Goal: Task Accomplishment & Management: Manage account settings

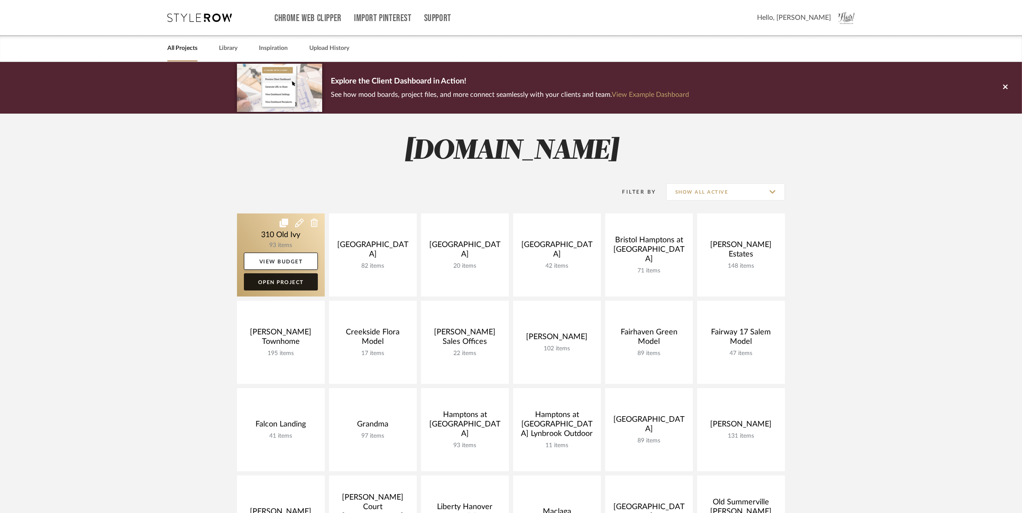
click at [271, 289] on link "Open Project" at bounding box center [281, 281] width 74 height 17
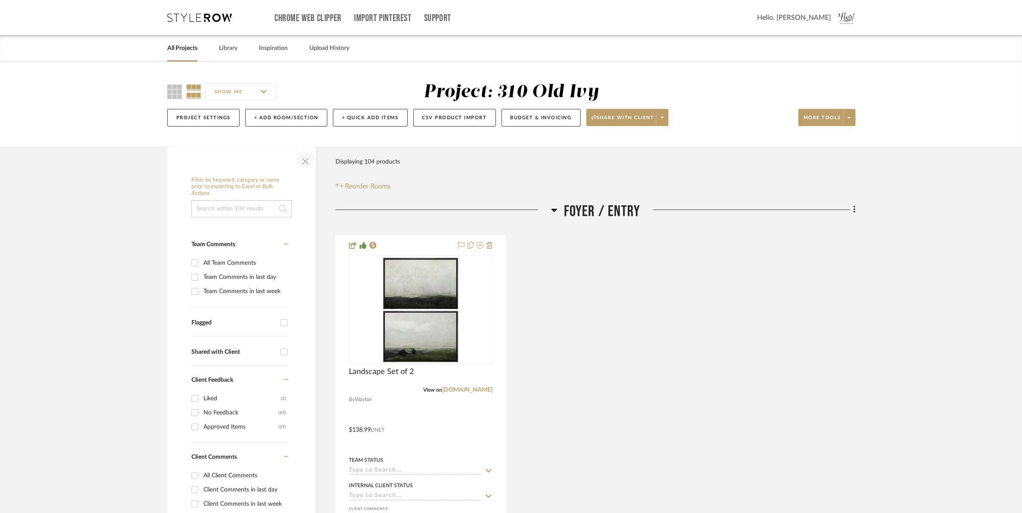
click at [306, 162] on span "button" at bounding box center [305, 159] width 21 height 21
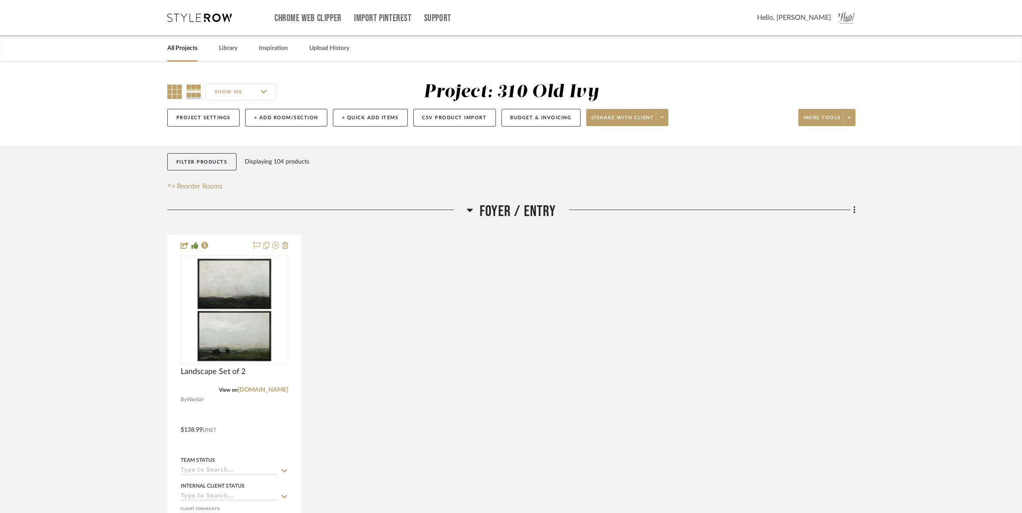
click at [175, 89] on icon at bounding box center [174, 91] width 15 height 15
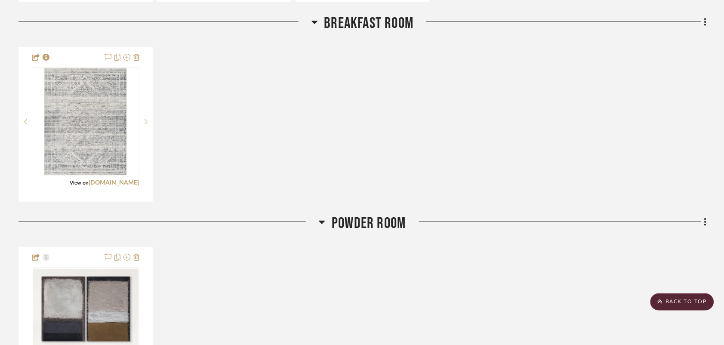
scroll to position [1022, 0]
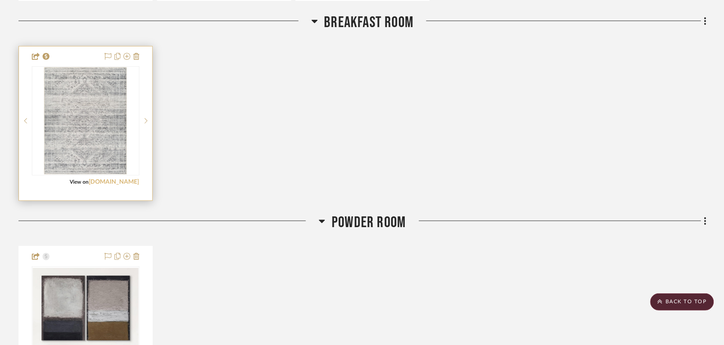
click at [123, 182] on link "[DOMAIN_NAME]" at bounding box center [114, 182] width 50 height 6
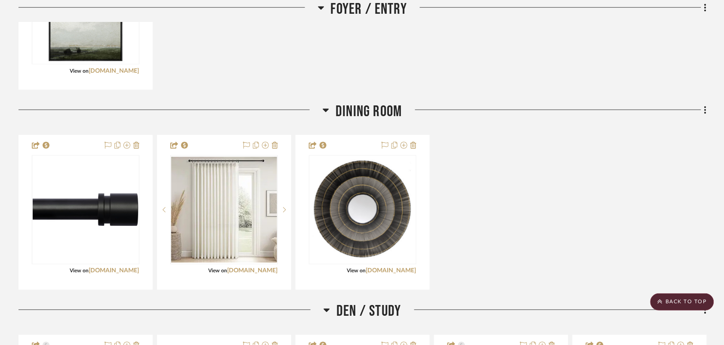
scroll to position [0, 0]
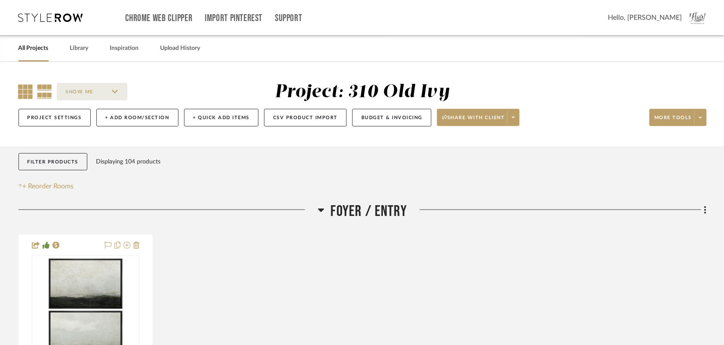
click at [43, 89] on icon at bounding box center [44, 91] width 15 height 15
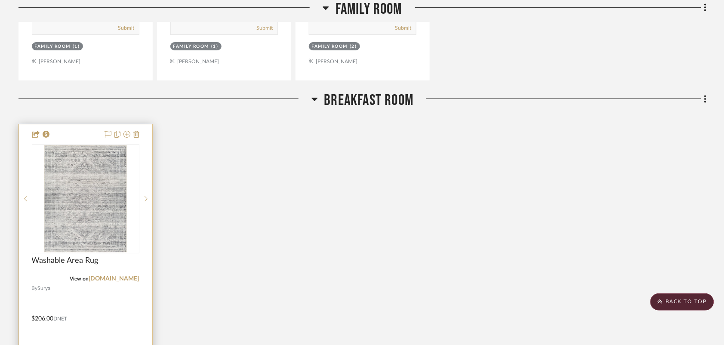
scroll to position [1828, 0]
click at [123, 280] on link "[DOMAIN_NAME]" at bounding box center [114, 279] width 50 height 6
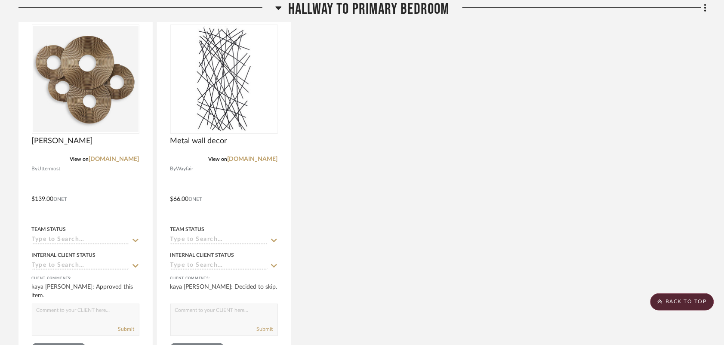
scroll to position [2689, 0]
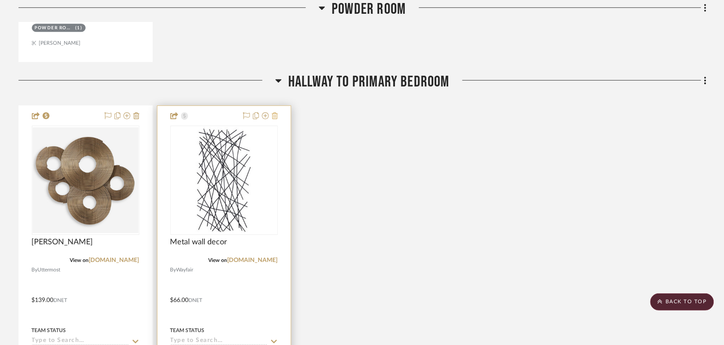
click at [276, 117] on icon at bounding box center [275, 115] width 6 height 7
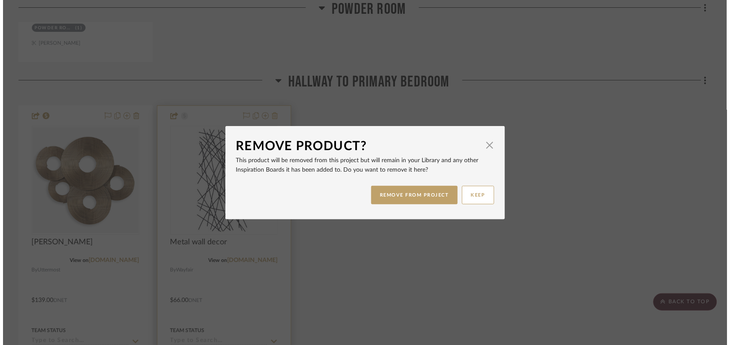
scroll to position [0, 0]
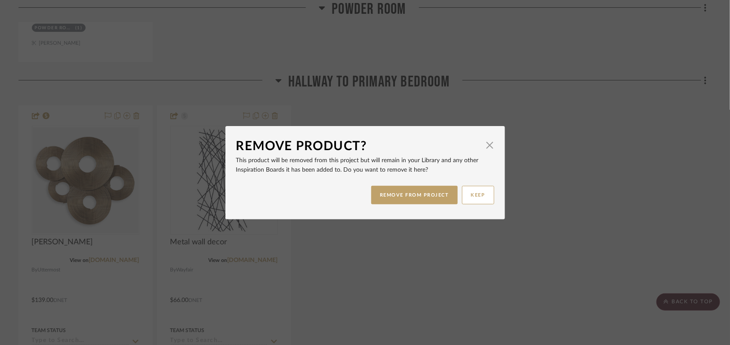
click at [415, 191] on button "REMOVE FROM PROJECT" at bounding box center [414, 195] width 86 height 18
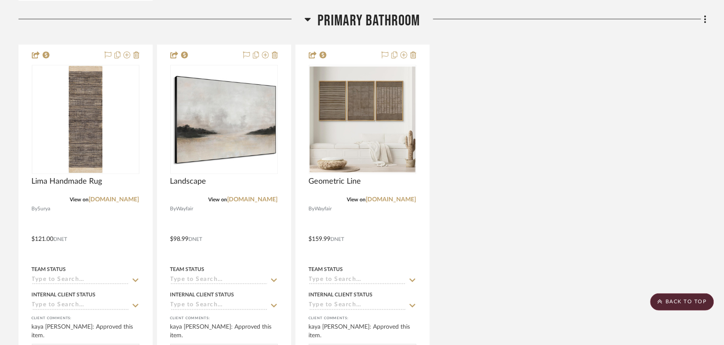
scroll to position [3173, 0]
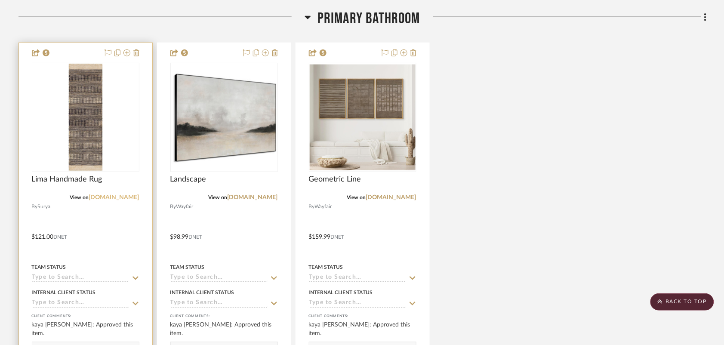
click at [117, 198] on link "[DOMAIN_NAME]" at bounding box center [114, 197] width 50 height 6
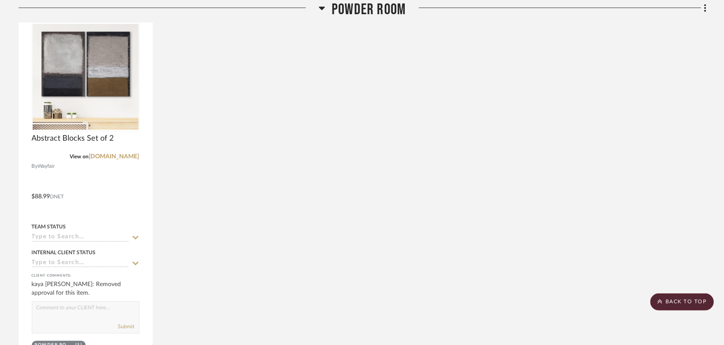
scroll to position [2259, 0]
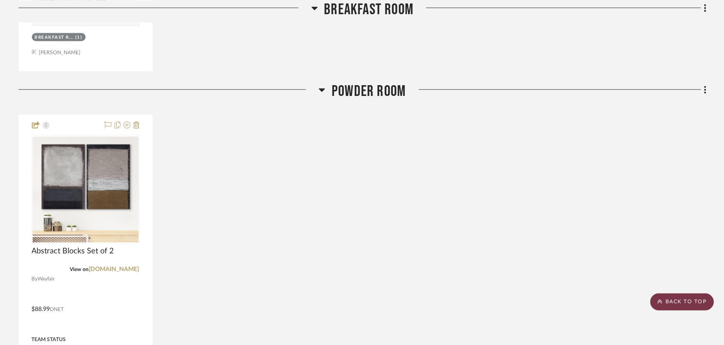
click at [668, 304] on scroll-to-top-button "BACK TO TOP" at bounding box center [682, 301] width 64 height 17
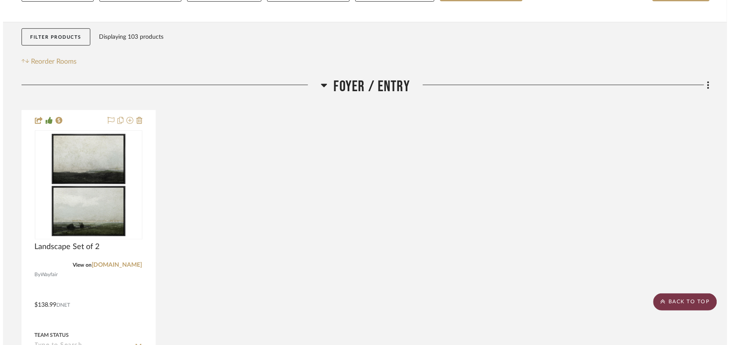
scroll to position [0, 0]
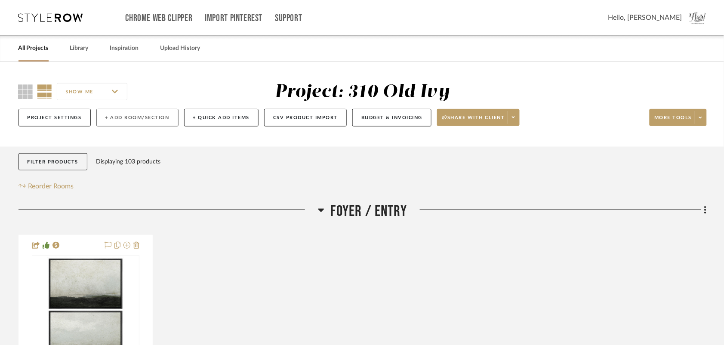
click at [105, 119] on button "+ Add Room/Section" at bounding box center [137, 118] width 82 height 18
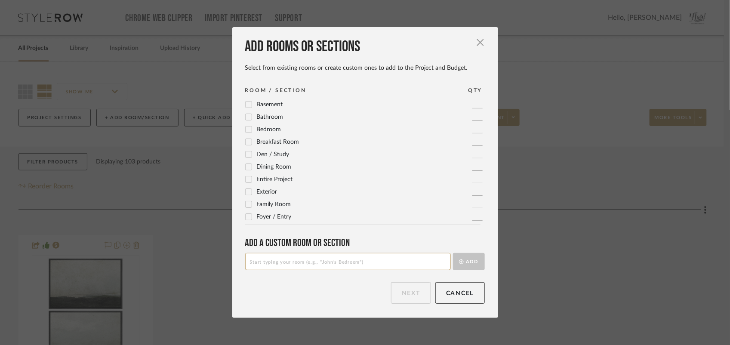
click at [300, 258] on input at bounding box center [348, 261] width 206 height 17
type input "O"
type input "Primary Closet"
click at [459, 263] on icon "submit" at bounding box center [461, 261] width 5 height 5
click at [419, 303] on button "Next" at bounding box center [411, 293] width 40 height 22
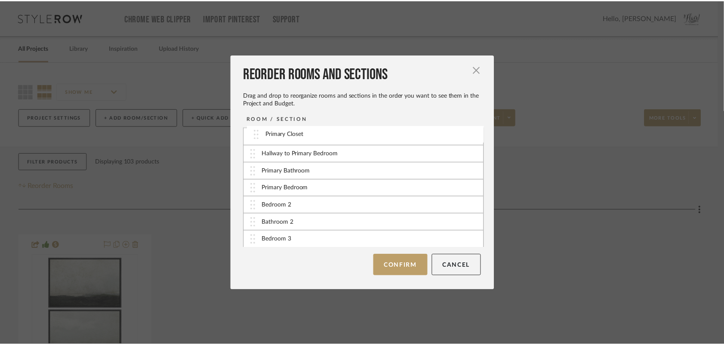
scroll to position [95, 0]
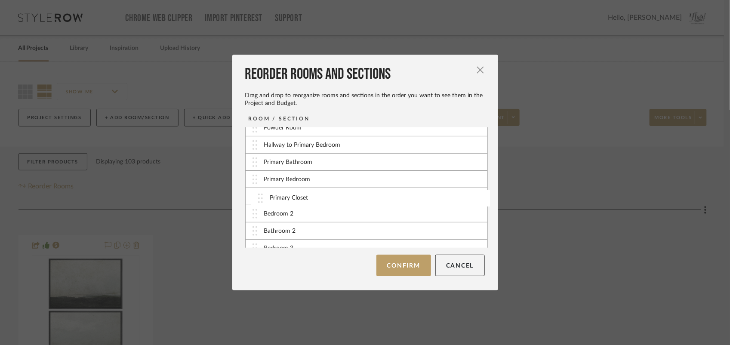
drag, startPoint x: 250, startPoint y: 237, endPoint x: 259, endPoint y: 197, distance: 41.8
drag, startPoint x: 250, startPoint y: 162, endPoint x: 254, endPoint y: 179, distance: 16.8
click at [409, 263] on button "Confirm" at bounding box center [403, 266] width 55 height 22
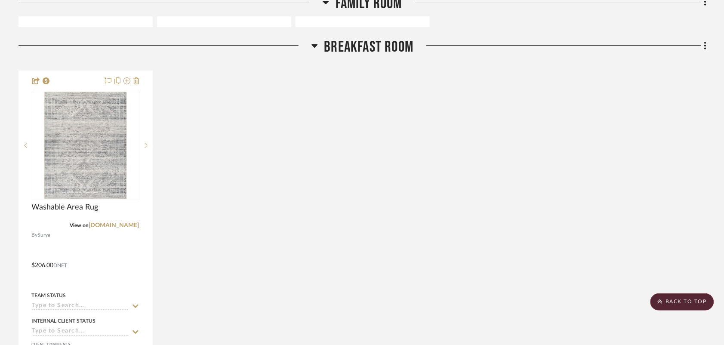
scroll to position [2205, 0]
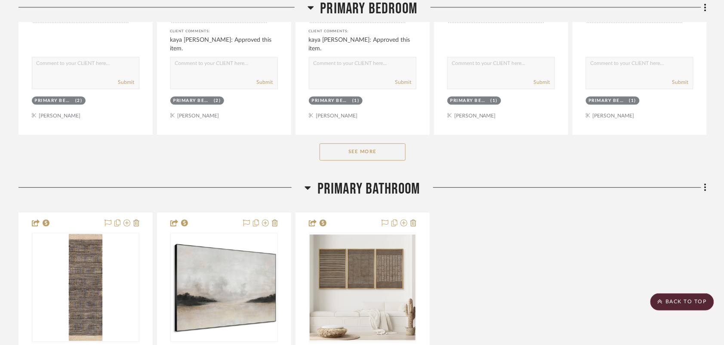
scroll to position [3603, 0]
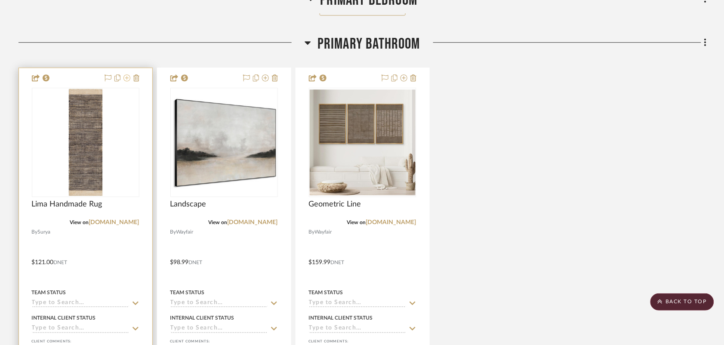
click at [125, 78] on icon at bounding box center [126, 77] width 7 height 7
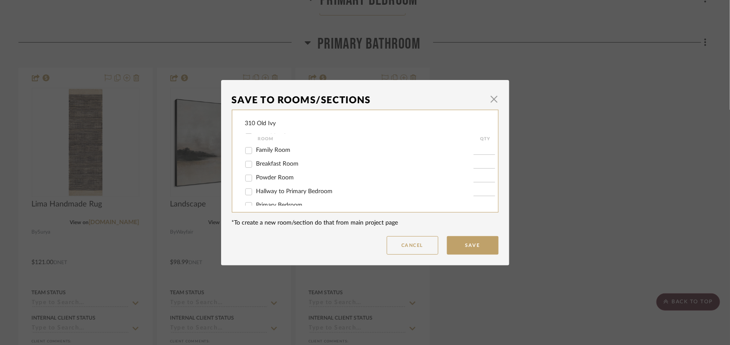
scroll to position [96, 0]
click at [245, 180] on input "Primary Closet" at bounding box center [249, 180] width 14 height 14
checkbox input "true"
type input "1"
drag, startPoint x: 477, startPoint y: 246, endPoint x: 482, endPoint y: 241, distance: 7.6
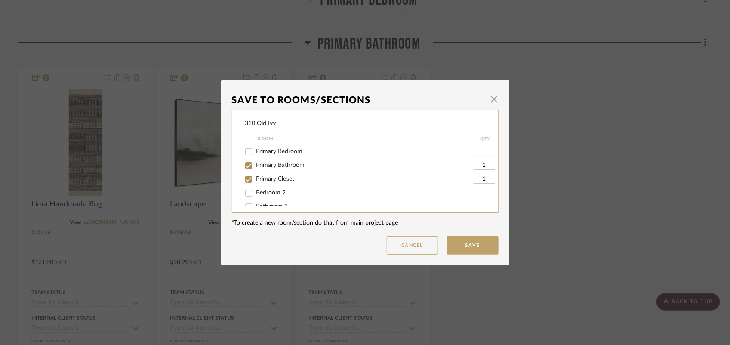
click at [477, 245] on button "Save" at bounding box center [473, 245] width 52 height 18
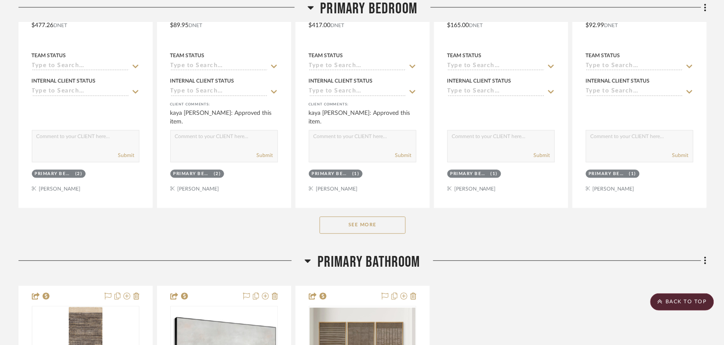
scroll to position [3442, 0]
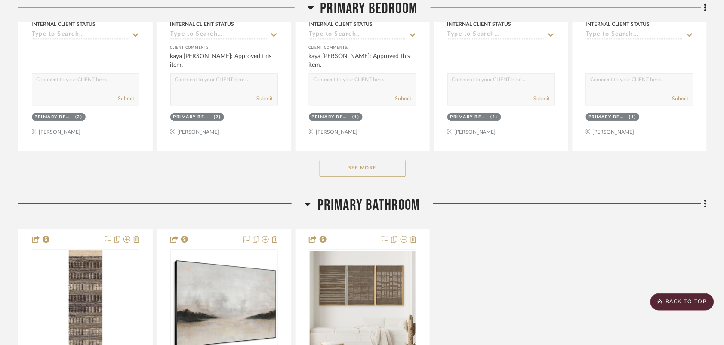
click at [394, 173] on button "See More" at bounding box center [363, 168] width 86 height 17
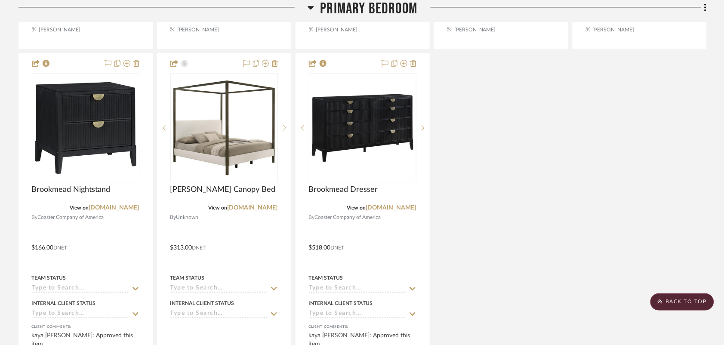
scroll to position [3549, 0]
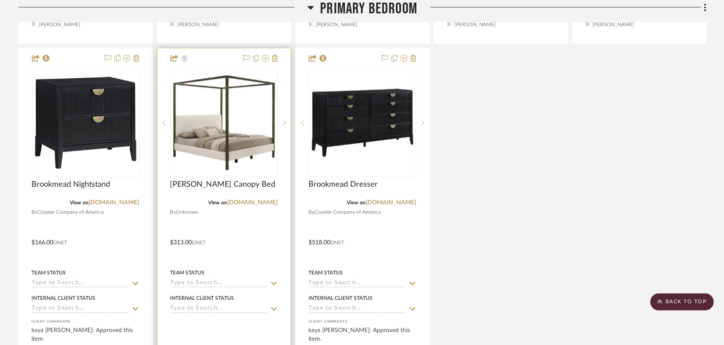
click at [278, 56] on div at bounding box center [223, 236] width 133 height 376
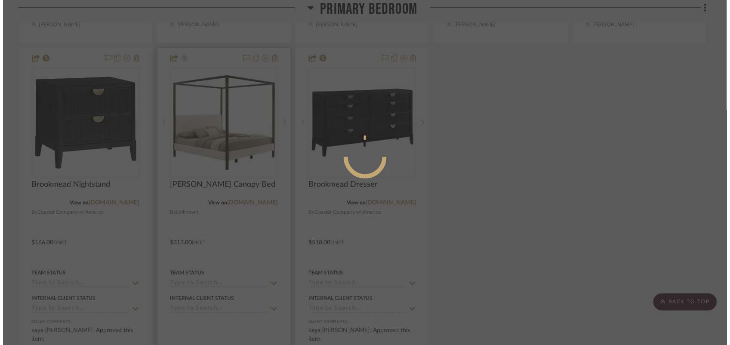
scroll to position [0, 0]
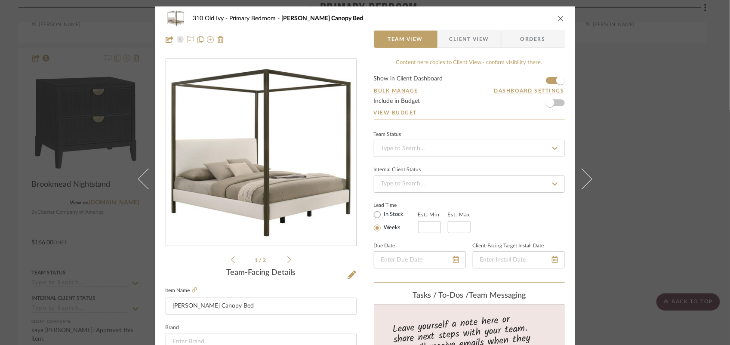
click at [558, 16] on icon "close" at bounding box center [561, 18] width 7 height 7
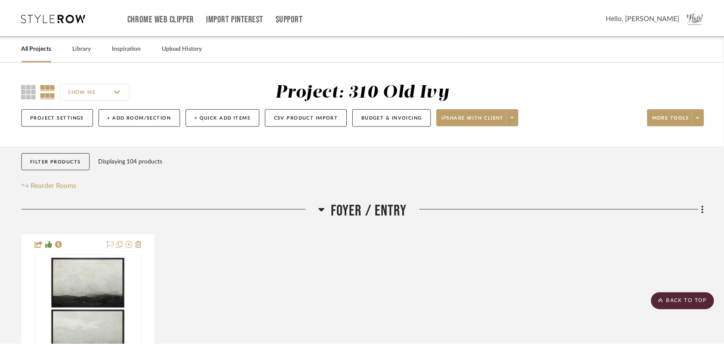
scroll to position [3549, 0]
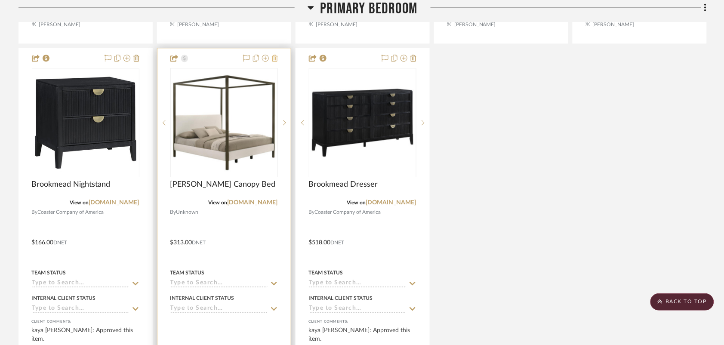
click at [272, 59] on icon at bounding box center [275, 58] width 6 height 7
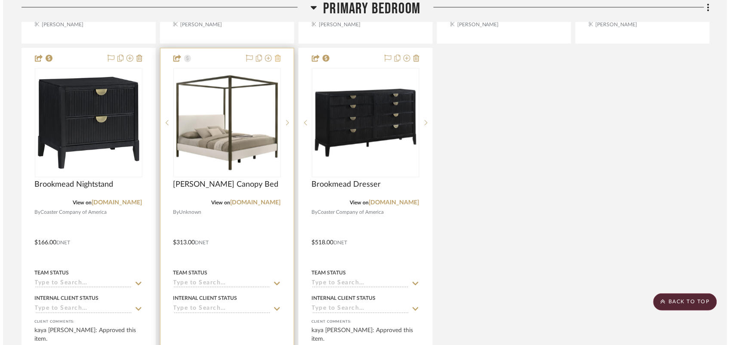
scroll to position [0, 0]
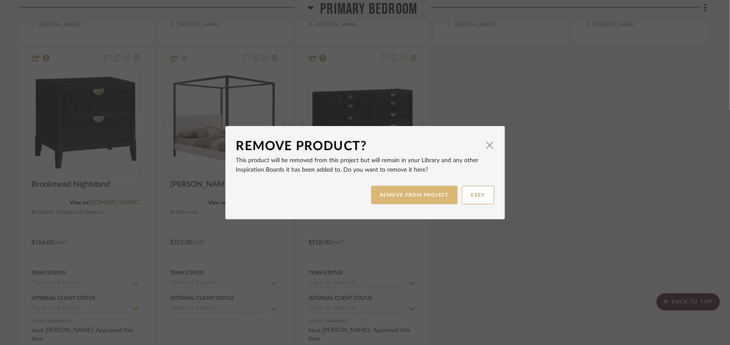
click at [383, 196] on button "REMOVE FROM PROJECT" at bounding box center [414, 195] width 86 height 18
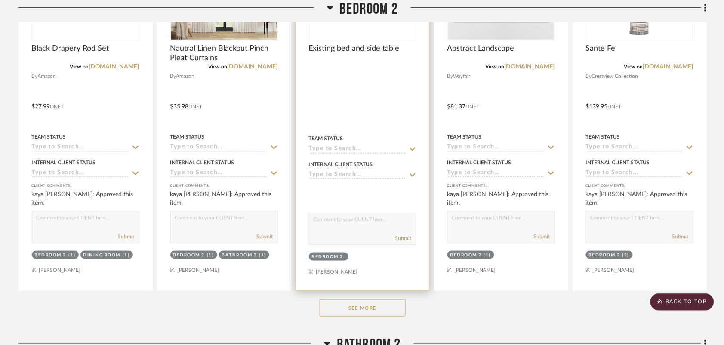
scroll to position [5001, 0]
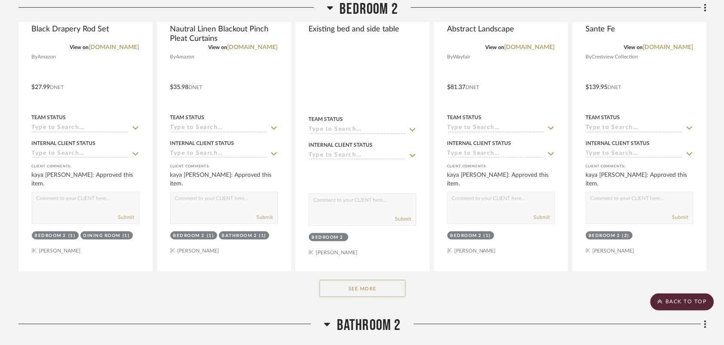
click at [349, 291] on button "See More" at bounding box center [363, 288] width 86 height 17
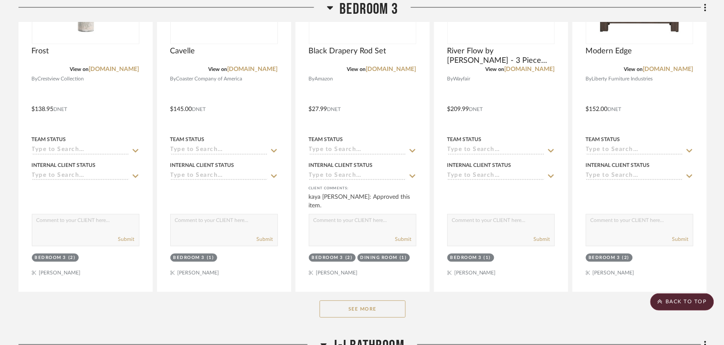
scroll to position [6346, 0]
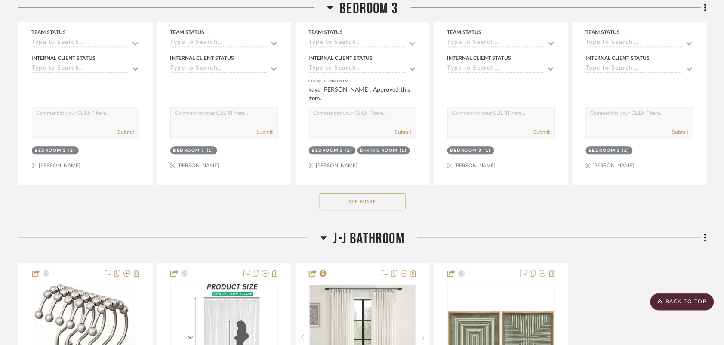
click at [388, 210] on button "See More" at bounding box center [363, 201] width 86 height 17
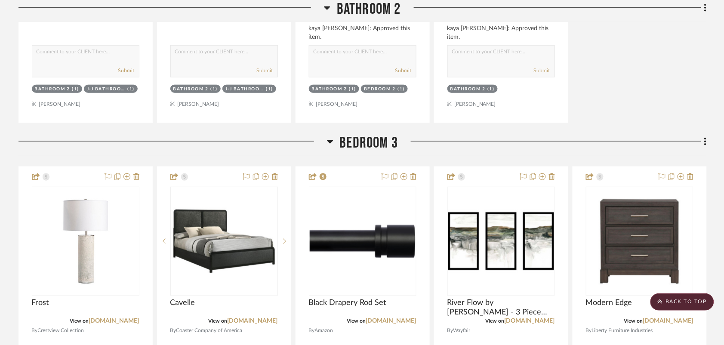
scroll to position [5969, 0]
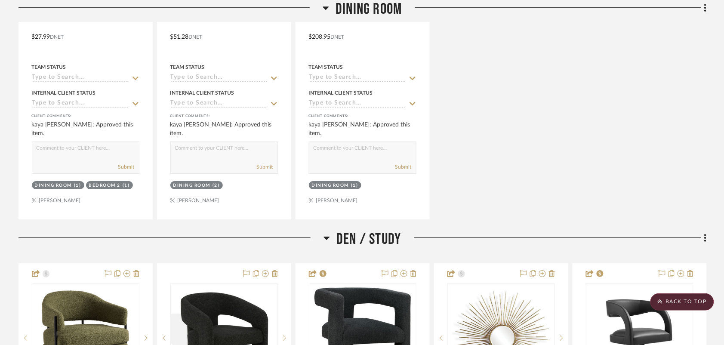
scroll to position [1022, 0]
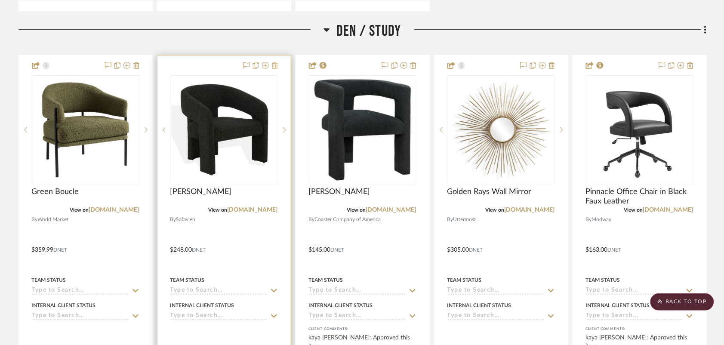
click at [274, 66] on icon at bounding box center [275, 65] width 6 height 7
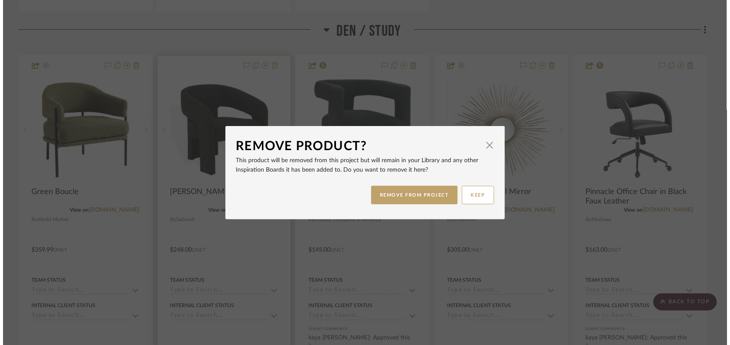
scroll to position [0, 0]
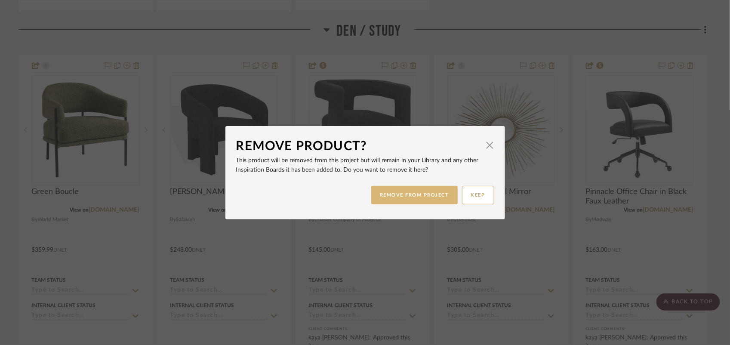
click at [437, 195] on button "REMOVE FROM PROJECT" at bounding box center [414, 195] width 86 height 18
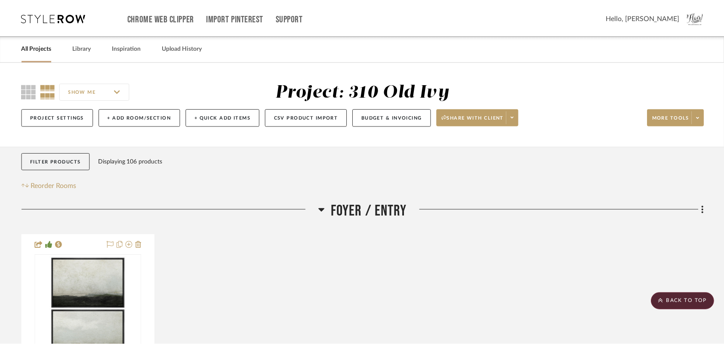
scroll to position [1022, 0]
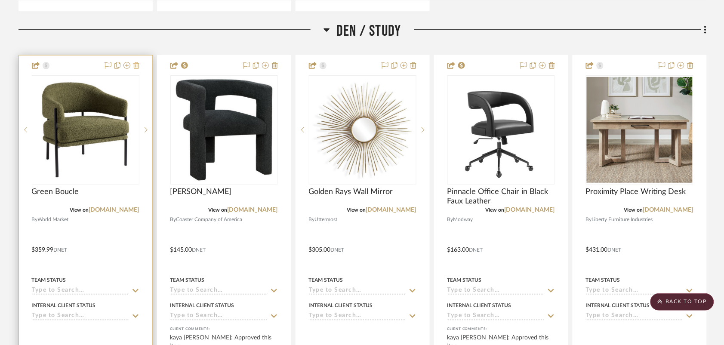
click at [136, 67] on icon at bounding box center [136, 65] width 6 height 7
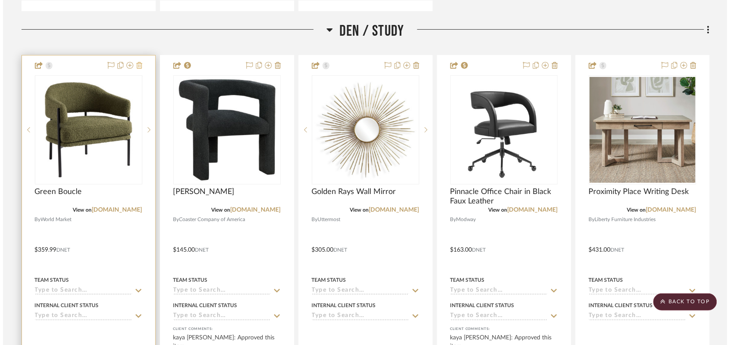
scroll to position [0, 0]
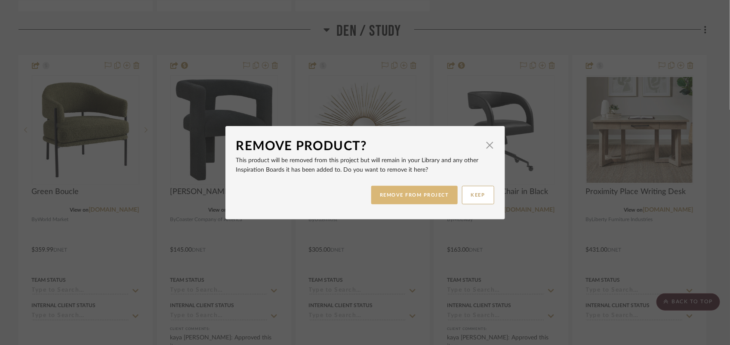
click at [407, 192] on button "REMOVE FROM PROJECT" at bounding box center [414, 195] width 86 height 18
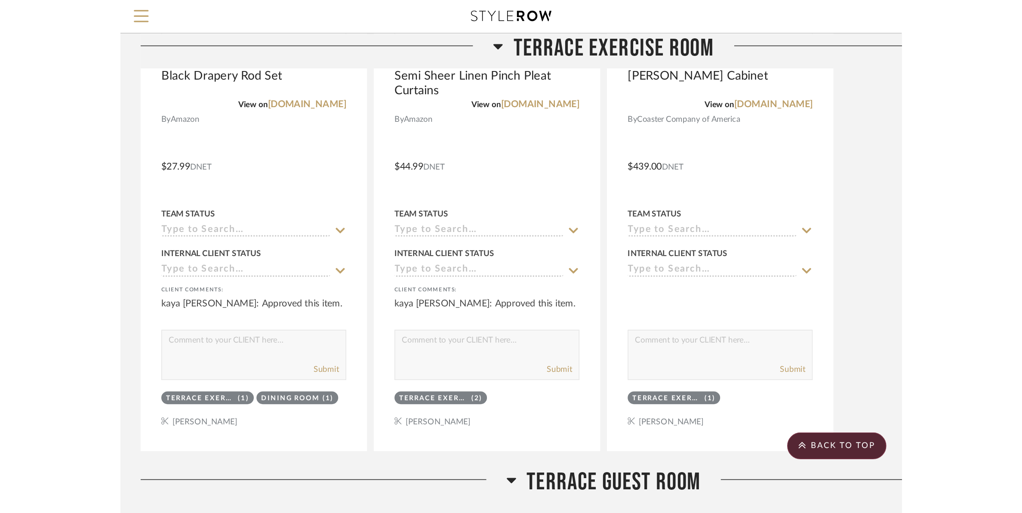
scroll to position [8152, 0]
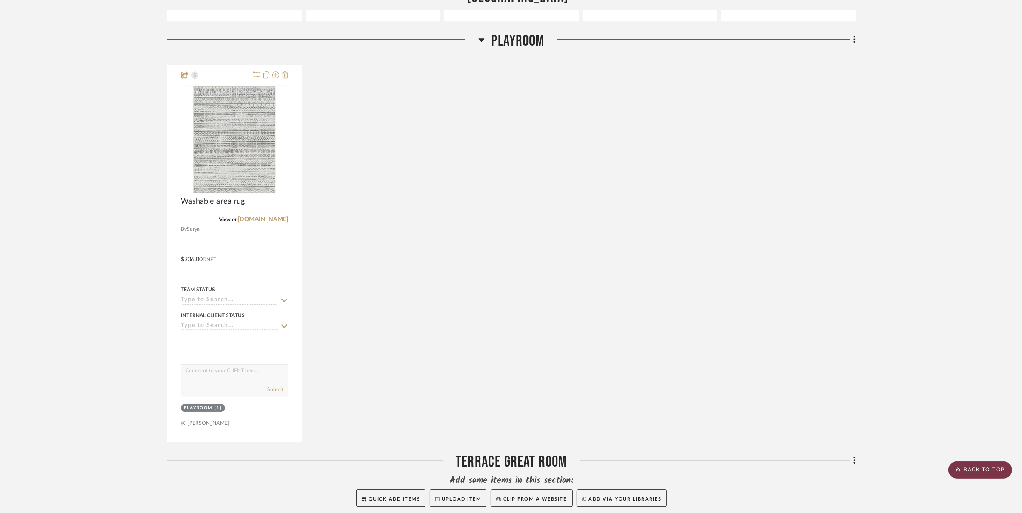
click at [730, 345] on scroll-to-top-button "BACK TO TOP" at bounding box center [981, 469] width 64 height 17
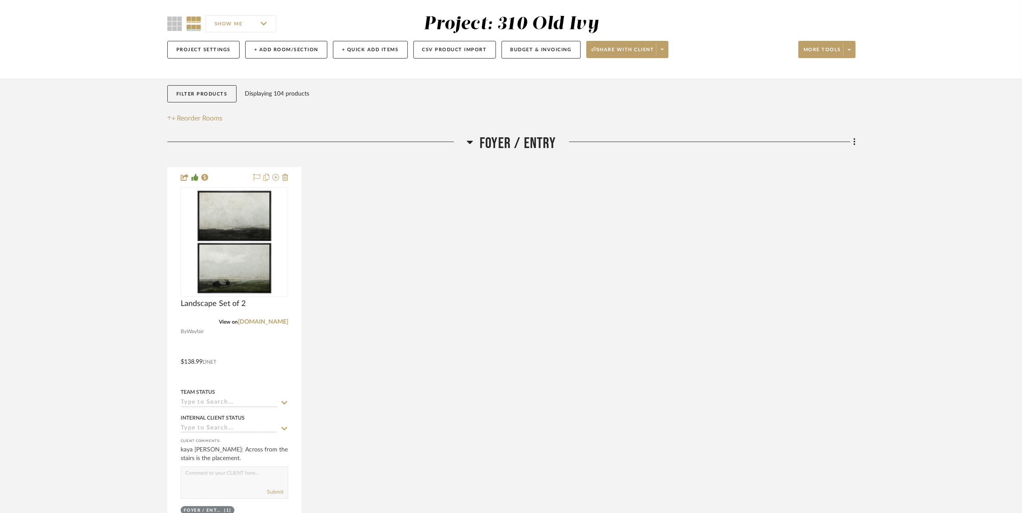
scroll to position [0, 0]
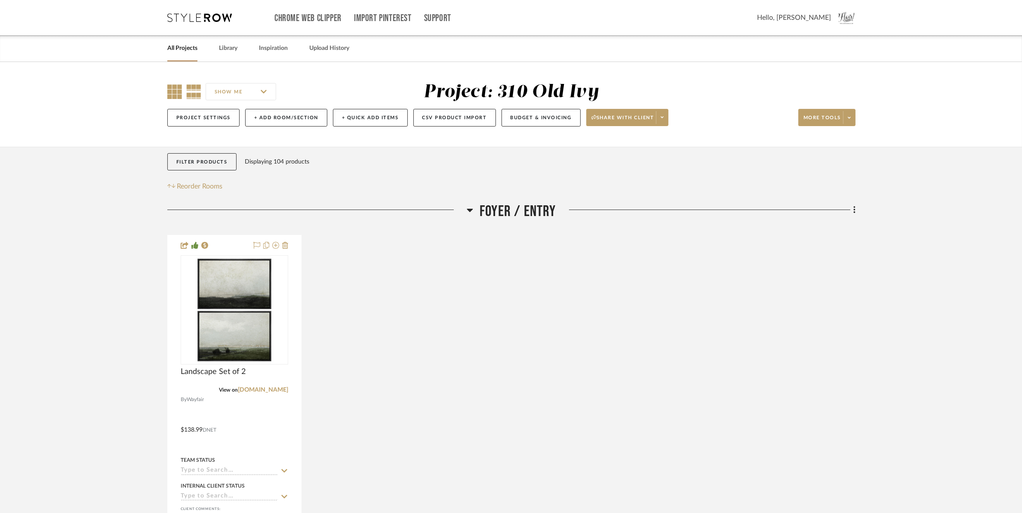
click at [168, 93] on icon at bounding box center [174, 91] width 15 height 15
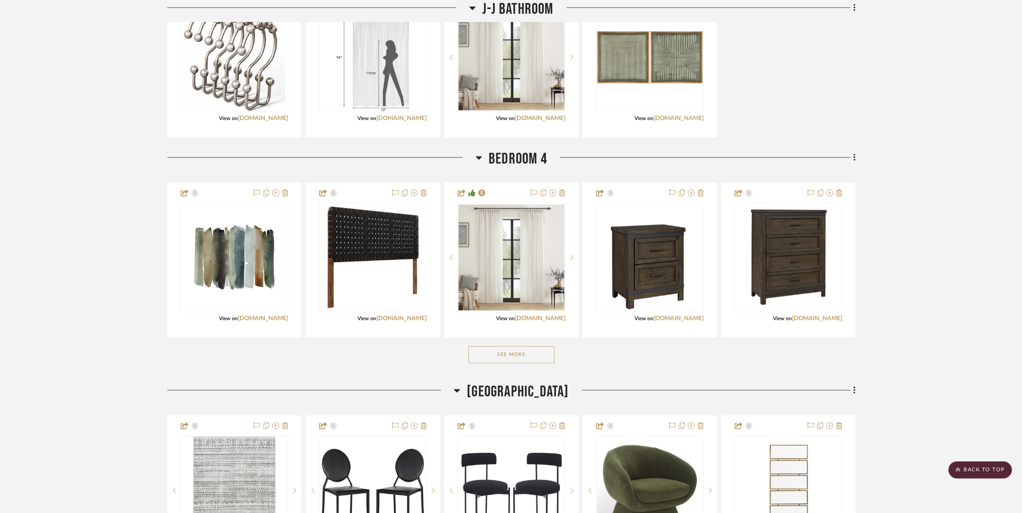
scroll to position [3065, 0]
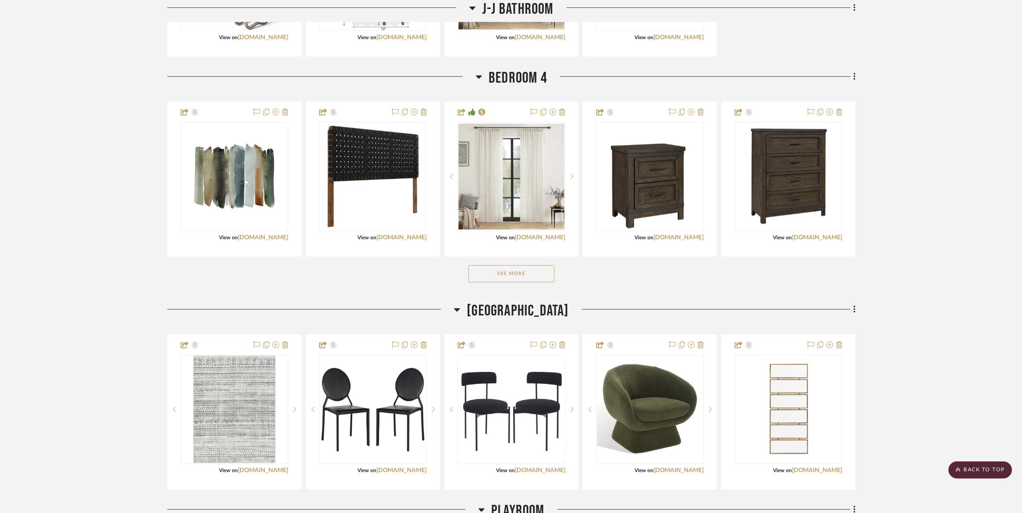
click at [517, 276] on button "See More" at bounding box center [511, 273] width 86 height 17
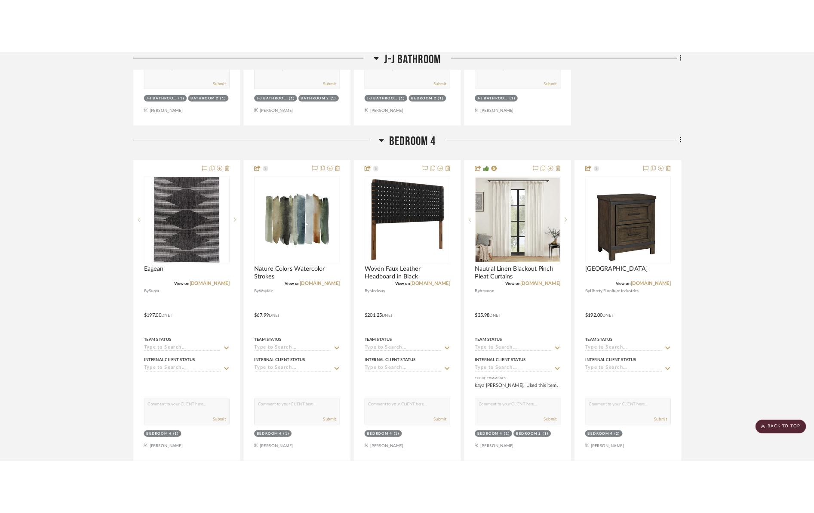
scroll to position [6399, 0]
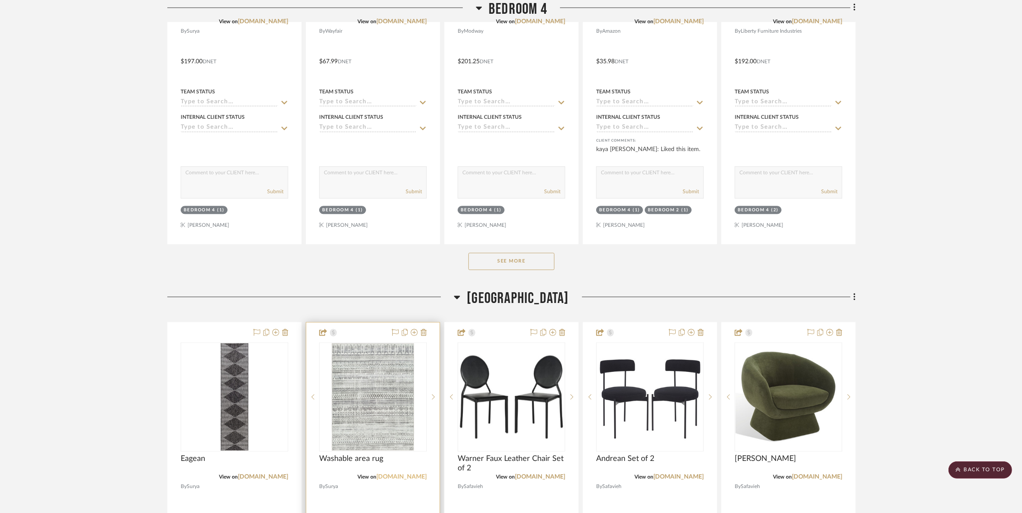
click at [408, 477] on link "[DOMAIN_NAME]" at bounding box center [401, 477] width 50 height 6
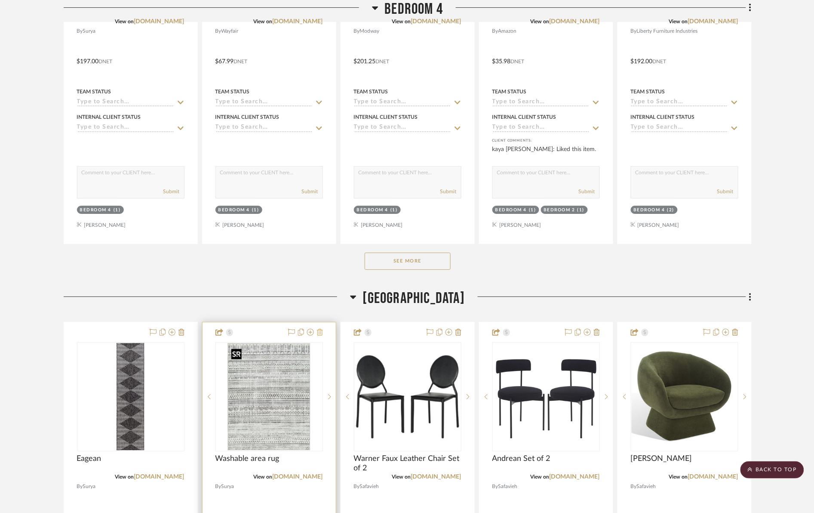
click at [317, 334] on icon at bounding box center [320, 332] width 6 height 7
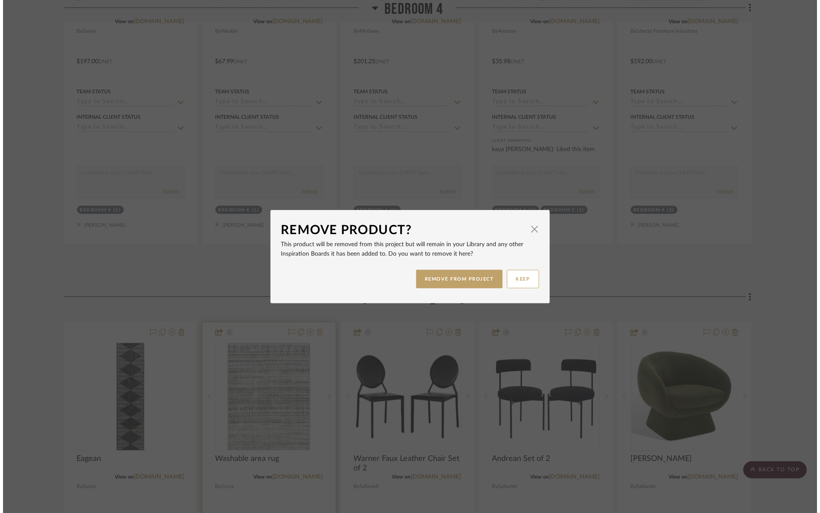
scroll to position [0, 0]
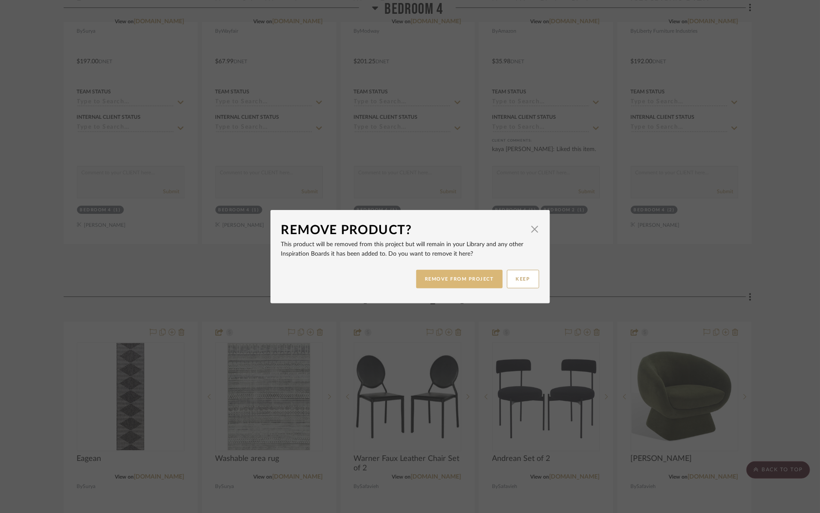
click at [478, 278] on button "REMOVE FROM PROJECT" at bounding box center [459, 279] width 86 height 18
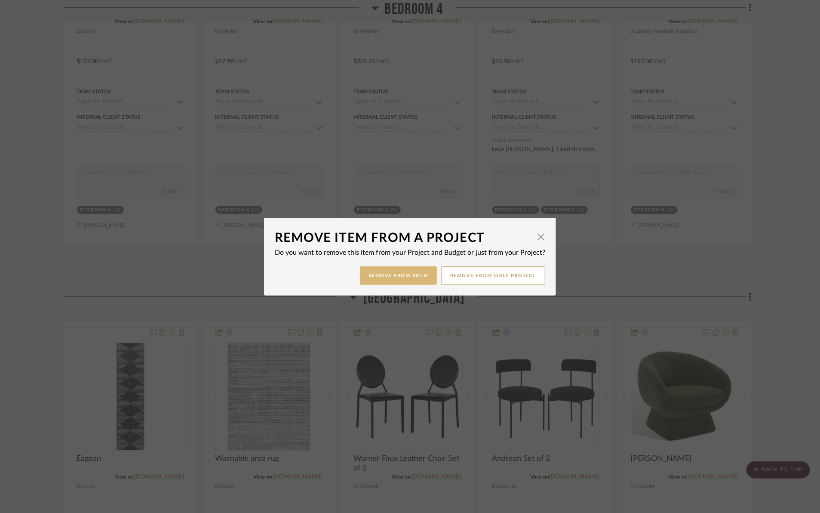
click at [386, 280] on button "Remove from Both" at bounding box center [398, 275] width 77 height 18
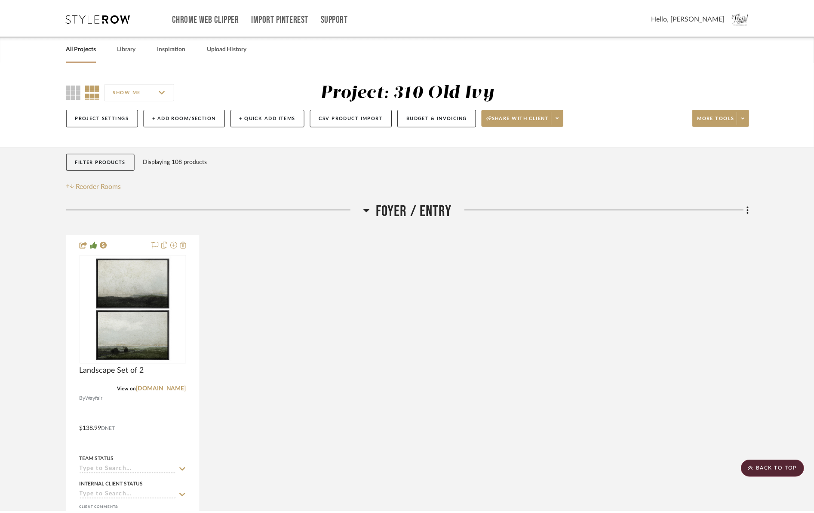
scroll to position [6399, 0]
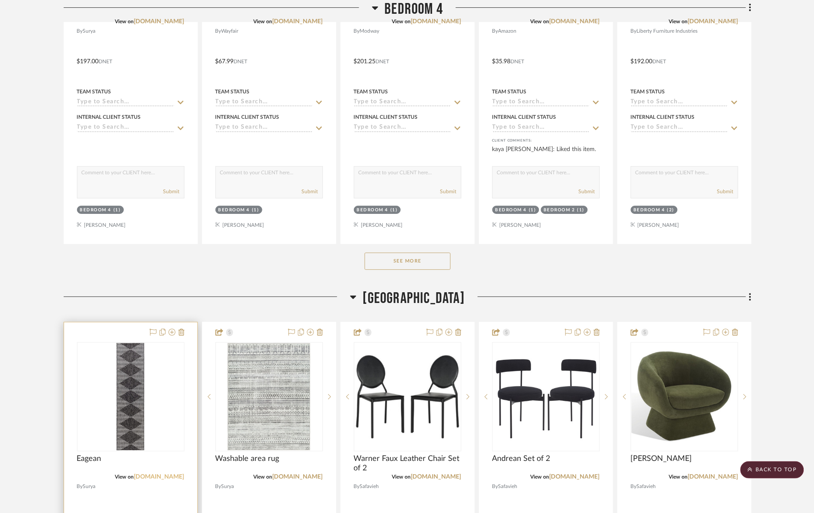
click at [172, 480] on link "[DOMAIN_NAME]" at bounding box center [159, 477] width 50 height 6
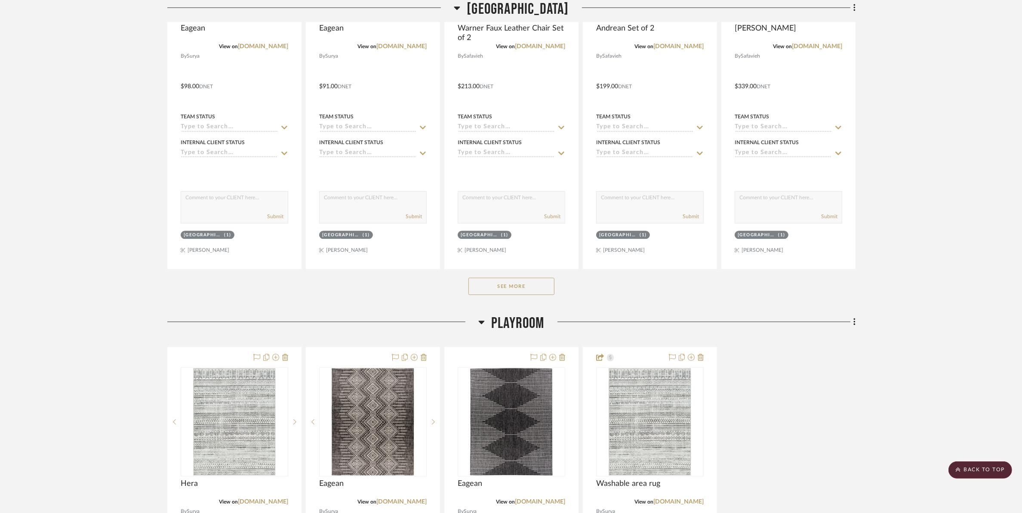
scroll to position [6991, 0]
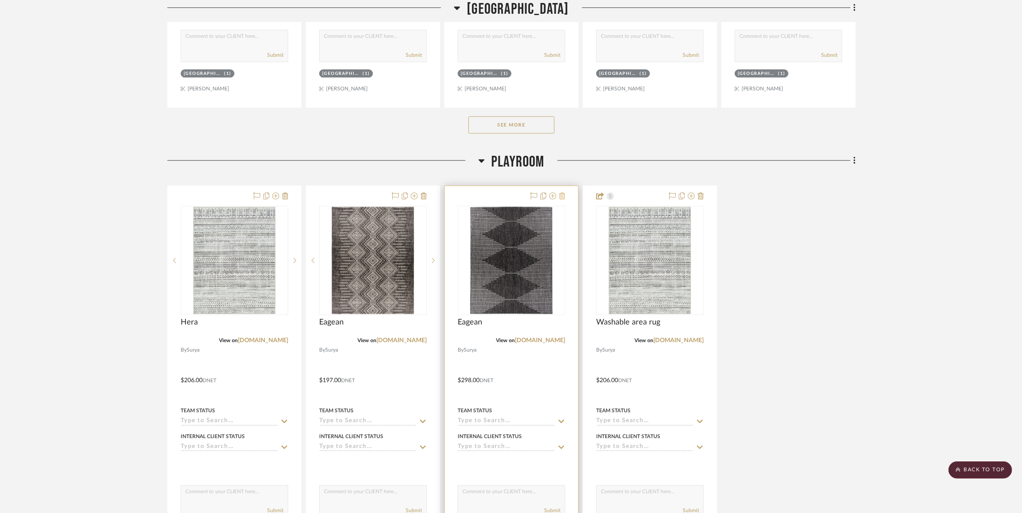
click at [560, 196] on icon at bounding box center [562, 195] width 6 height 7
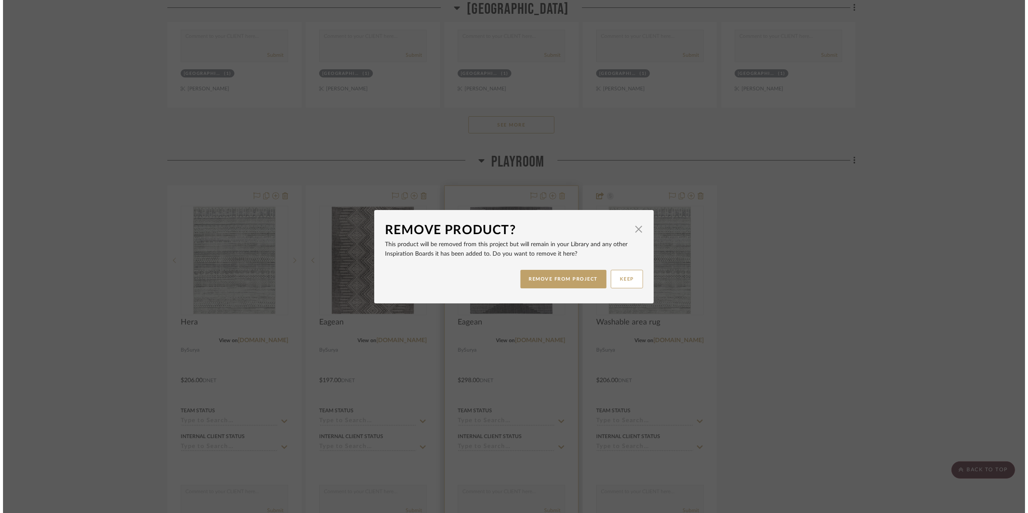
scroll to position [0, 0]
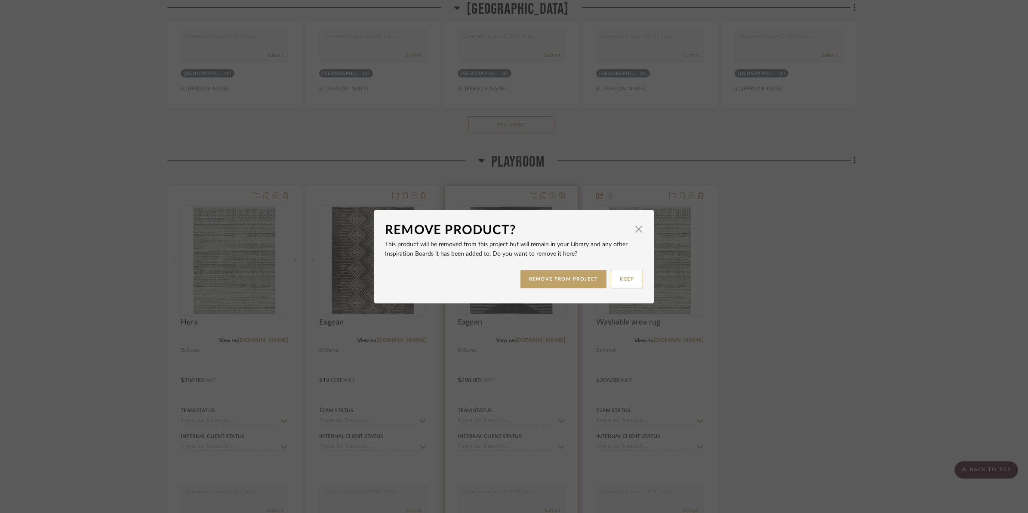
click at [571, 285] on button "REMOVE FROM PROJECT" at bounding box center [564, 279] width 86 height 18
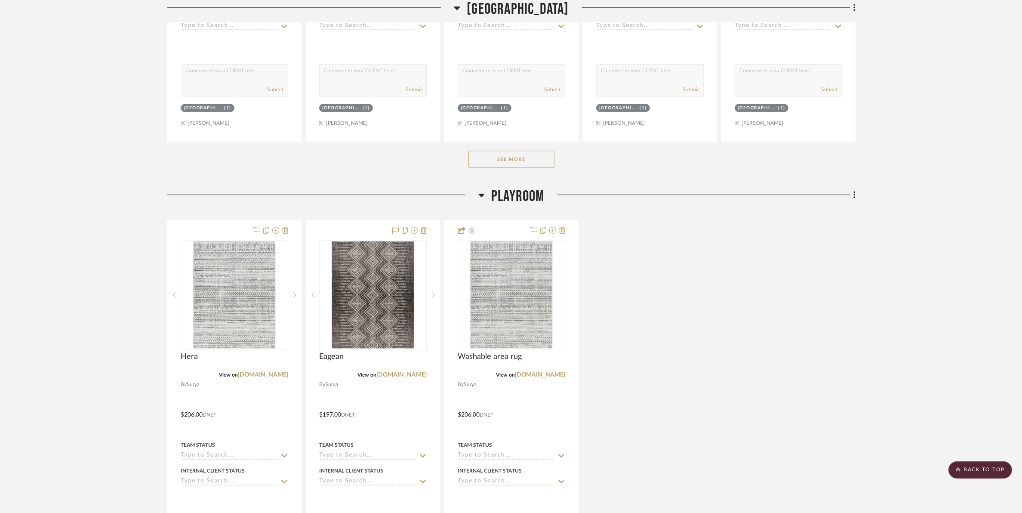
scroll to position [7045, 0]
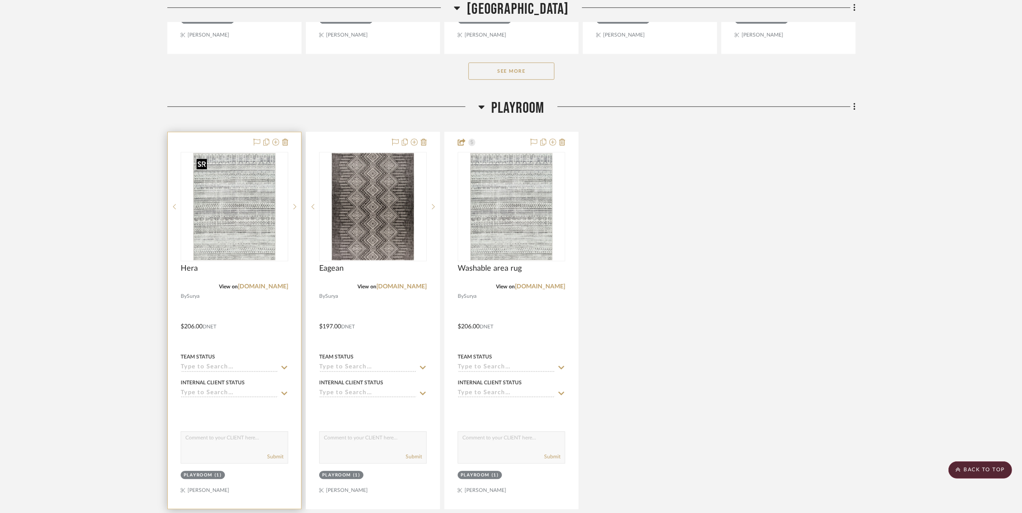
click at [248, 205] on img "0" at bounding box center [234, 207] width 83 height 108
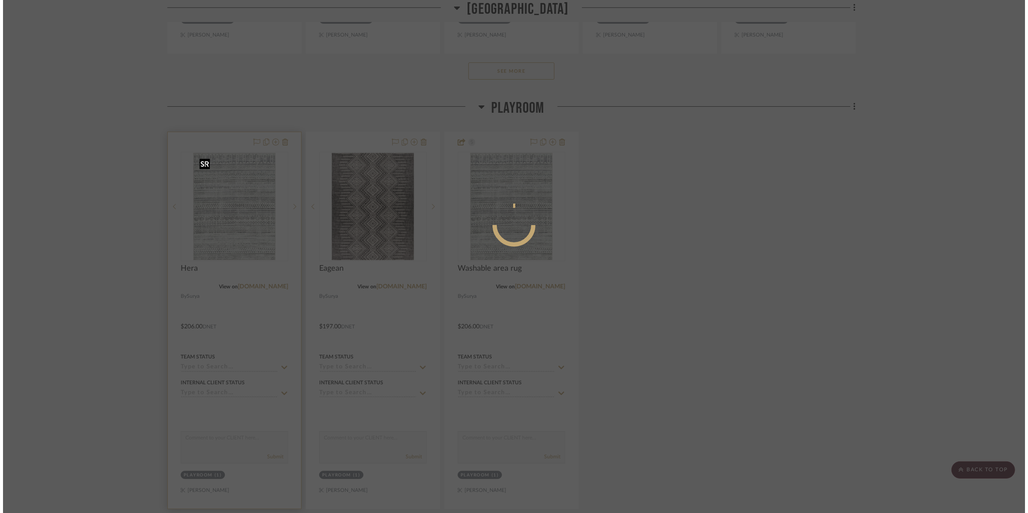
scroll to position [0, 0]
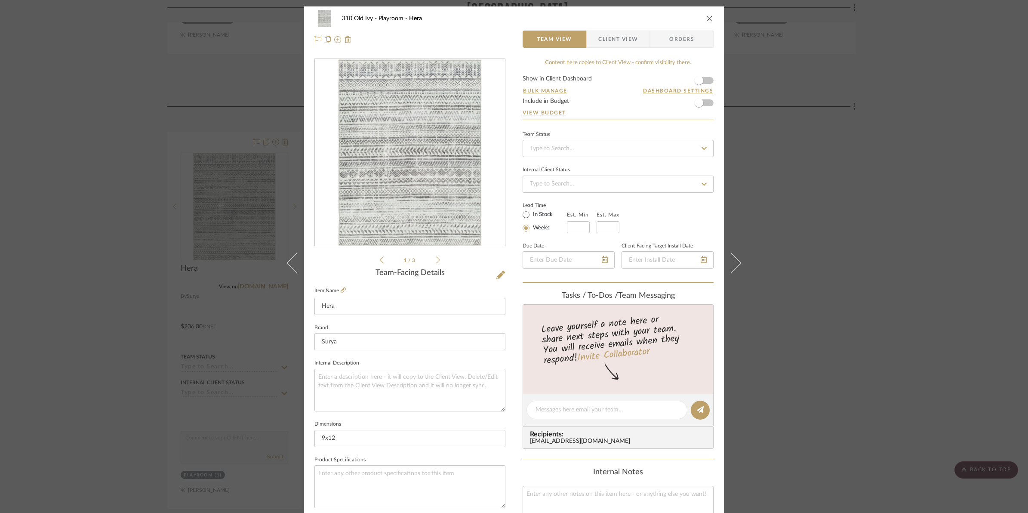
click at [706, 20] on icon "close" at bounding box center [709, 18] width 7 height 7
click at [706, 18] on icon "close" at bounding box center [709, 18] width 7 height 7
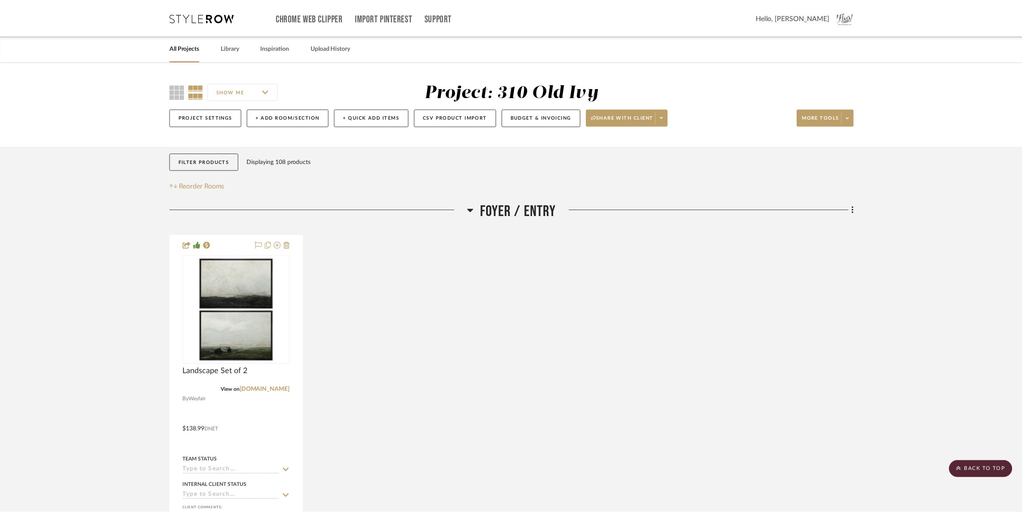
scroll to position [7045, 0]
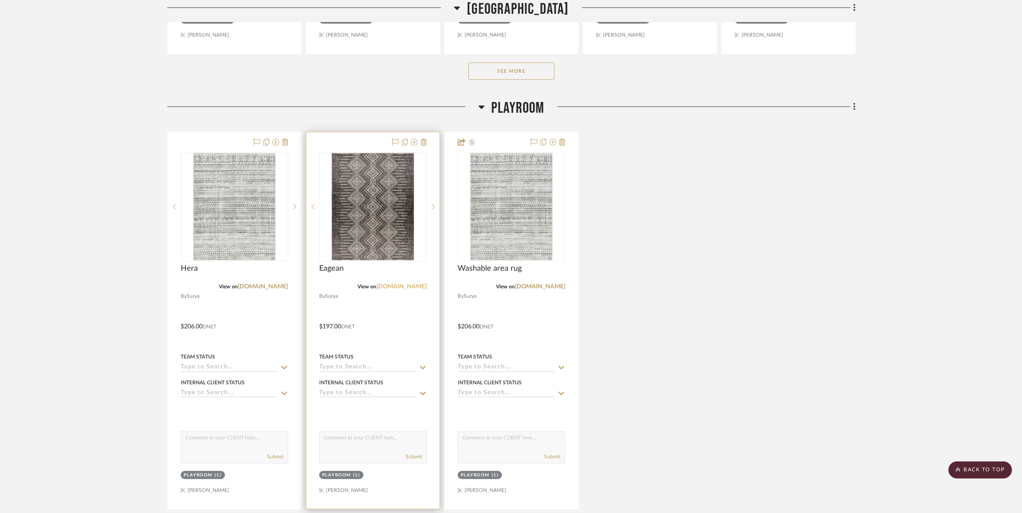
click at [411, 287] on link "[DOMAIN_NAME]" at bounding box center [401, 287] width 50 height 6
click at [413, 145] on icon at bounding box center [414, 142] width 7 height 7
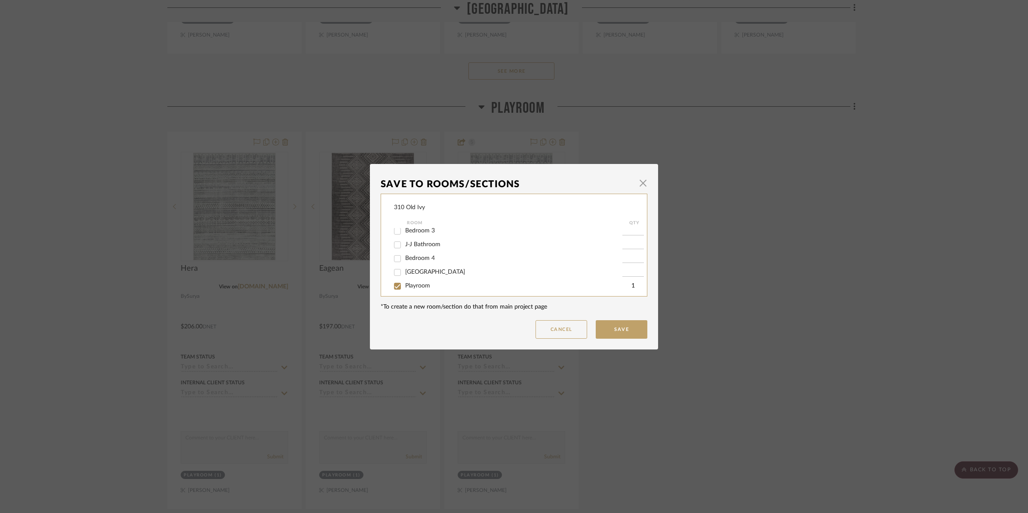
scroll to position [203, 0]
click at [394, 250] on input "Playroom" at bounding box center [398, 252] width 14 height 14
checkbox input "false"
click at [396, 278] on input "Bedroom 4" at bounding box center [398, 278] width 14 height 14
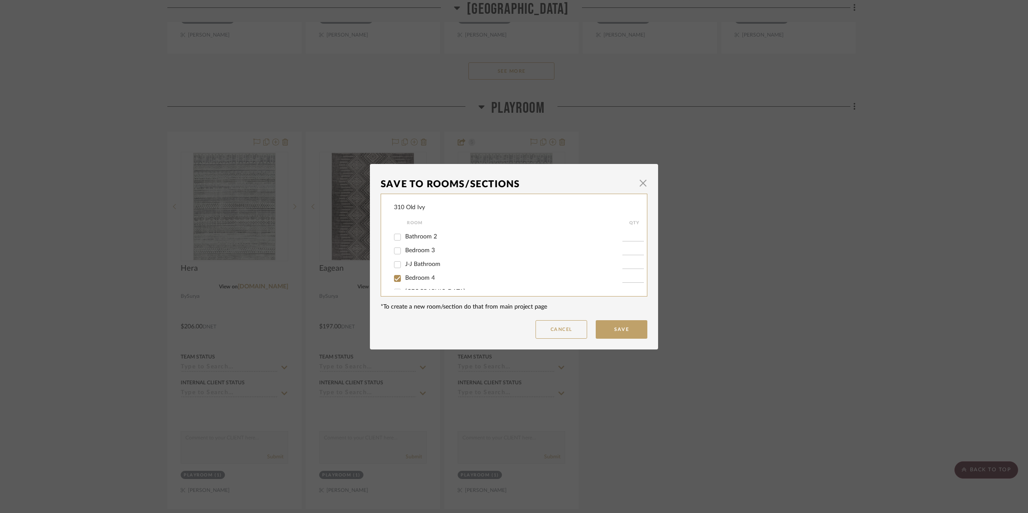
checkbox input "true"
type input "1"
click at [614, 330] on button "Save" at bounding box center [622, 329] width 52 height 18
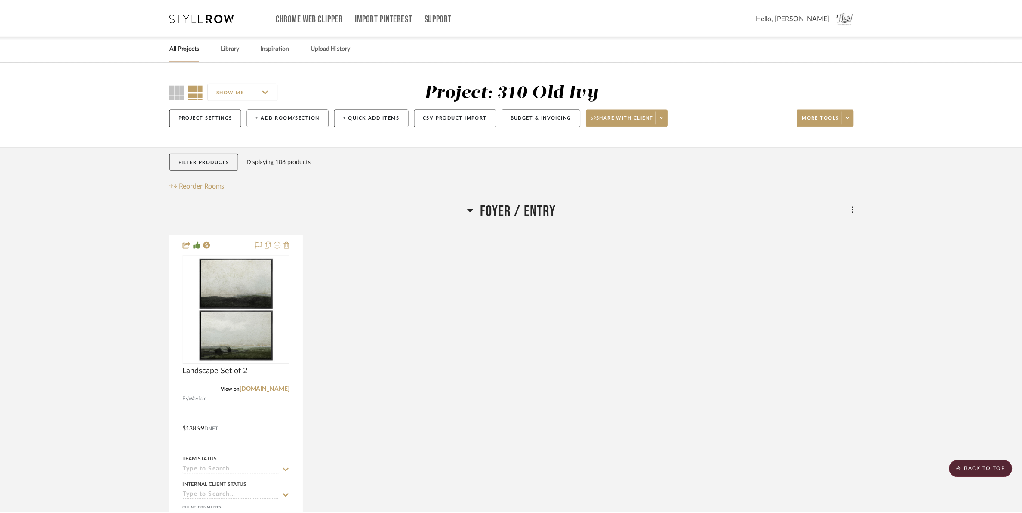
scroll to position [7045, 0]
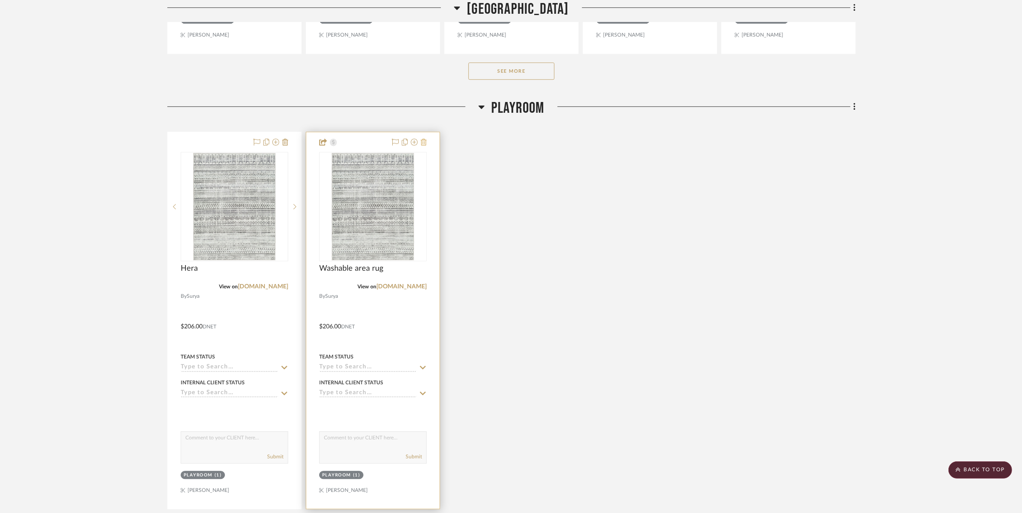
click at [425, 141] on icon at bounding box center [424, 142] width 6 height 7
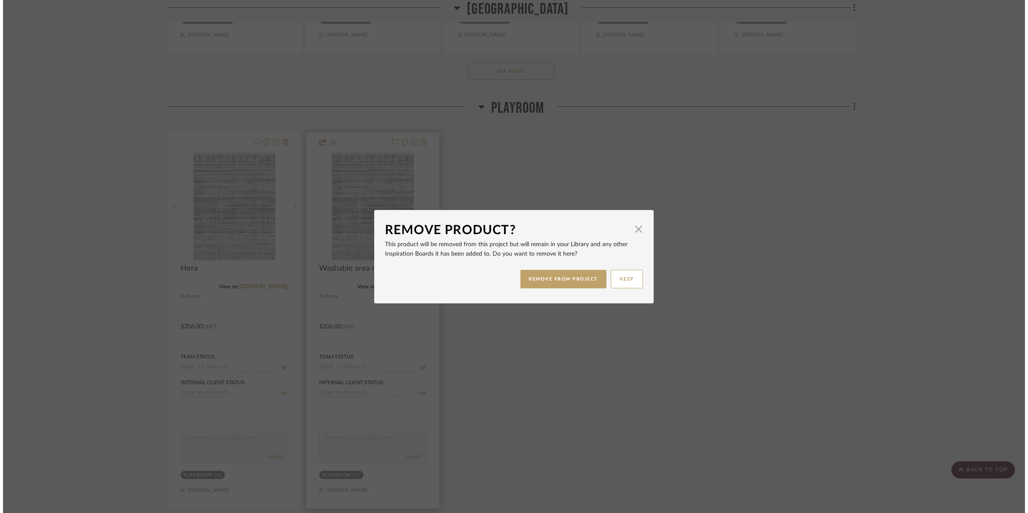
scroll to position [0, 0]
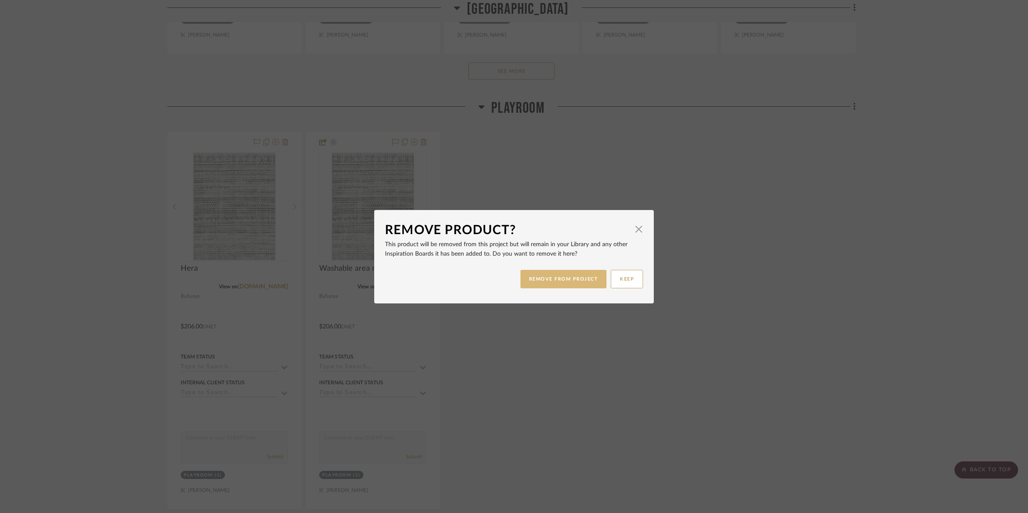
click at [542, 281] on button "REMOVE FROM PROJECT" at bounding box center [564, 279] width 86 height 18
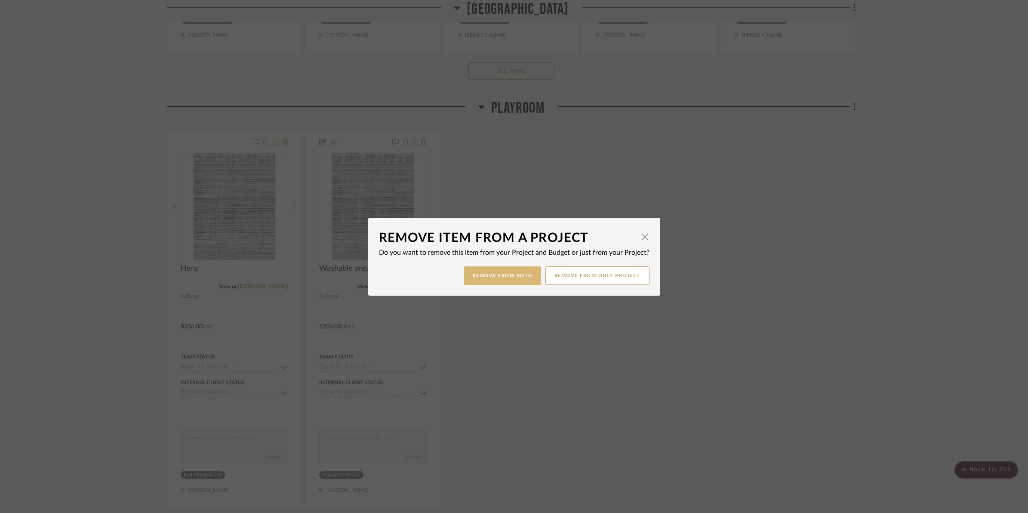
drag, startPoint x: 501, startPoint y: 271, endPoint x: 511, endPoint y: 274, distance: 9.9
click at [504, 271] on button "Remove from Both" at bounding box center [502, 275] width 77 height 18
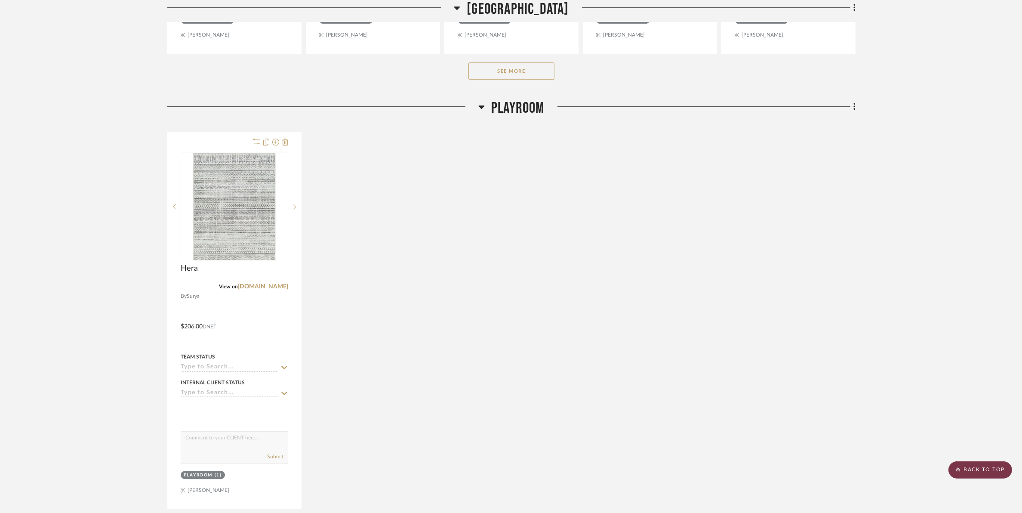
scroll to position [5808, 0]
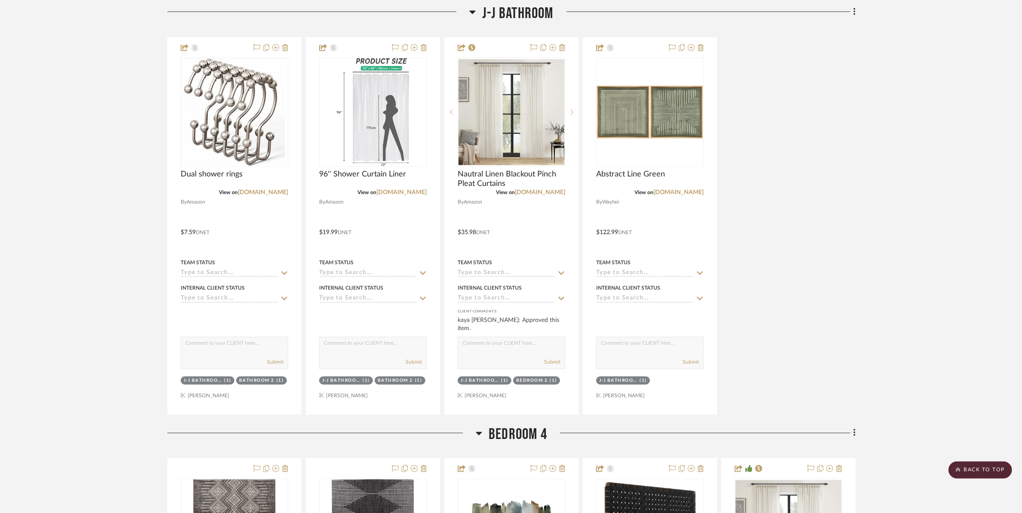
click at [820, 470] on scroll-to-top-button "BACK TO TOP" at bounding box center [981, 469] width 64 height 17
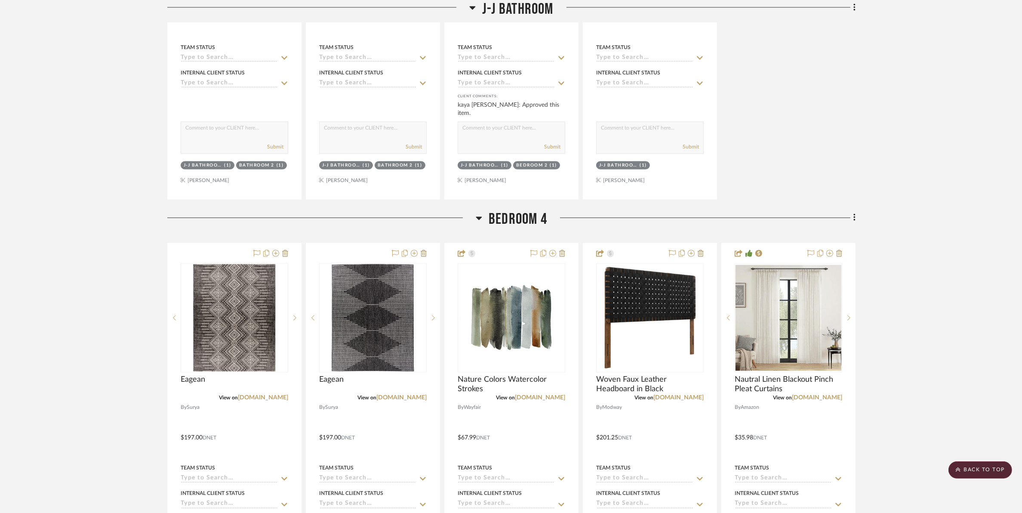
scroll to position [6130, 0]
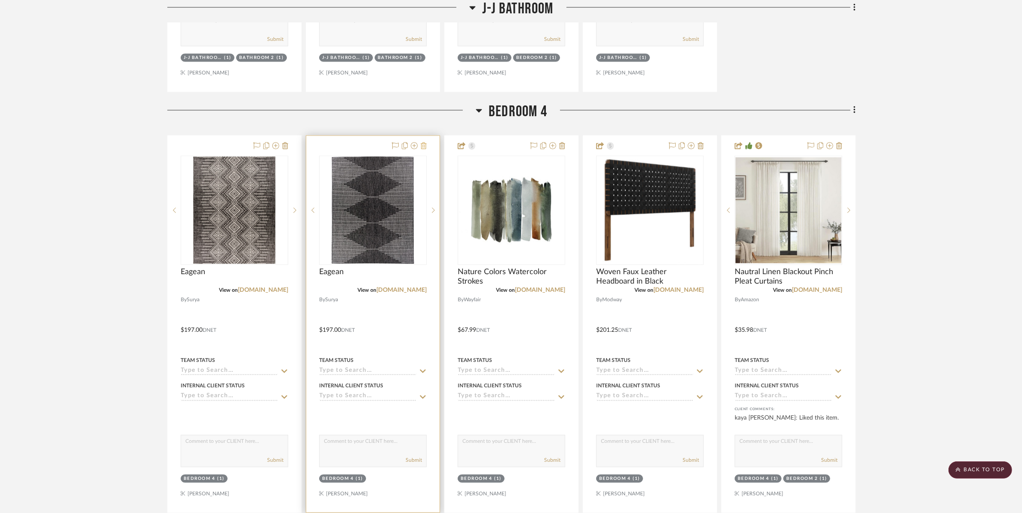
click at [421, 149] on icon at bounding box center [424, 145] width 6 height 7
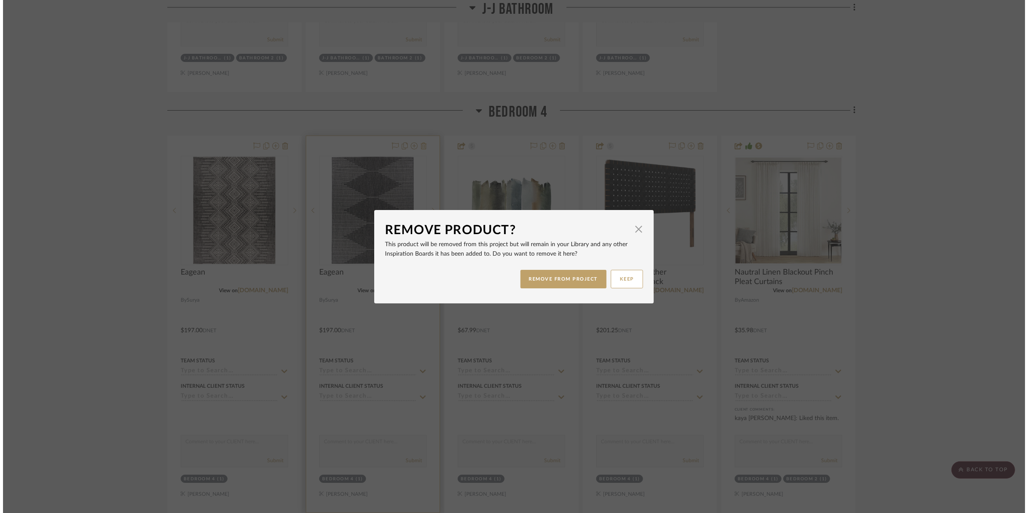
scroll to position [0, 0]
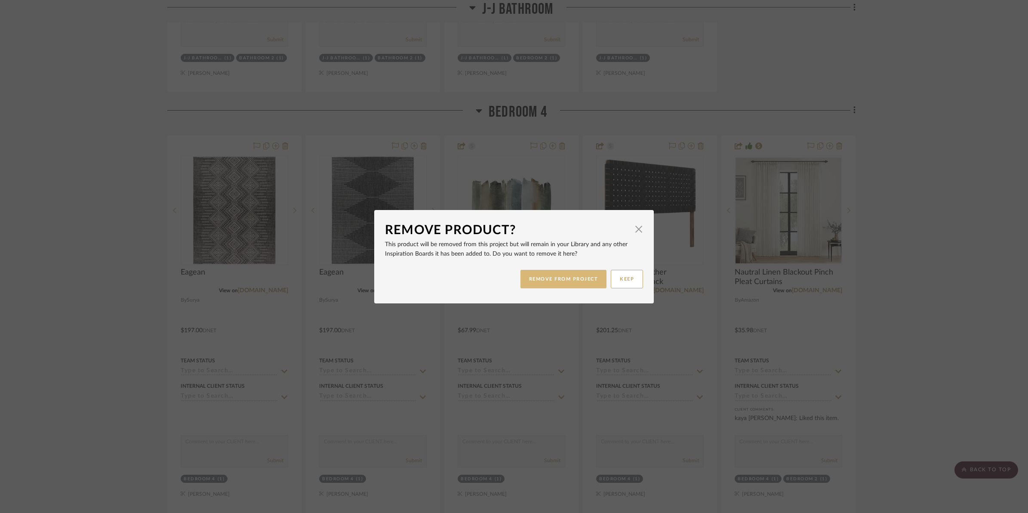
click at [542, 278] on button "REMOVE FROM PROJECT" at bounding box center [564, 279] width 86 height 18
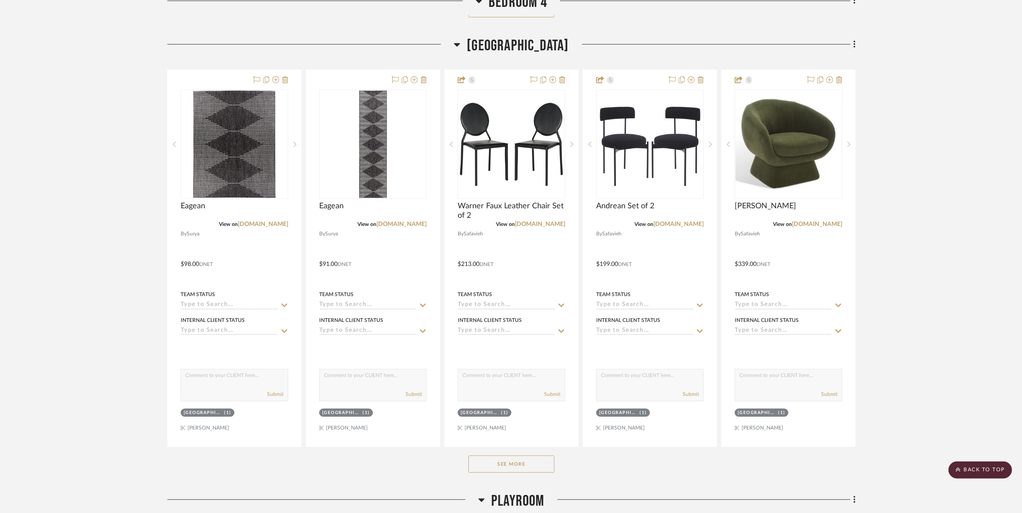
scroll to position [6561, 0]
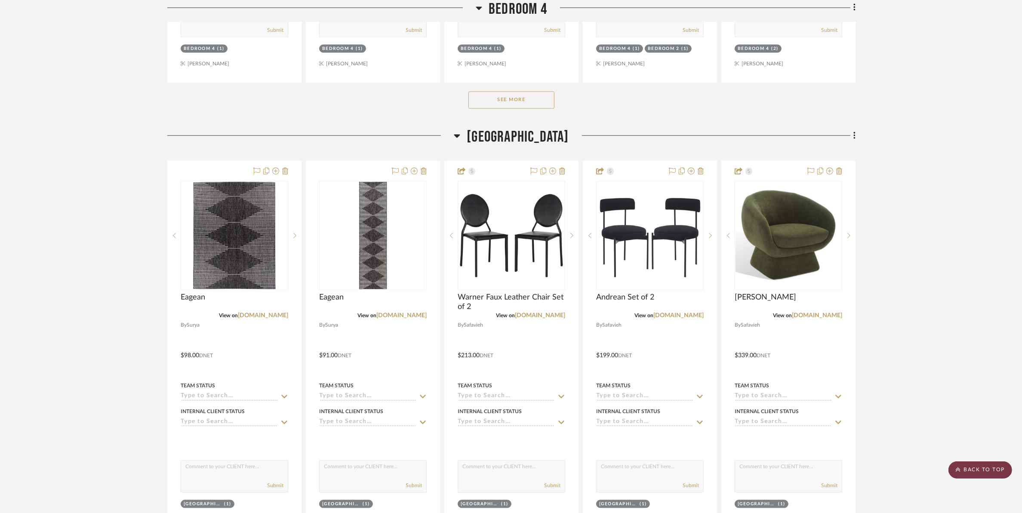
click at [820, 470] on scroll-to-top-button "BACK TO TOP" at bounding box center [981, 469] width 64 height 17
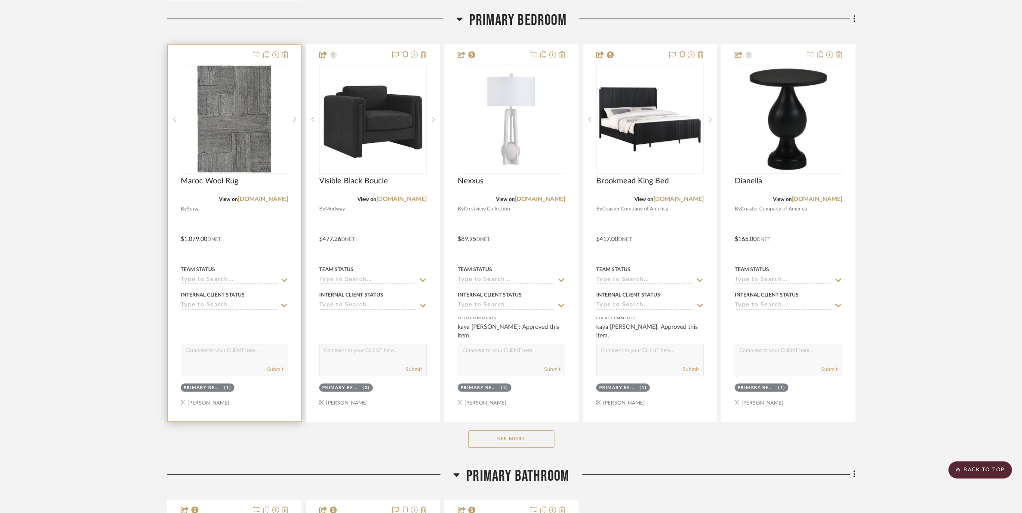
scroll to position [3173, 0]
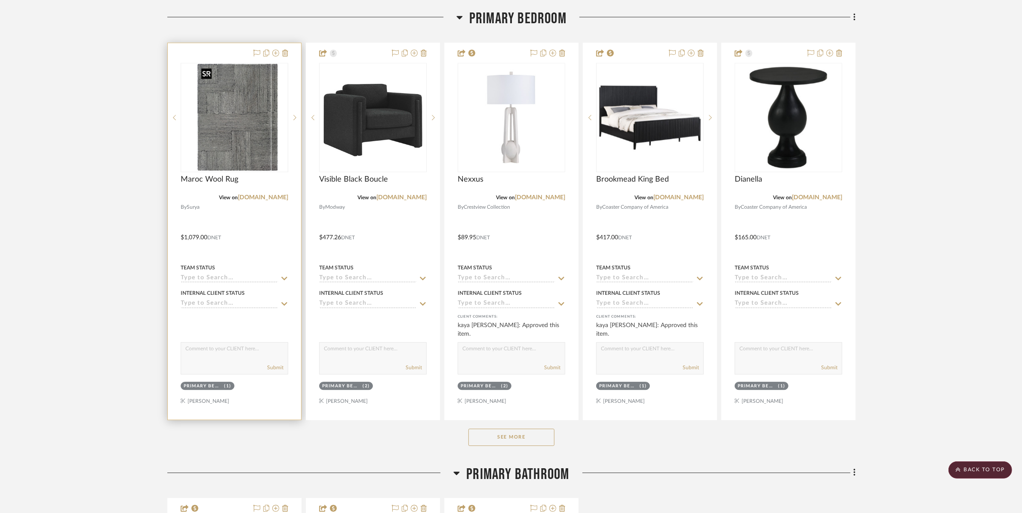
click at [232, 145] on div at bounding box center [235, 117] width 108 height 109
click at [232, 145] on img "0" at bounding box center [234, 118] width 74 height 108
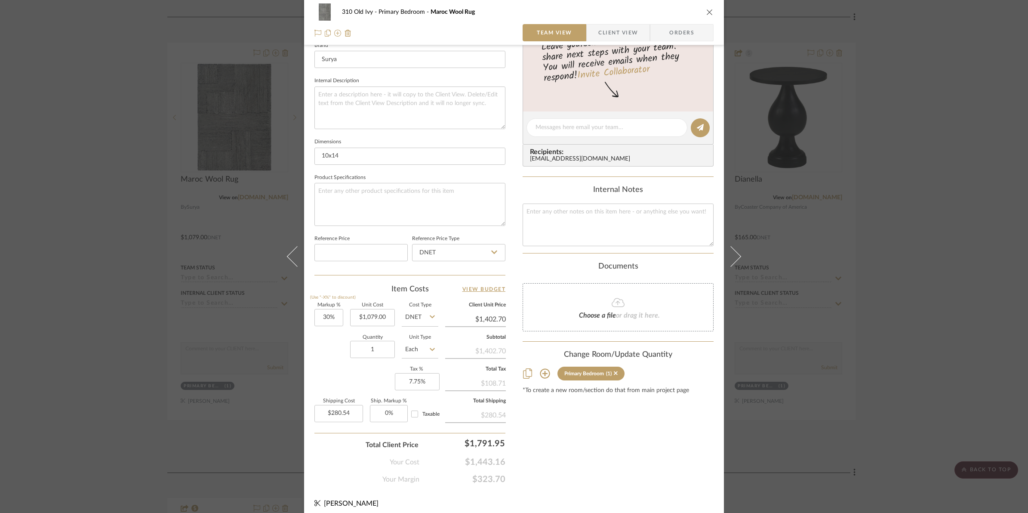
scroll to position [287, 0]
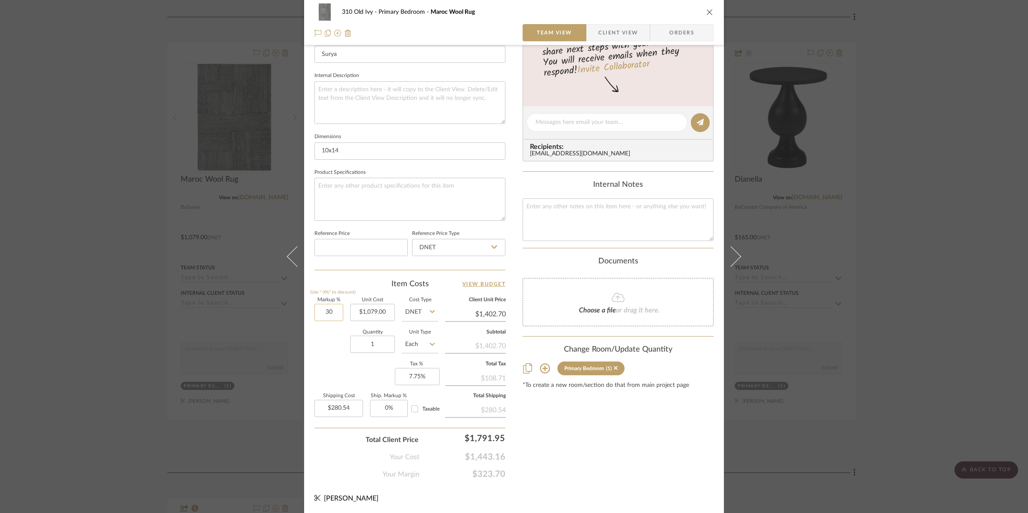
click at [315, 313] on input "30" at bounding box center [328, 312] width 29 height 17
click at [334, 343] on div "Quantity 1 Unit Type Each" at bounding box center [376, 345] width 124 height 31
type input "50%"
type input "$1,618.50"
type input "$323.70"
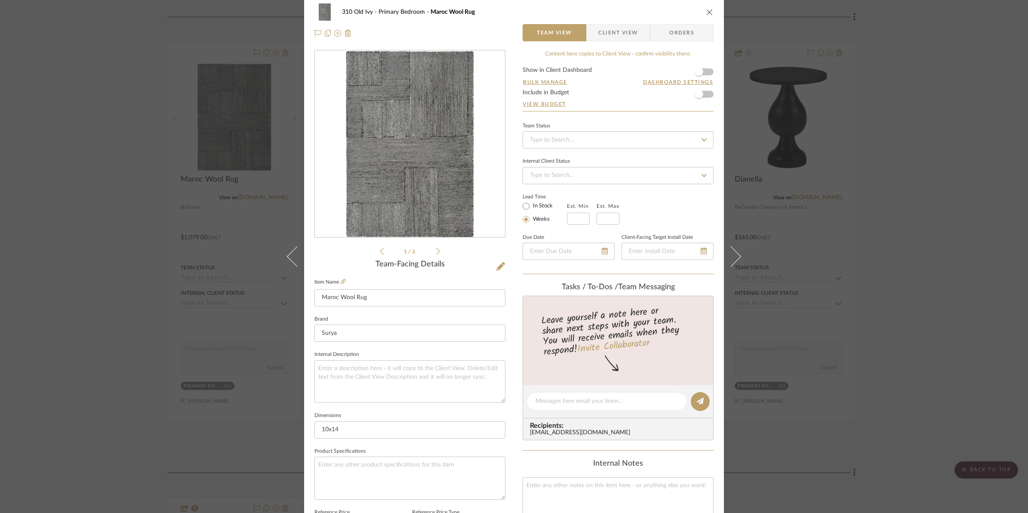
scroll to position [0, 0]
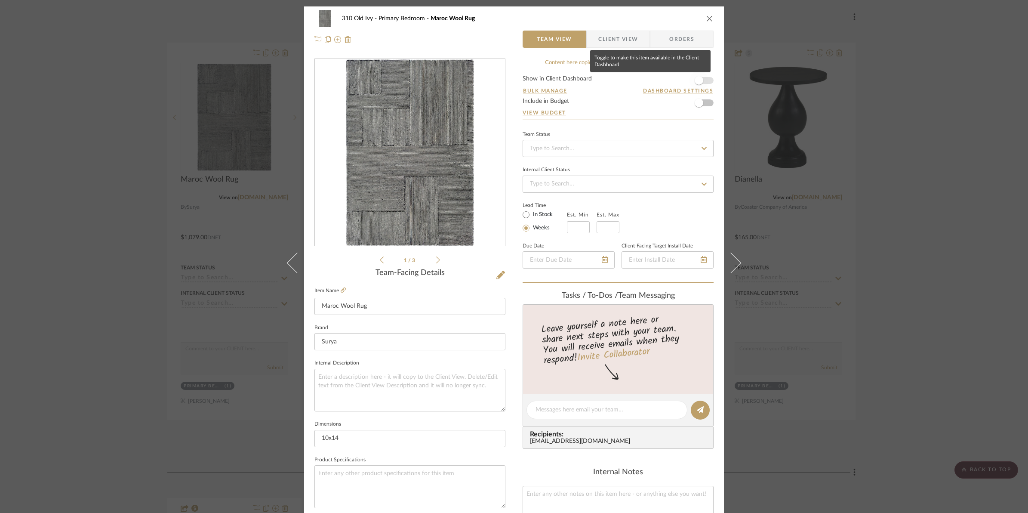
click at [705, 80] on span "button" at bounding box center [699, 80] width 19 height 19
click at [681, 89] on button "Dashboard Settings" at bounding box center [678, 91] width 71 height 8
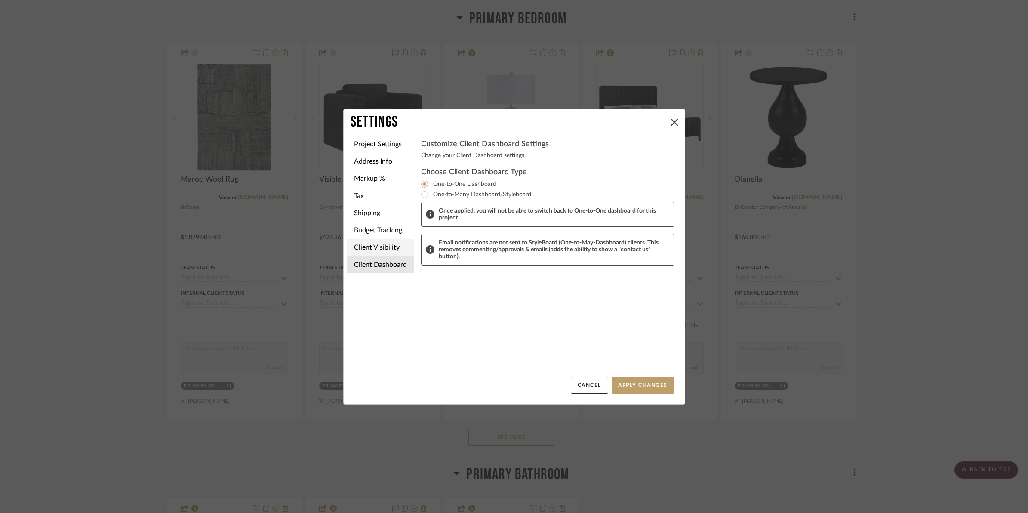
click at [373, 246] on li "Client Visibility" at bounding box center [380, 247] width 67 height 17
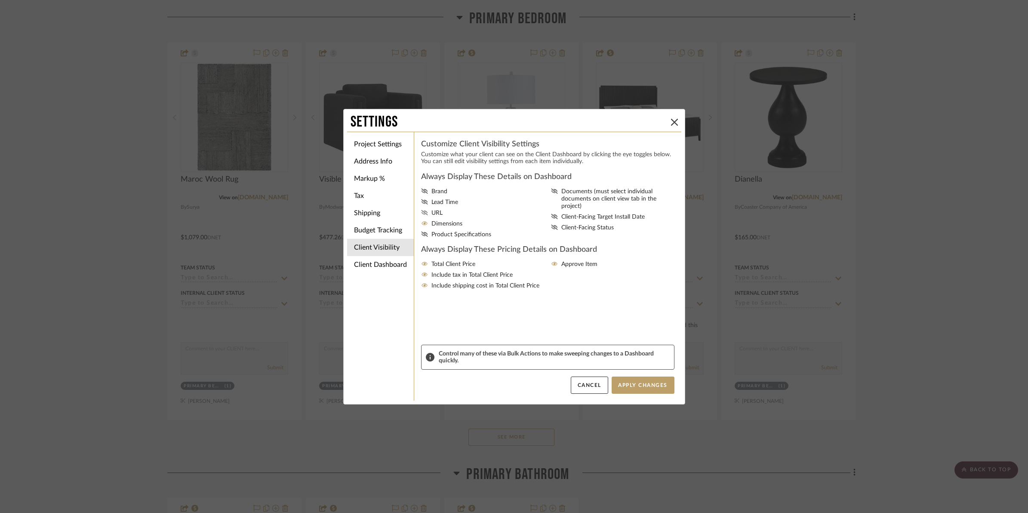
click at [422, 211] on icon at bounding box center [424, 212] width 7 height 5
click at [0, 0] on input "URL" at bounding box center [0, 0] width 0 height 0
click at [635, 385] on button "Apply Changes" at bounding box center [643, 384] width 63 height 17
click at [674, 121] on icon at bounding box center [674, 122] width 7 height 7
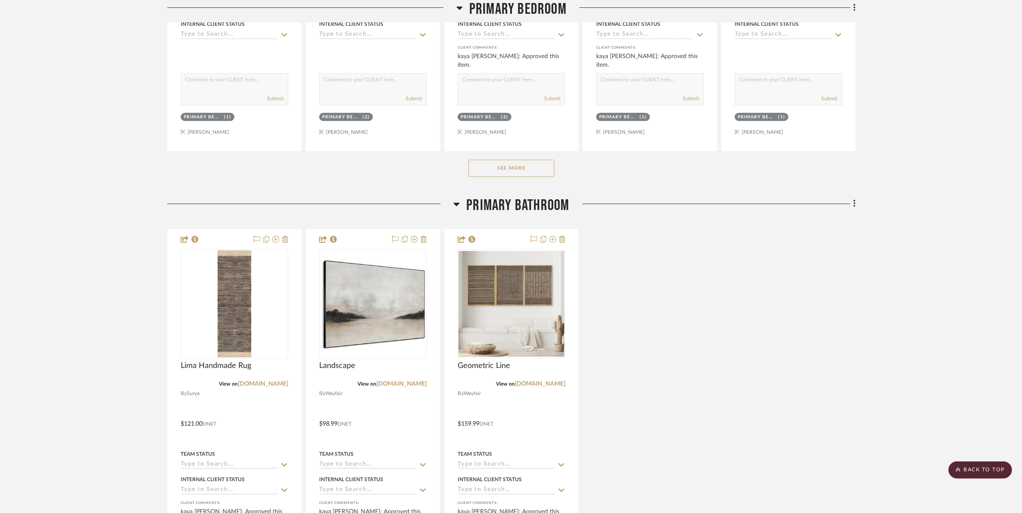
scroll to position [3764, 0]
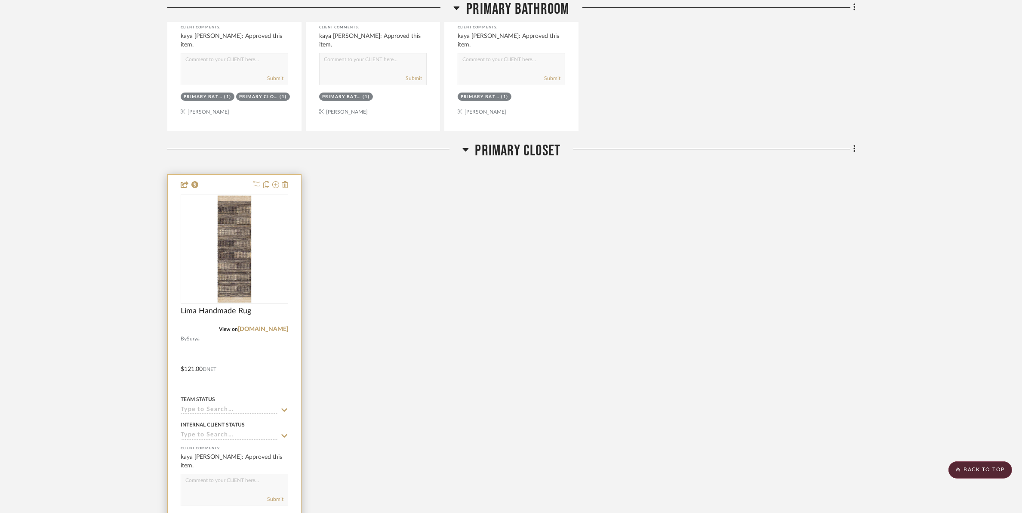
click at [235, 396] on project-item-tile "Lima Handmade Rug View on surya.com By Surya $121.00 DNET Team Status Internal …" at bounding box center [234, 362] width 134 height 377
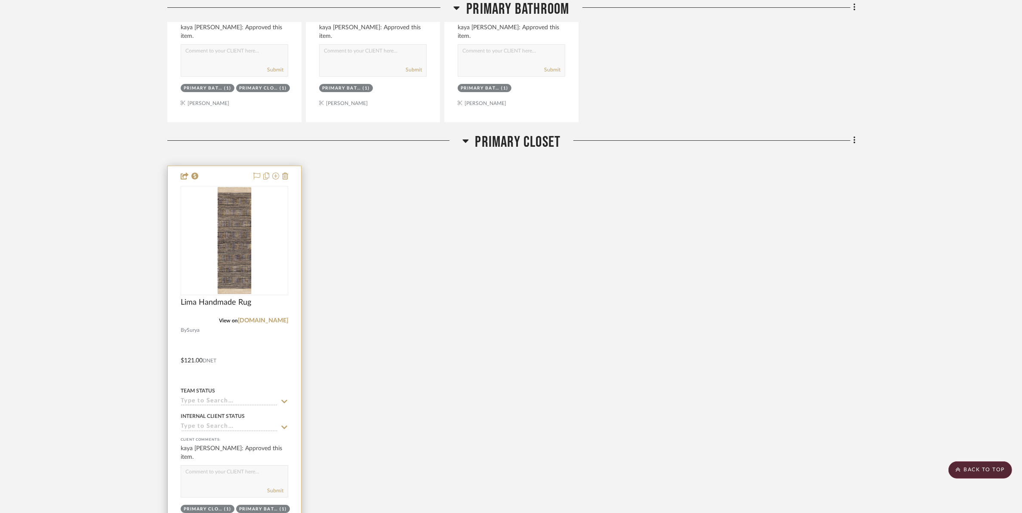
click at [234, 268] on img "0" at bounding box center [234, 241] width 34 height 108
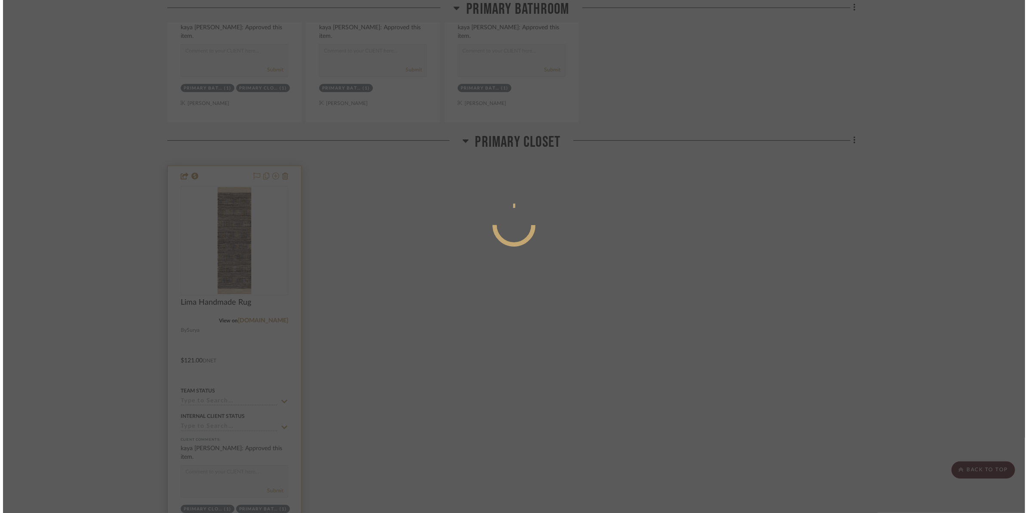
scroll to position [0, 0]
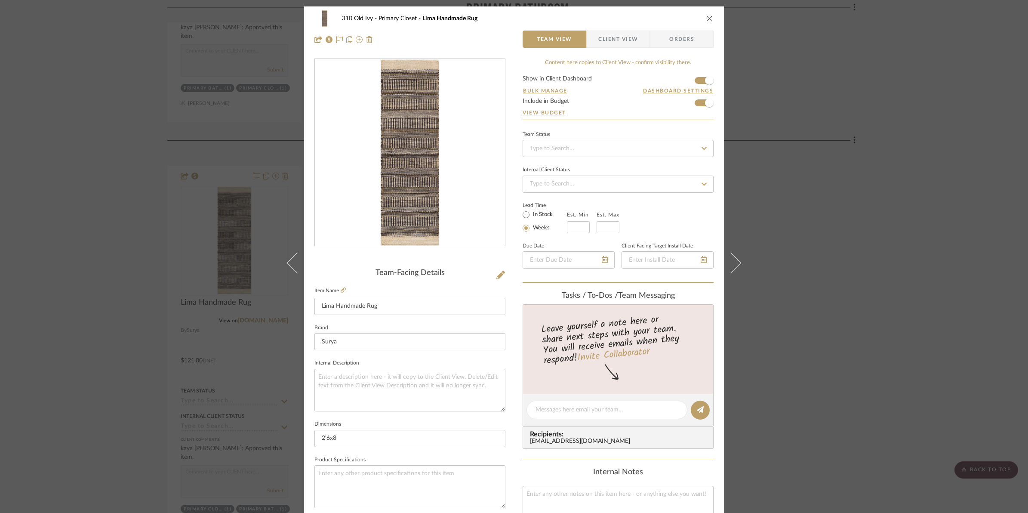
click at [708, 17] on icon "close" at bounding box center [709, 18] width 7 height 7
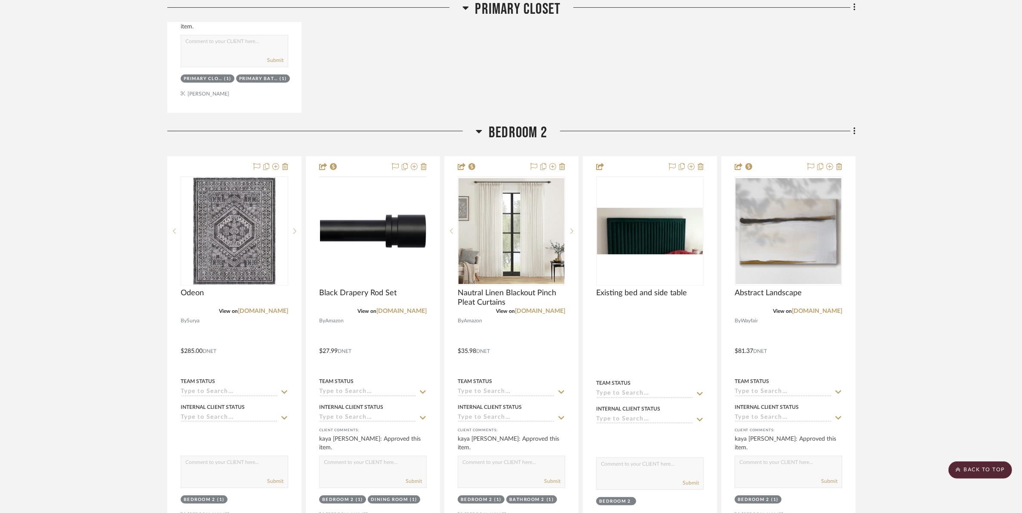
scroll to position [4410, 0]
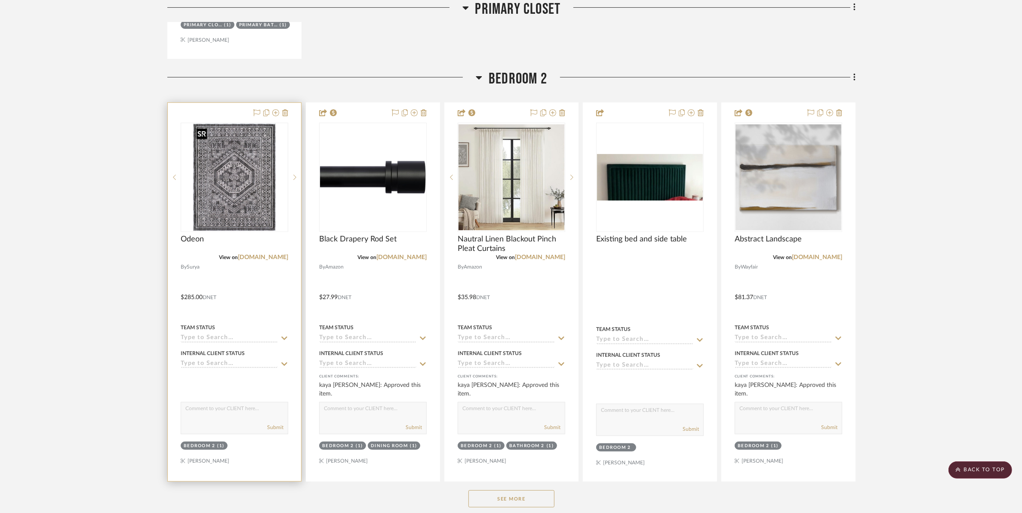
click at [0, 0] on img at bounding box center [0, 0] width 0 height 0
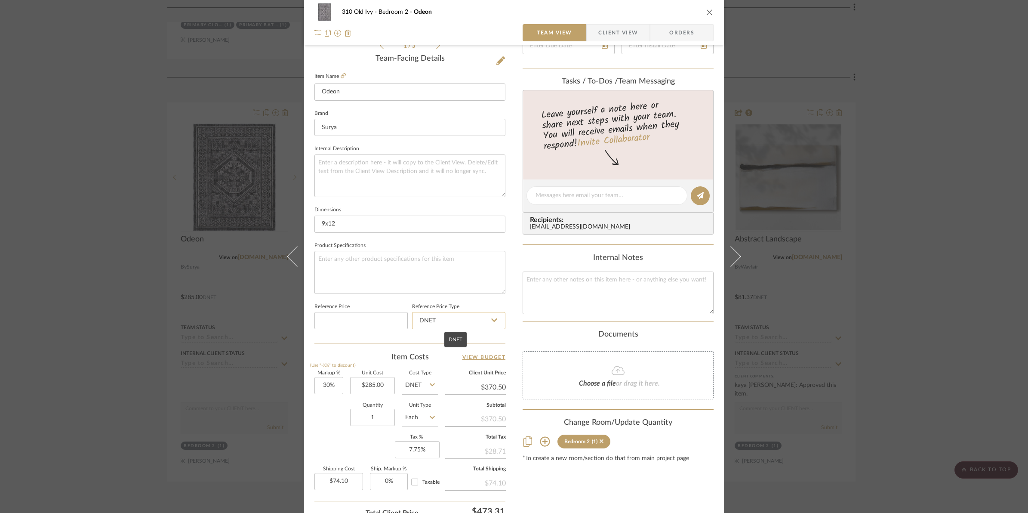
scroll to position [215, 0]
click at [321, 383] on input "30" at bounding box center [328, 384] width 29 height 17
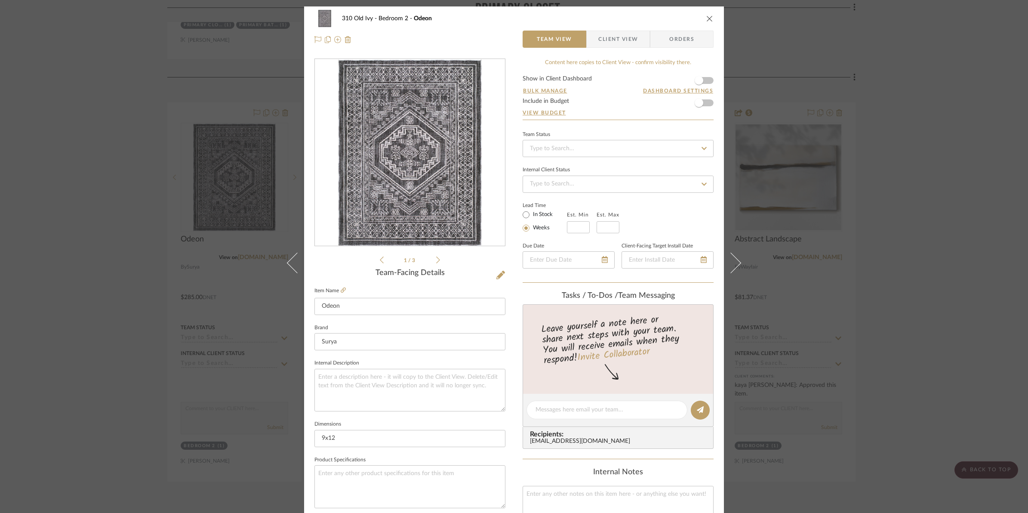
type input "50%"
click at [706, 82] on form "Show in Client Dashboard Bulk Manage Dashboard Settings Include in Budget View …" at bounding box center [618, 98] width 191 height 44
type input "$427.50"
type input "$85.50"
click at [703, 81] on span "button" at bounding box center [699, 80] width 19 height 19
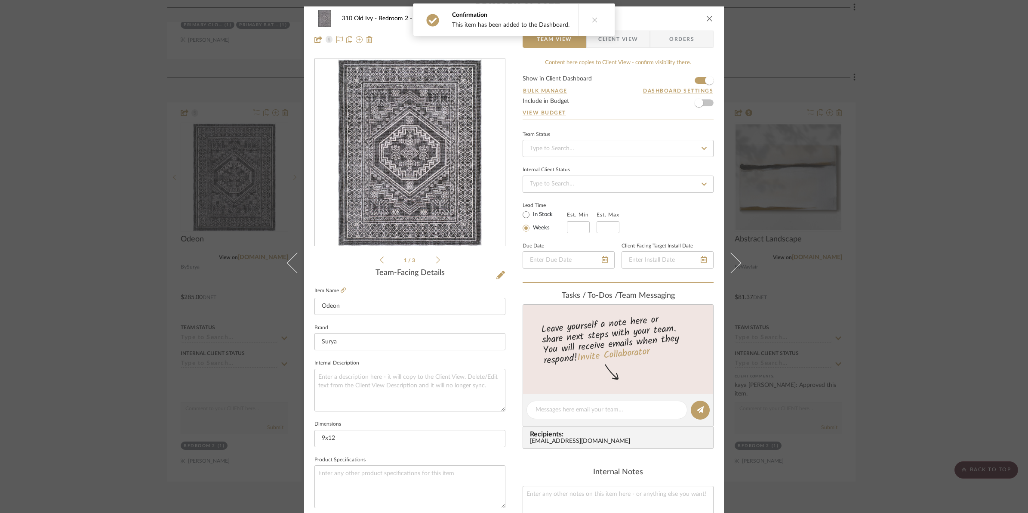
click at [706, 16] on icon "close" at bounding box center [709, 18] width 7 height 7
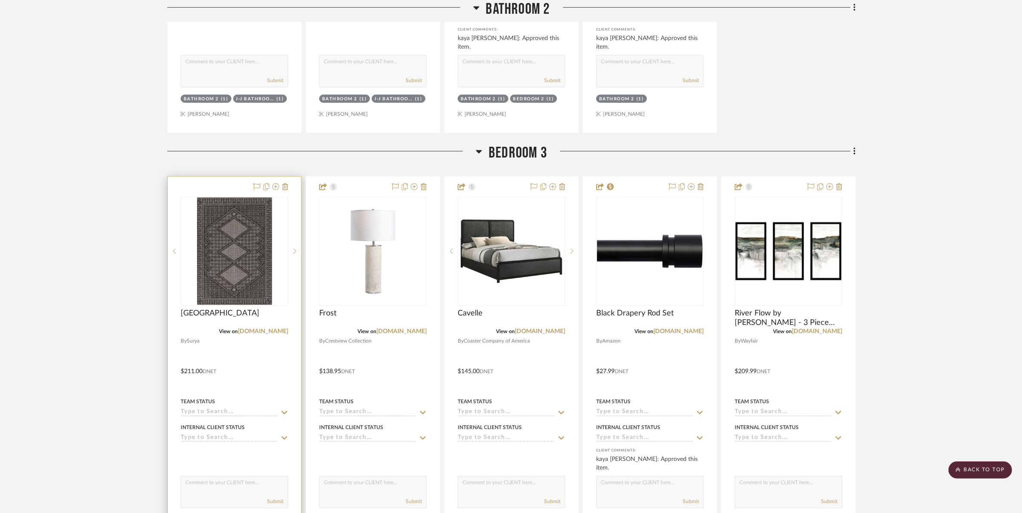
scroll to position [5216, 0]
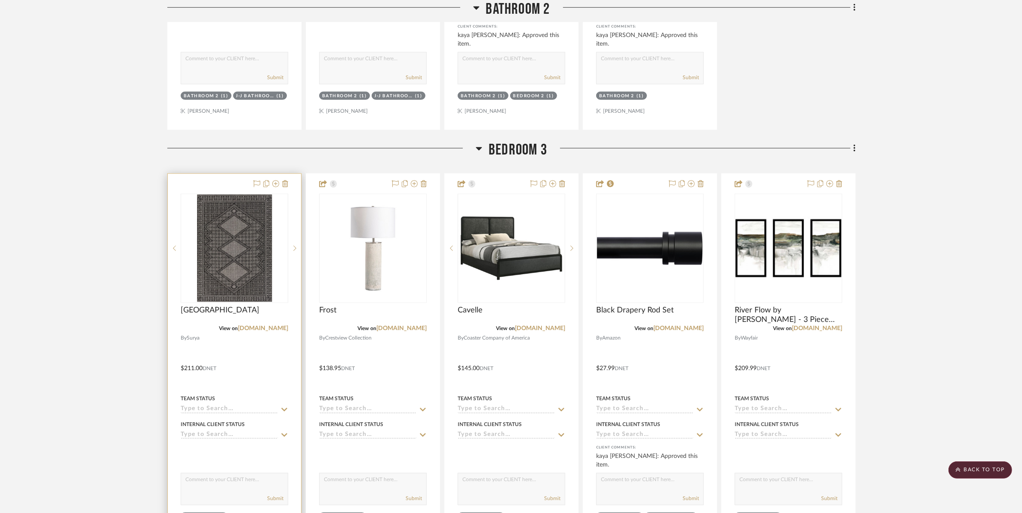
click at [233, 255] on img "0" at bounding box center [234, 248] width 75 height 108
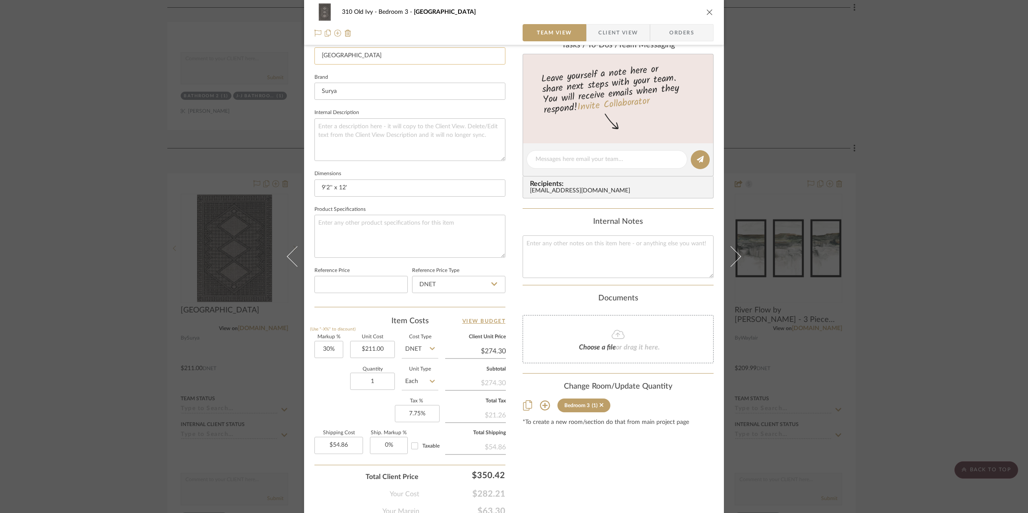
scroll to position [269, 0]
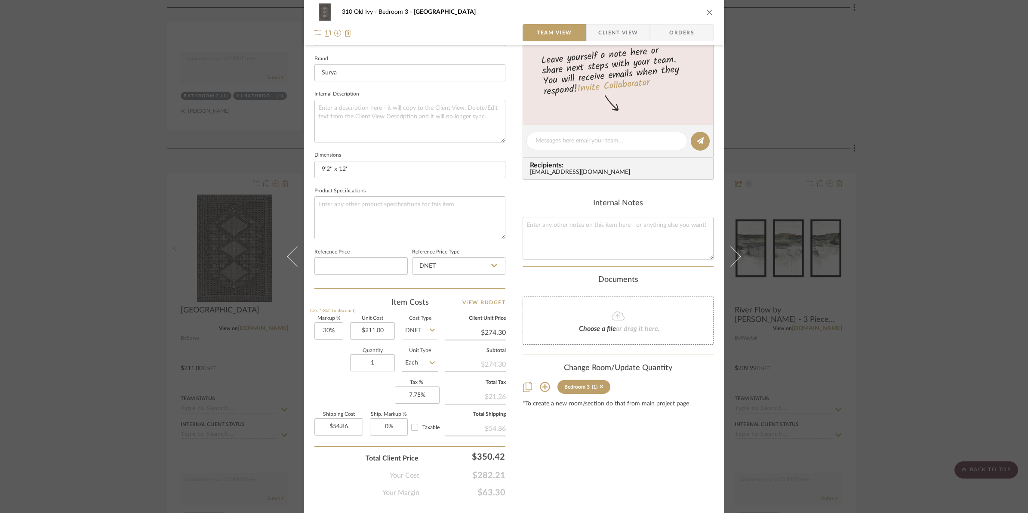
click at [311, 334] on div "310 Old Ivy Bedroom 3 Pisa Team View Client View Orders 1 / 3 Team-Facing Detai…" at bounding box center [514, 135] width 420 height 795
click at [316, 330] on input "30" at bounding box center [328, 330] width 29 height 17
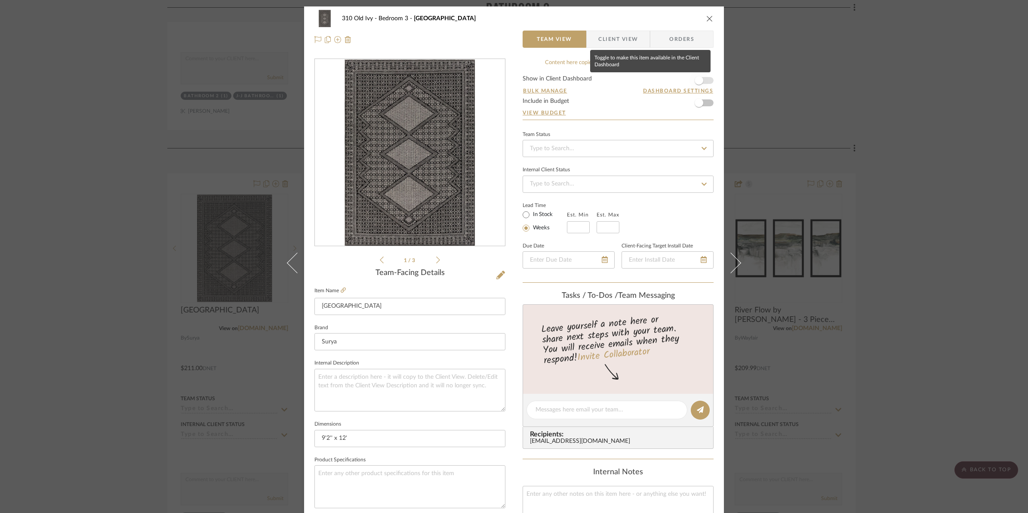
type input "50%"
click at [704, 83] on span "button" at bounding box center [699, 80] width 19 height 19
type input "$316.50"
type input "$63.30"
click at [709, 82] on form "Show in Client Dashboard Bulk Manage Dashboard Settings Include in Budget View …" at bounding box center [618, 98] width 191 height 44
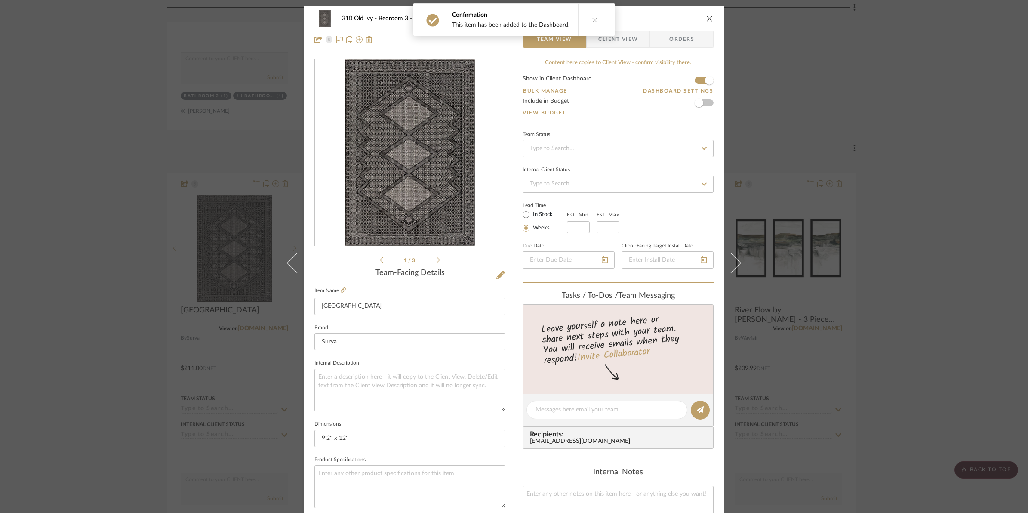
click at [706, 21] on icon "close" at bounding box center [709, 18] width 7 height 7
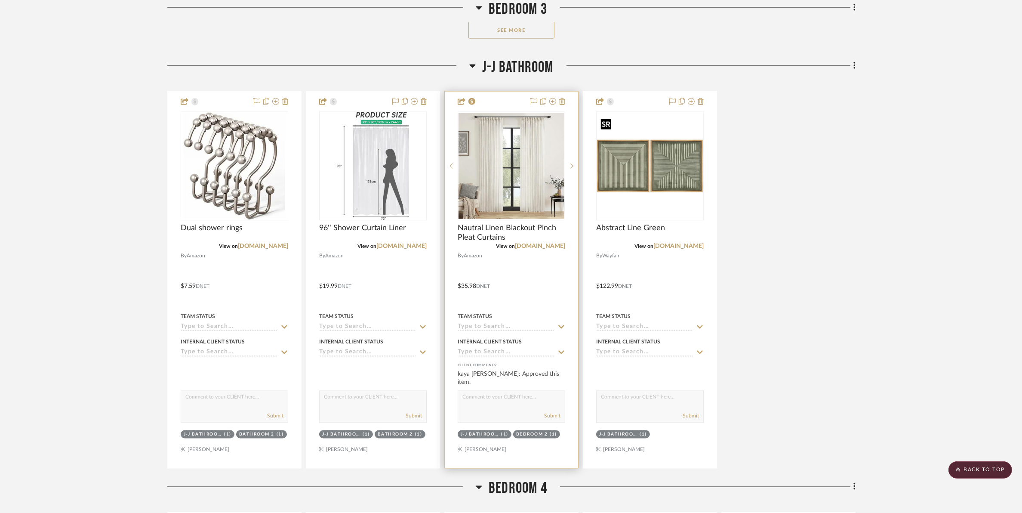
scroll to position [6130, 0]
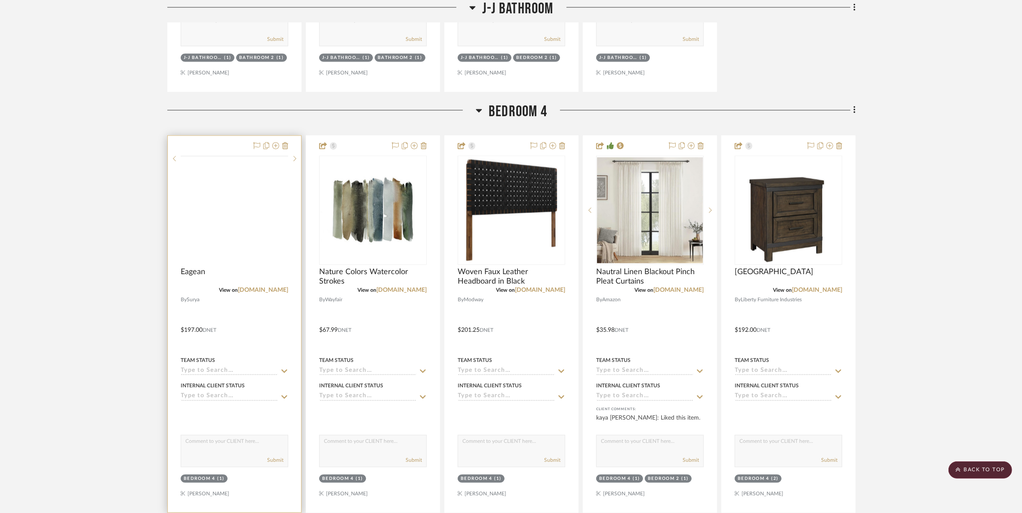
click at [0, 0] on img at bounding box center [0, 0] width 0 height 0
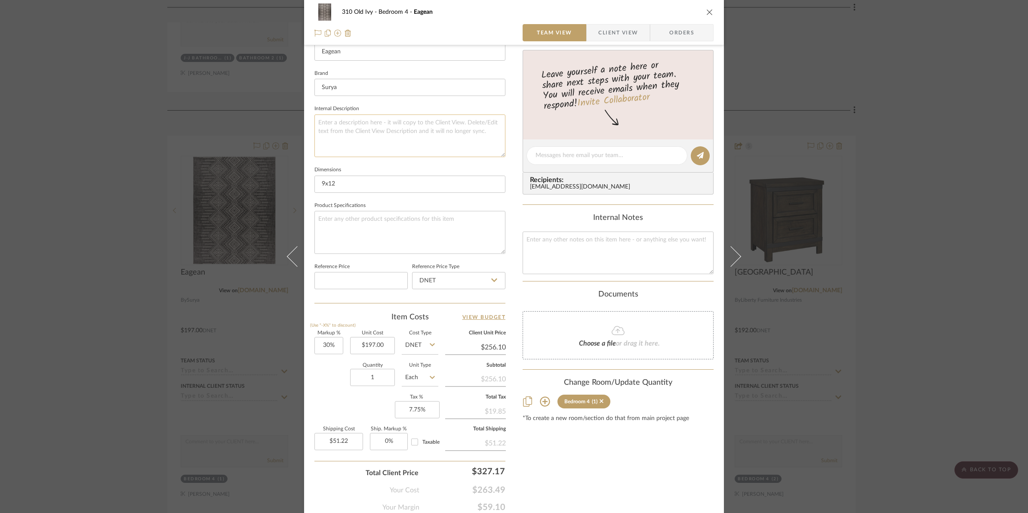
scroll to position [269, 0]
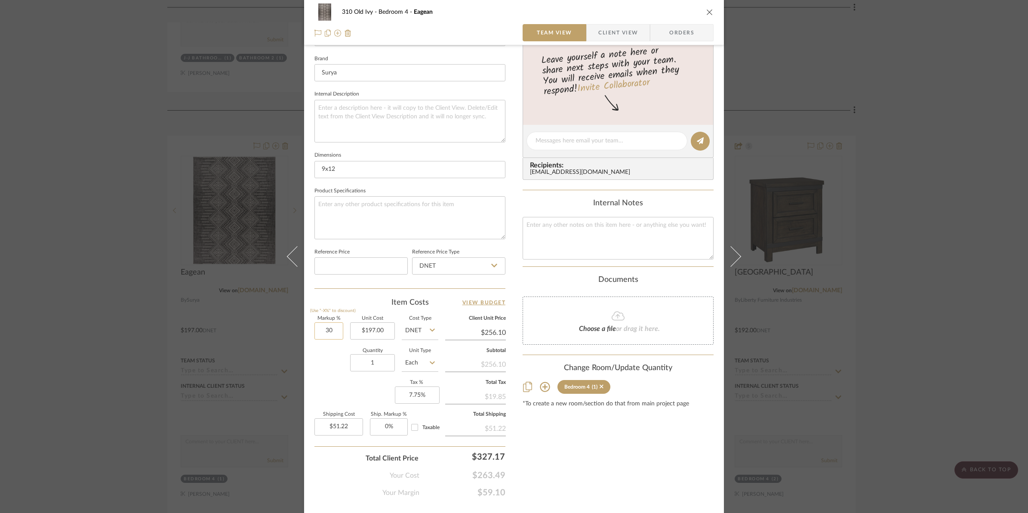
click at [320, 330] on input "30" at bounding box center [328, 330] width 29 height 17
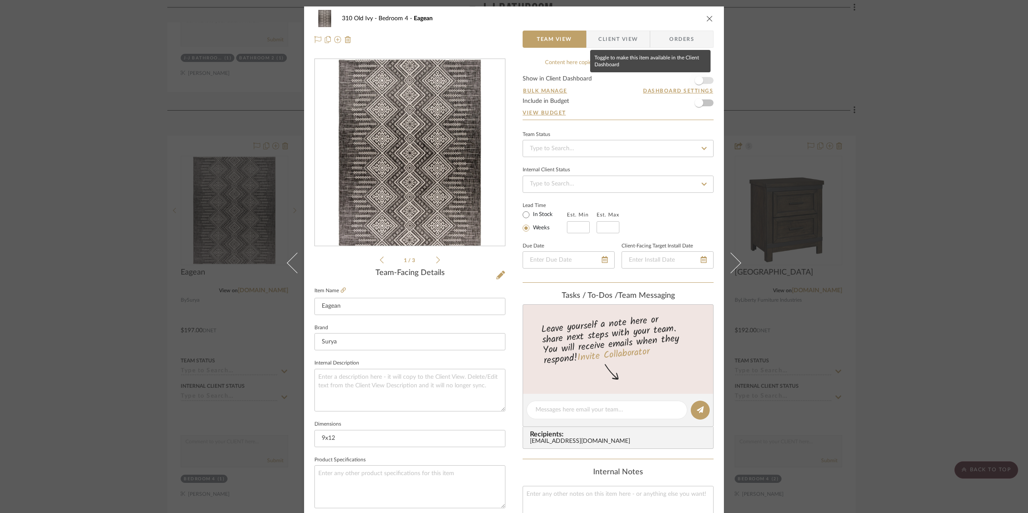
type input "50%"
click at [706, 80] on span "button" at bounding box center [699, 80] width 19 height 19
type input "$295.50"
type input "$59.10"
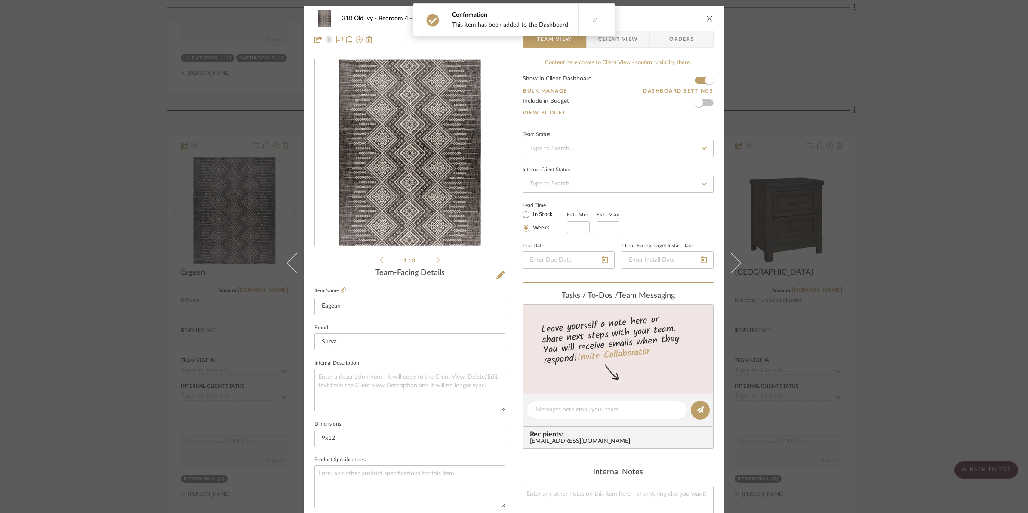
click at [706, 16] on icon "close" at bounding box center [709, 18] width 7 height 7
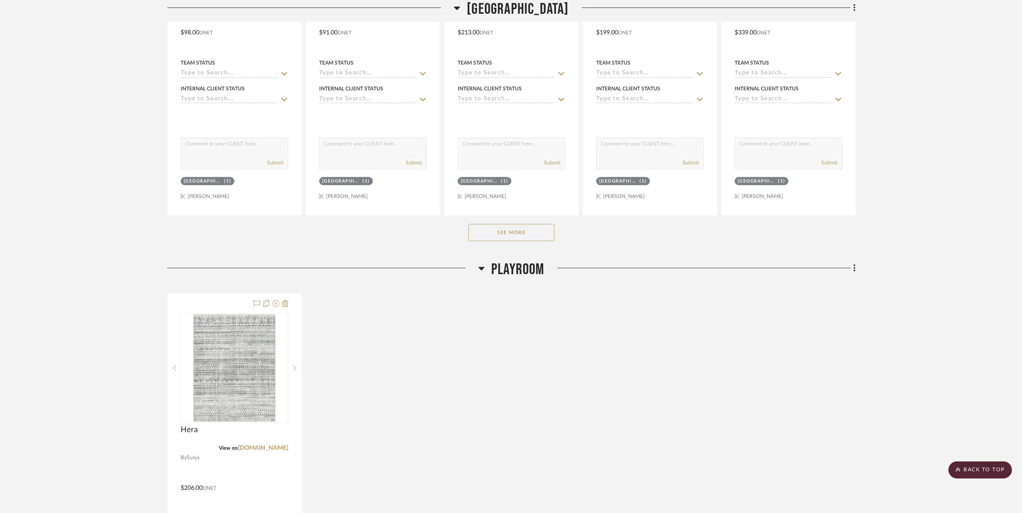
scroll to position [6614, 0]
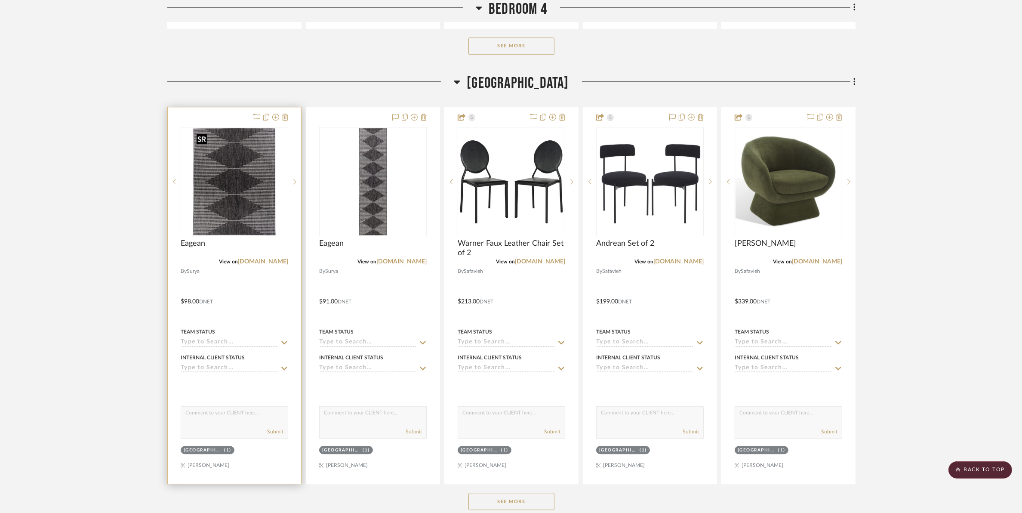
click at [252, 211] on img "0" at bounding box center [234, 182] width 83 height 108
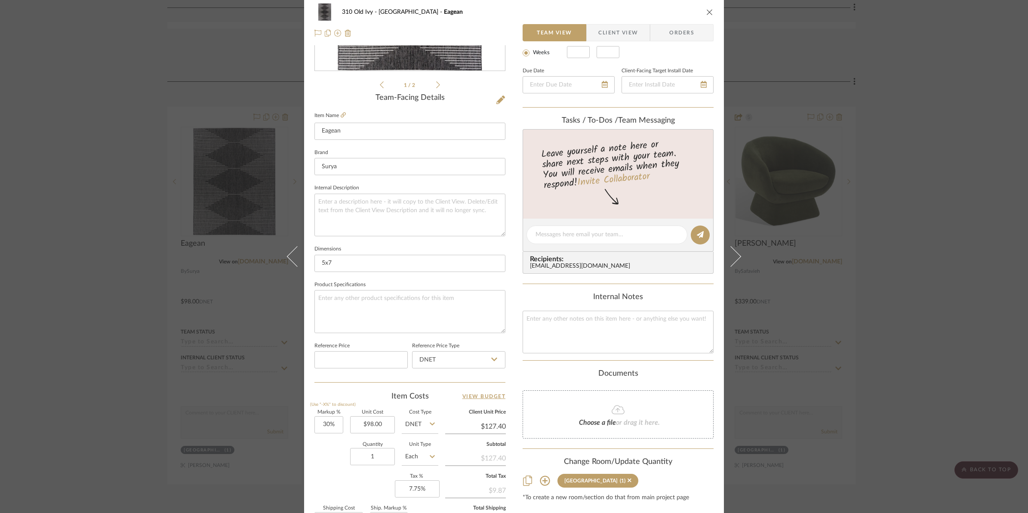
scroll to position [215, 0]
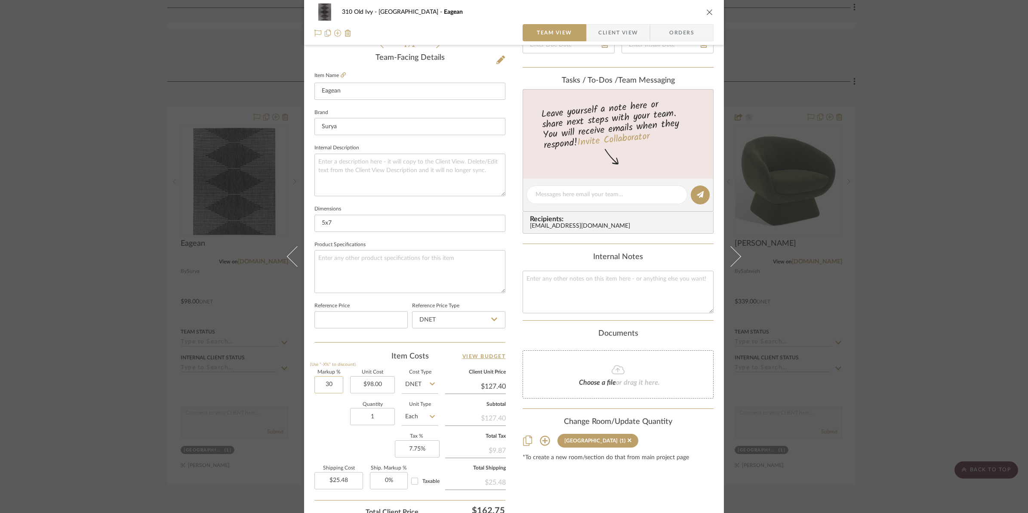
click at [330, 382] on input "30" at bounding box center [328, 384] width 29 height 17
type input "50%"
click at [528, 493] on div "Content here copies to Client View - confirm visibility there. Show in Client D…" at bounding box center [618, 197] width 191 height 708
type input "$147.00"
type input "$29.40"
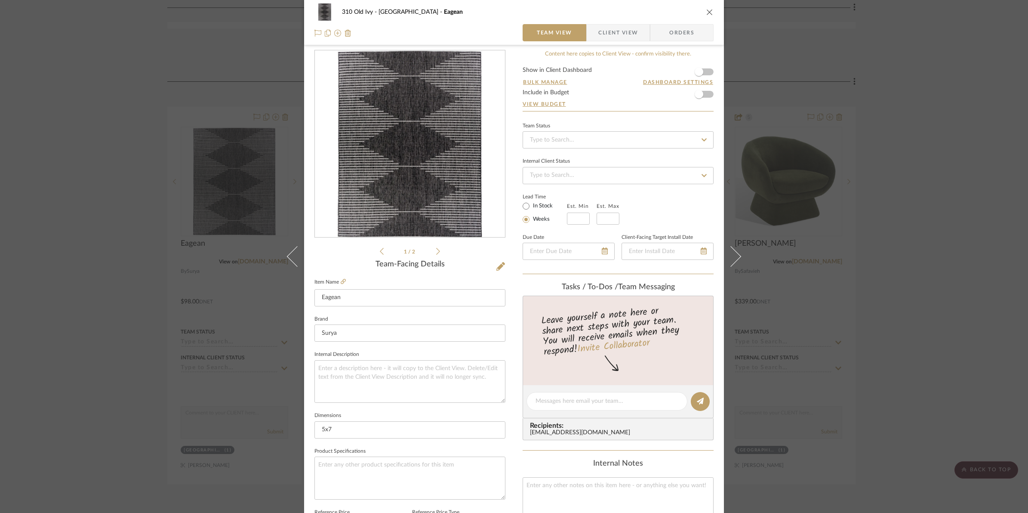
scroll to position [0, 0]
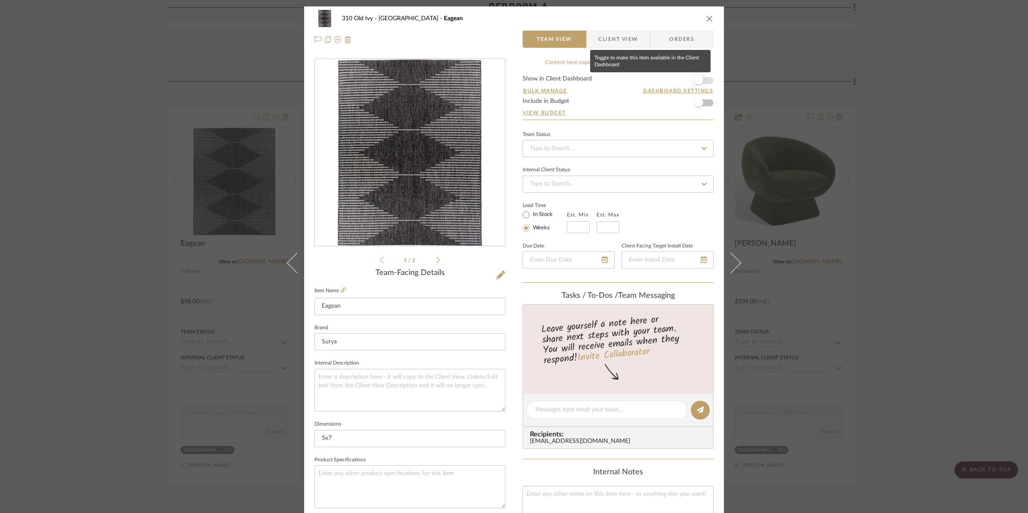
click at [705, 81] on span "button" at bounding box center [699, 80] width 19 height 19
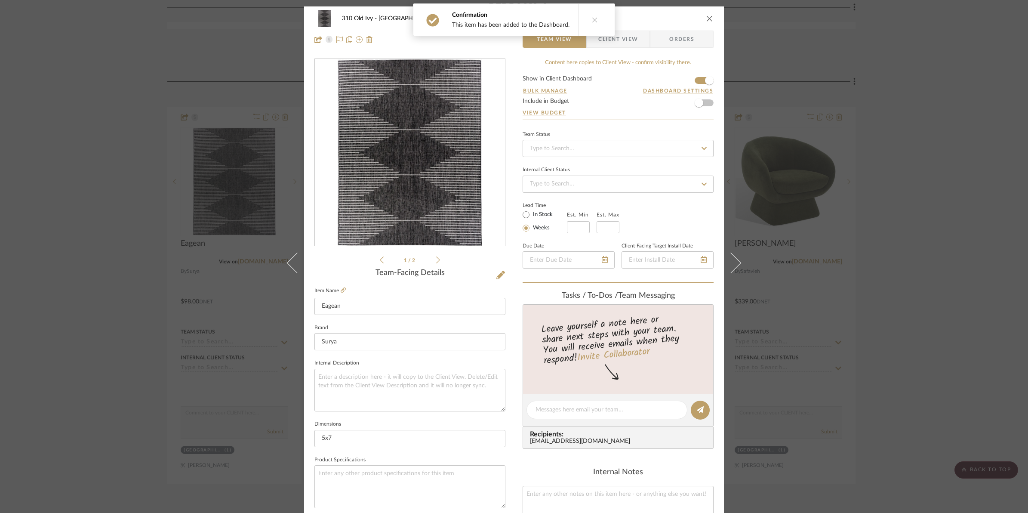
click at [706, 19] on icon "close" at bounding box center [709, 18] width 7 height 7
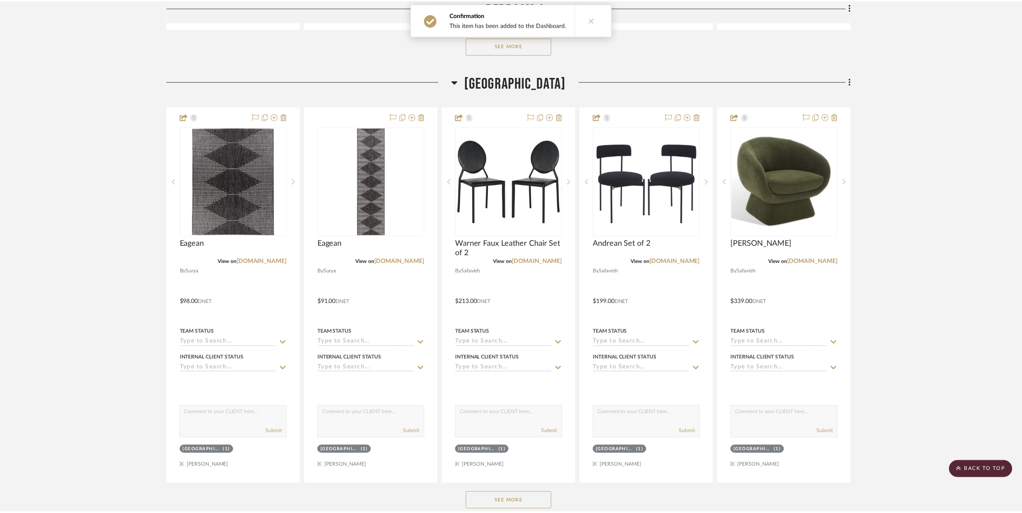
scroll to position [6614, 0]
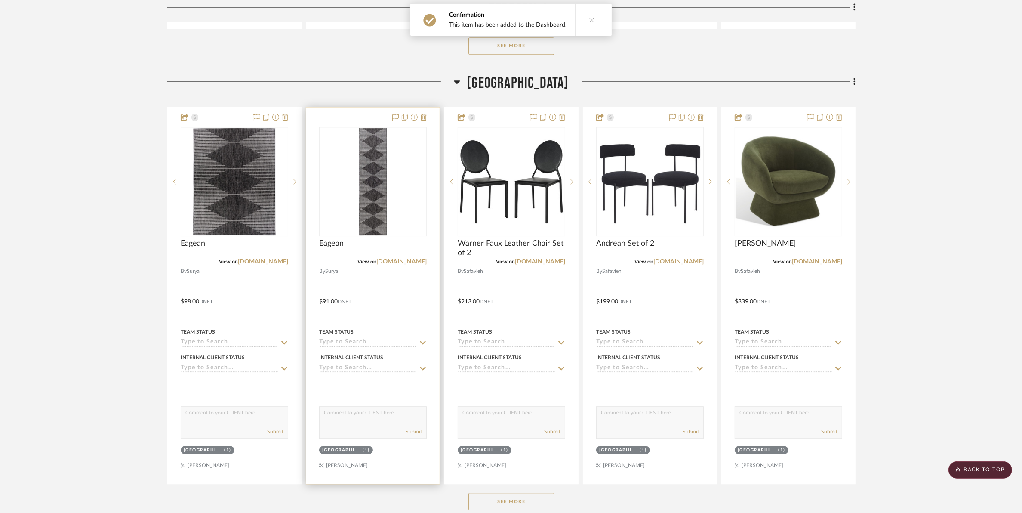
click at [362, 201] on img "0" at bounding box center [373, 182] width 28 height 108
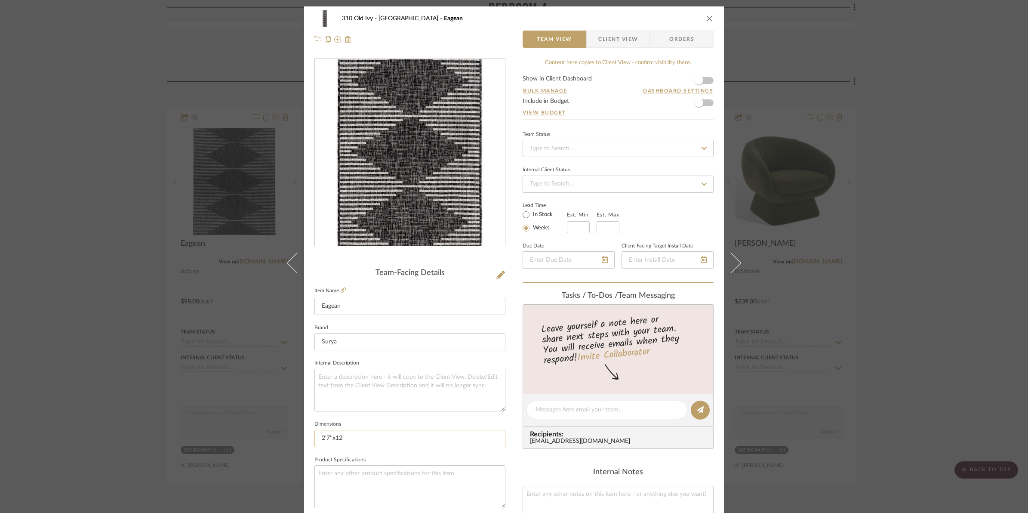
scroll to position [287, 0]
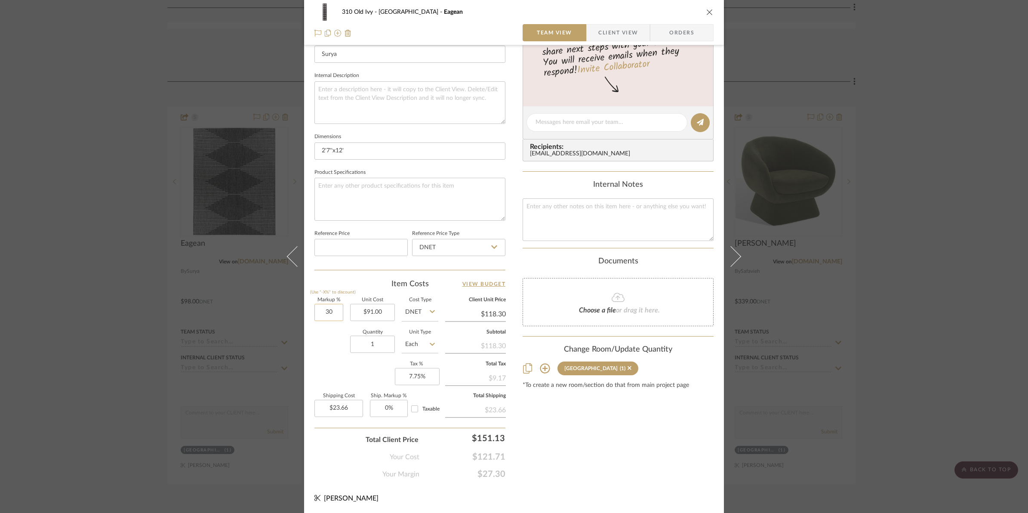
click at [317, 312] on input "30" at bounding box center [328, 312] width 29 height 17
click at [589, 428] on div "Content here copies to Client View - confirm visibility there. Show in Client D…" at bounding box center [618, 125] width 191 height 708
type input "50%"
type input "$136.50"
type input "$27.30"
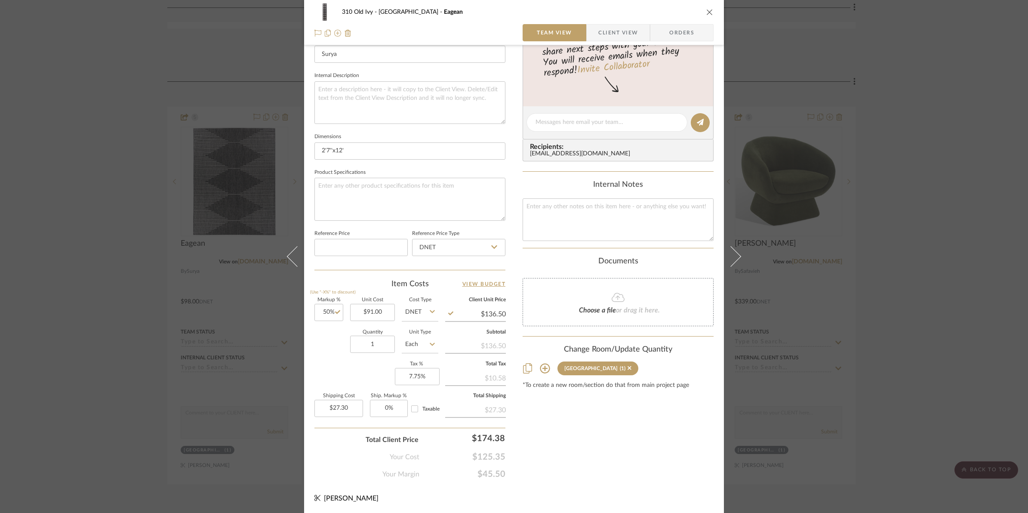
scroll to position [0, 0]
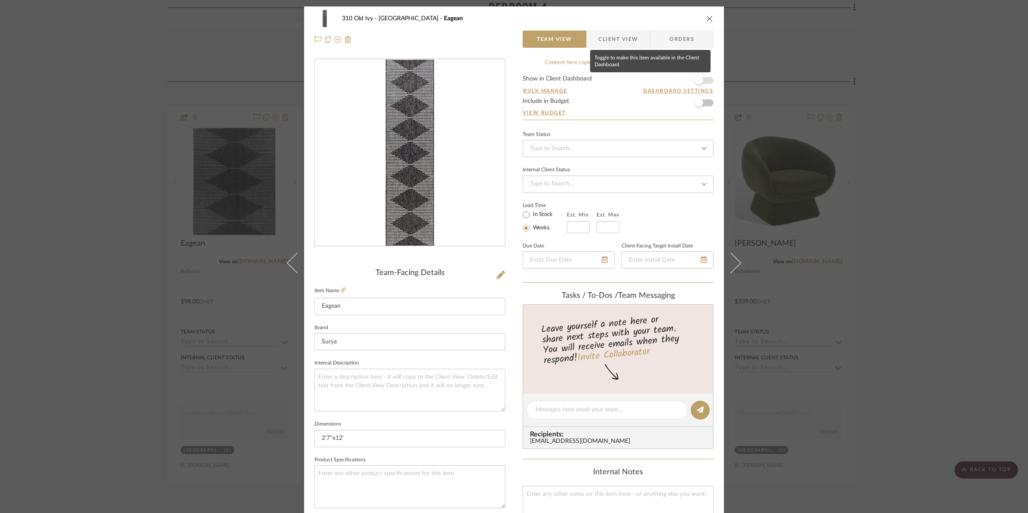
click at [706, 82] on span "button" at bounding box center [699, 80] width 19 height 19
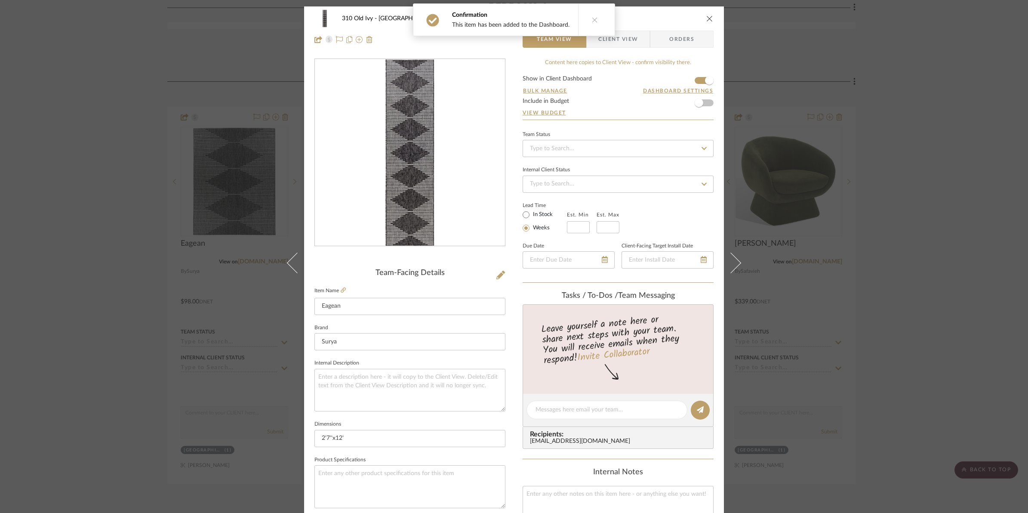
click at [706, 19] on icon "close" at bounding box center [709, 18] width 7 height 7
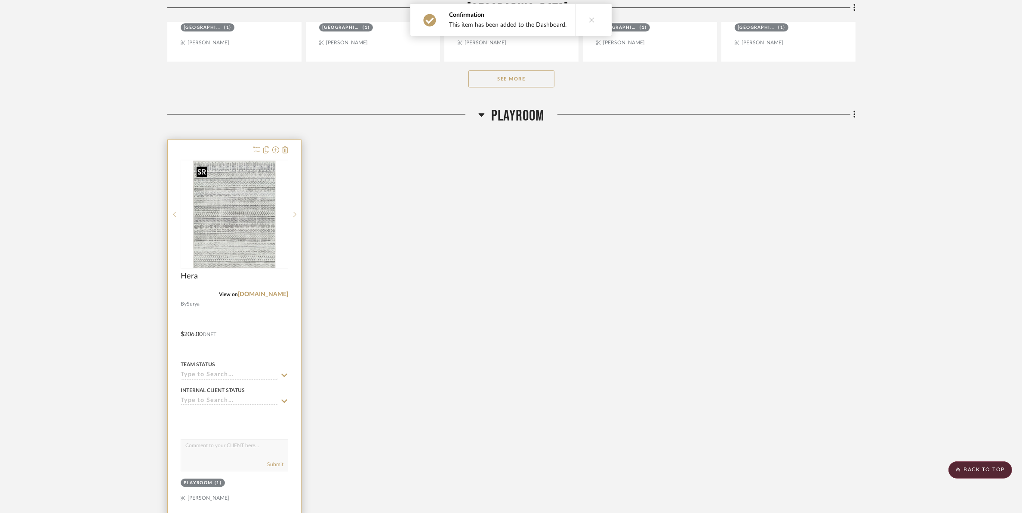
scroll to position [7045, 0]
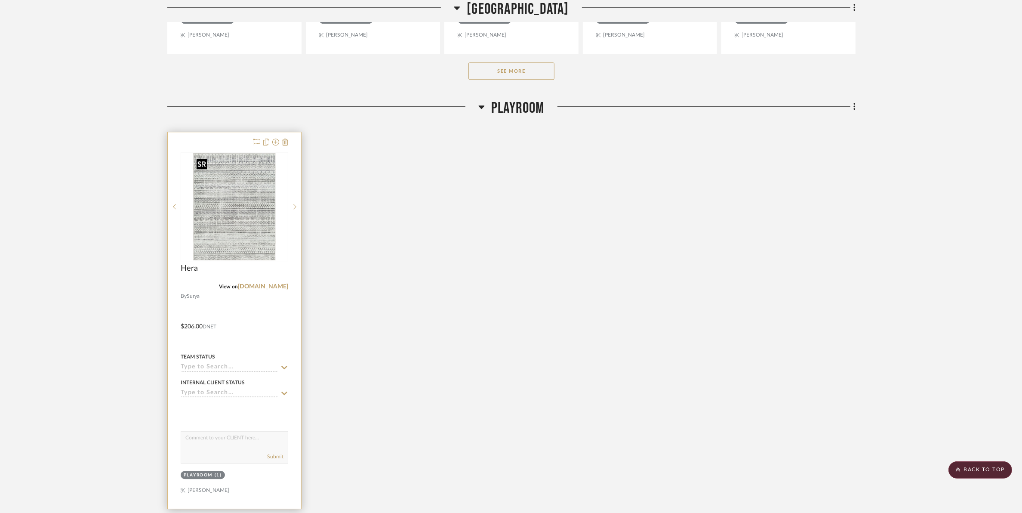
click at [253, 239] on img "0" at bounding box center [234, 207] width 83 height 108
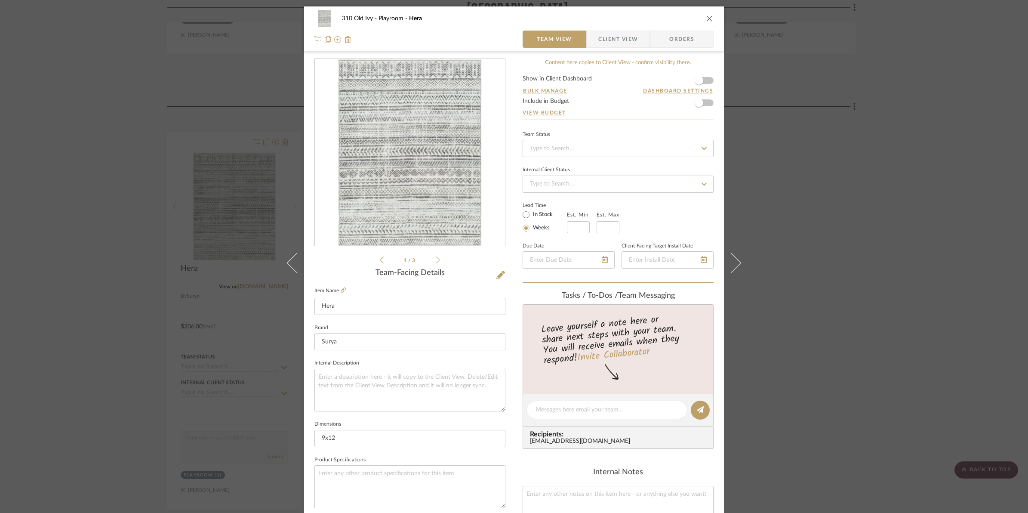
scroll to position [269, 0]
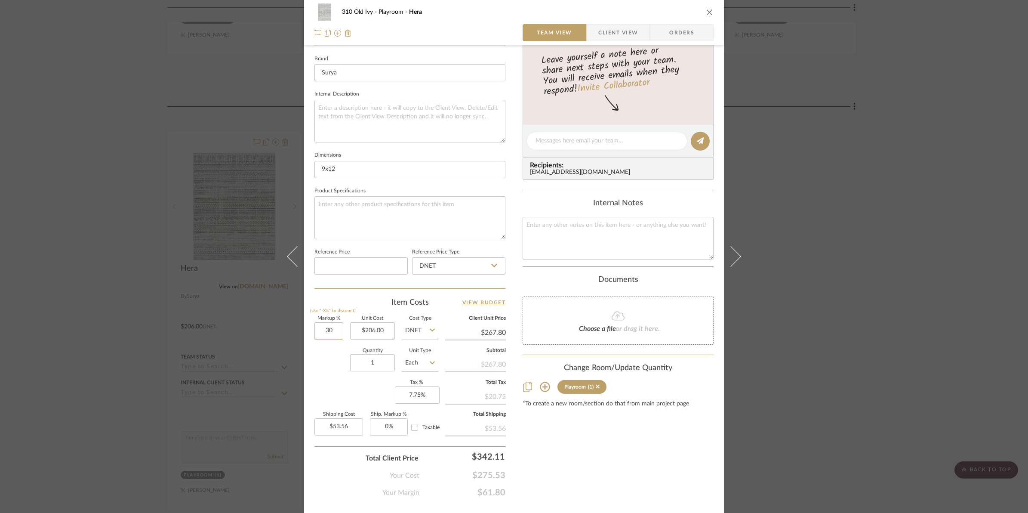
click at [321, 330] on input "30" at bounding box center [328, 330] width 29 height 17
type input "50%"
click at [630, 439] on div "Content here copies to Client View - confirm visibility there. Show in Client D…" at bounding box center [618, 144] width 191 height 708
type input "$309.00"
type input "$61.80"
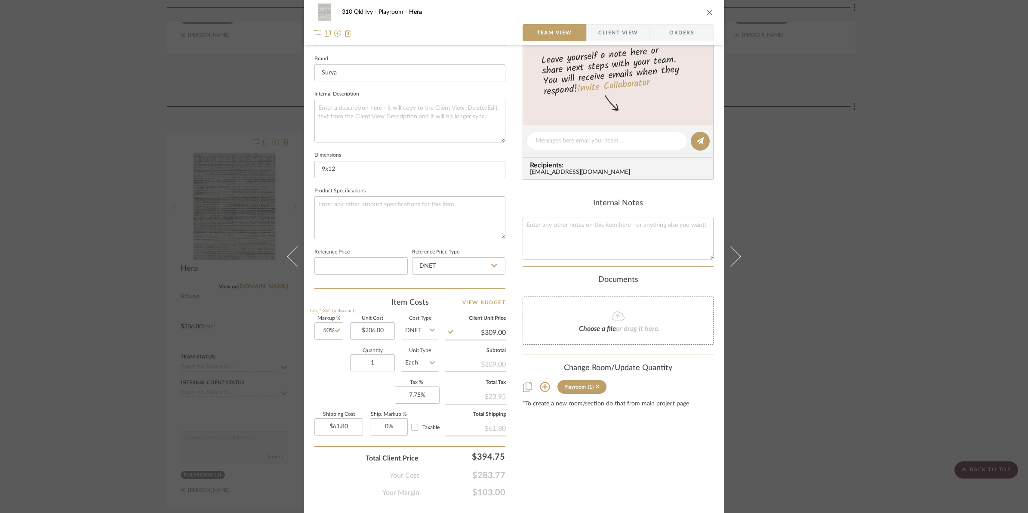
scroll to position [0, 0]
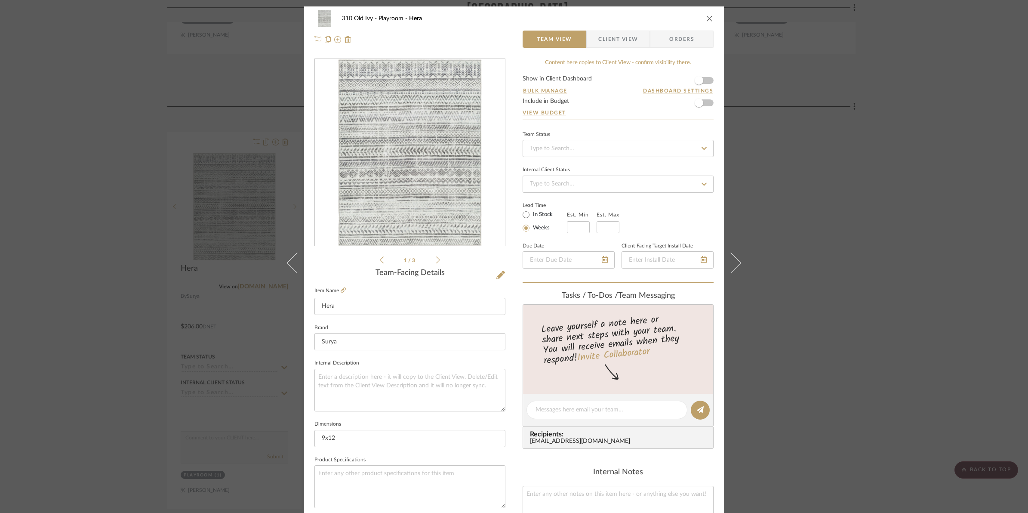
click at [706, 80] on form "Show in Client Dashboard Bulk Manage Dashboard Settings Include in Budget View …" at bounding box center [618, 98] width 191 height 44
click at [702, 78] on span "button" at bounding box center [699, 80] width 19 height 19
click at [706, 16] on icon "close" at bounding box center [709, 18] width 7 height 7
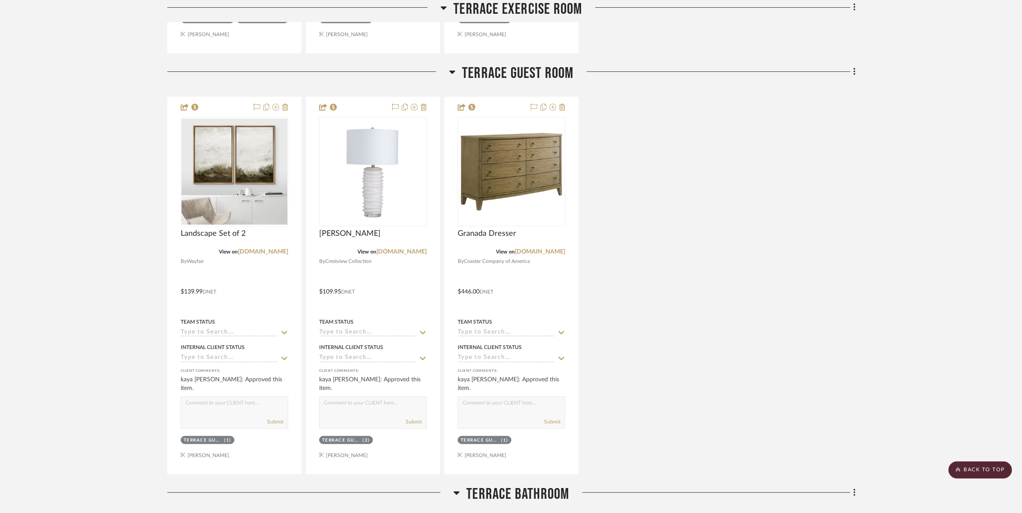
scroll to position [8281, 0]
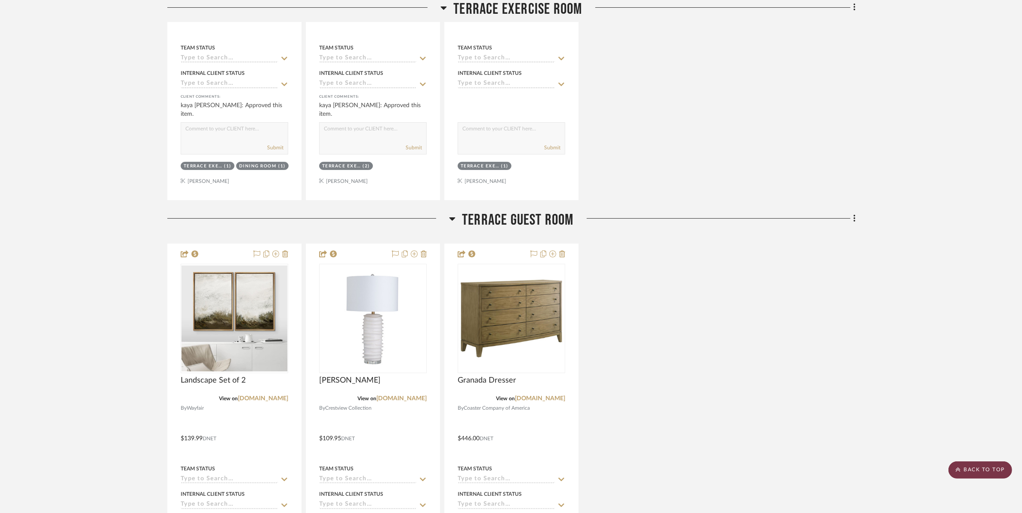
click at [820, 463] on scroll-to-top-button "BACK TO TOP" at bounding box center [981, 469] width 64 height 17
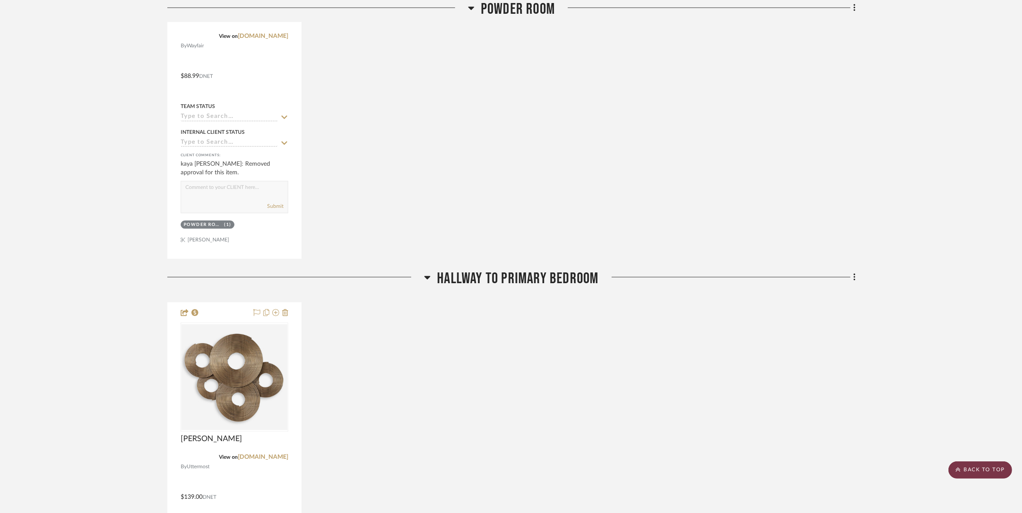
scroll to position [0, 0]
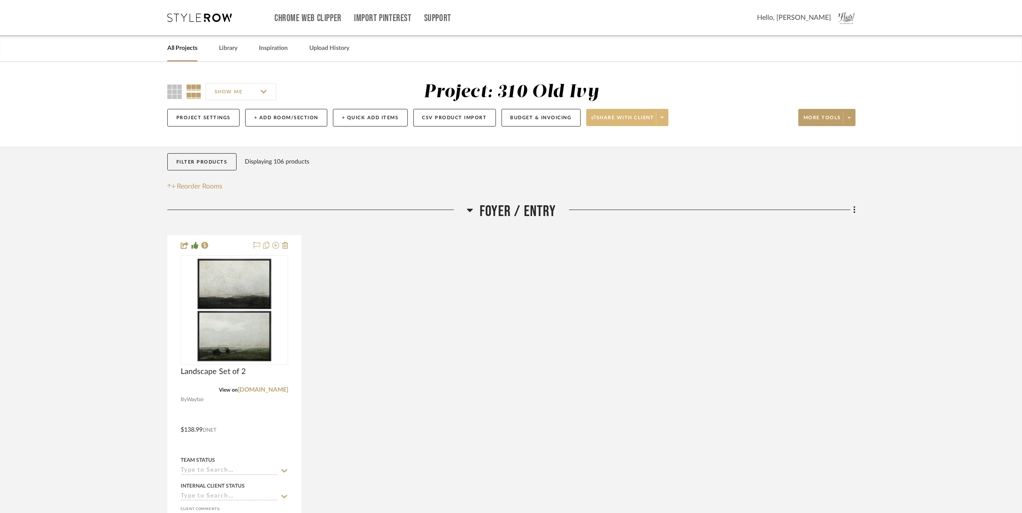
click at [637, 121] on span "Share with client" at bounding box center [623, 120] width 63 height 13
click at [639, 144] on span "Preview Client Dashboard" at bounding box center [632, 142] width 74 height 7
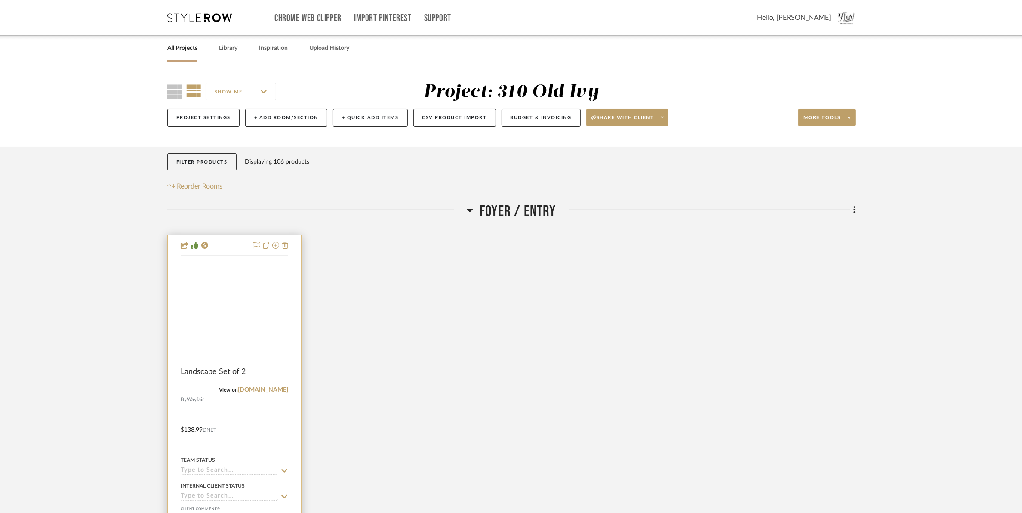
click at [0, 0] on img at bounding box center [0, 0] width 0 height 0
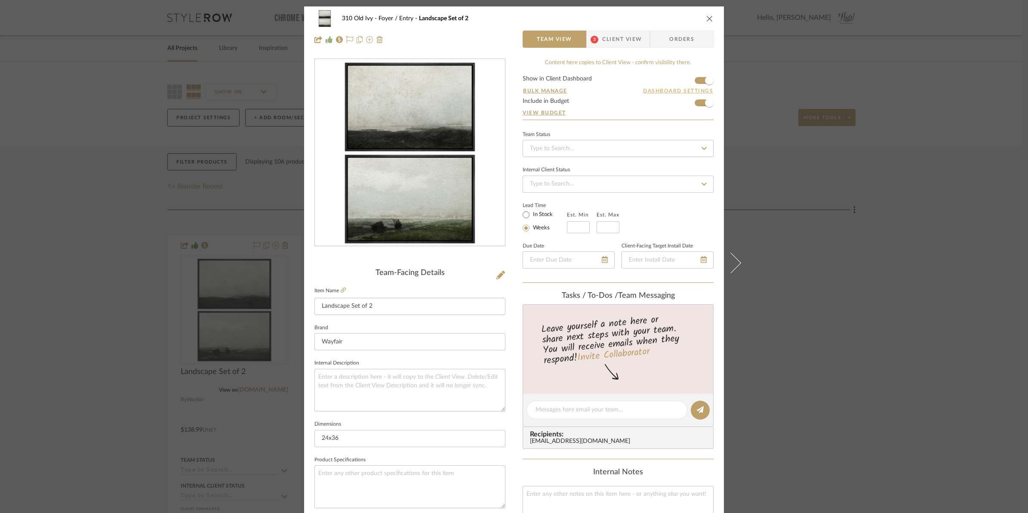
click at [691, 89] on button "Dashboard Settings" at bounding box center [678, 91] width 71 height 8
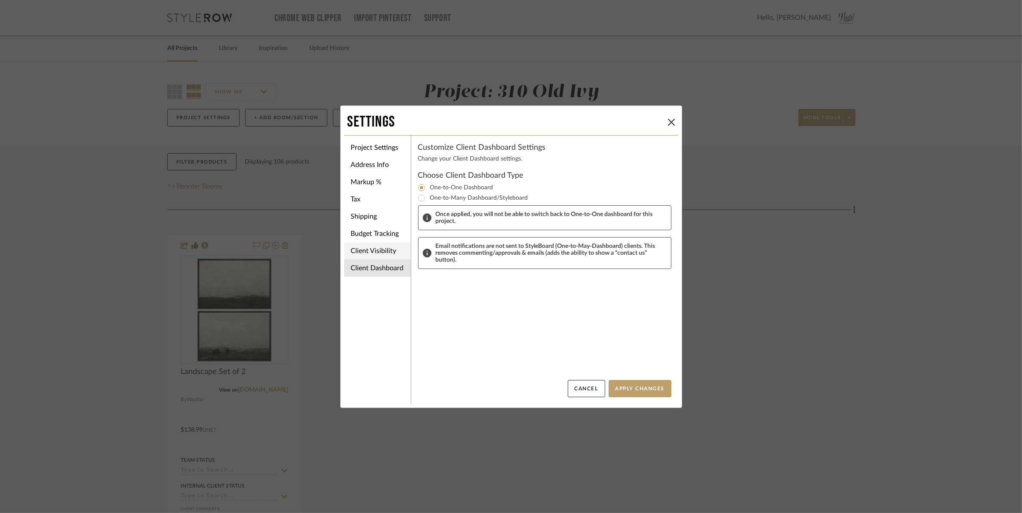
click at [375, 250] on li "Client Visibility" at bounding box center [377, 250] width 67 height 17
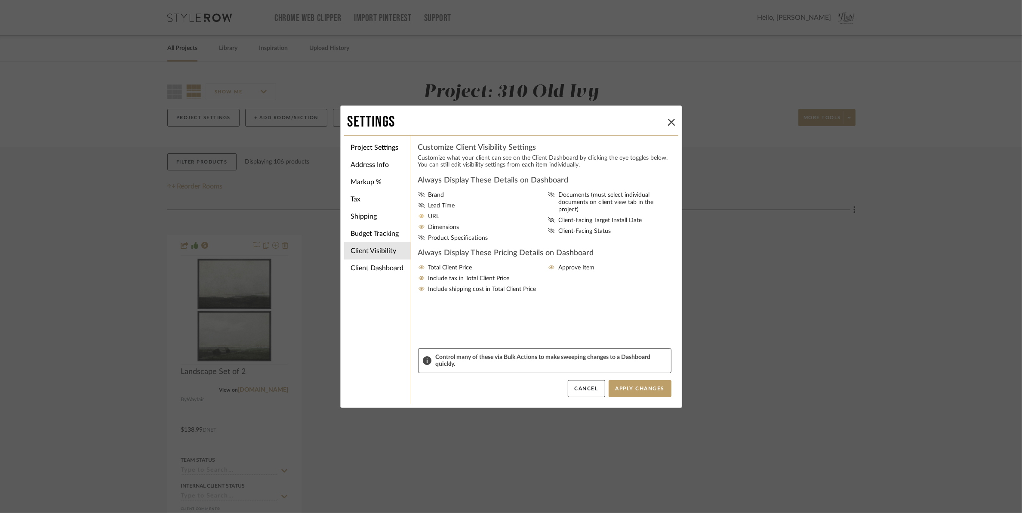
click at [418, 217] on icon at bounding box center [421, 215] width 7 height 5
click at [0, 0] on input "URL" at bounding box center [0, 0] width 0 height 0
click at [617, 383] on button "Apply Changes" at bounding box center [640, 388] width 63 height 17
click at [669, 120] on icon at bounding box center [671, 122] width 7 height 7
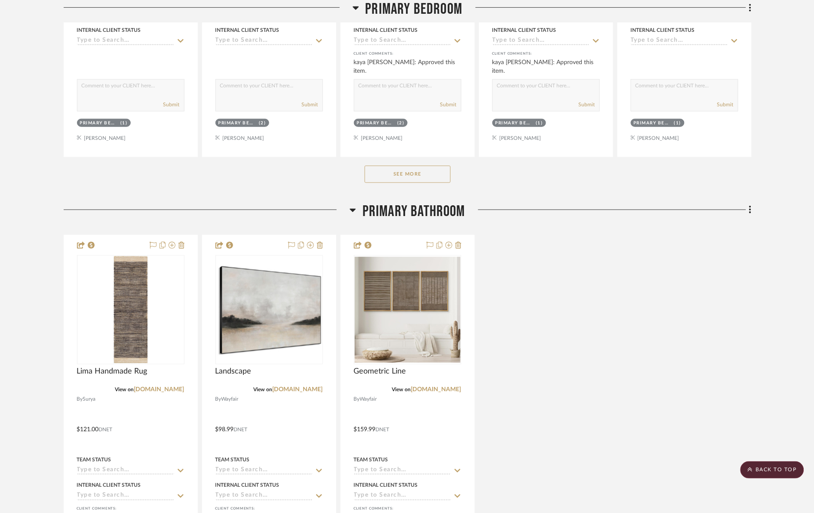
scroll to position [3442, 0]
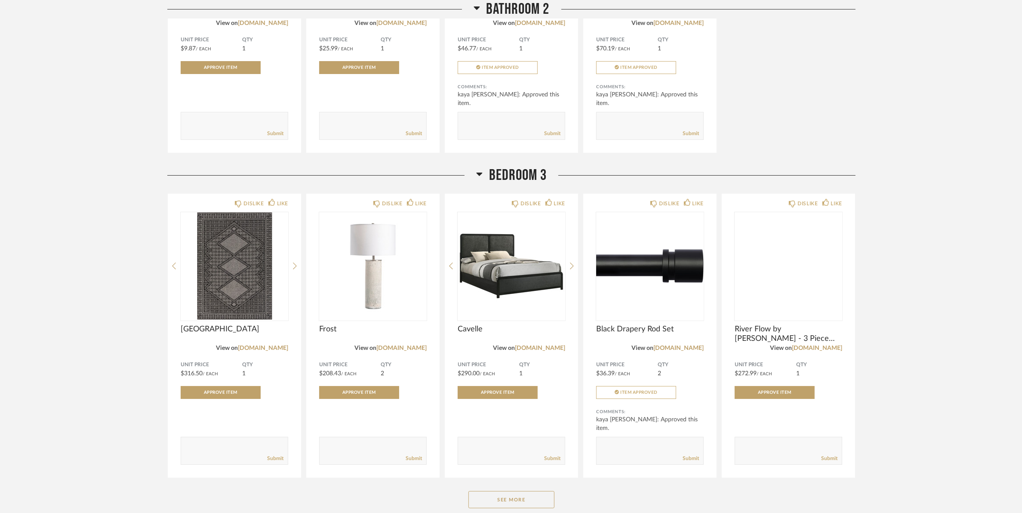
scroll to position [3872, 0]
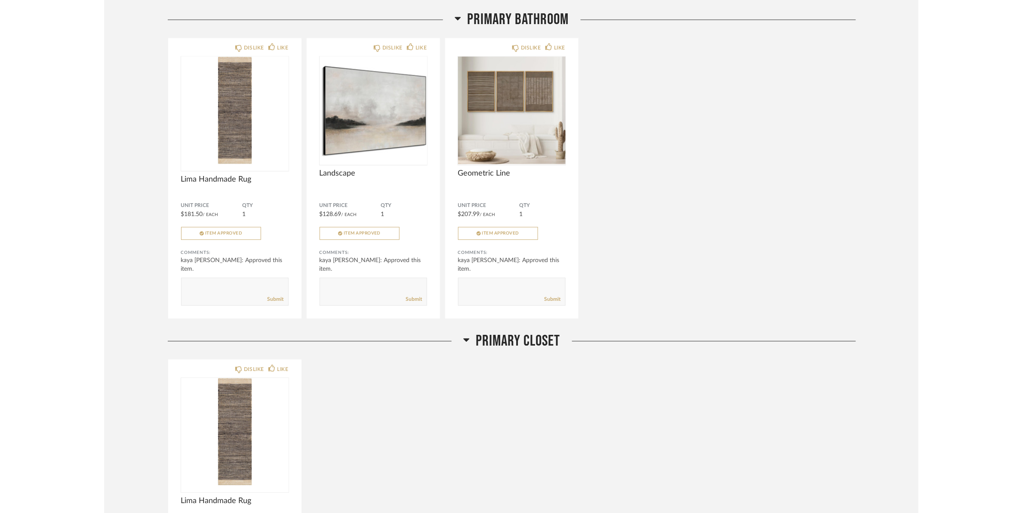
scroll to position [2466, 0]
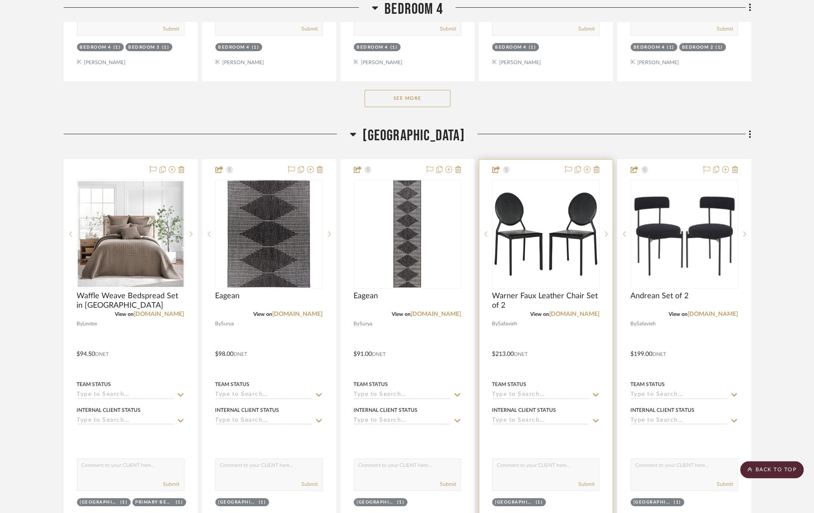
scroll to position [6614, 0]
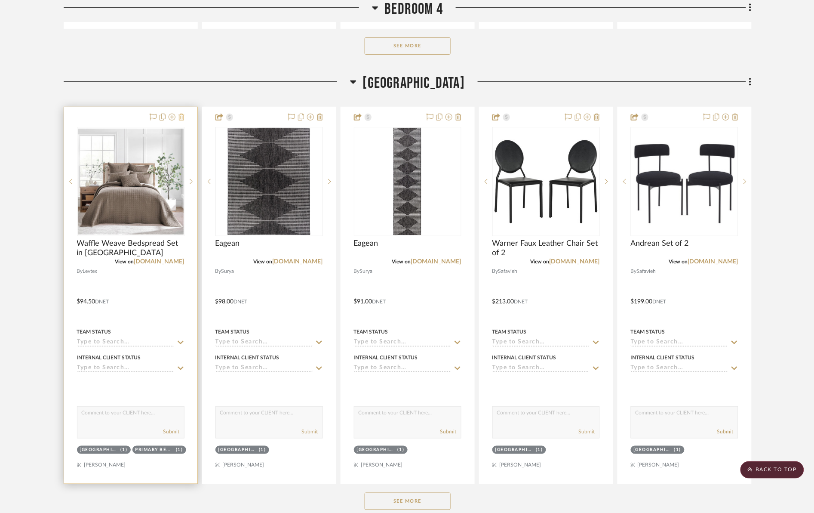
click at [182, 117] on icon at bounding box center [182, 117] width 6 height 7
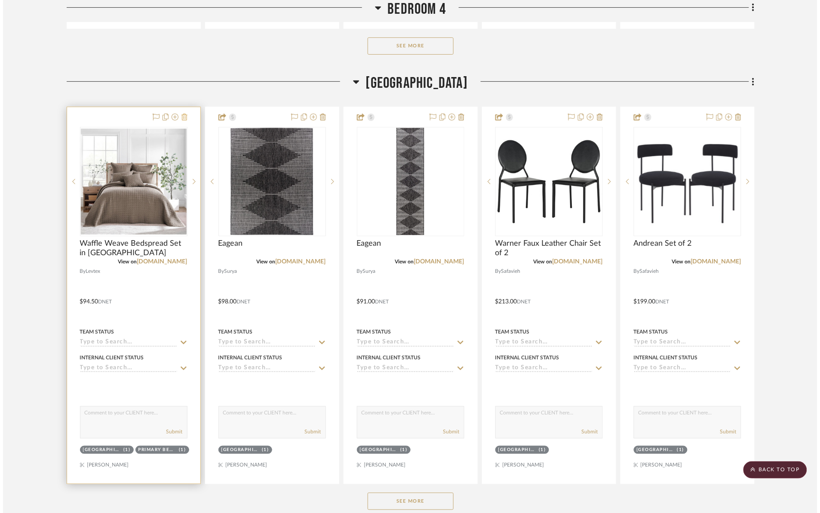
scroll to position [0, 0]
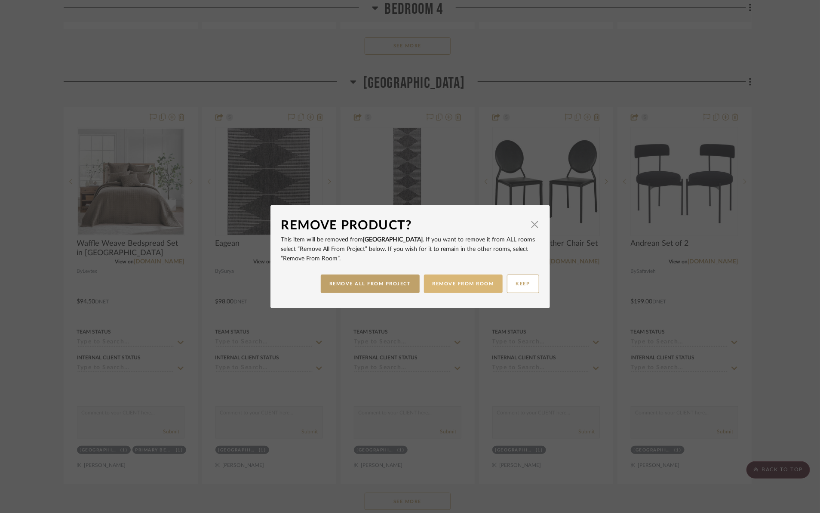
click at [474, 287] on button "REMOVE FROM ROOM" at bounding box center [463, 283] width 79 height 18
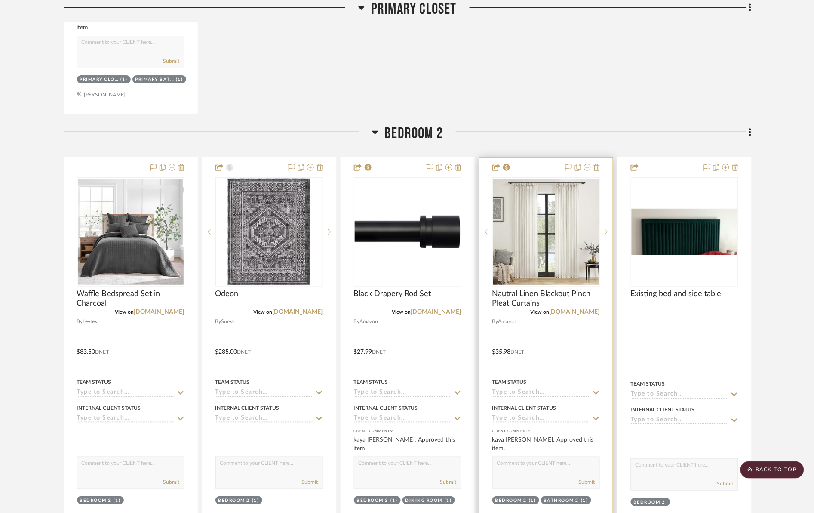
scroll to position [4356, 0]
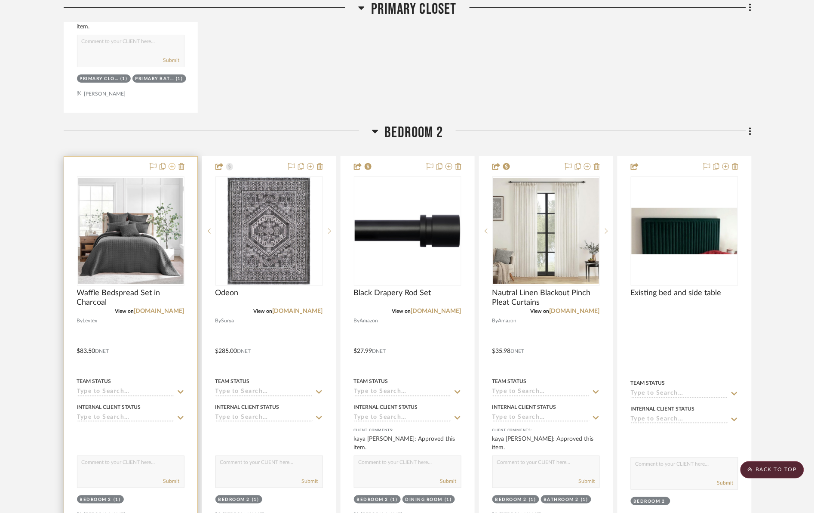
click at [171, 167] on icon at bounding box center [172, 166] width 7 height 7
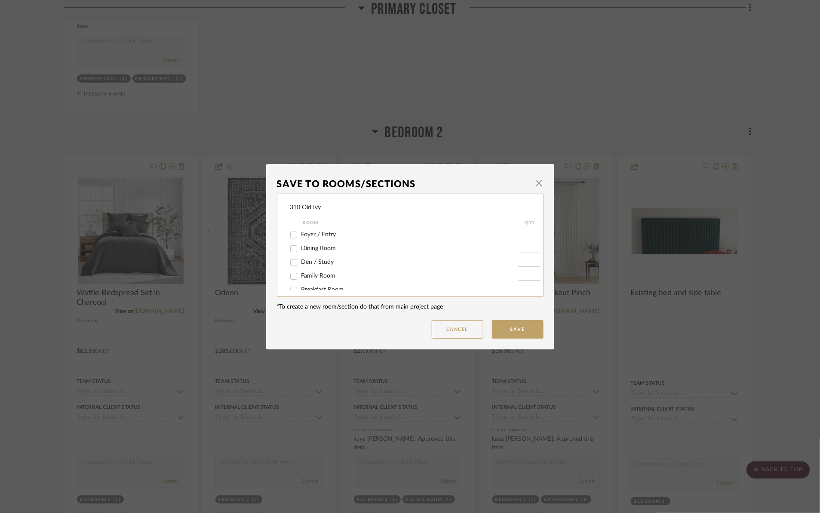
scroll to position [257, 0]
click at [289, 253] on input "Terrace Guest Room" at bounding box center [294, 254] width 14 height 14
checkbox input "true"
type input "1"
click at [510, 330] on button "Save" at bounding box center [518, 329] width 52 height 18
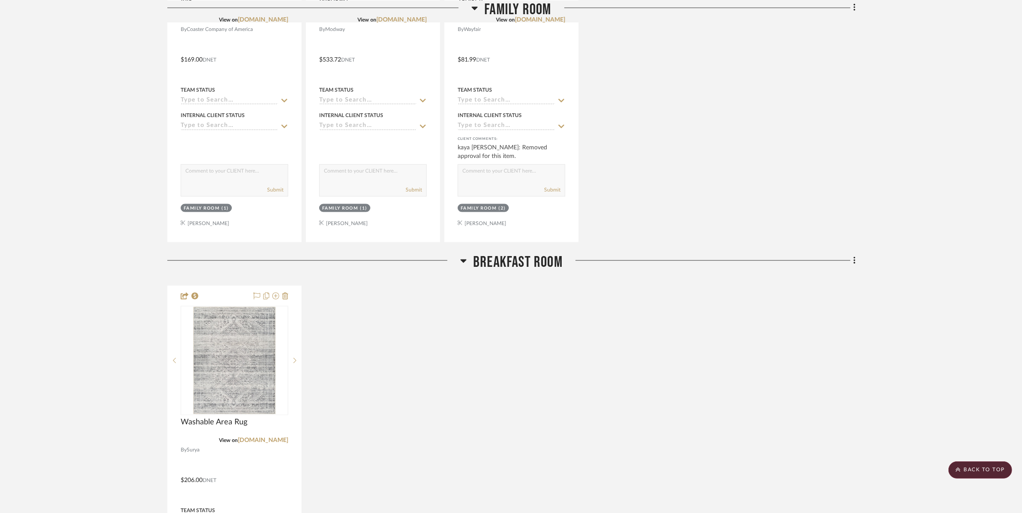
scroll to position [2205, 0]
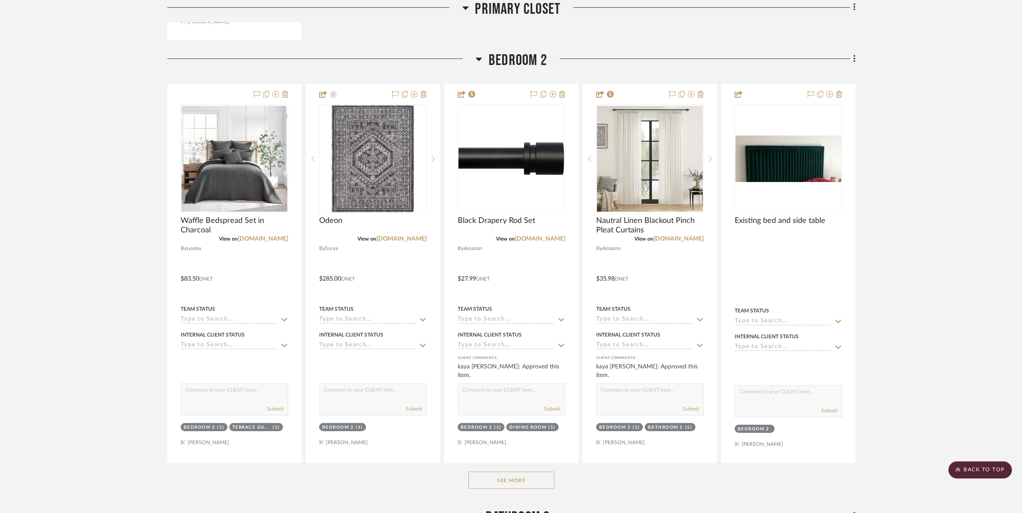
scroll to position [4410, 0]
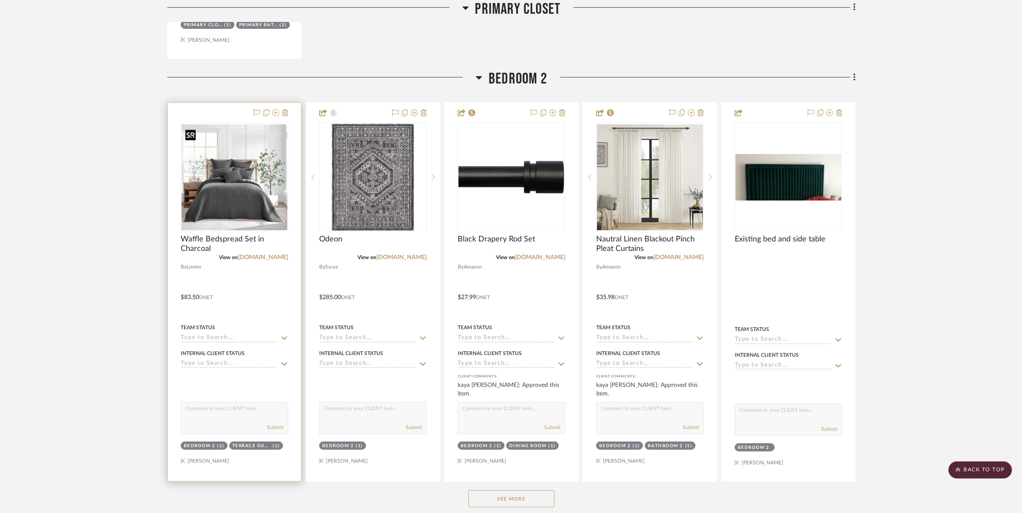
click at [232, 160] on img "0" at bounding box center [235, 177] width 106 height 106
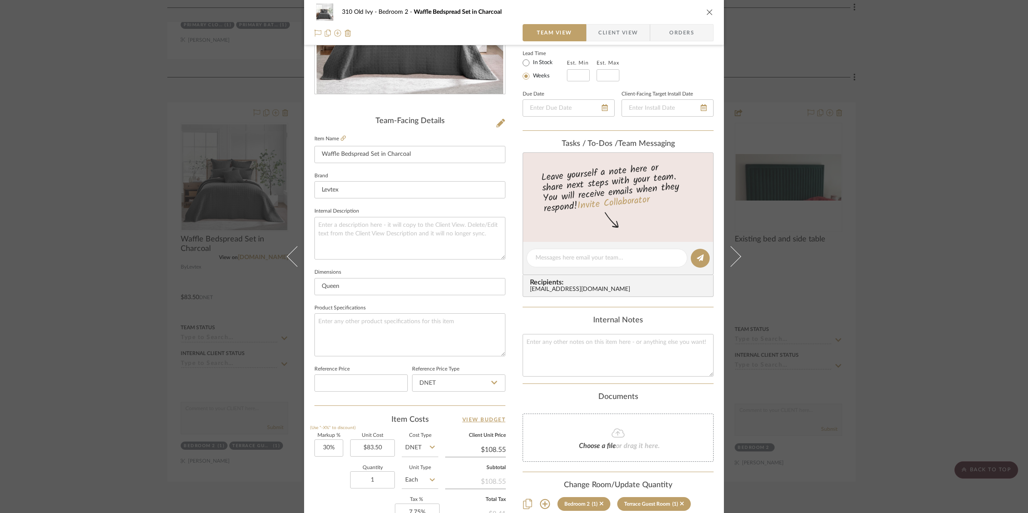
scroll to position [287, 0]
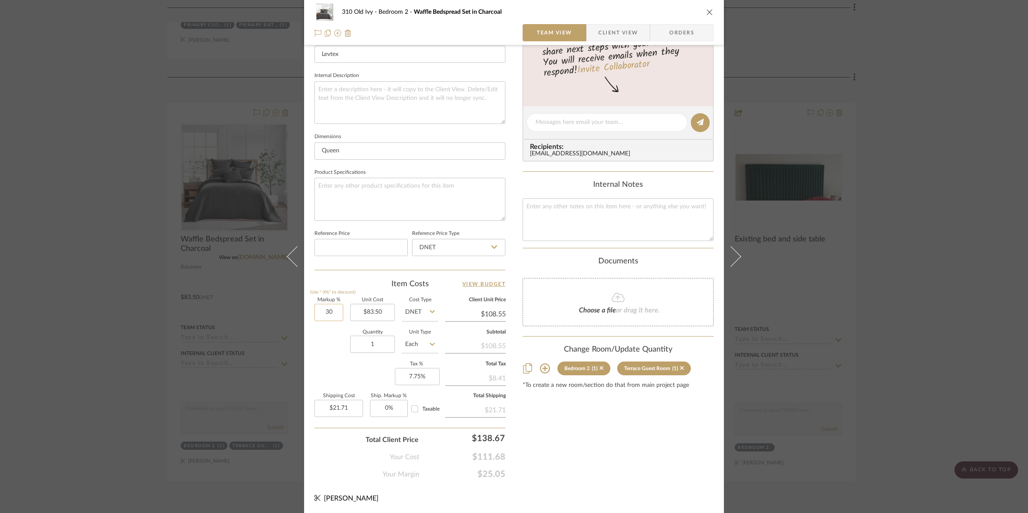
click at [314, 313] on input "30" at bounding box center [328, 312] width 29 height 17
type input "50%"
click at [622, 444] on div "Content here copies to Client View - confirm visibility there. Show in Client D…" at bounding box center [618, 125] width 191 height 708
type input "$125.25"
type input "$25.05"
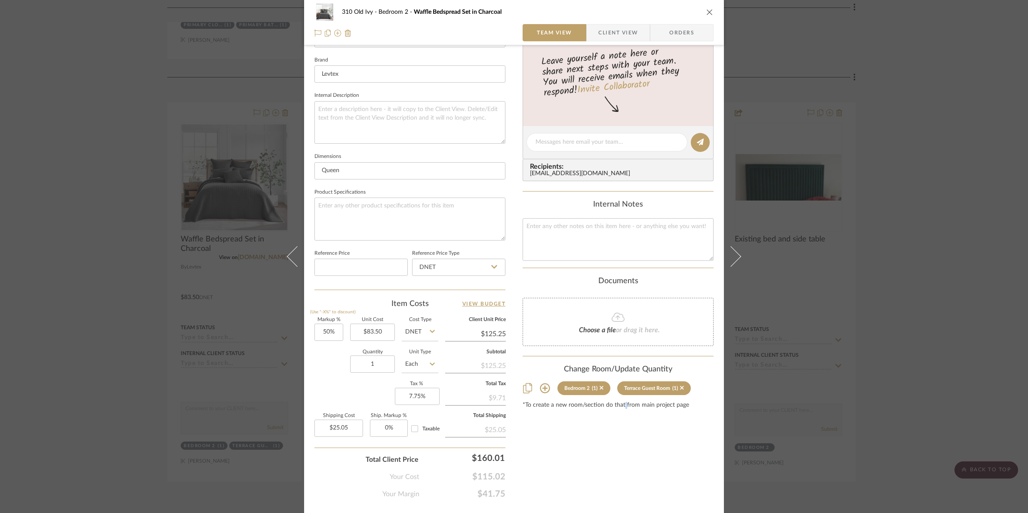
scroll to position [269, 0]
click at [560, 470] on div "Content here copies to Client View - confirm visibility there. Show in Client D…" at bounding box center [618, 144] width 191 height 708
click at [321, 333] on input "50" at bounding box center [328, 330] width 29 height 17
type input "40%"
click at [324, 376] on div "Quantity 1 Unit Type Each" at bounding box center [376, 363] width 124 height 31
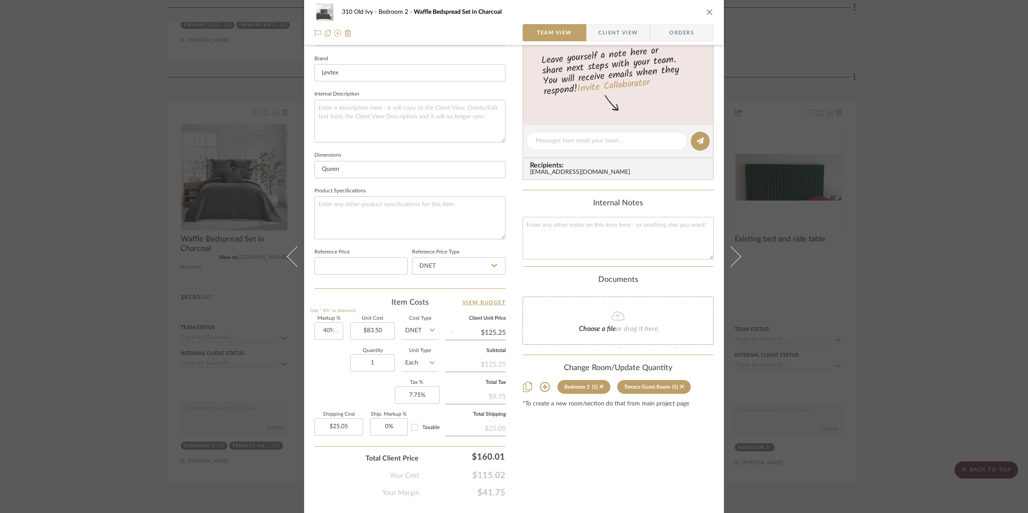
type input "$116.90"
type input "$23.38"
click at [315, 328] on input "40" at bounding box center [328, 330] width 29 height 17
type input "50%"
click at [327, 370] on div "Quantity 1 Unit Type Each" at bounding box center [376, 363] width 124 height 31
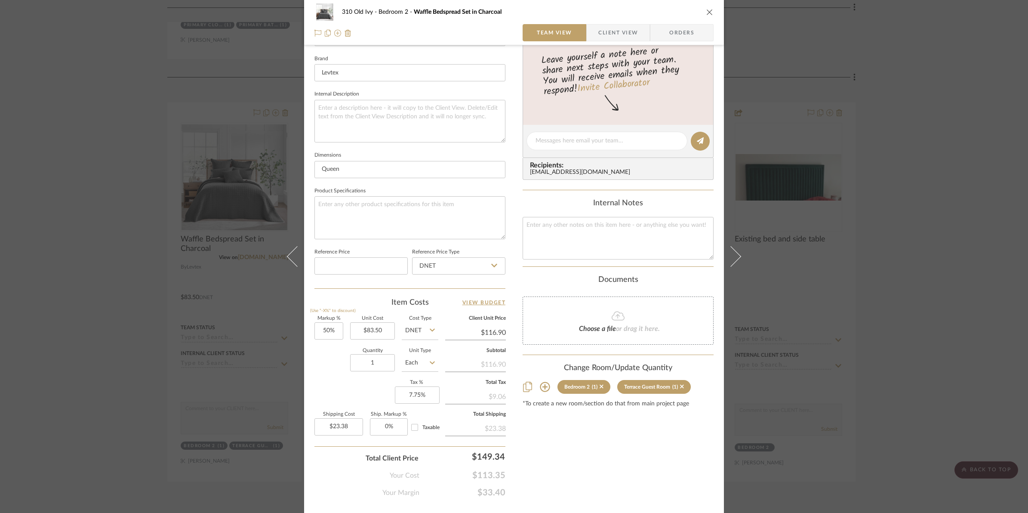
type input "$125.25"
type input "$25.05"
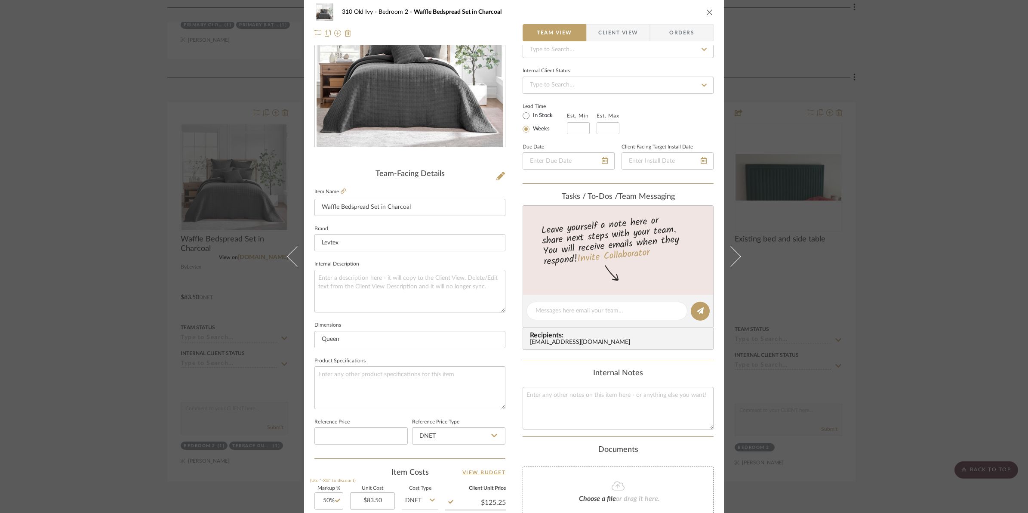
scroll to position [0, 0]
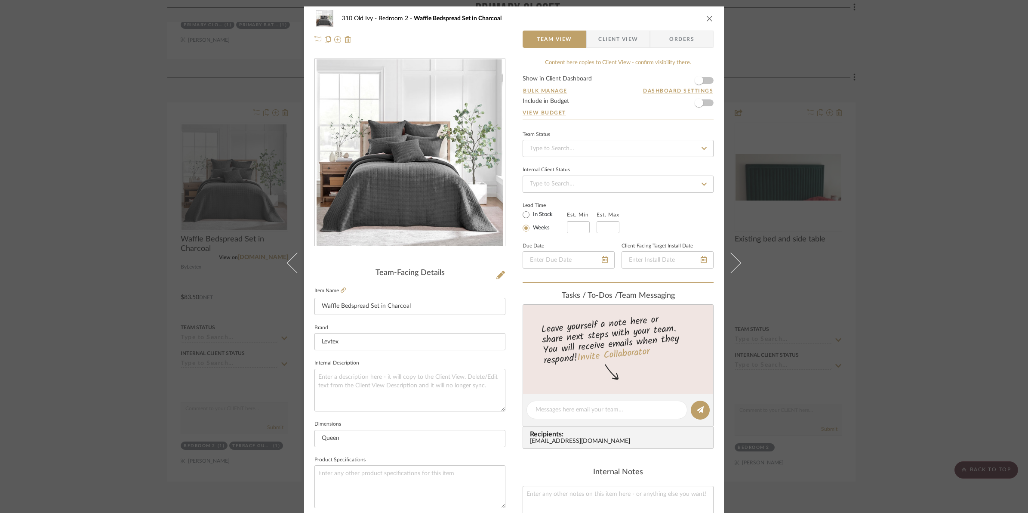
click at [707, 83] on form "Show in Client Dashboard Bulk Manage Dashboard Settings Include in Budget View …" at bounding box center [618, 98] width 191 height 44
click at [703, 85] on span "button" at bounding box center [699, 80] width 19 height 19
click at [706, 15] on icon "close" at bounding box center [709, 18] width 7 height 7
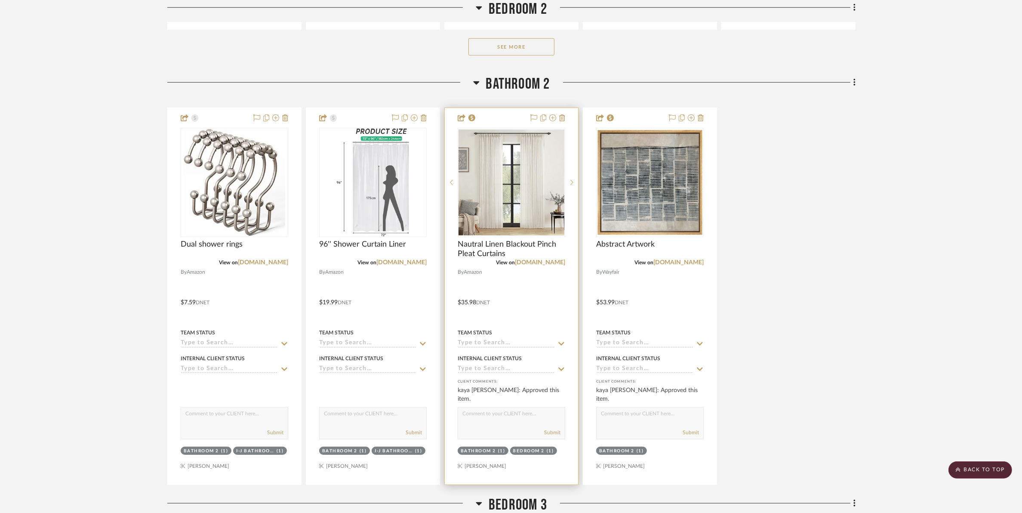
scroll to position [5216, 0]
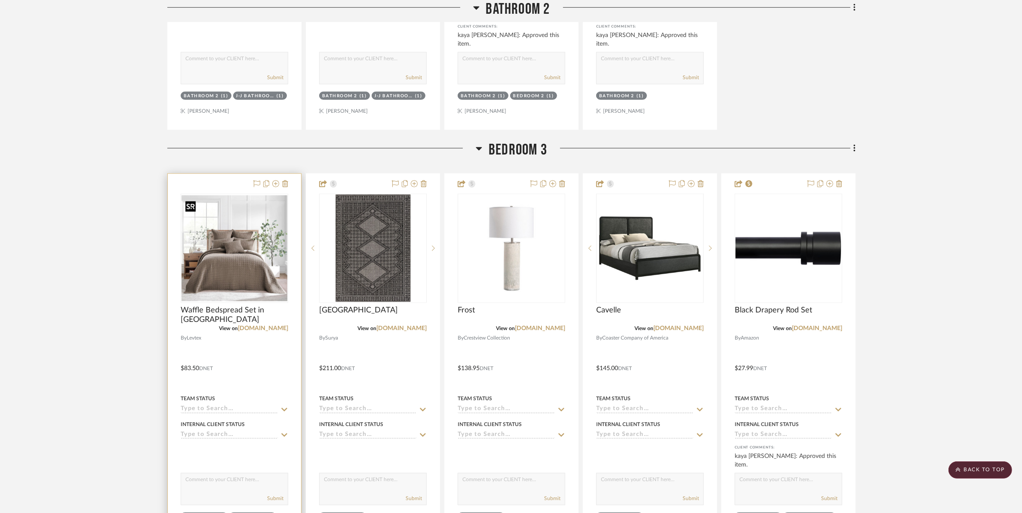
click at [218, 266] on img "0" at bounding box center [235, 248] width 106 height 106
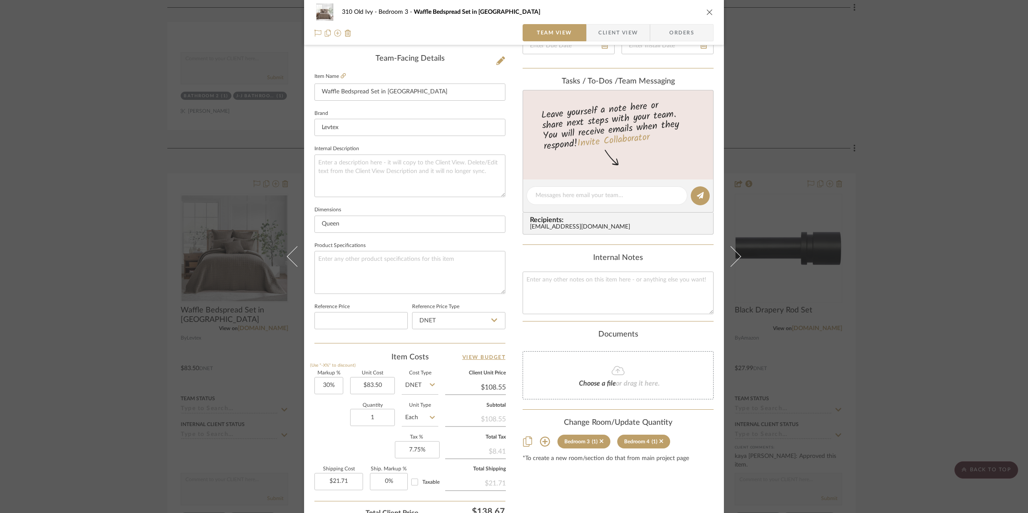
scroll to position [215, 0]
click at [314, 383] on input "30" at bounding box center [328, 384] width 29 height 17
type input "50%"
click at [316, 422] on div "Quantity 1 Unit Type Each" at bounding box center [376, 417] width 124 height 31
type input "$125.25"
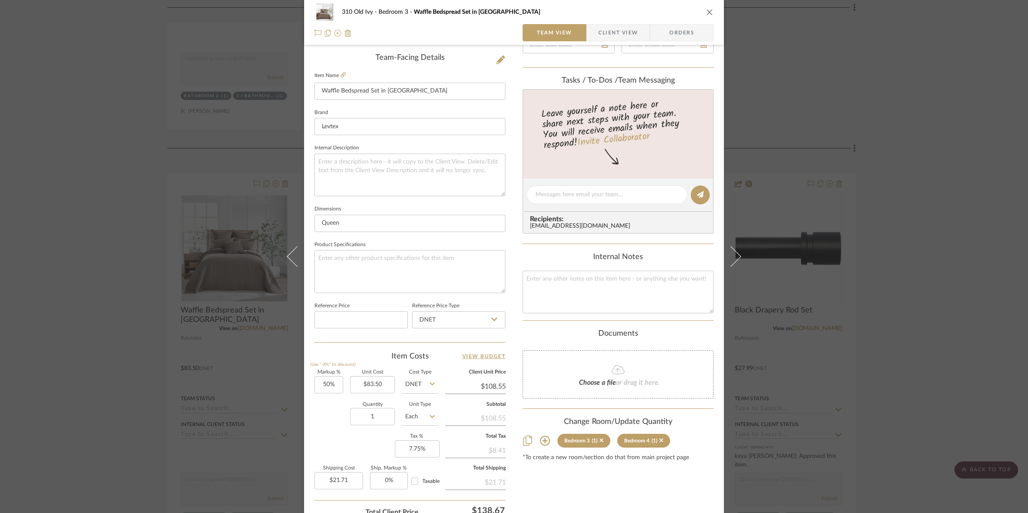
type input "$25.05"
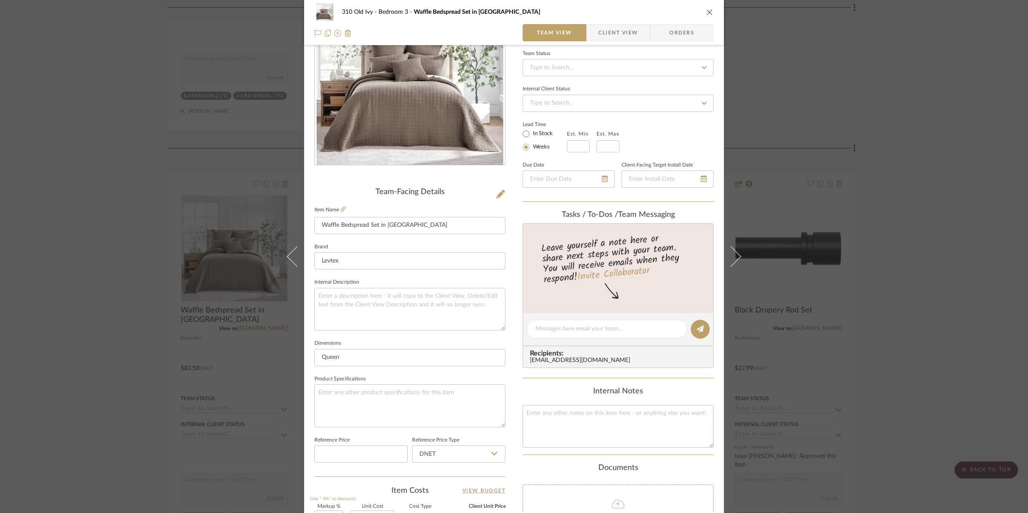
scroll to position [0, 0]
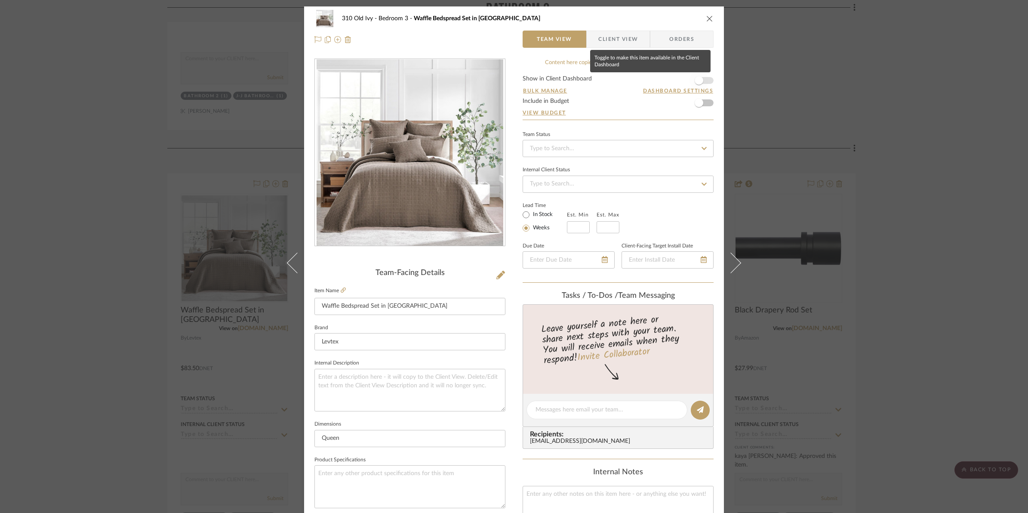
click at [705, 80] on span "button" at bounding box center [699, 80] width 19 height 19
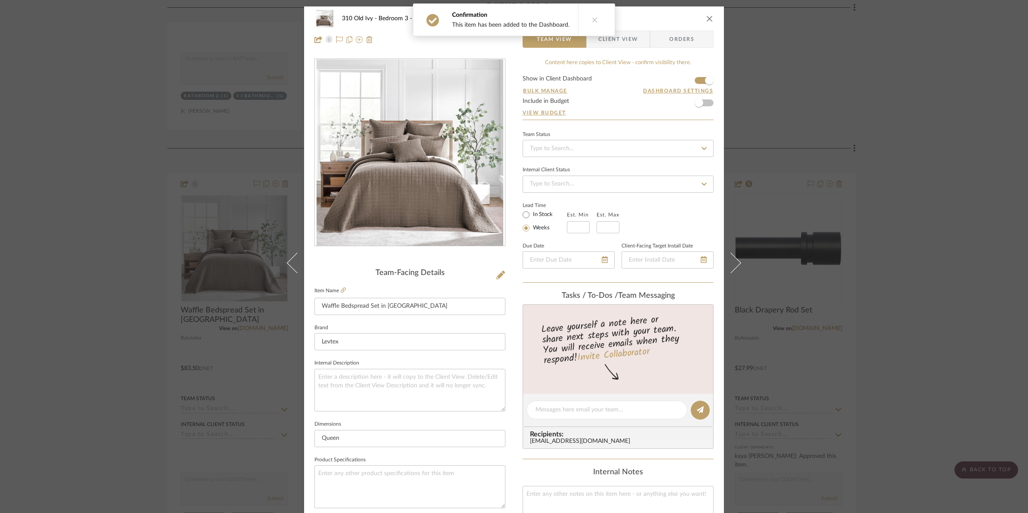
click at [706, 20] on icon "close" at bounding box center [709, 18] width 7 height 7
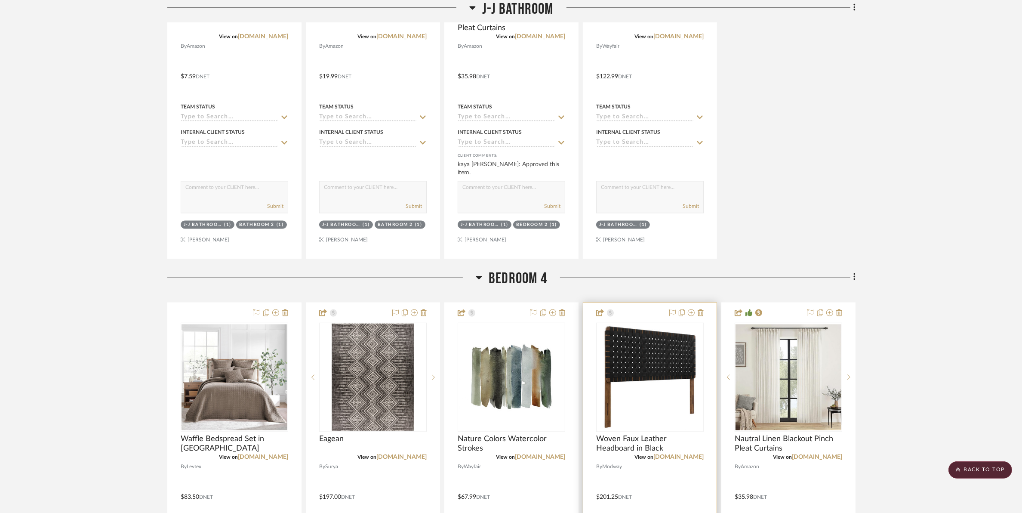
scroll to position [5969, 0]
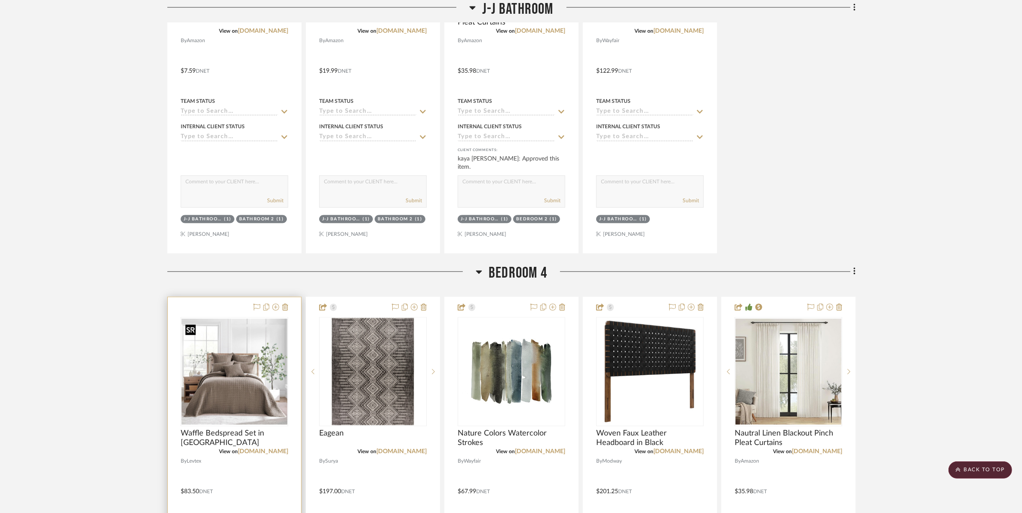
click at [0, 0] on img at bounding box center [0, 0] width 0 height 0
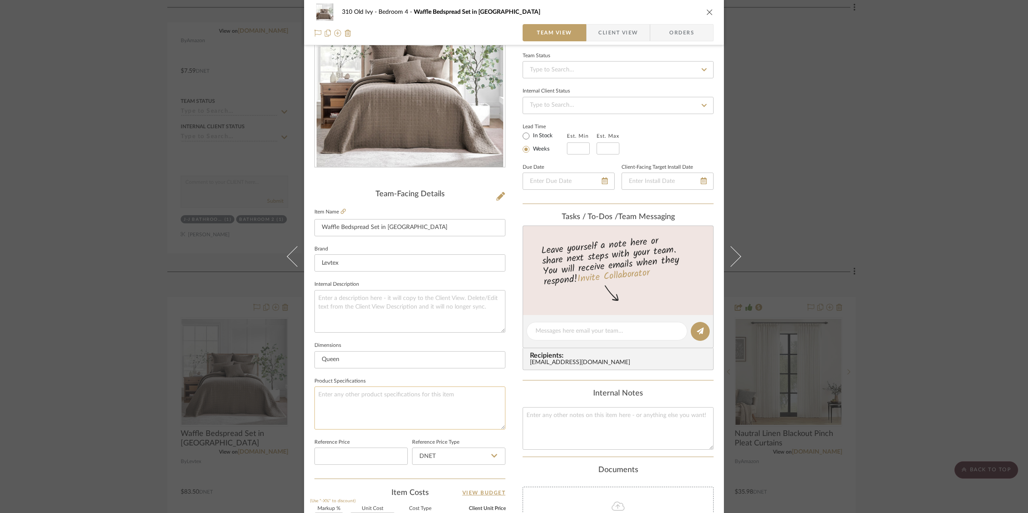
scroll to position [161, 0]
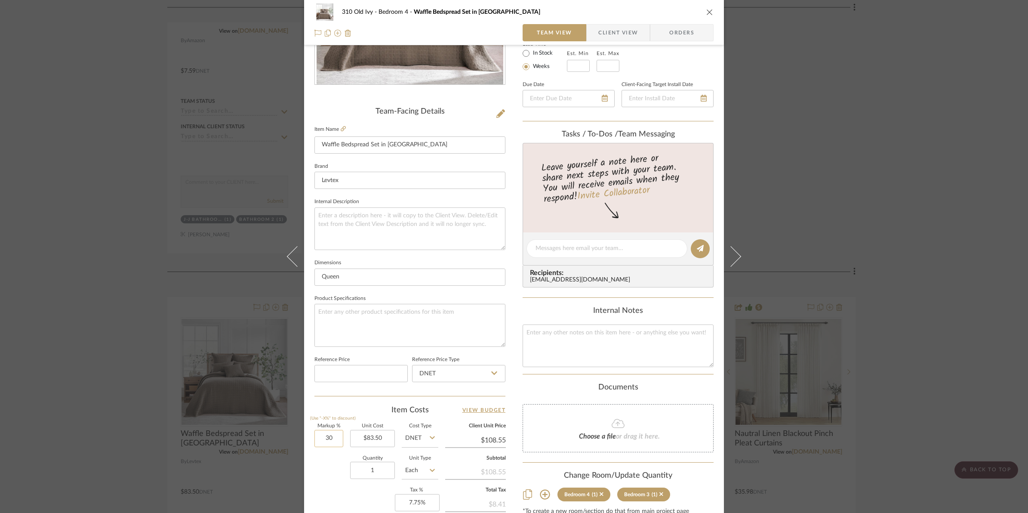
click at [314, 443] on input "30" at bounding box center [328, 438] width 29 height 17
type input "50%"
click at [318, 465] on div "Quantity 1 Unit Type Each" at bounding box center [376, 471] width 124 height 31
type input "$125.25"
type input "$25.05"
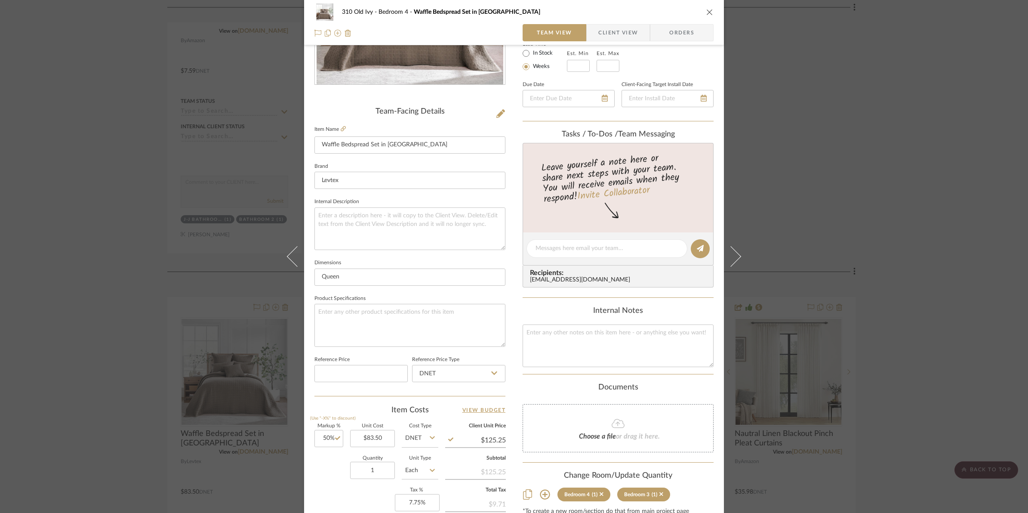
scroll to position [0, 0]
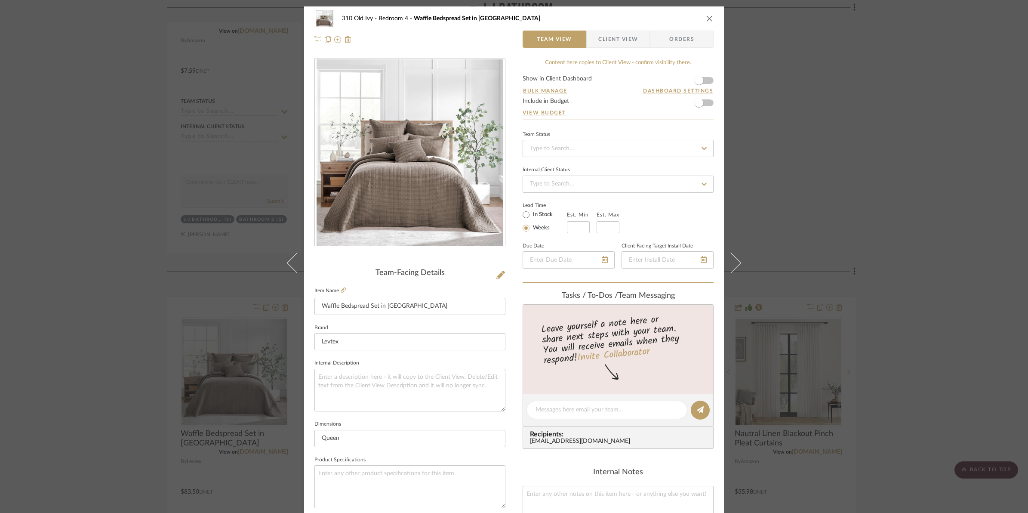
click at [706, 80] on form "Show in Client Dashboard Bulk Manage Dashboard Settings Include in Budget View …" at bounding box center [618, 98] width 191 height 44
click at [702, 80] on span "button" at bounding box center [699, 80] width 19 height 19
click at [706, 20] on icon "close" at bounding box center [709, 18] width 7 height 7
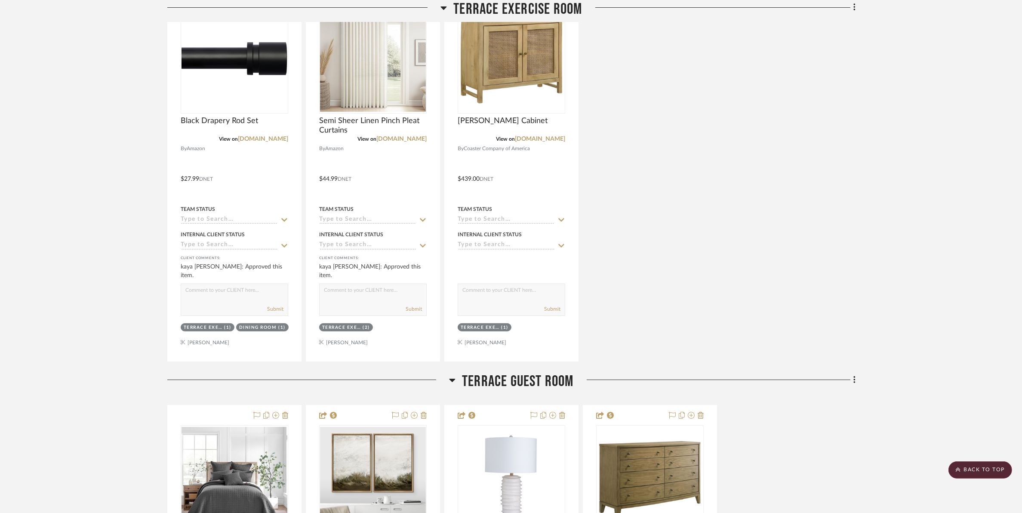
scroll to position [8335, 0]
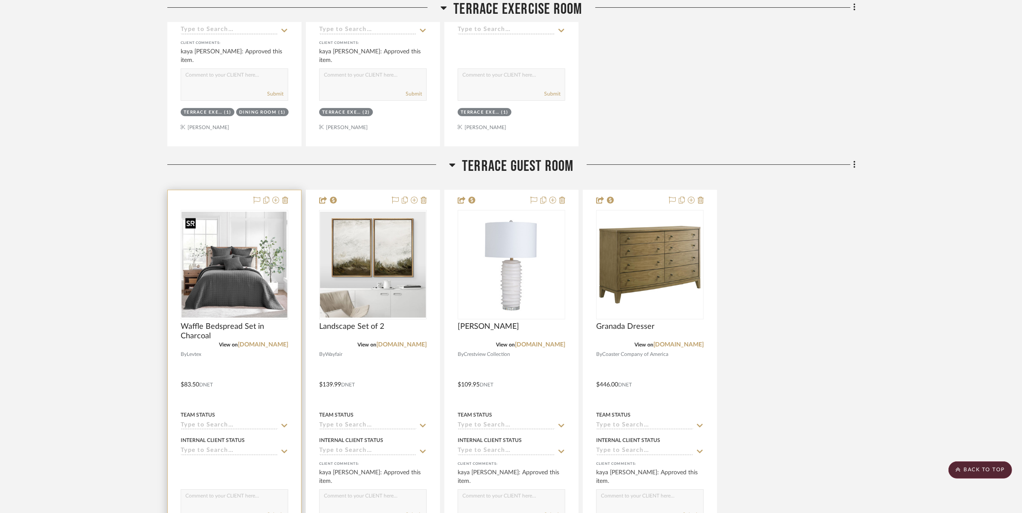
click at [0, 0] on img at bounding box center [0, 0] width 0 height 0
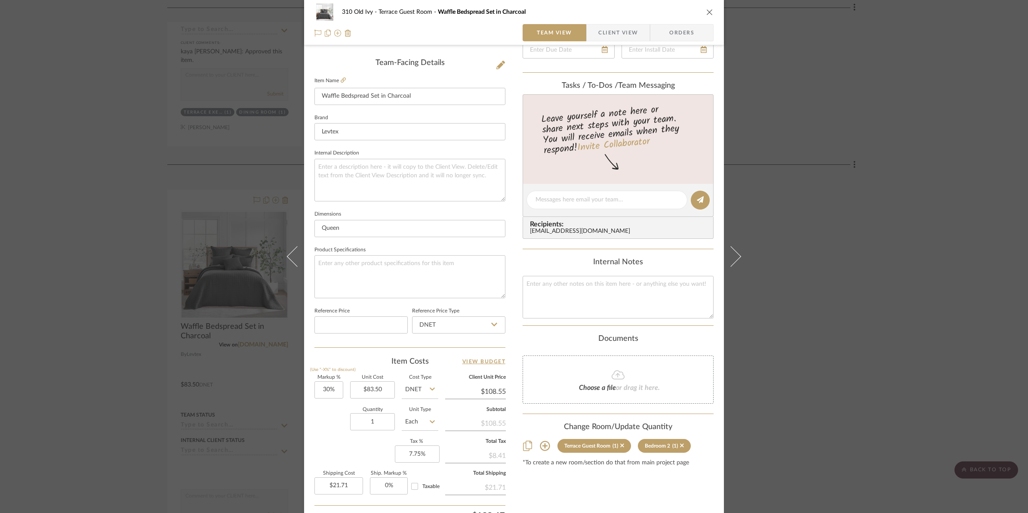
scroll to position [215, 0]
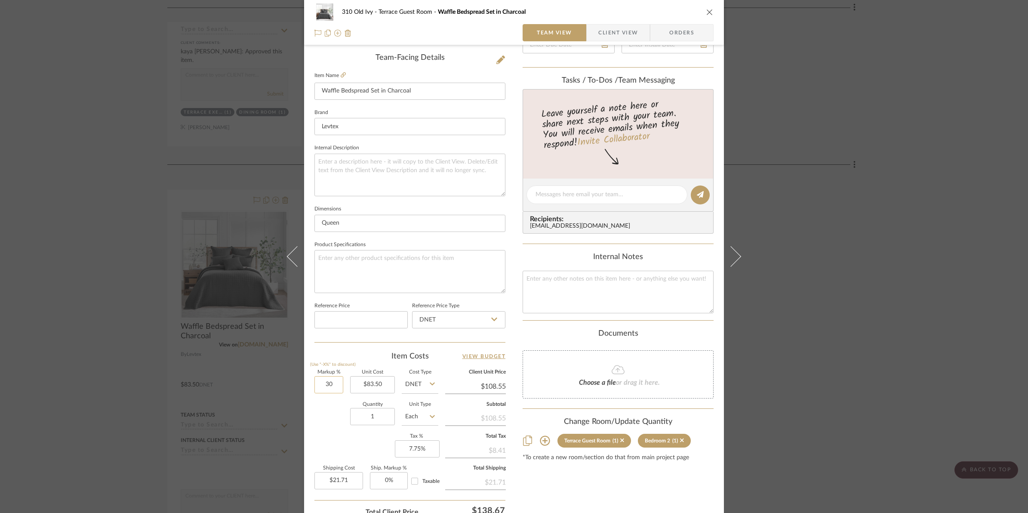
click at [319, 385] on input "30" at bounding box center [328, 384] width 29 height 17
type input "50%"
click at [324, 401] on div "Markup % (Use "-X%" to discount) 50% Unit Cost $83.50 Cost Type DNET Client Uni…" at bounding box center [409, 433] width 191 height 126
type input "$125.25"
type input "$25.05"
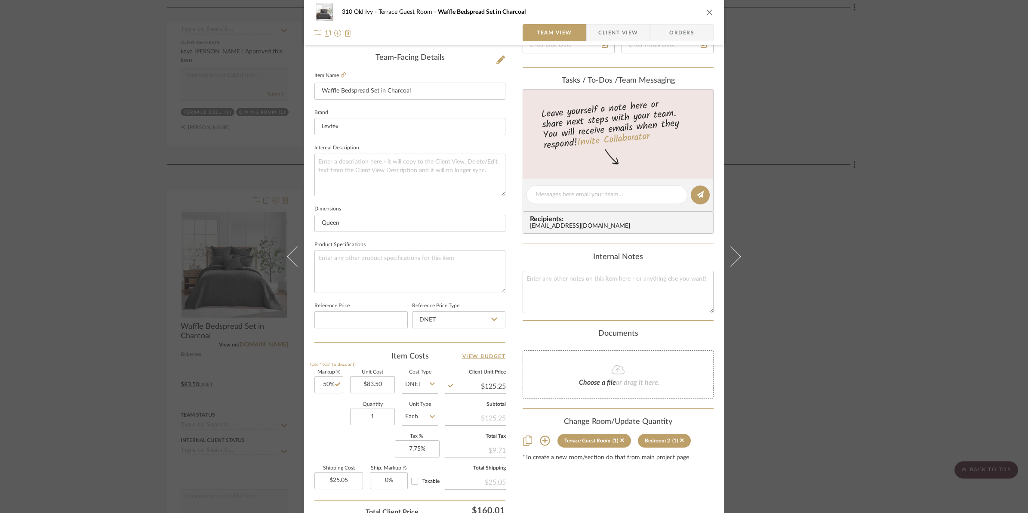
scroll to position [0, 0]
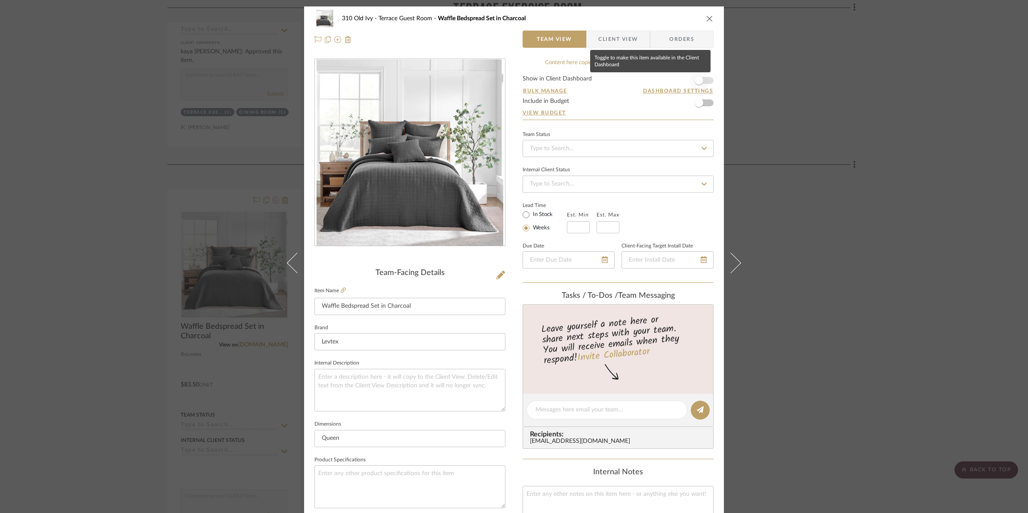
click at [706, 84] on span "button" at bounding box center [699, 80] width 19 height 19
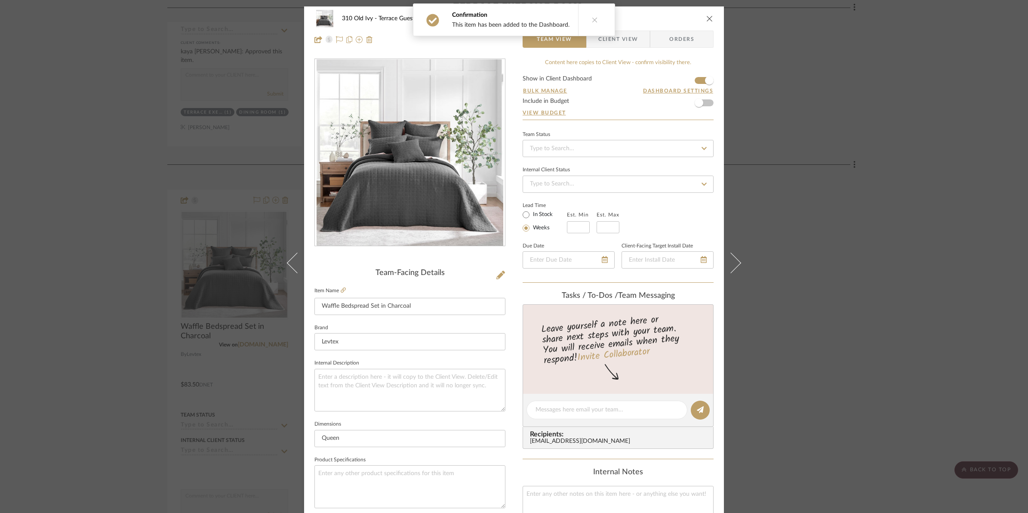
click at [706, 18] on icon "close" at bounding box center [709, 18] width 7 height 7
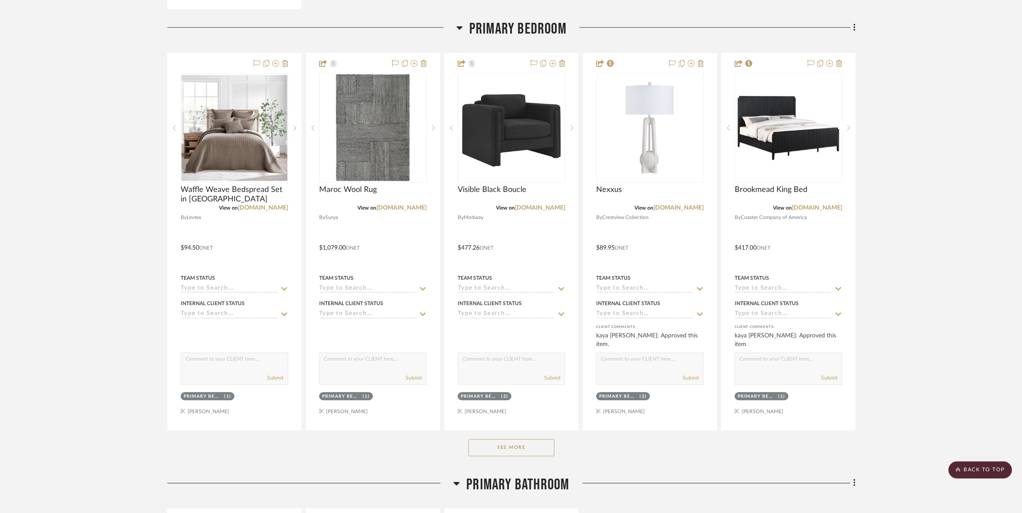
scroll to position [3065, 0]
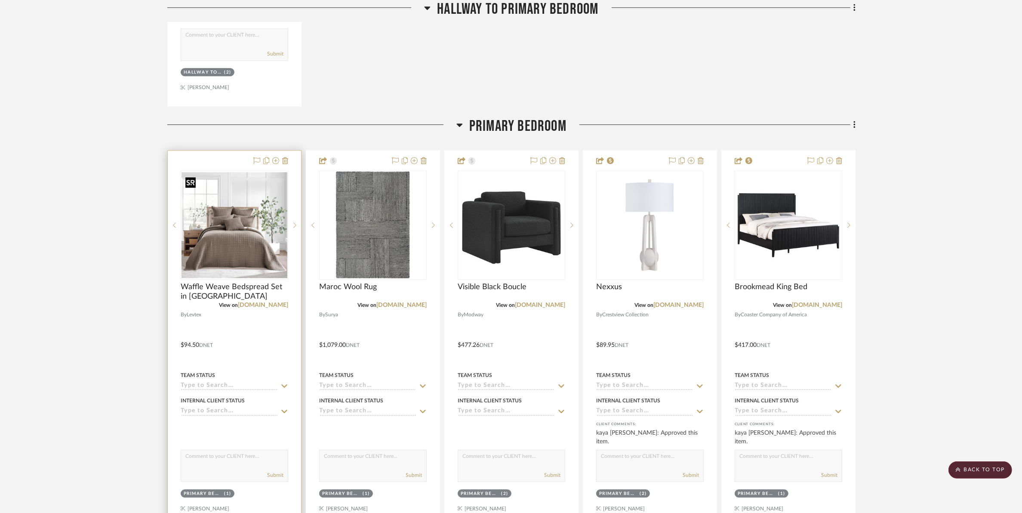
click at [0, 0] on img at bounding box center [0, 0] width 0 height 0
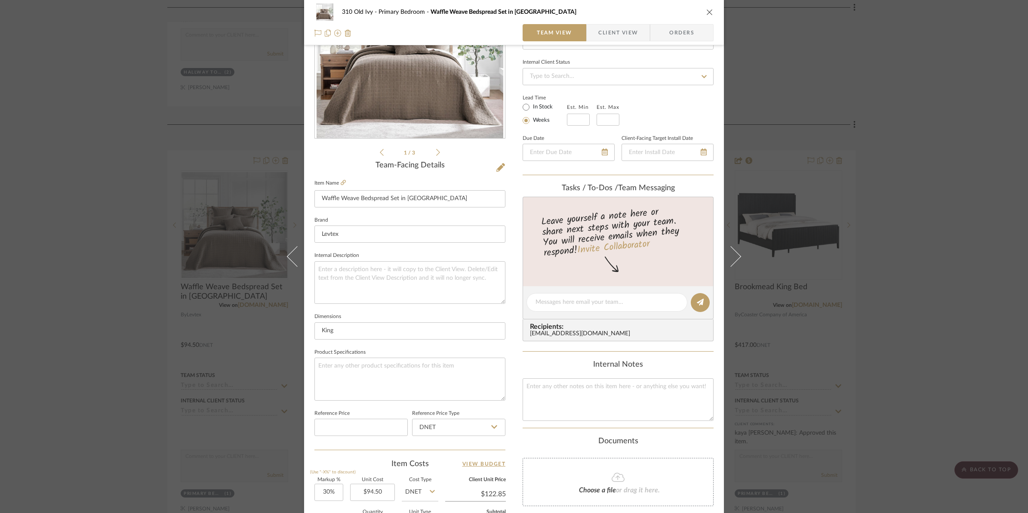
scroll to position [287, 0]
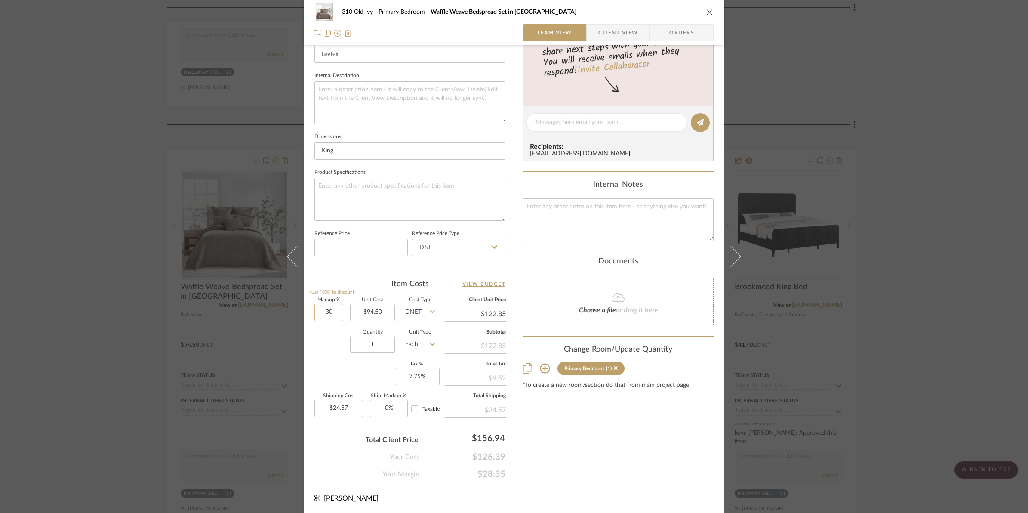
click at [314, 317] on input "30" at bounding box center [328, 312] width 29 height 17
type input "50%"
click at [336, 355] on div "Quantity 1 Unit Type Each" at bounding box center [376, 345] width 124 height 31
type input "$141.75"
type input "$28.35"
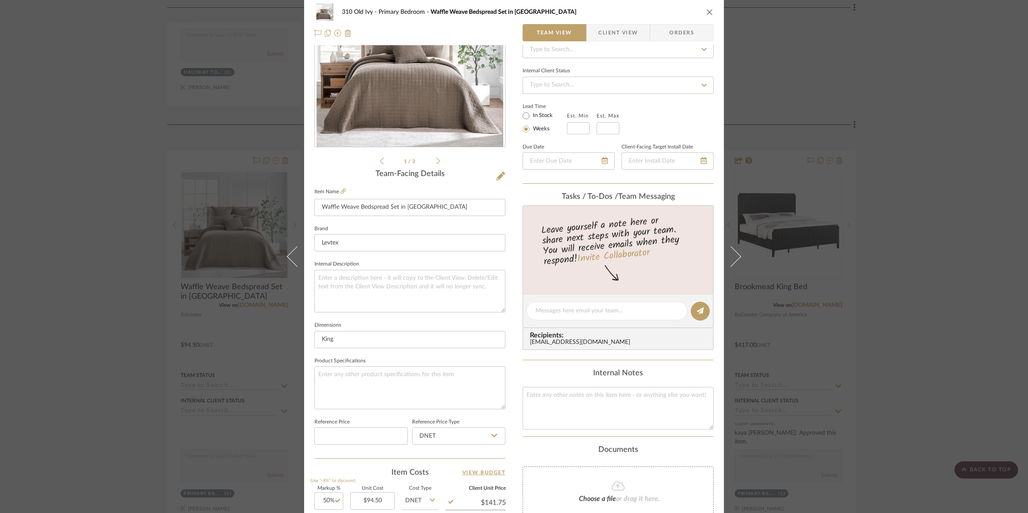
scroll to position [0, 0]
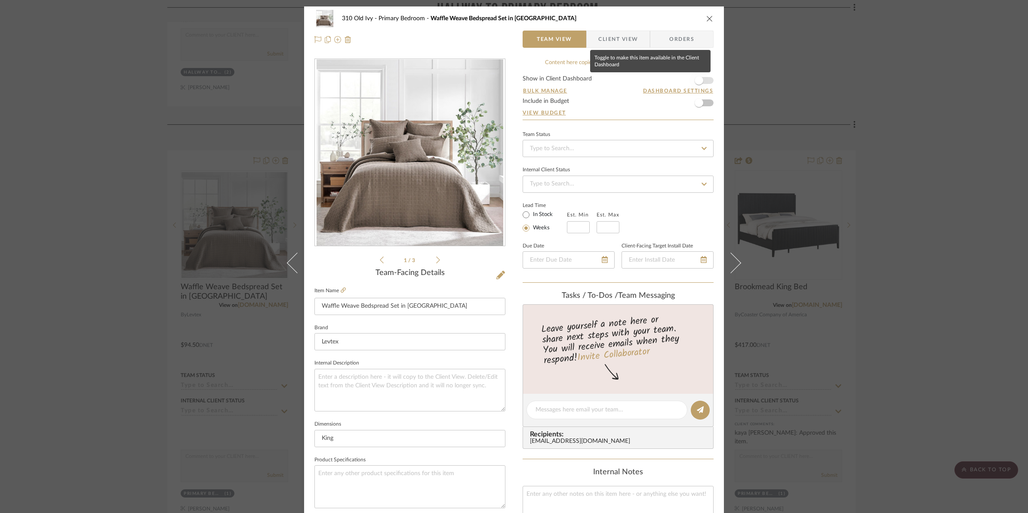
click at [706, 82] on span "button" at bounding box center [699, 80] width 19 height 19
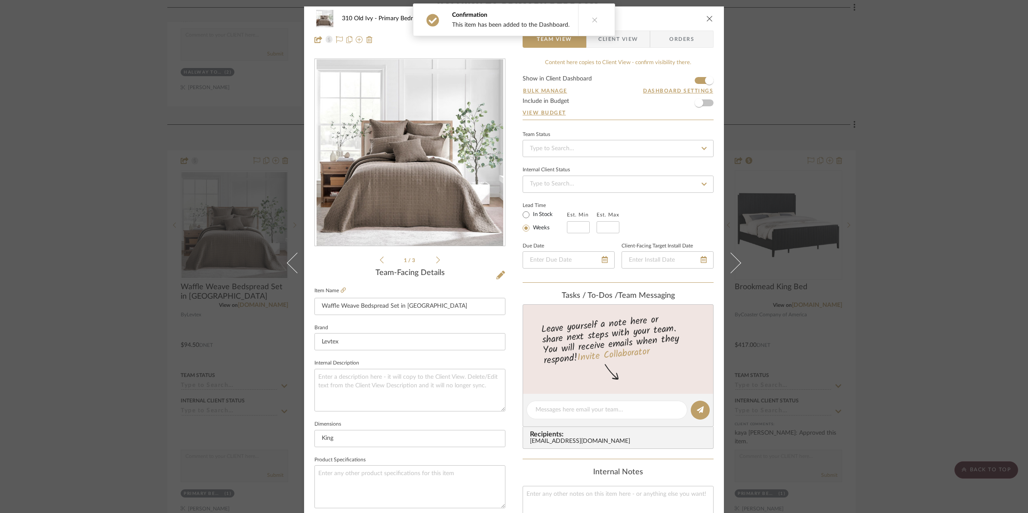
click at [707, 18] on icon "close" at bounding box center [709, 18] width 7 height 7
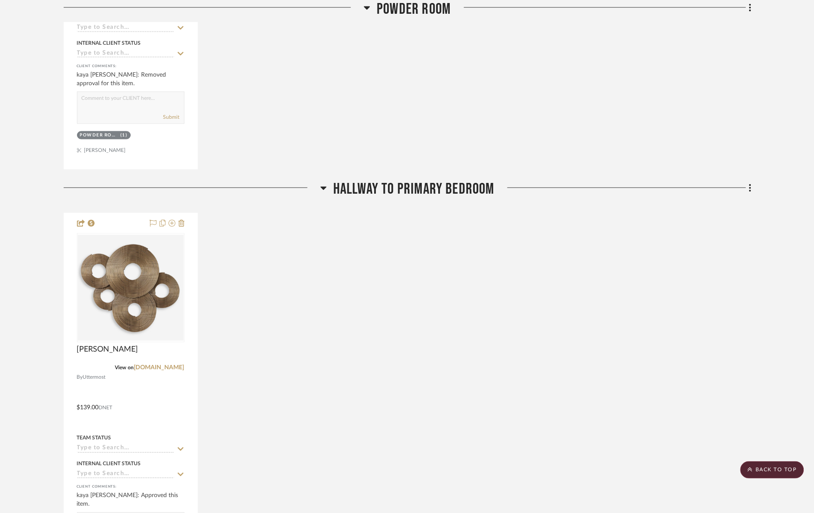
scroll to position [2850, 0]
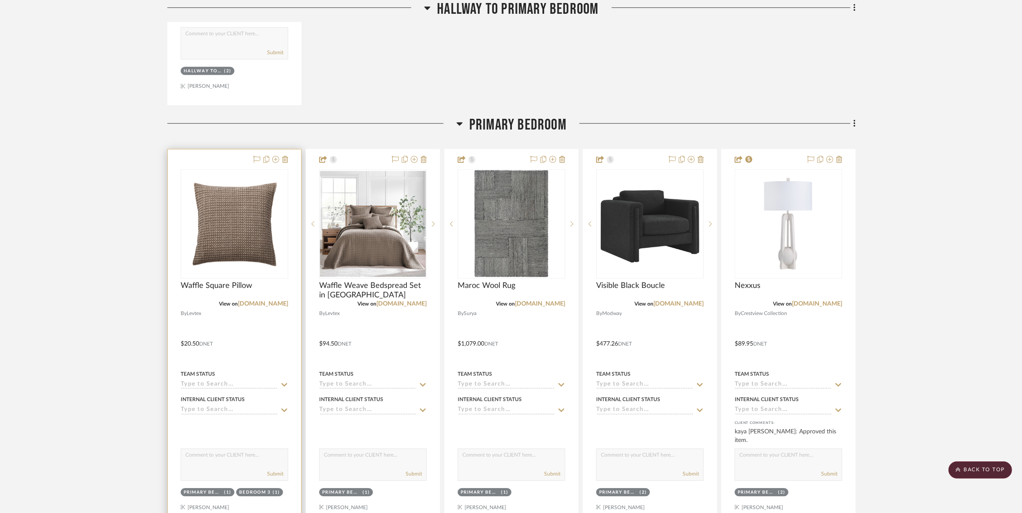
scroll to position [3065, 0]
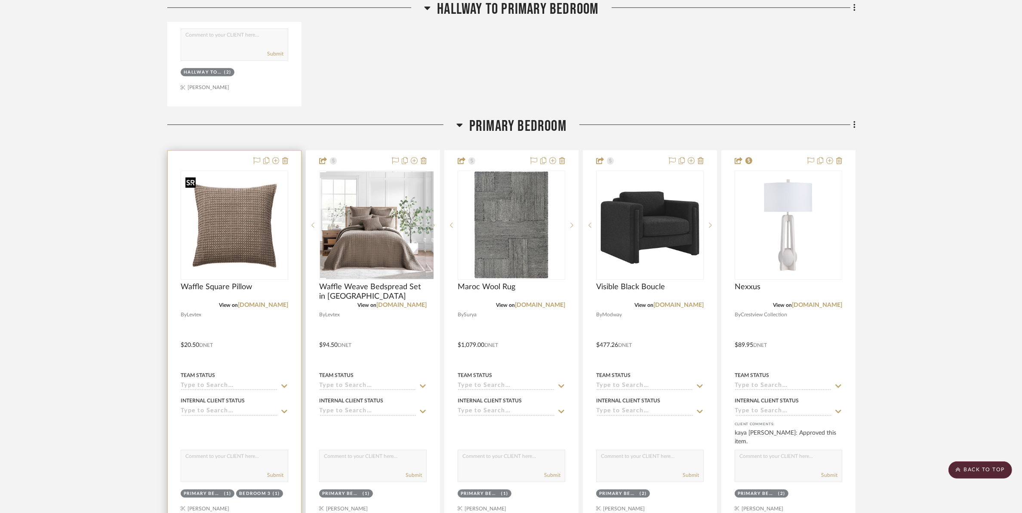
click at [0, 0] on img at bounding box center [0, 0] width 0 height 0
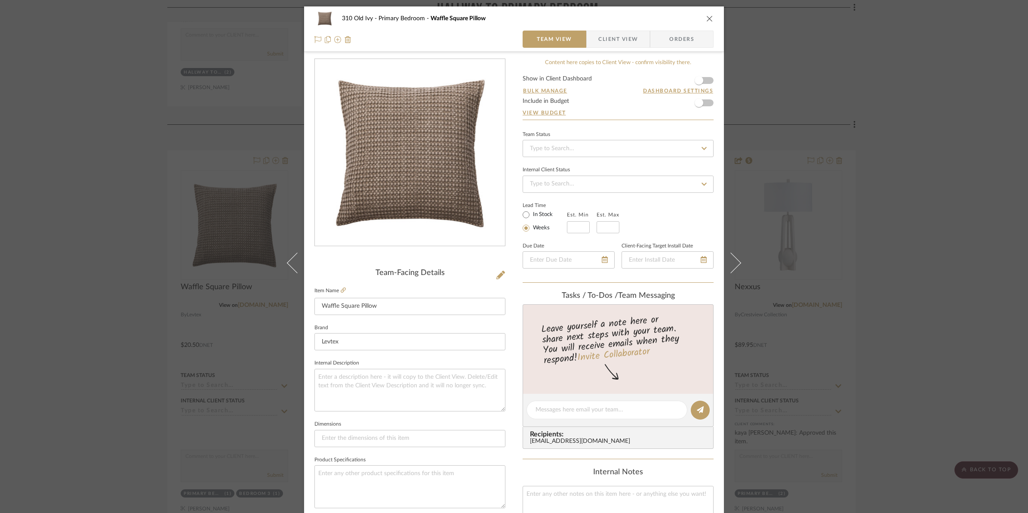
scroll to position [287, 0]
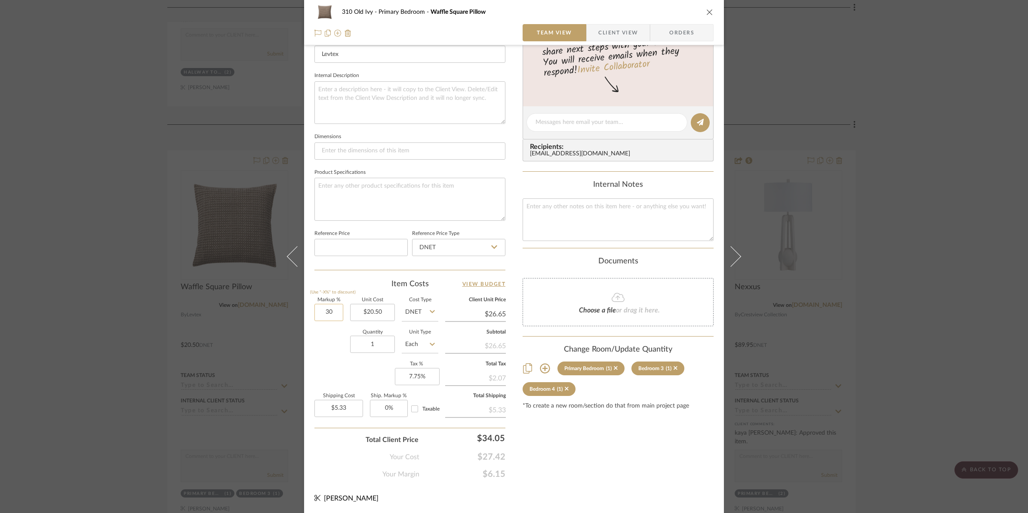
click at [319, 318] on input "30" at bounding box center [328, 312] width 29 height 17
type input "50%"
click at [645, 457] on div "Content here copies to Client View - confirm visibility there. Show in Client D…" at bounding box center [618, 125] width 191 height 708
type input "$30.75"
type input "$6.15"
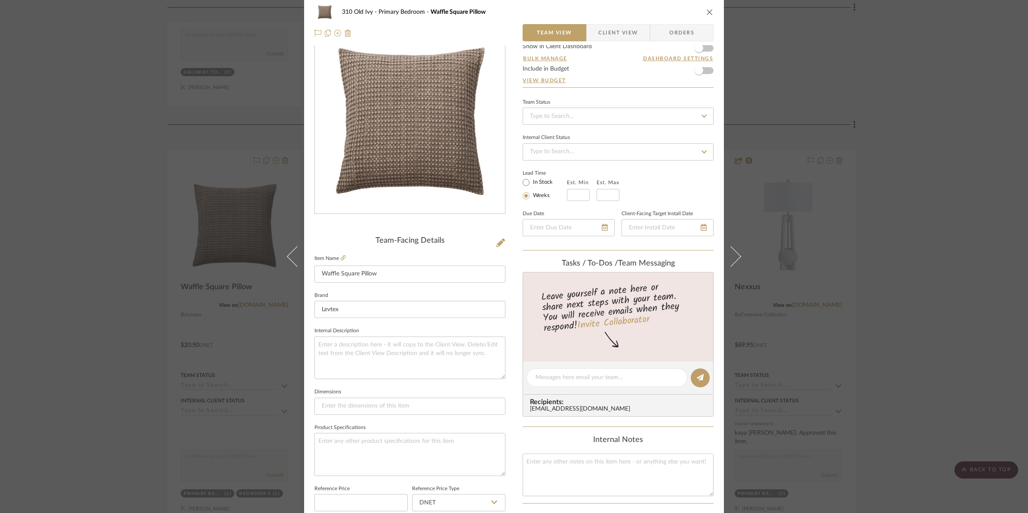
scroll to position [0, 0]
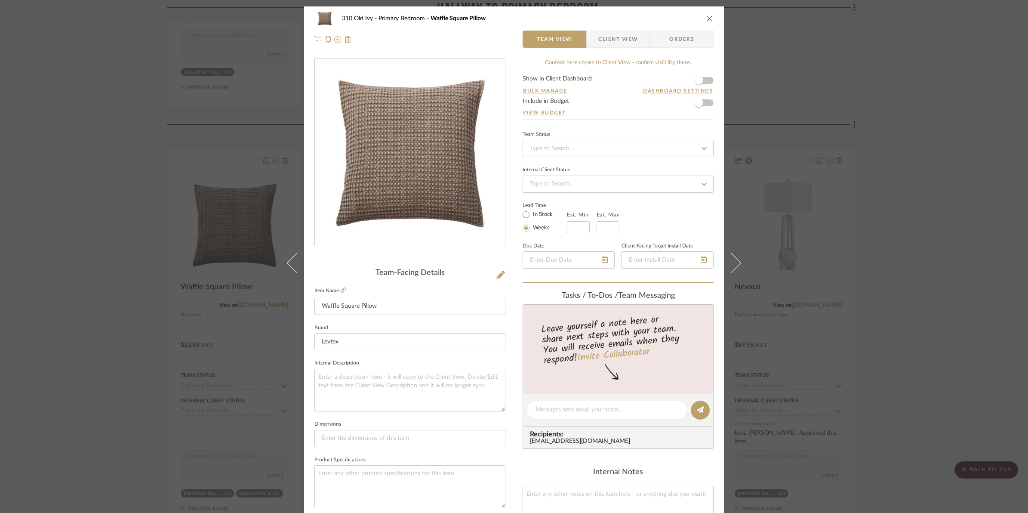
click at [706, 82] on form "Show in Client Dashboard Bulk Manage Dashboard Settings Include in Budget View …" at bounding box center [618, 98] width 191 height 44
click at [702, 80] on span "button" at bounding box center [699, 80] width 19 height 19
click at [706, 18] on icon "close" at bounding box center [709, 18] width 7 height 7
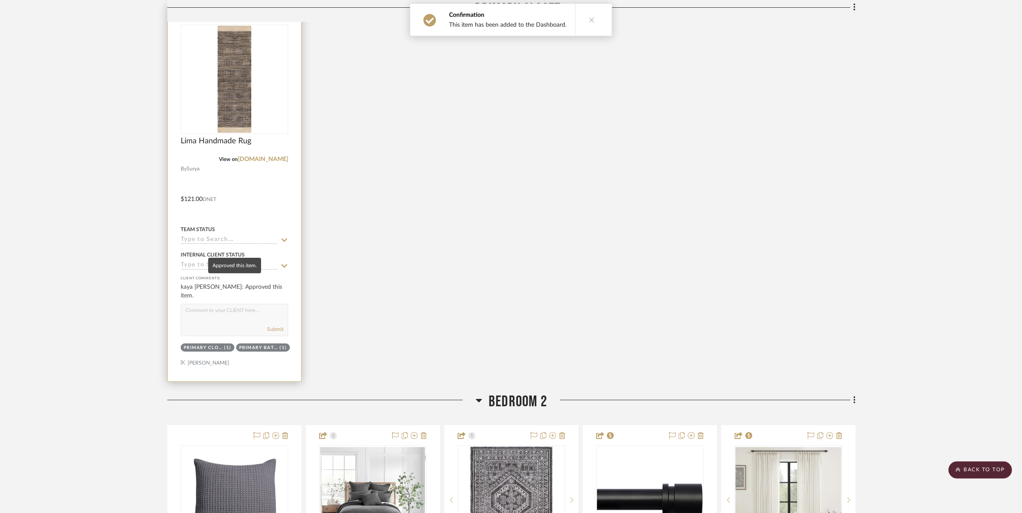
scroll to position [4356, 0]
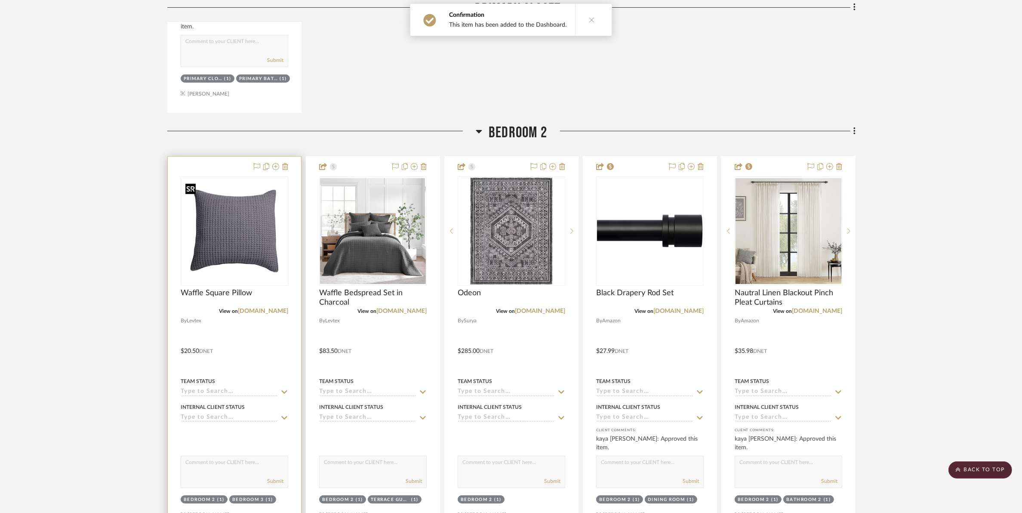
click at [229, 250] on img "0" at bounding box center [235, 231] width 106 height 106
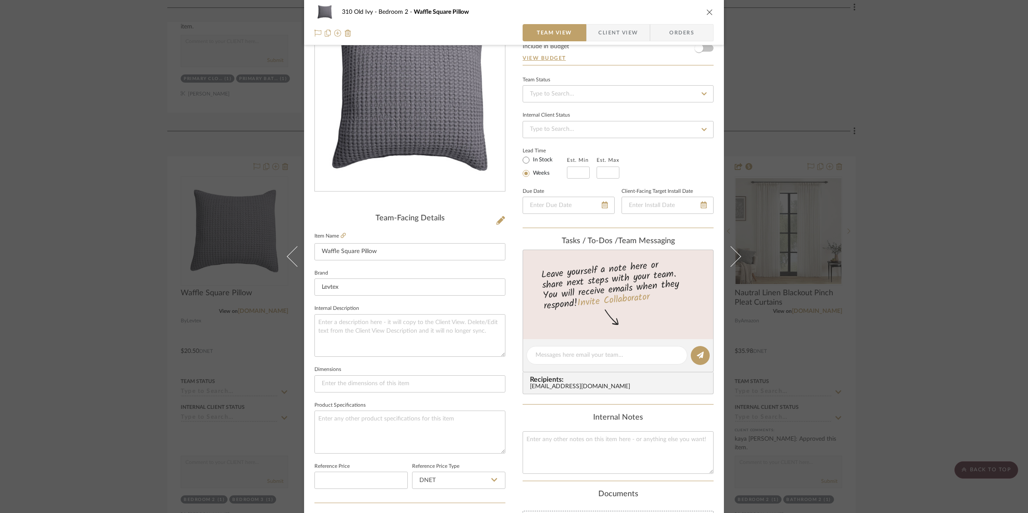
scroll to position [161, 0]
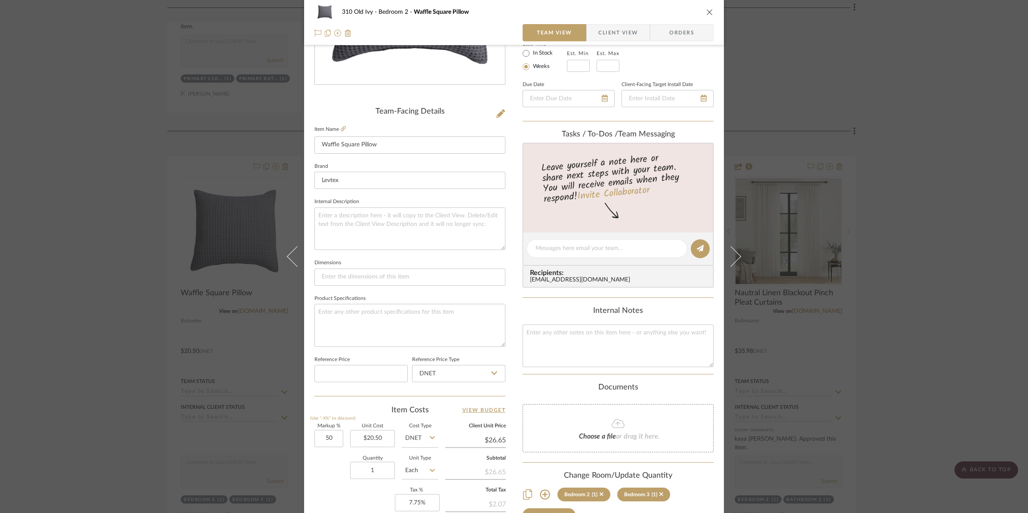
type input "50%"
click at [440, 496] on div "Markup % (Use "-X%" to discount) 50% Unit Cost $20.50 Cost Type DNET Client Uni…" at bounding box center [409, 487] width 191 height 126
type input "$30.75"
type input "$6.15"
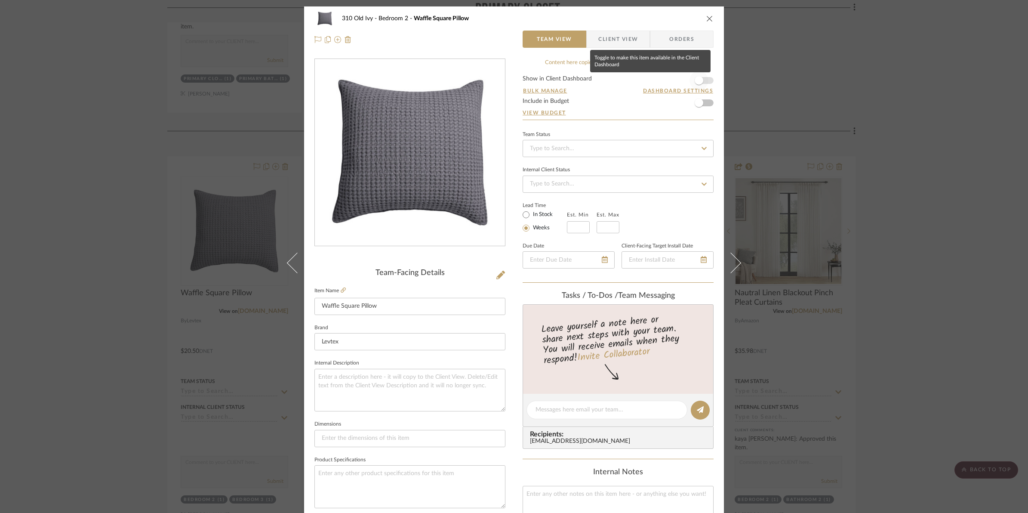
click at [705, 79] on span "button" at bounding box center [699, 80] width 19 height 19
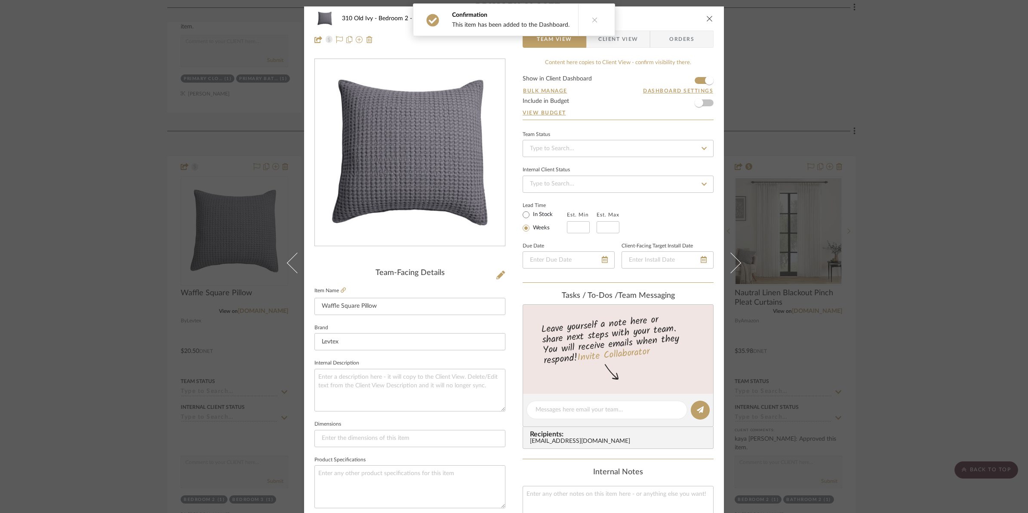
click at [706, 18] on icon "close" at bounding box center [709, 18] width 7 height 7
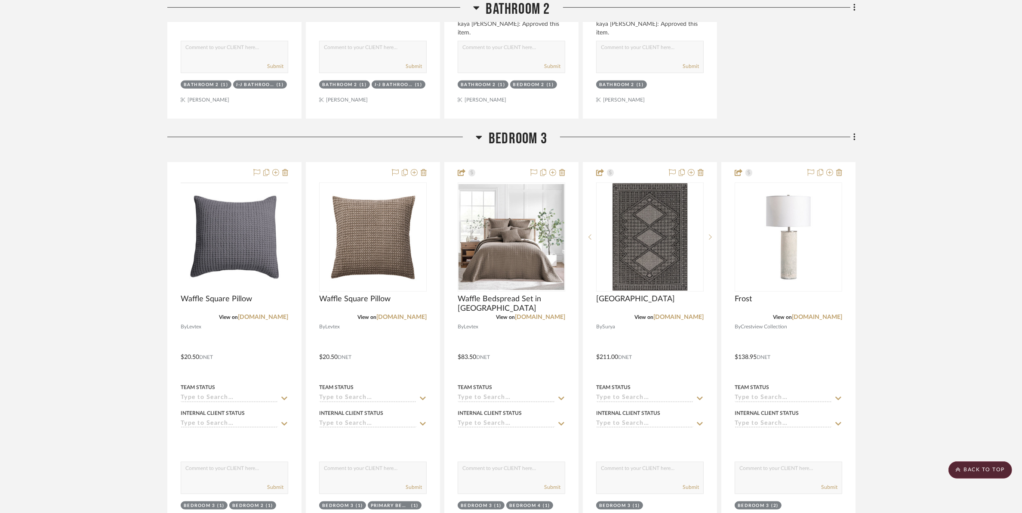
scroll to position [5216, 0]
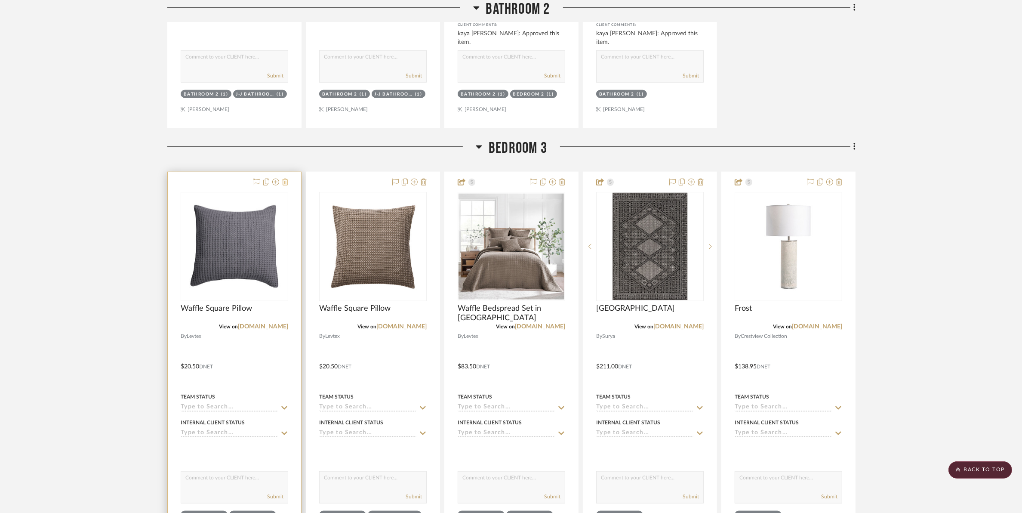
click at [285, 184] on icon at bounding box center [285, 182] width 6 height 7
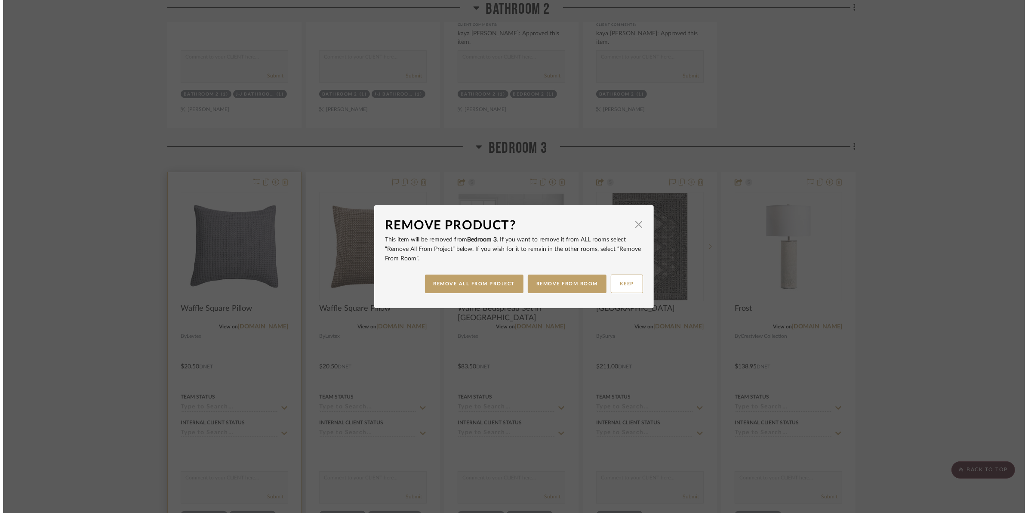
scroll to position [0, 0]
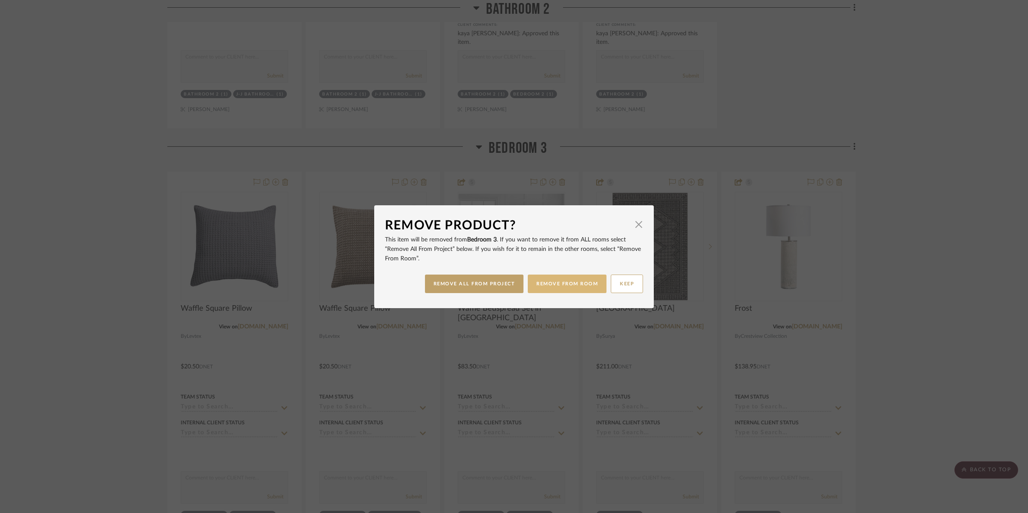
click at [550, 284] on button "REMOVE FROM ROOM" at bounding box center [567, 283] width 79 height 18
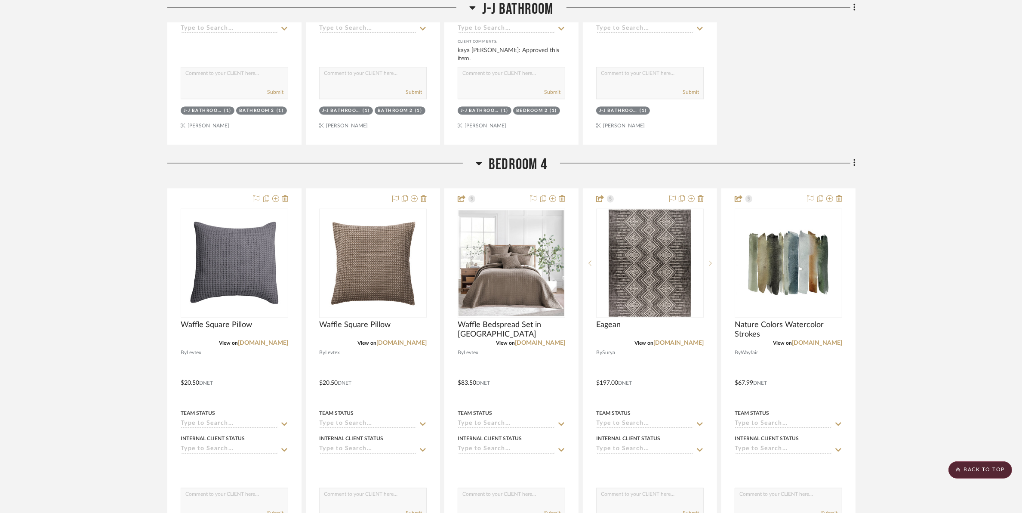
scroll to position [6077, 0]
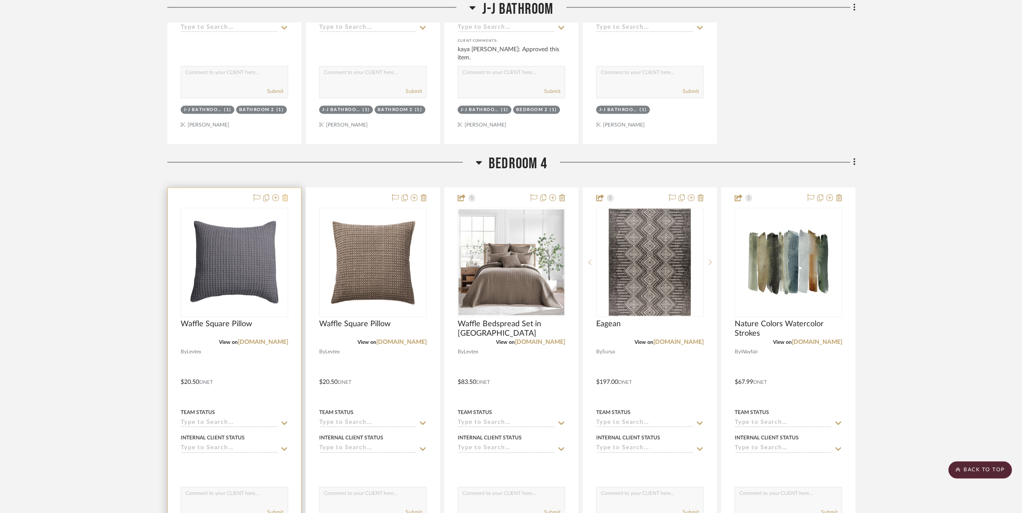
click at [283, 200] on icon at bounding box center [285, 197] width 6 height 7
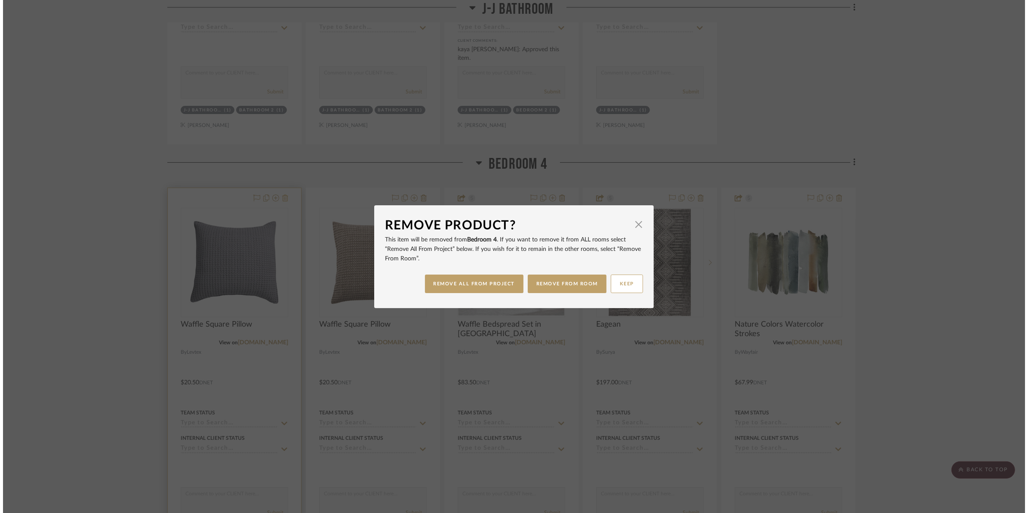
scroll to position [0, 0]
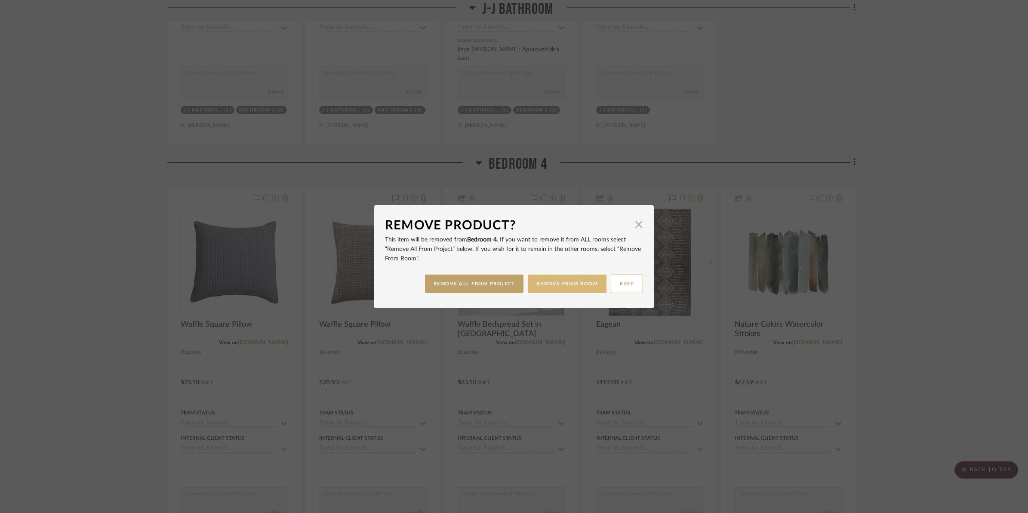
click at [560, 282] on button "REMOVE FROM ROOM" at bounding box center [567, 283] width 79 height 18
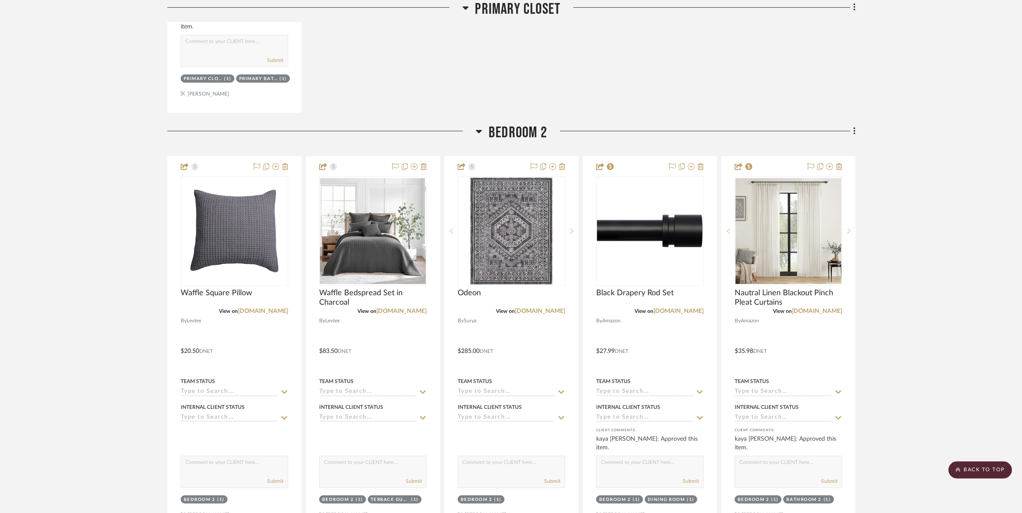
scroll to position [4302, 0]
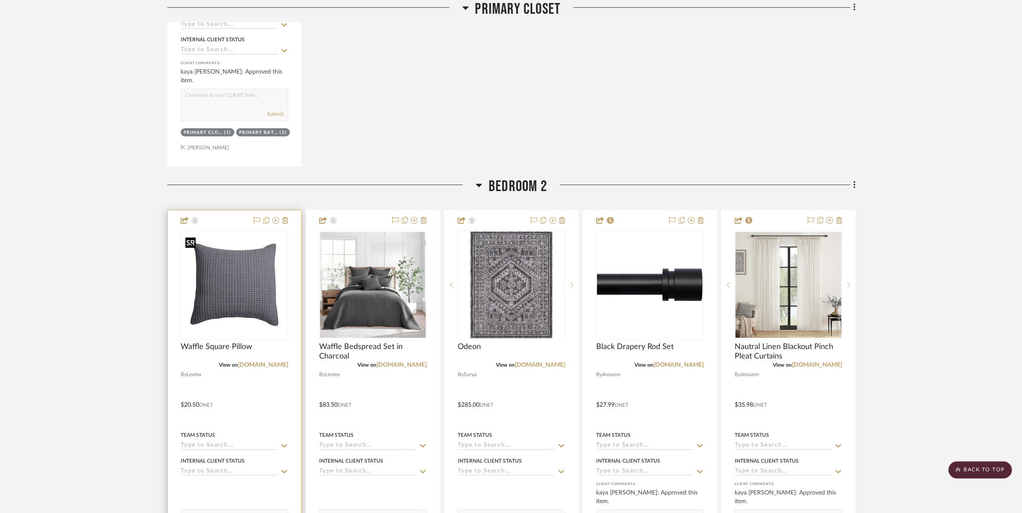
click at [253, 291] on img "0" at bounding box center [235, 285] width 106 height 106
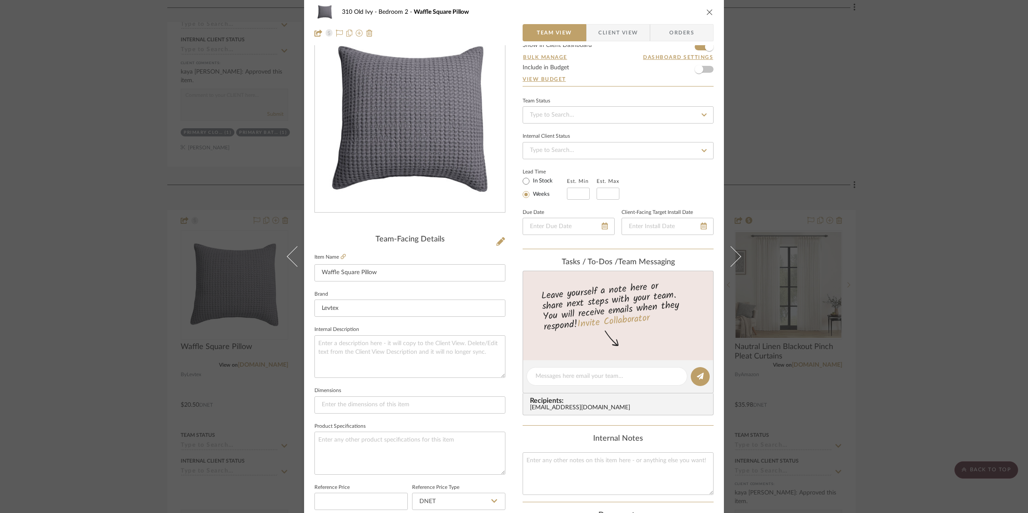
scroll to position [0, 0]
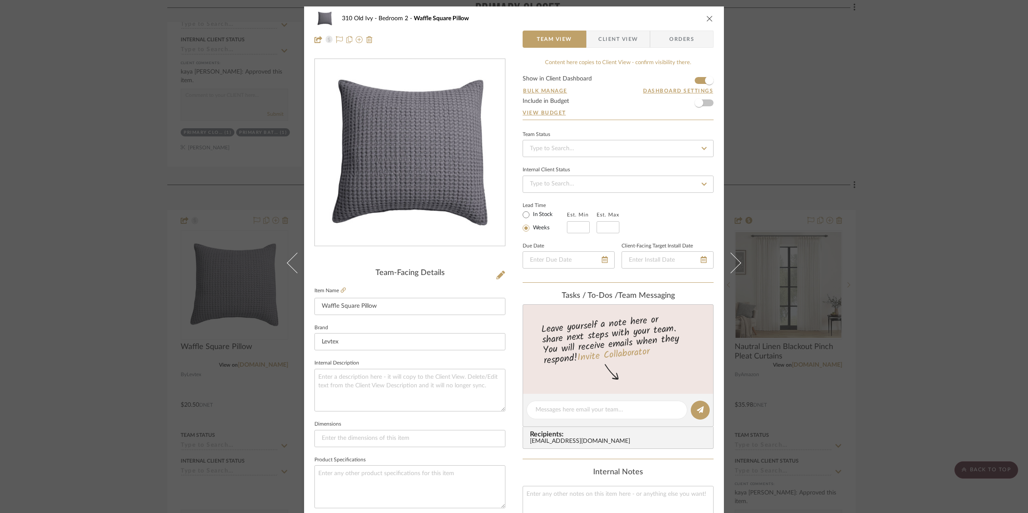
click at [706, 17] on icon "close" at bounding box center [709, 18] width 7 height 7
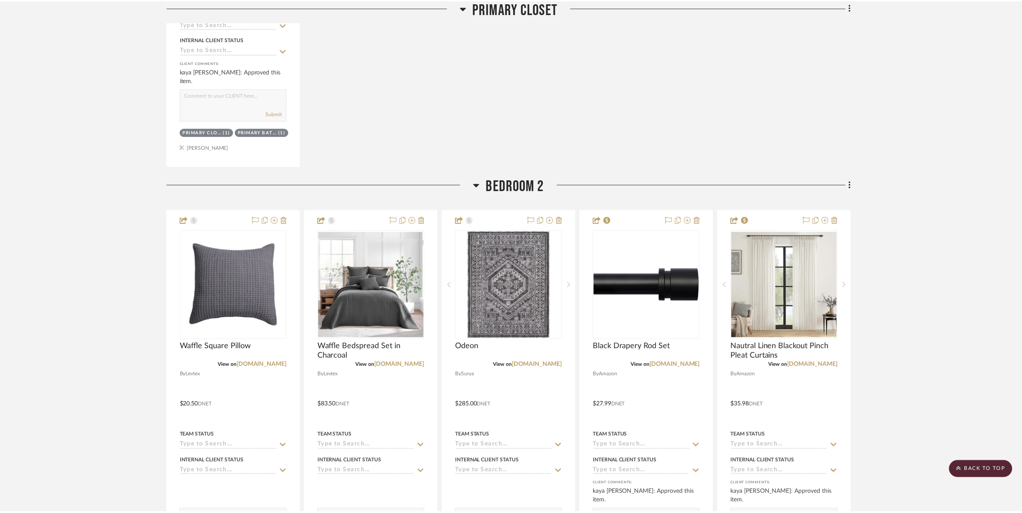
scroll to position [4302, 0]
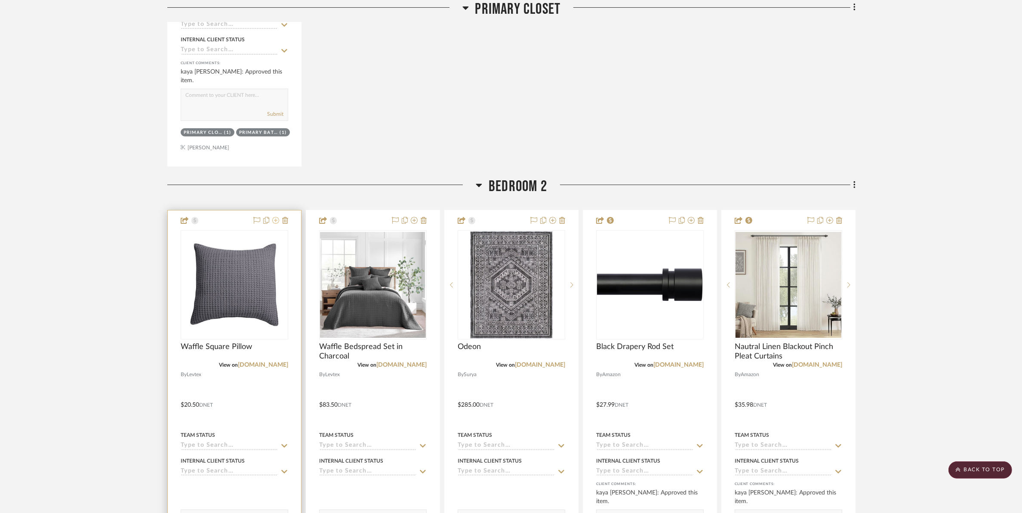
click at [274, 220] on icon at bounding box center [275, 220] width 7 height 7
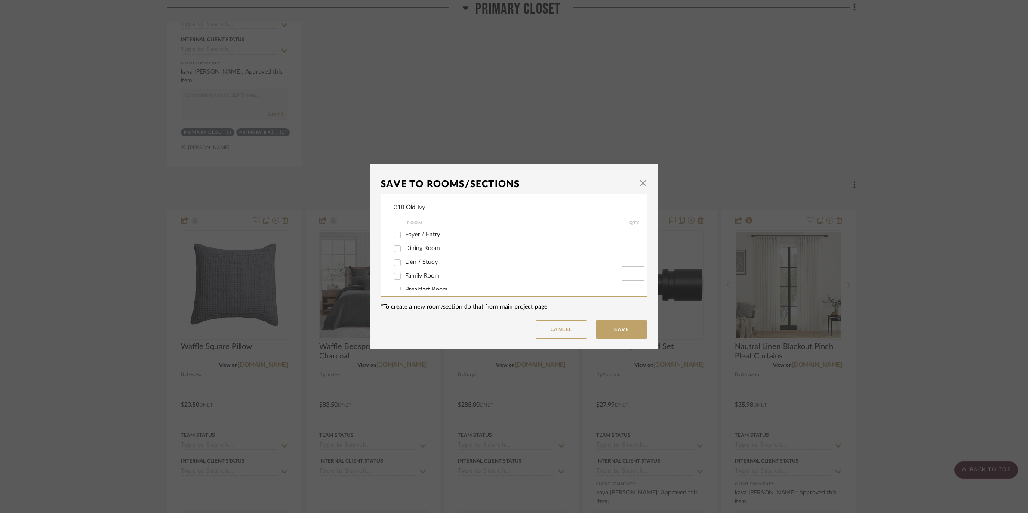
scroll to position [257, 0]
click at [397, 255] on input "Terrace Guest Room" at bounding box center [398, 254] width 14 height 14
checkbox input "true"
type input "1"
click at [620, 330] on button "Save" at bounding box center [622, 329] width 52 height 18
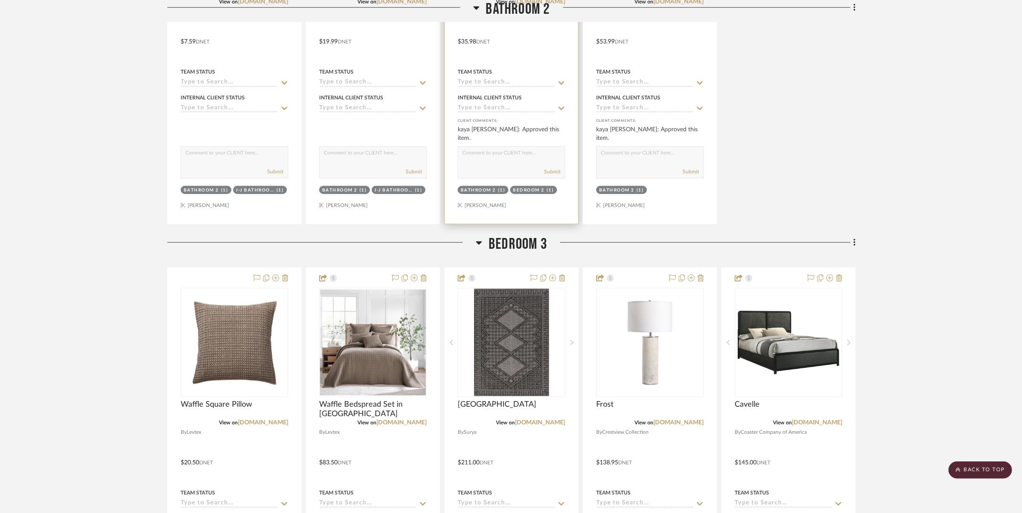
scroll to position [5216, 0]
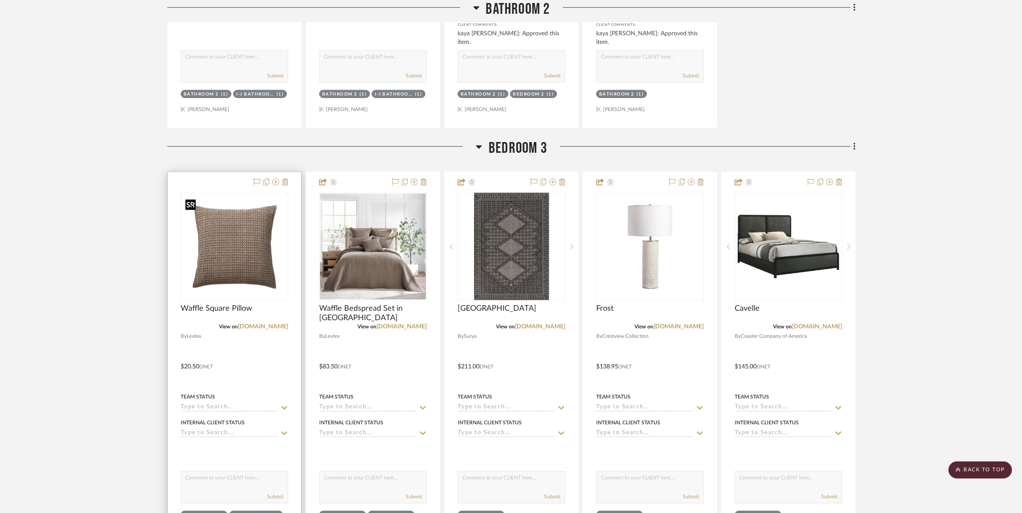
click at [249, 245] on img "0" at bounding box center [235, 247] width 106 height 106
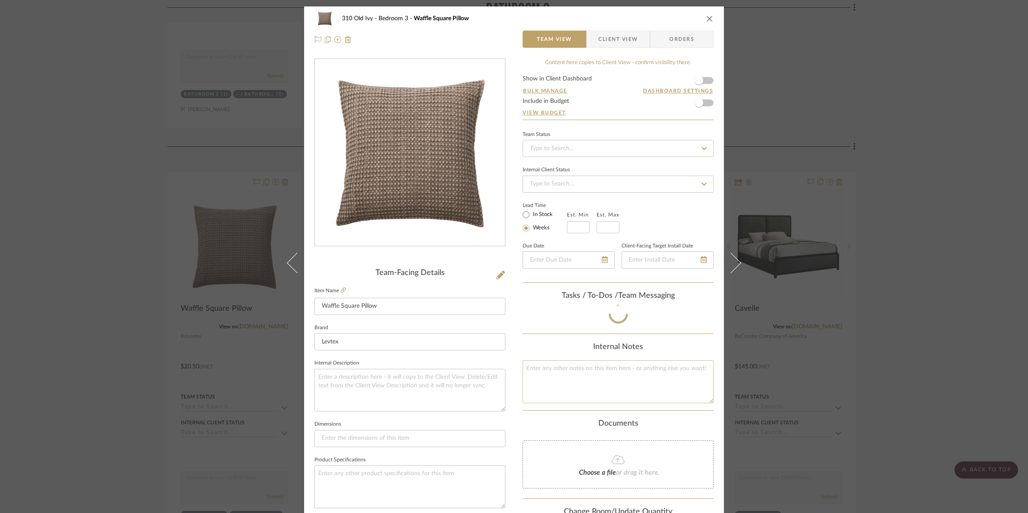
scroll to position [287, 0]
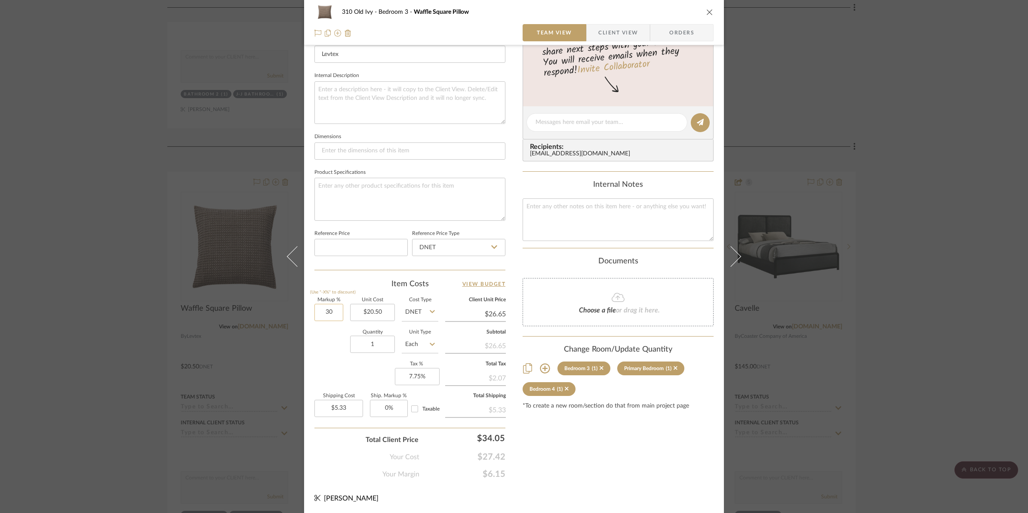
click at [331, 309] on input "30" at bounding box center [328, 312] width 29 height 17
click at [319, 351] on div "Quantity 1 Unit Type Each" at bounding box center [376, 345] width 124 height 31
type input "50%"
type input "$30.75"
type input "$6.15"
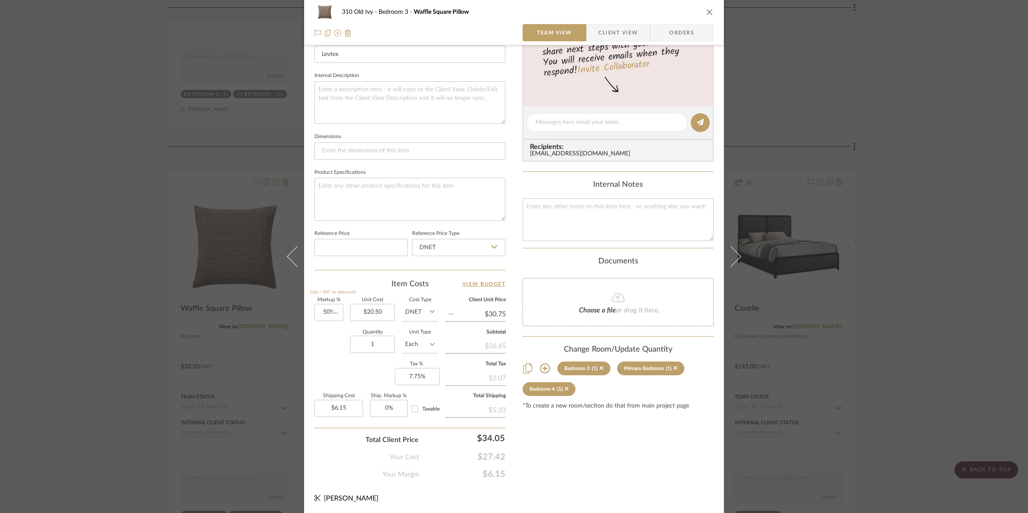
scroll to position [0, 0]
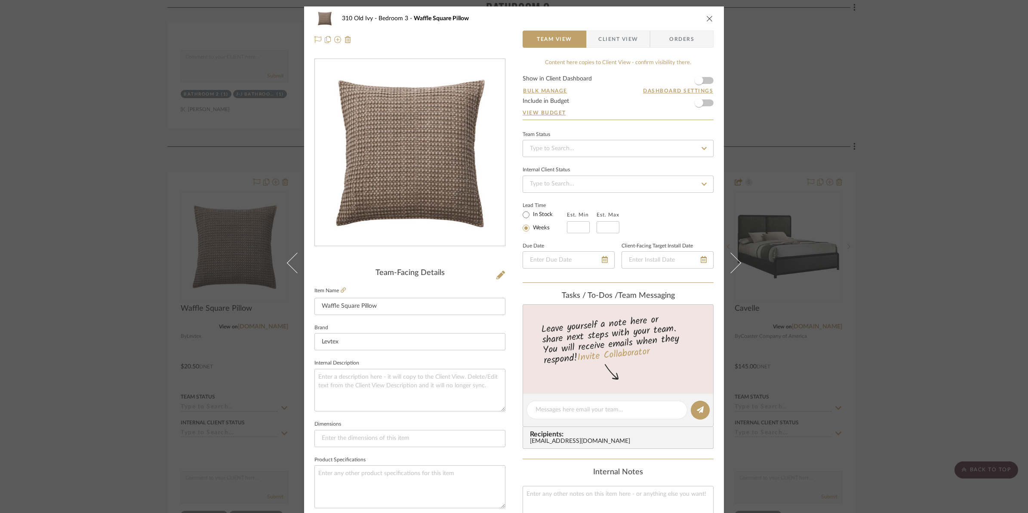
click at [707, 80] on form "Show in Client Dashboard Bulk Manage Dashboard Settings Include in Budget View …" at bounding box center [618, 98] width 191 height 44
click at [700, 79] on span "button" at bounding box center [699, 80] width 9 height 9
click at [706, 20] on icon "close" at bounding box center [709, 18] width 7 height 7
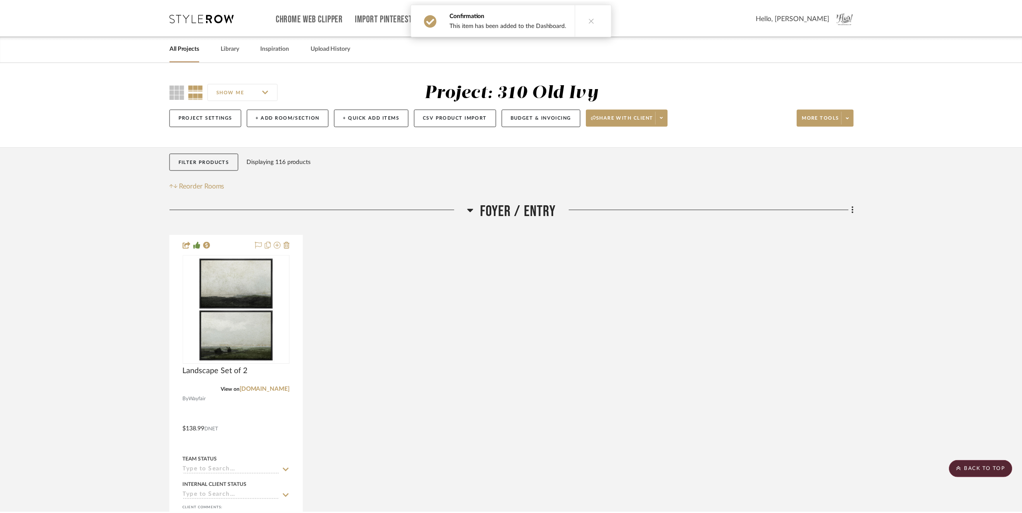
scroll to position [5216, 0]
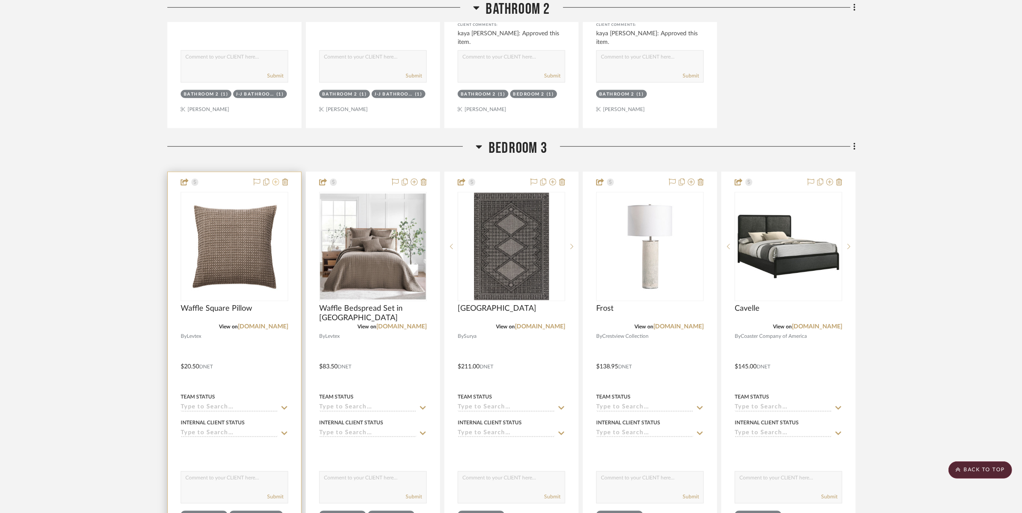
click at [275, 183] on icon at bounding box center [275, 182] width 7 height 7
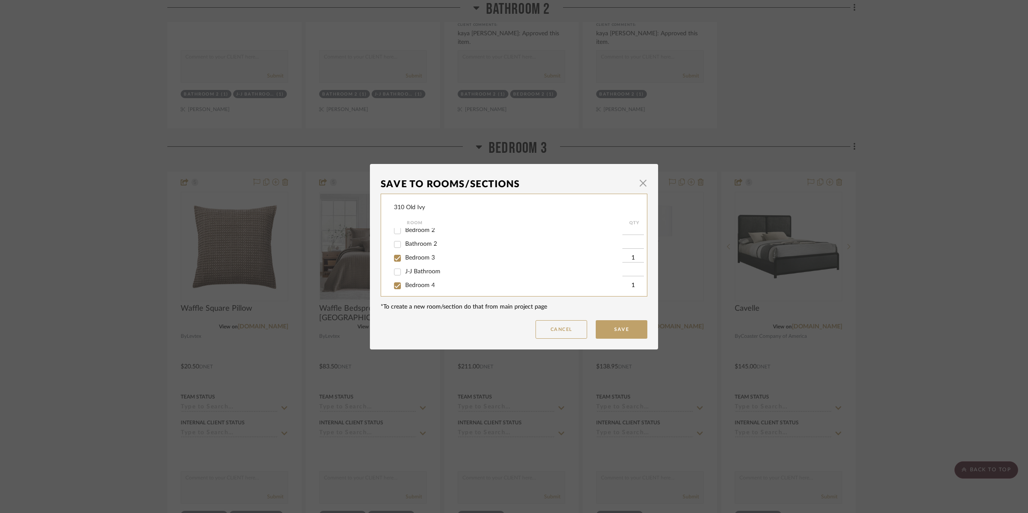
scroll to position [161, 0]
click at [641, 187] on span "button" at bounding box center [643, 183] width 17 height 17
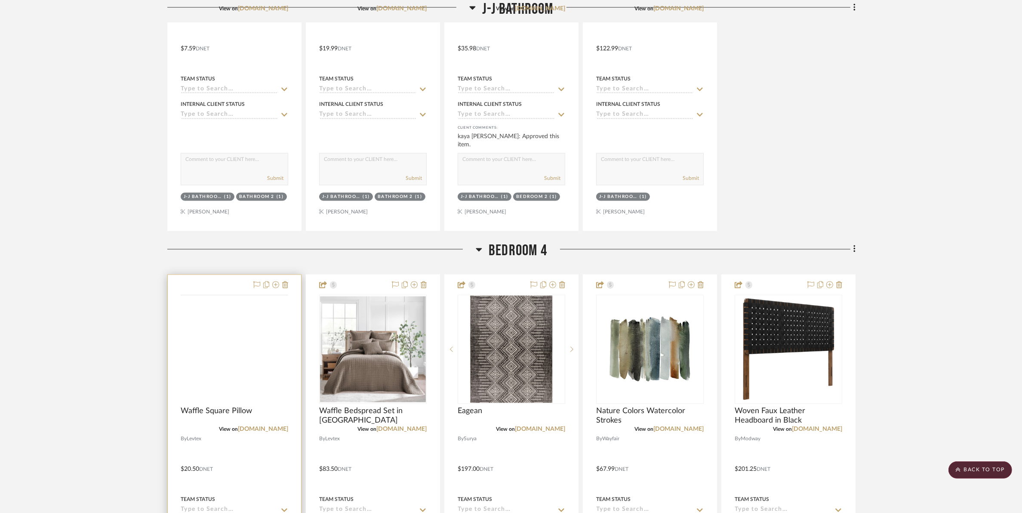
scroll to position [6023, 0]
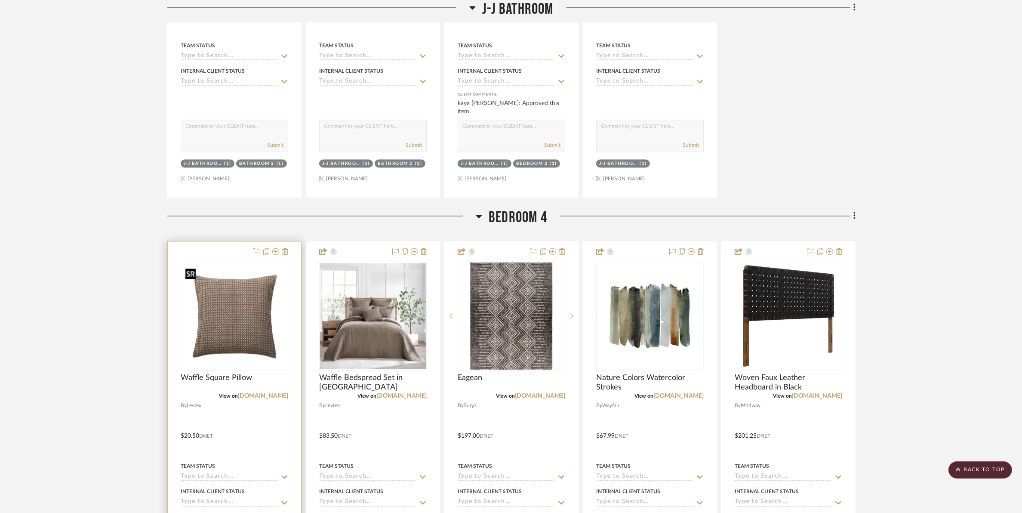
click at [239, 334] on img "0" at bounding box center [235, 316] width 106 height 106
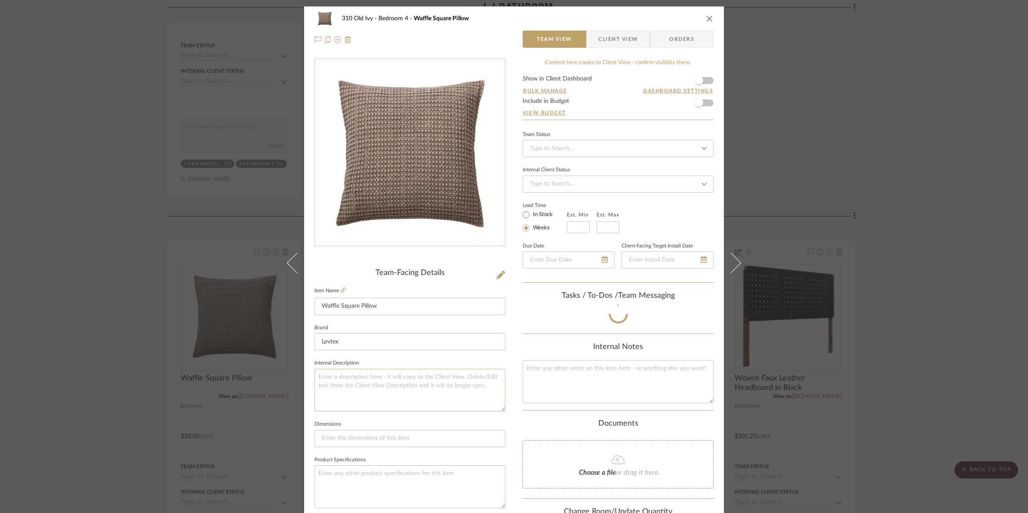
scroll to position [287, 0]
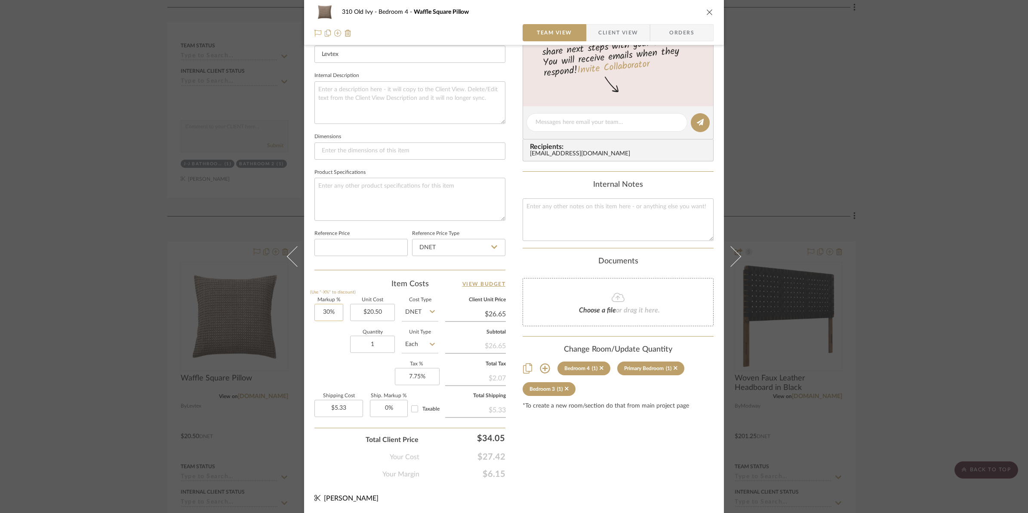
click at [314, 310] on input "30%" at bounding box center [328, 312] width 29 height 17
click at [321, 310] on input "30%" at bounding box center [328, 312] width 29 height 17
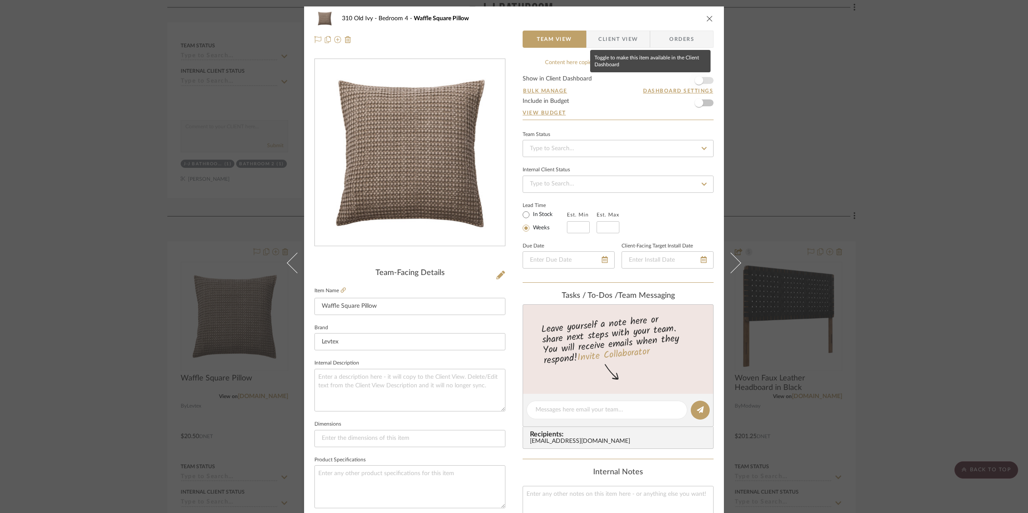
type input "50%"
click at [699, 81] on span "button" at bounding box center [699, 80] width 9 height 9
type input "$30.75"
type input "$6.15"
click at [701, 80] on span "button" at bounding box center [699, 80] width 19 height 19
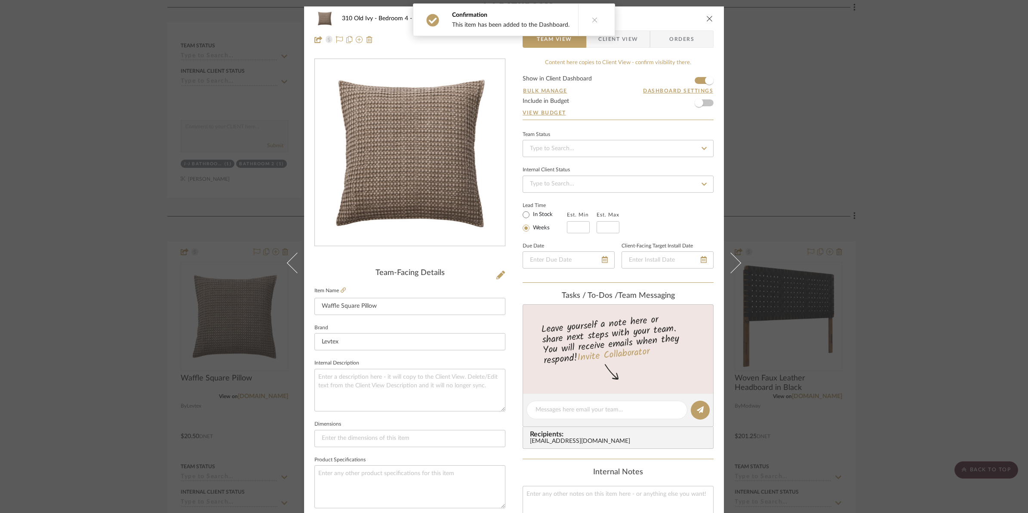
click at [706, 16] on icon "close" at bounding box center [709, 18] width 7 height 7
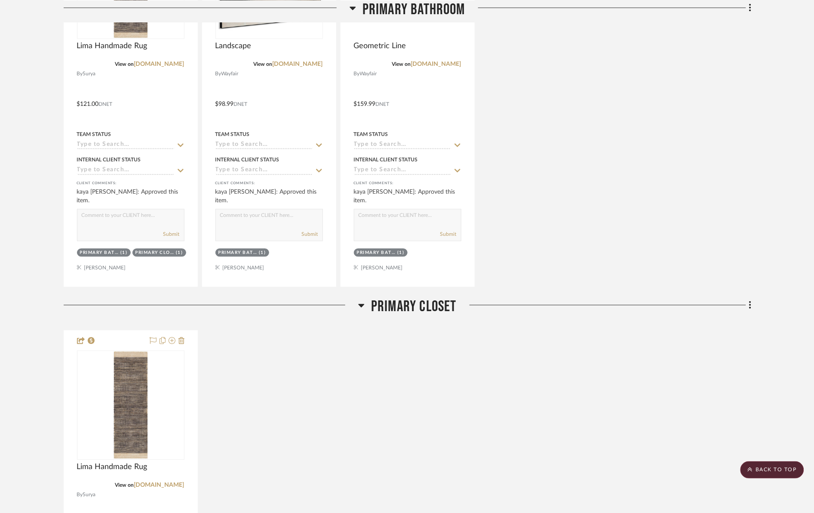
scroll to position [3442, 0]
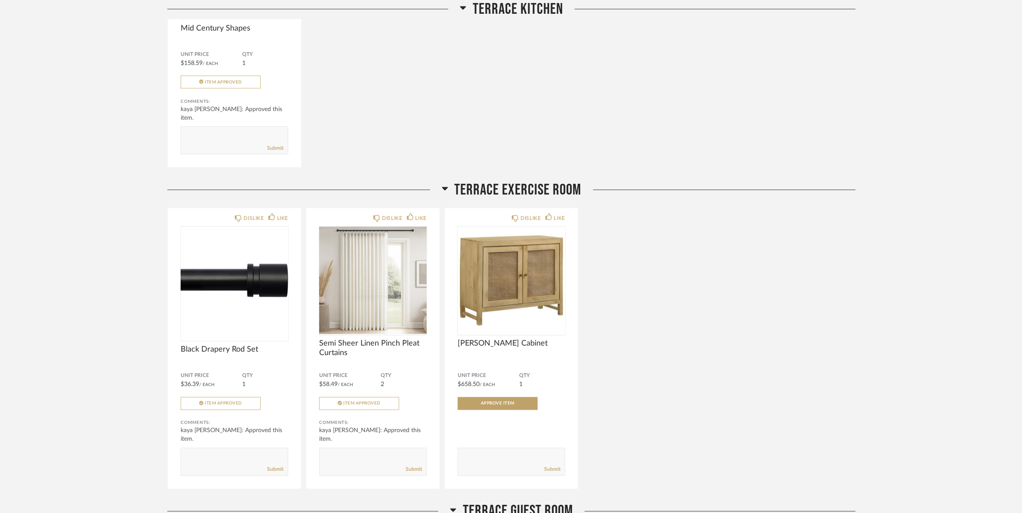
scroll to position [6133, 0]
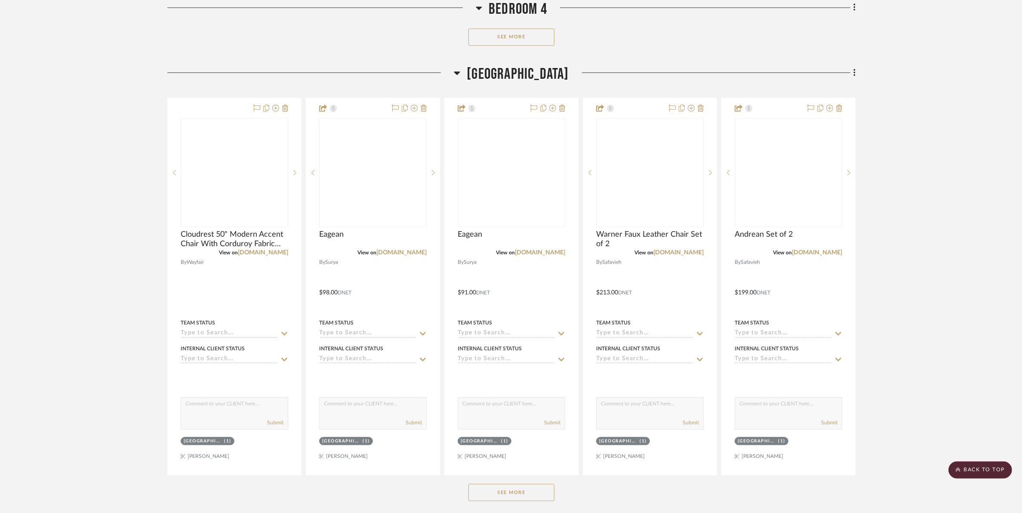
scroll to position [6614, 0]
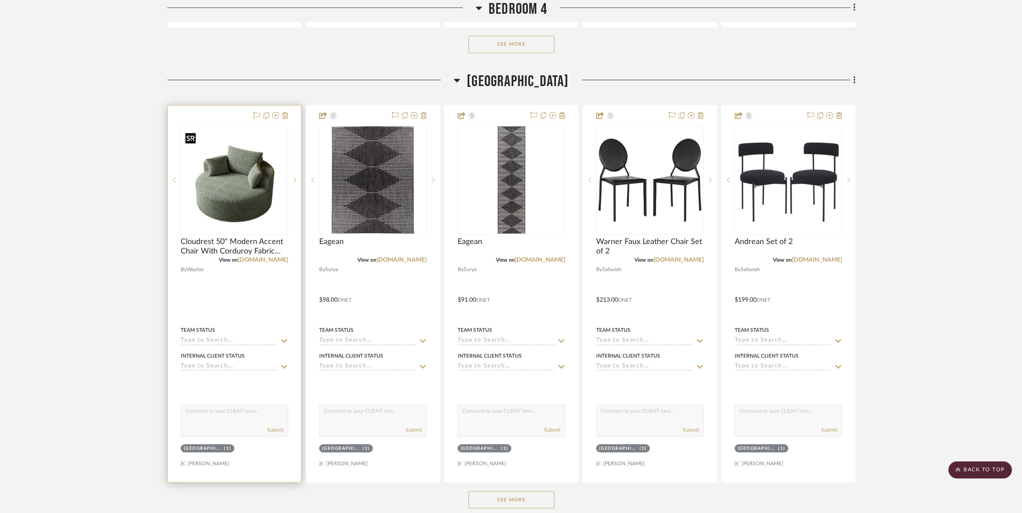
click at [261, 197] on img "0" at bounding box center [235, 180] width 106 height 106
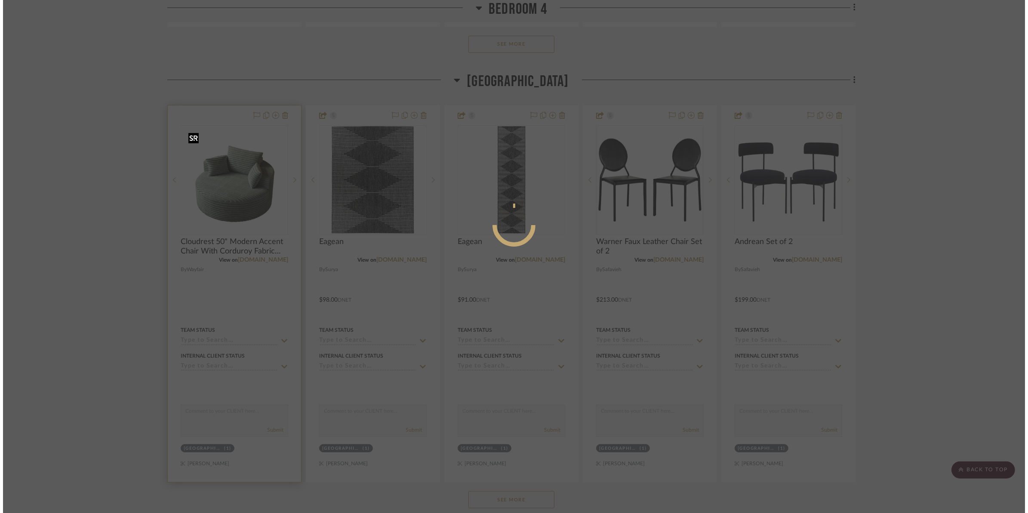
scroll to position [0, 0]
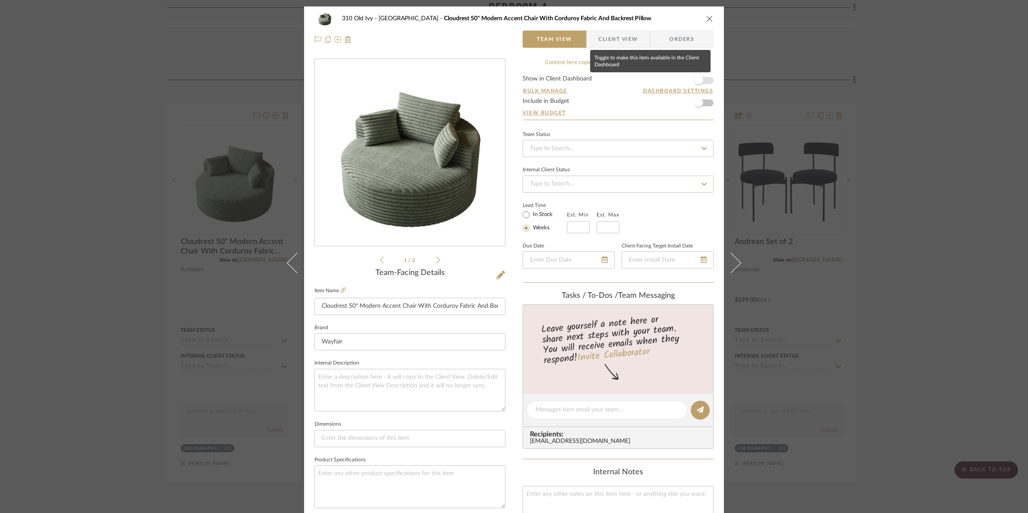
click at [704, 81] on span "button" at bounding box center [699, 80] width 19 height 19
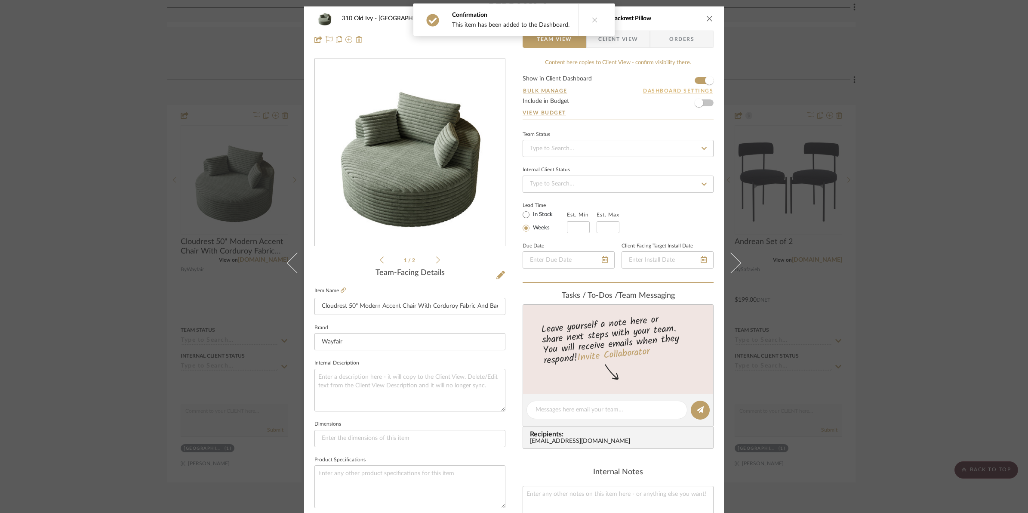
click at [680, 91] on button "Dashboard Settings" at bounding box center [678, 91] width 71 height 8
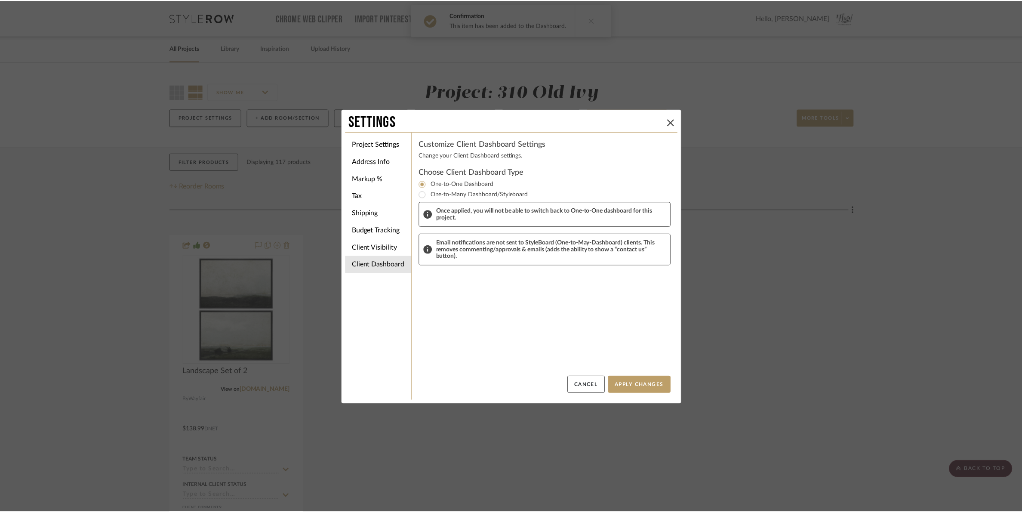
scroll to position [6614, 0]
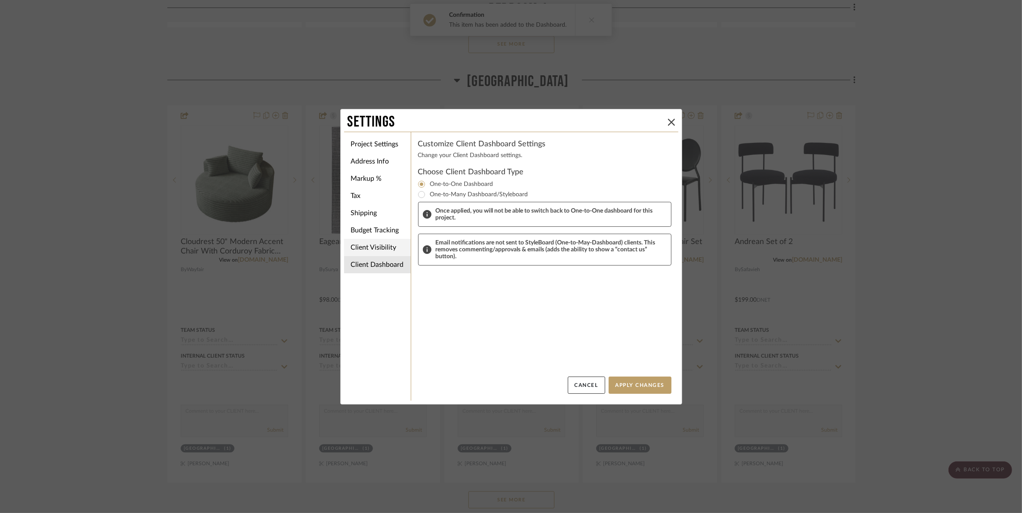
click at [373, 244] on li "Client Visibility" at bounding box center [377, 247] width 67 height 17
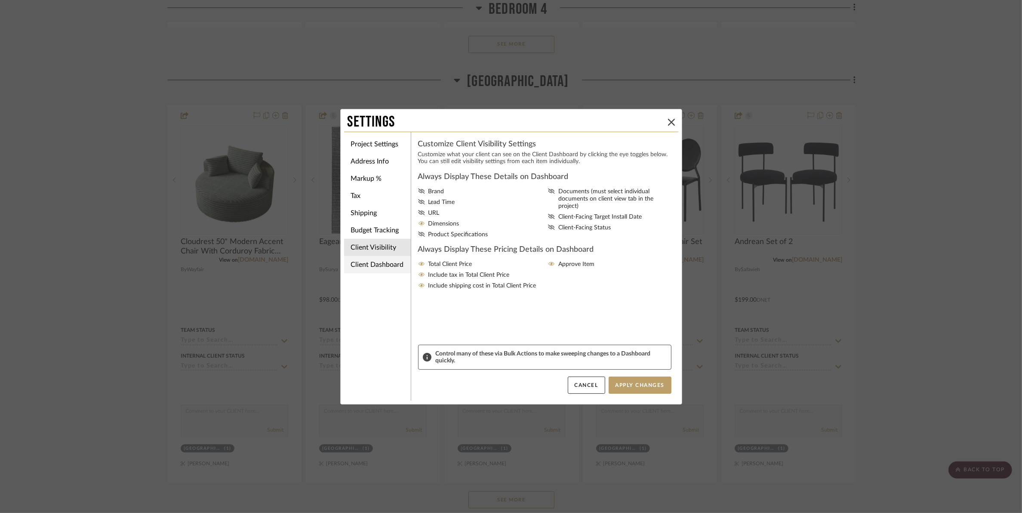
click at [366, 263] on li "Client Dashboard" at bounding box center [377, 264] width 67 height 17
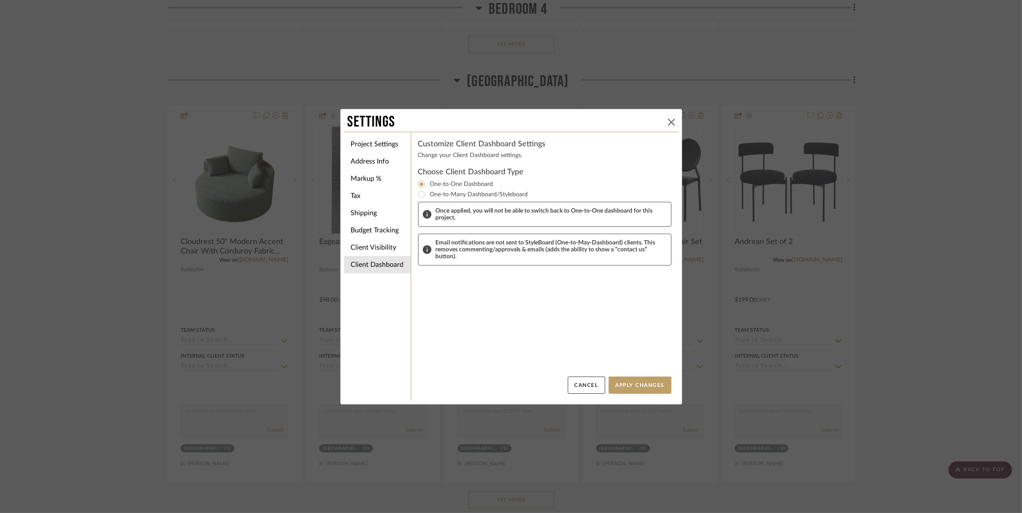
click at [669, 121] on icon at bounding box center [671, 122] width 7 height 7
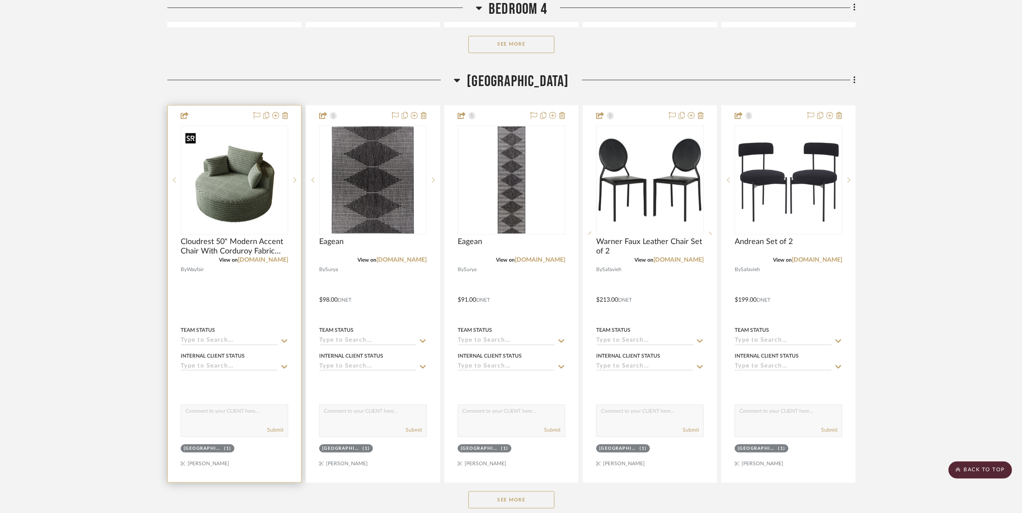
click at [214, 211] on img "0" at bounding box center [235, 180] width 106 height 106
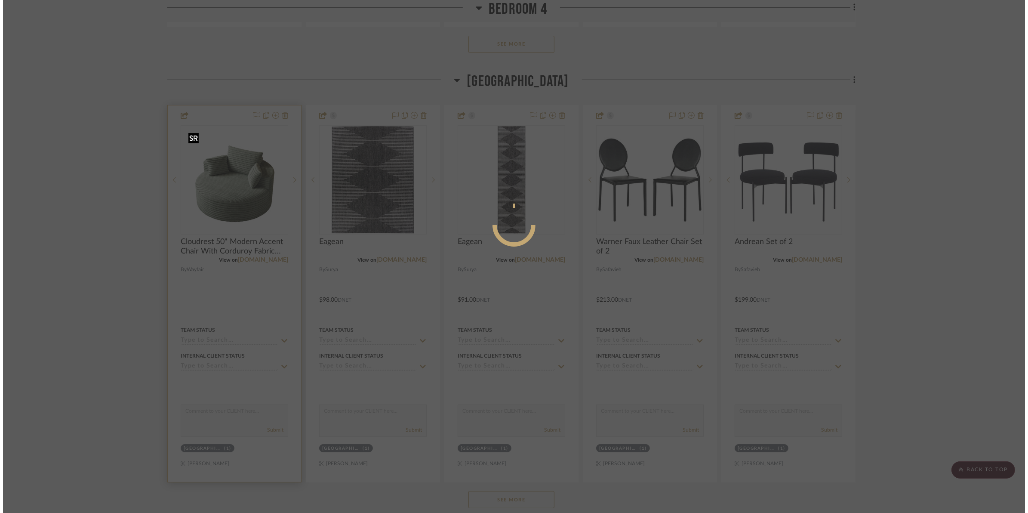
scroll to position [0, 0]
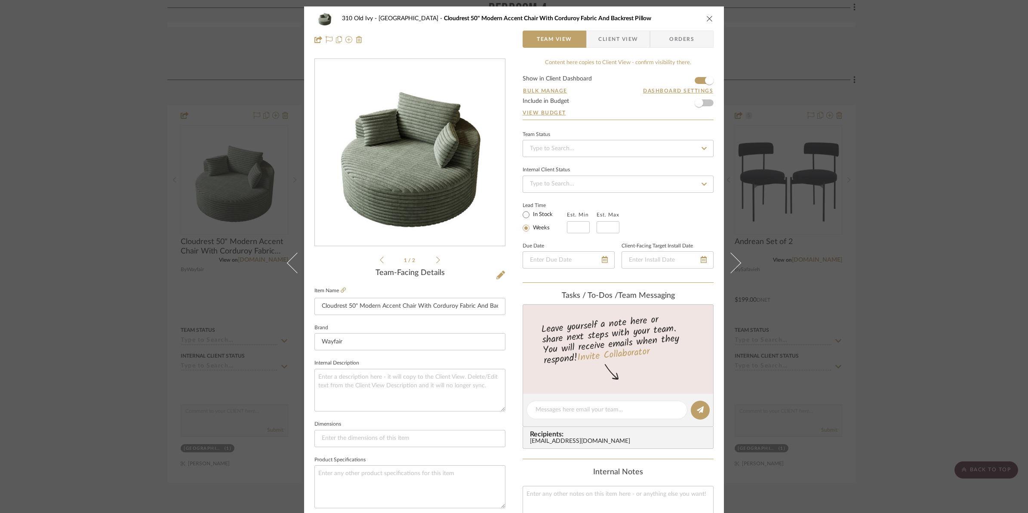
click at [623, 35] on span "Client View" at bounding box center [618, 39] width 40 height 17
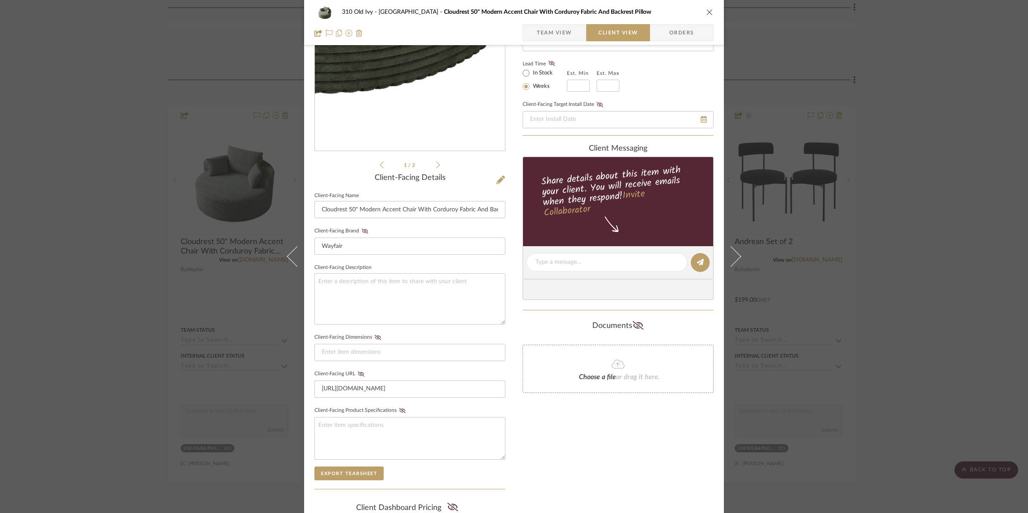
scroll to position [108, 0]
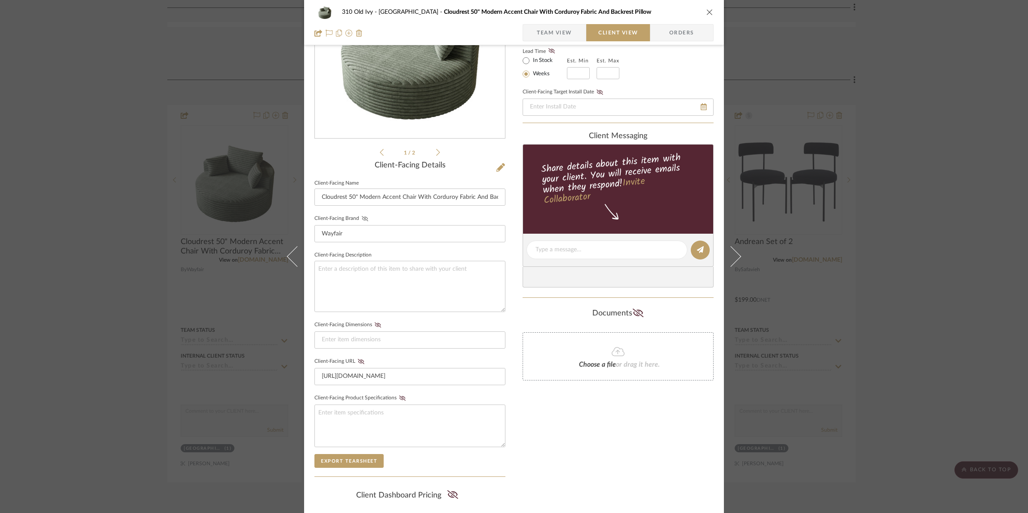
click at [362, 217] on icon at bounding box center [365, 218] width 6 height 5
click at [358, 362] on icon at bounding box center [361, 361] width 6 height 5
click at [706, 11] on icon "close" at bounding box center [709, 12] width 7 height 7
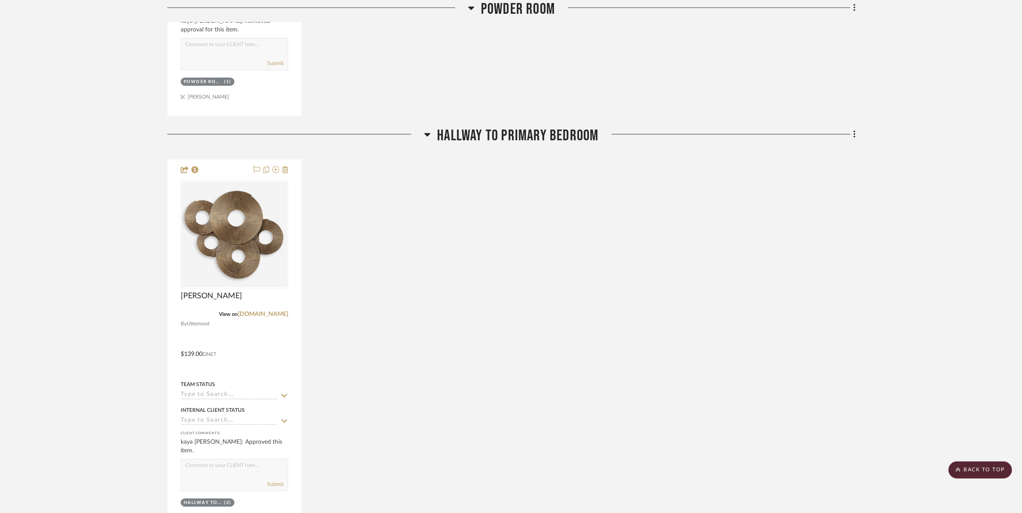
scroll to position [3065, 0]
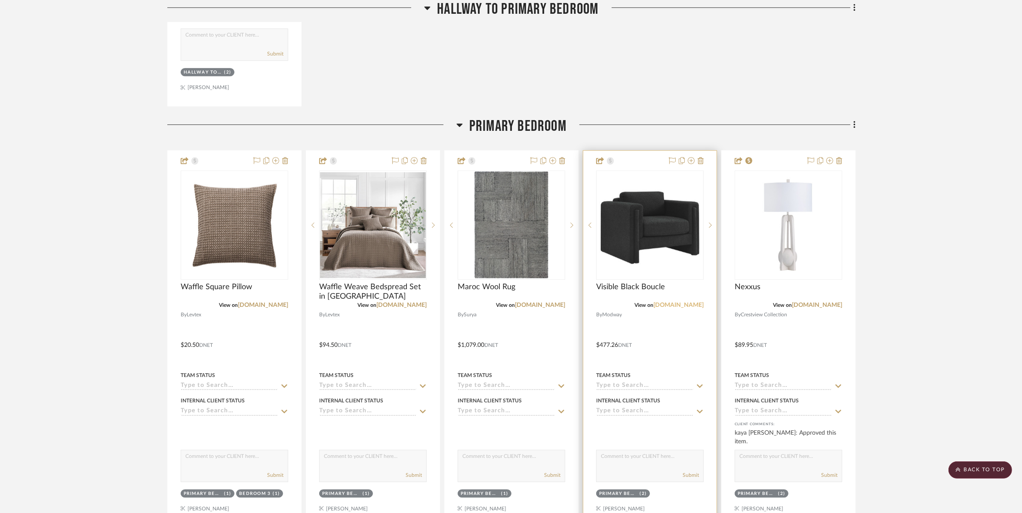
click at [681, 306] on link "[DOMAIN_NAME]" at bounding box center [678, 305] width 50 height 6
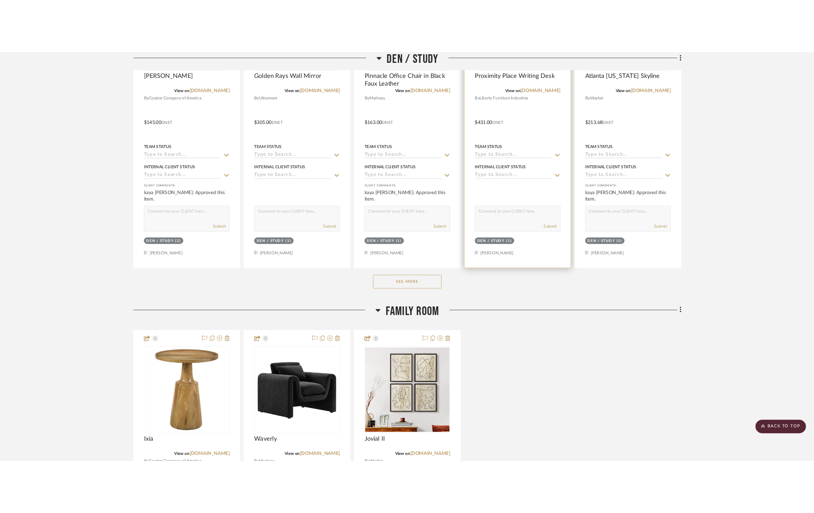
scroll to position [1398, 0]
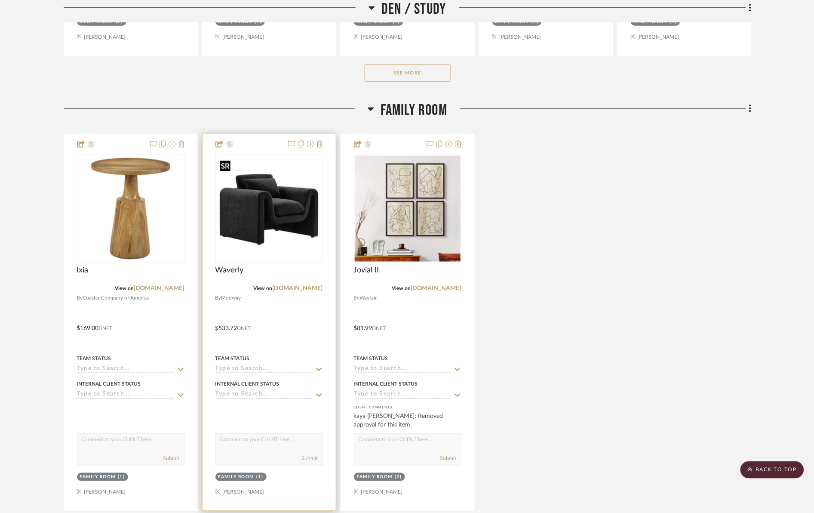
click at [285, 213] on img "0" at bounding box center [269, 209] width 106 height 106
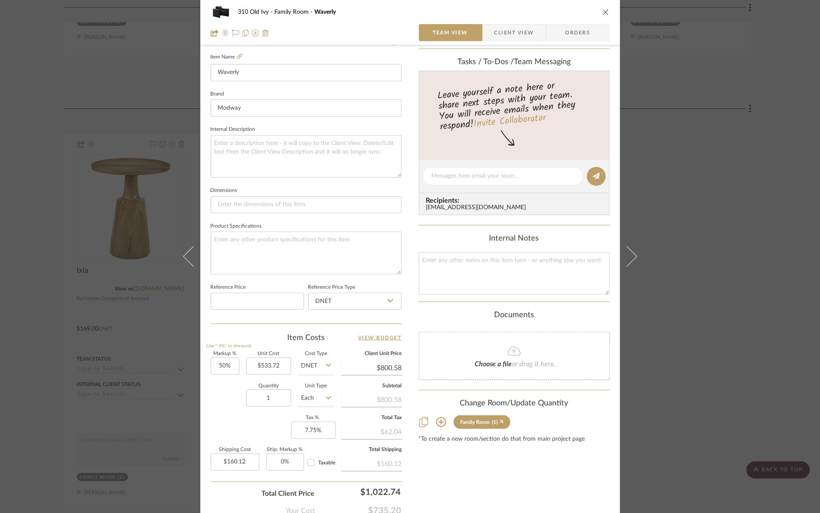
scroll to position [287, 0]
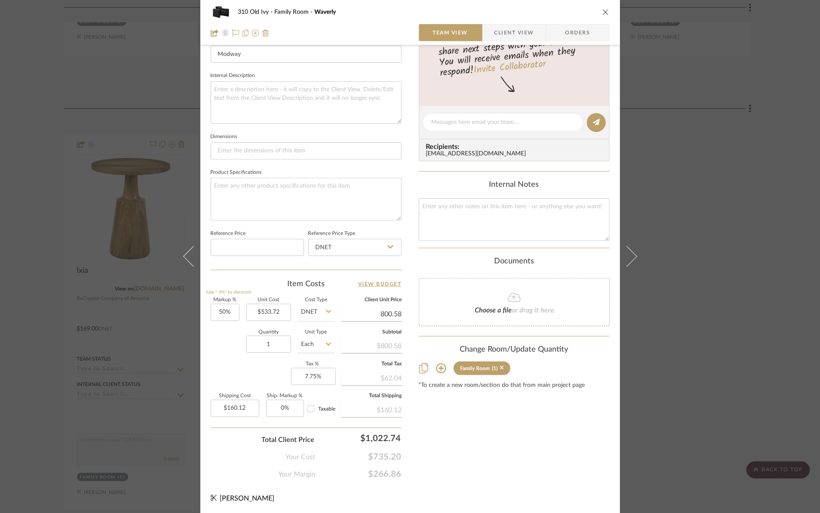
click at [369, 315] on input "800.58" at bounding box center [372, 314] width 61 height 13
type input "569.07"
type input "6.62%"
type input "$569.07"
click at [454, 417] on div "Content here copies to Client View - confirm visibility there. Show in Client D…" at bounding box center [514, 125] width 191 height 708
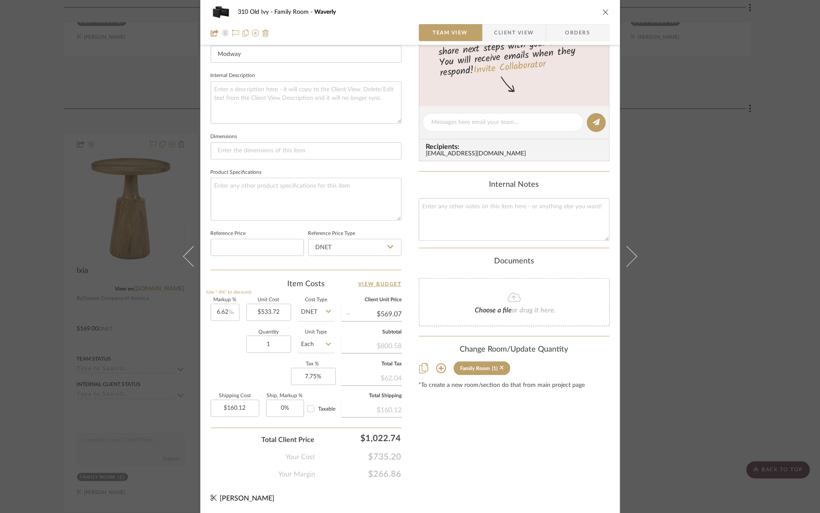
type input "$569.05"
type input "$113.81"
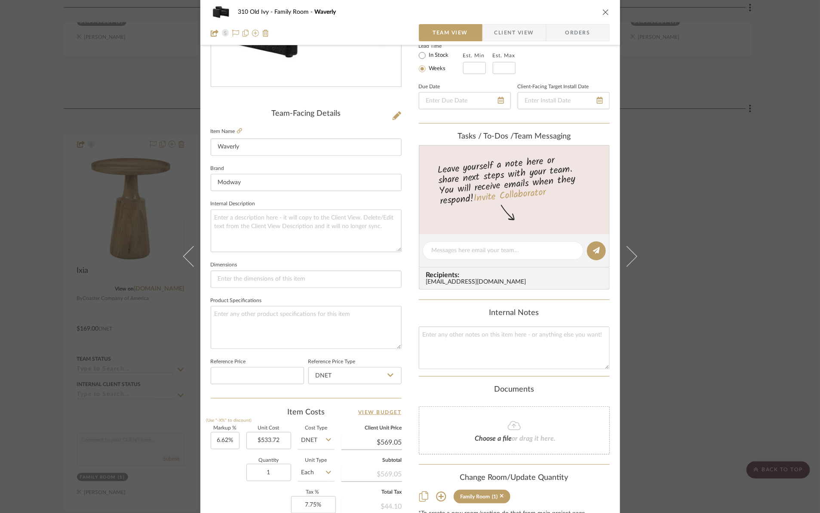
scroll to position [269, 0]
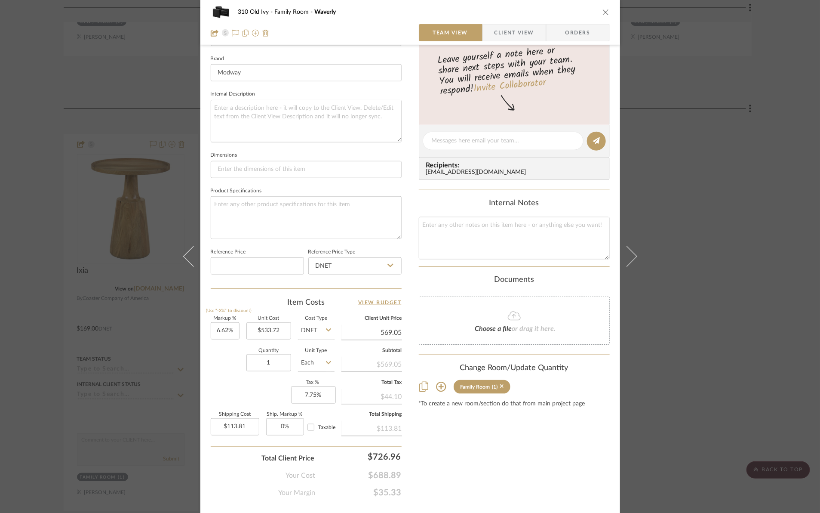
click at [369, 336] on input "569.05" at bounding box center [372, 332] width 61 height 13
type input "569"
type input "6.61%"
type input "$569.00"
click at [445, 447] on div "Content here copies to Client View - confirm visibility there. Show in Client D…" at bounding box center [514, 144] width 191 height 708
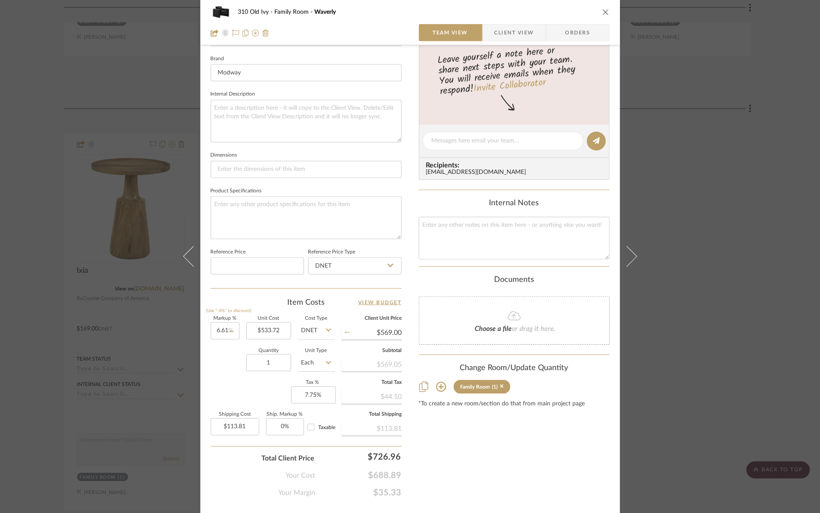
type input "$113.80"
click at [219, 429] on input "$113.80" at bounding box center [235, 426] width 49 height 17
click at [220, 427] on input "$113.80" at bounding box center [235, 426] width 49 height 17
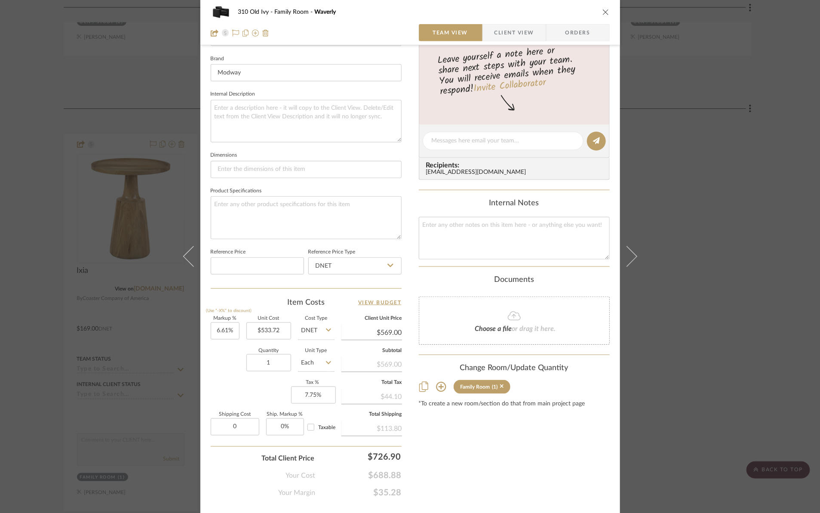
type input "$0.00"
click at [491, 448] on div "Content here copies to Client View - confirm visibility there. Show in Client D…" at bounding box center [514, 144] width 191 height 708
click at [221, 431] on input "0.00" at bounding box center [235, 426] width 49 height 17
click at [491, 453] on div "Content here copies to Client View - confirm visibility there. Show in Client D…" at bounding box center [514, 144] width 191 height 708
type input "$10.00"
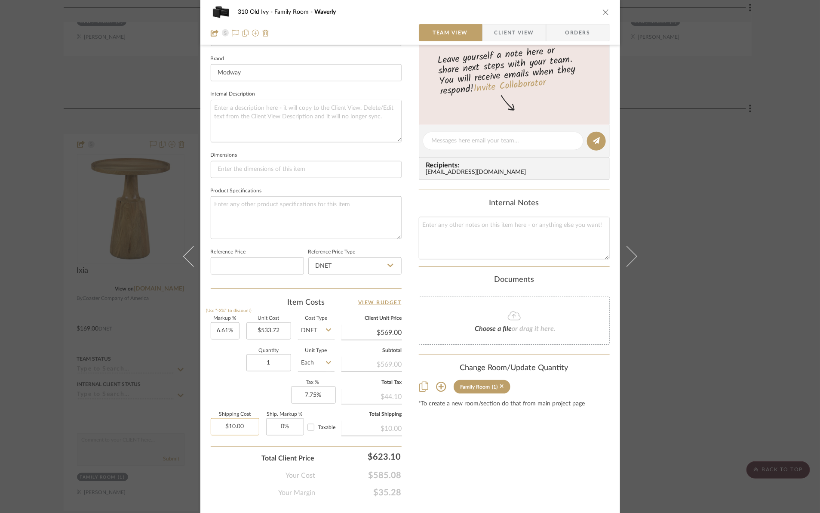
type input "10.00"
click at [222, 431] on input "10.00" at bounding box center [235, 426] width 49 height 17
click at [274, 425] on input "0" at bounding box center [285, 426] width 38 height 17
type input "1"
type input "$0.00"
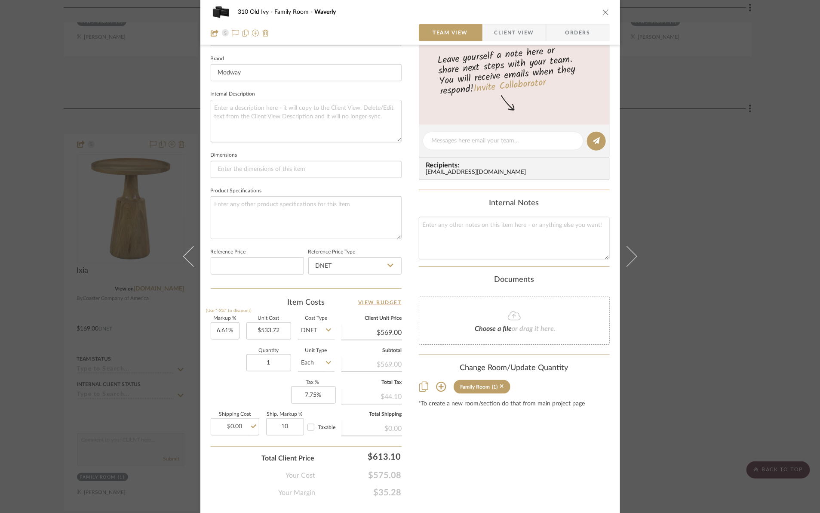
click at [504, 456] on div "Content here copies to Client View - confirm visibility there. Show in Client D…" at bounding box center [514, 144] width 191 height 708
type input "10%"
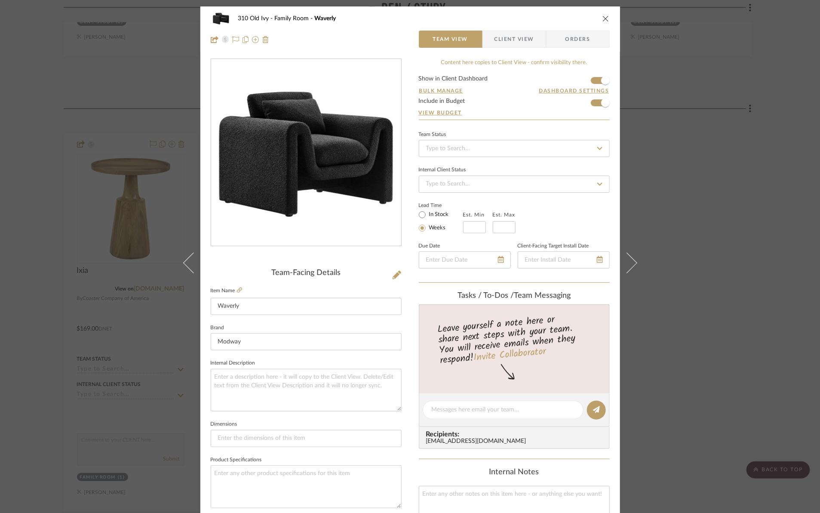
click at [603, 17] on icon "close" at bounding box center [606, 18] width 7 height 7
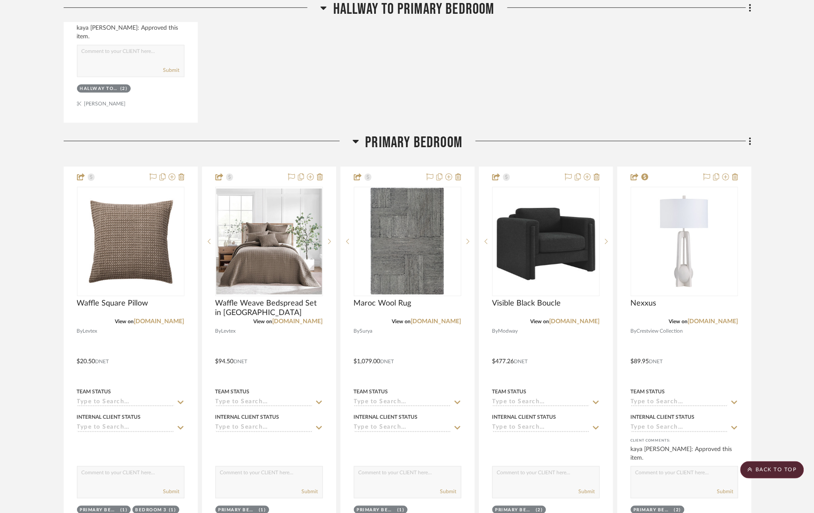
scroll to position [3119, 0]
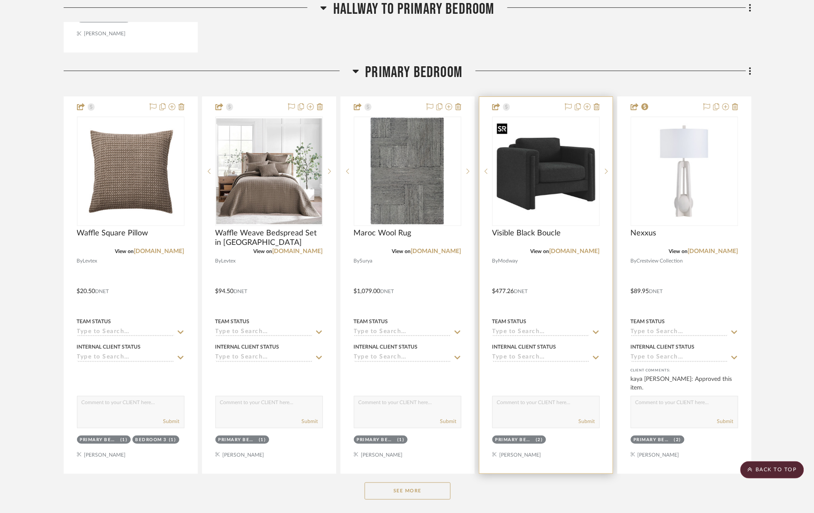
click at [558, 164] on img "0" at bounding box center [546, 171] width 106 height 106
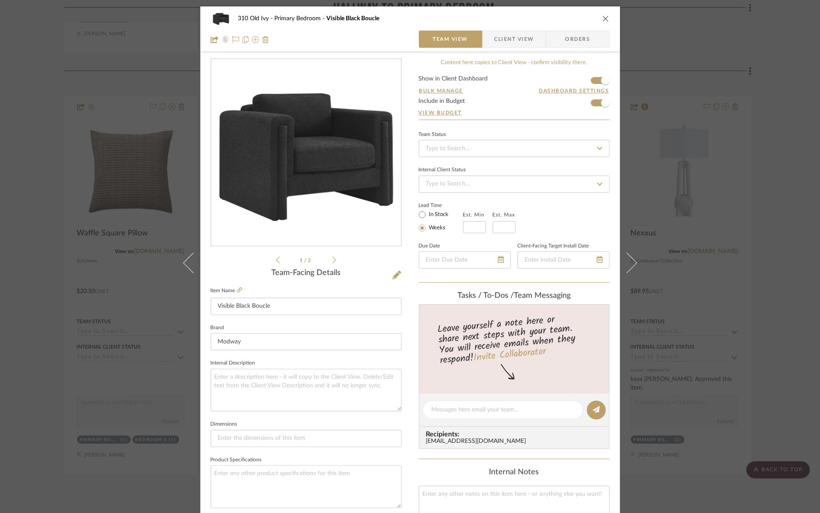
scroll to position [287, 0]
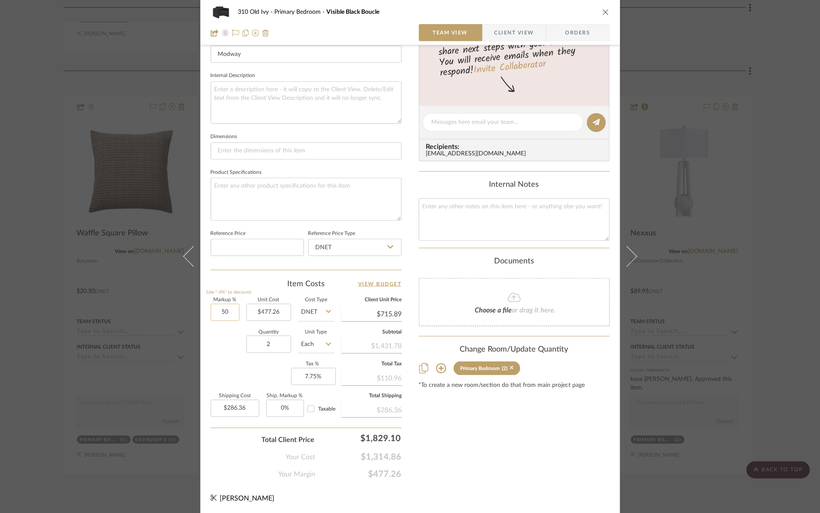
click at [214, 312] on input "50" at bounding box center [225, 312] width 29 height 17
click at [206, 342] on div "310 Old Ivy Primary Bedroom Visible Black Boucle Team View Client View Orders 1…" at bounding box center [410, 116] width 420 height 795
type input "20%"
type input "$572.71"
type input "$229.08"
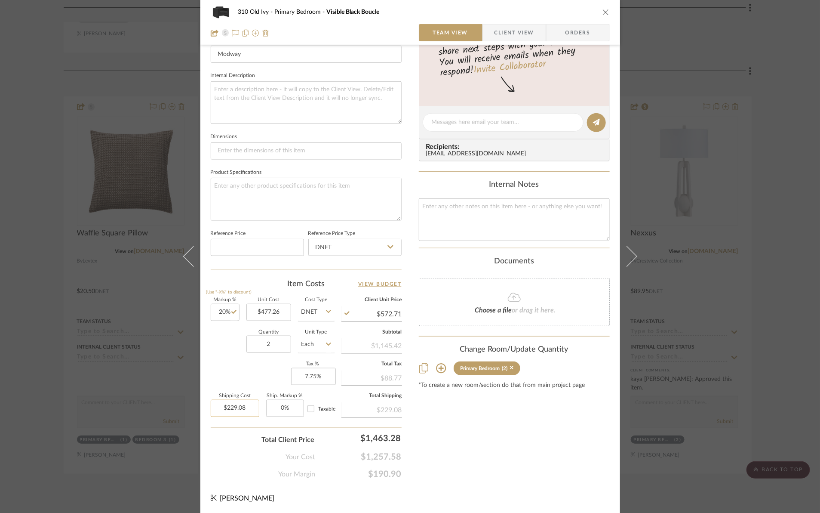
click at [219, 407] on input "$229.08" at bounding box center [235, 408] width 49 height 17
click at [240, 444] on div "Total Client Price $1,463.28" at bounding box center [306, 436] width 191 height 17
type input "$0.00"
click at [604, 12] on icon "close" at bounding box center [606, 12] width 7 height 7
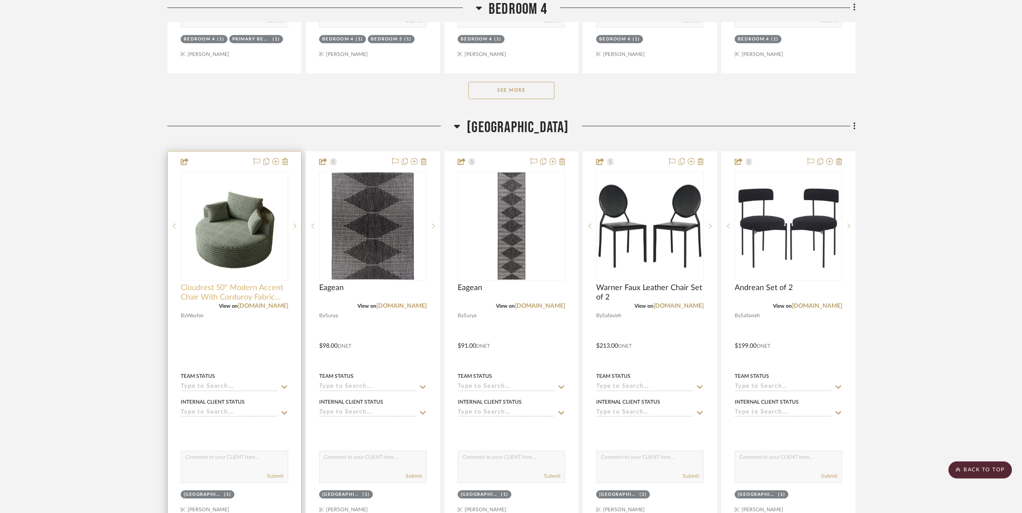
scroll to position [6561, 0]
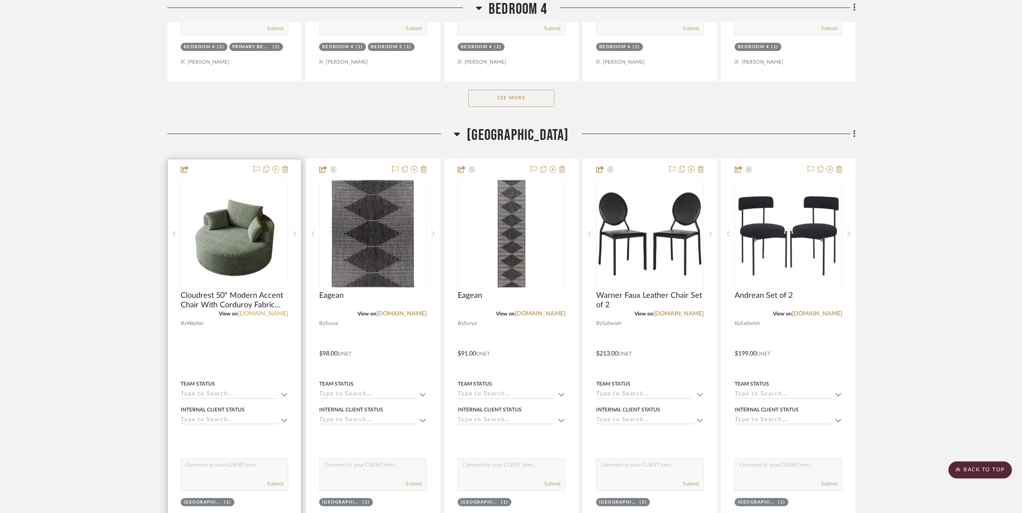
click at [266, 315] on link "wayfair.com" at bounding box center [263, 314] width 50 height 6
click at [233, 236] on img "0" at bounding box center [235, 234] width 106 height 106
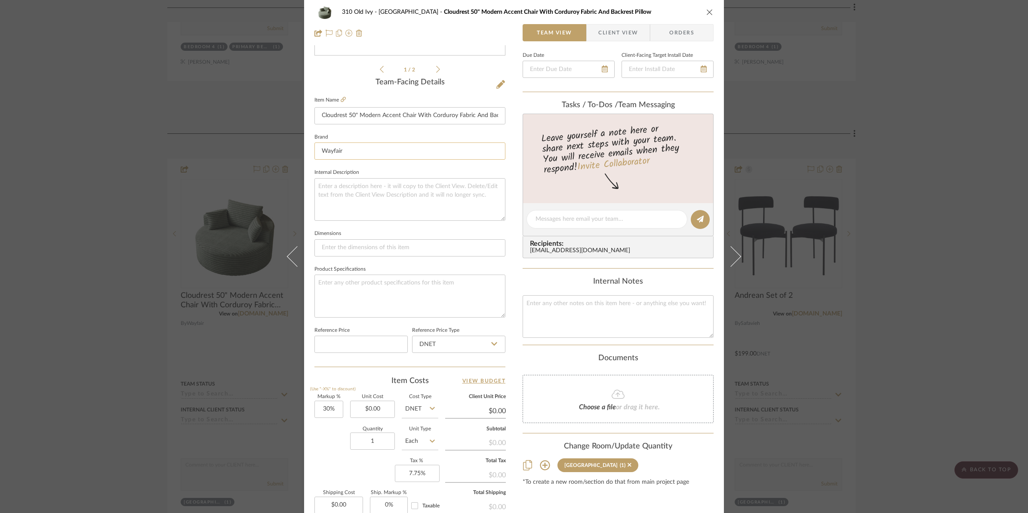
scroll to position [269, 0]
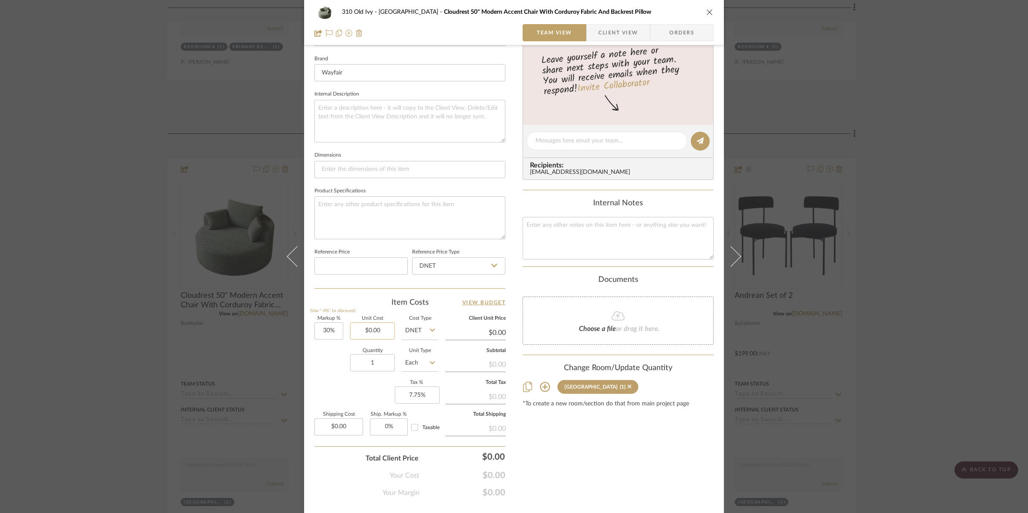
click at [358, 327] on input "$0.00" at bounding box center [372, 330] width 45 height 17
type input "409.99"
type input "30"
type input "$409.99"
click at [317, 333] on input "30" at bounding box center [328, 330] width 29 height 17
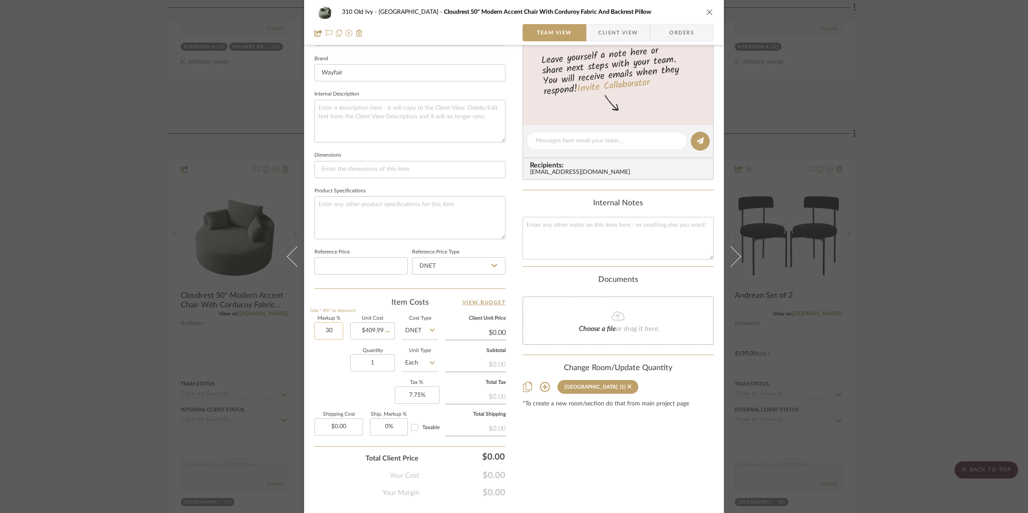
type input "$532.99"
type input "$106.60"
click at [323, 362] on div "Quantity 1 Unit Type Each" at bounding box center [376, 363] width 124 height 31
type input "10%"
type input "$450.99"
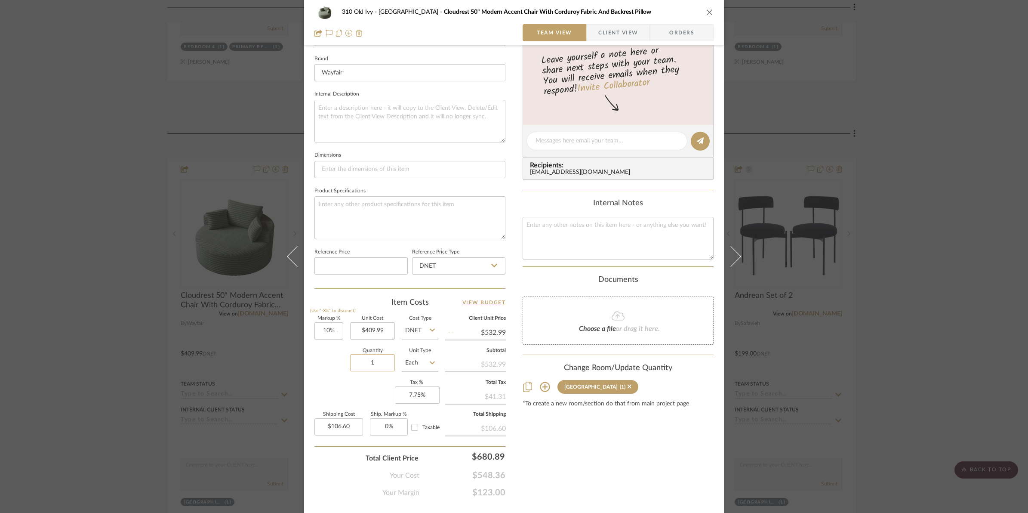
type input "$90.20"
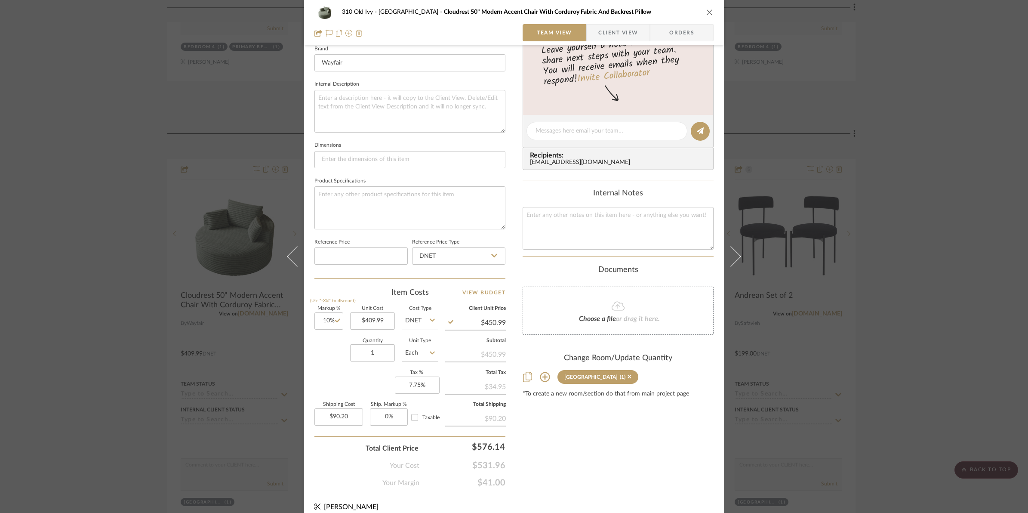
scroll to position [287, 0]
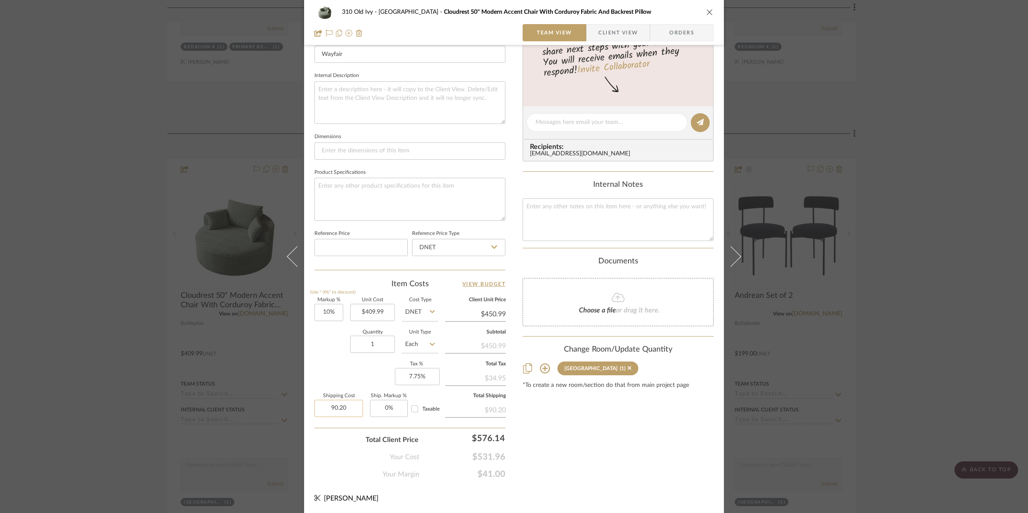
click at [316, 409] on input "90.20" at bounding box center [338, 408] width 49 height 17
click at [334, 472] on div "Your Margin $41.00" at bounding box center [409, 470] width 191 height 17
type input "$0.00"
click at [377, 409] on input "0%" at bounding box center [389, 408] width 38 height 17
type input "10"
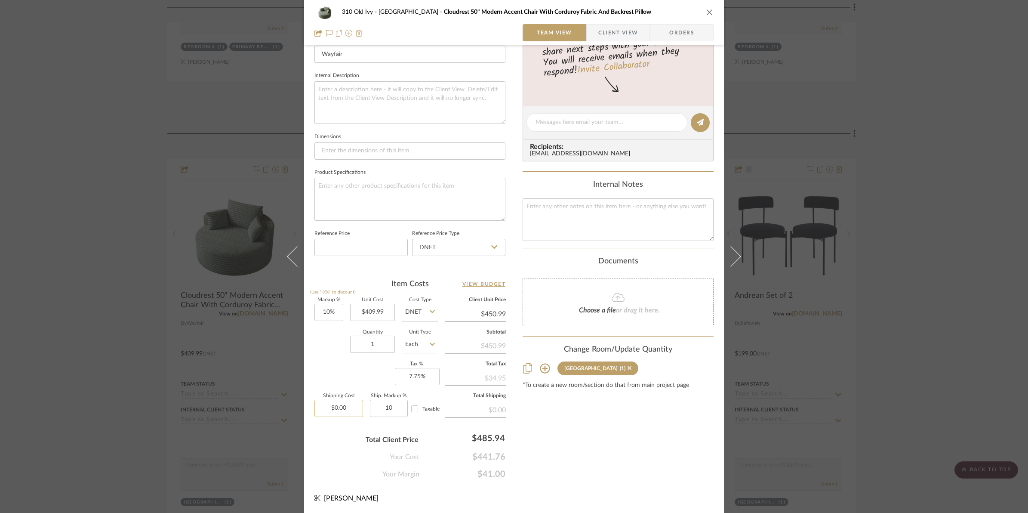
click at [320, 410] on input "$0.00" at bounding box center [338, 408] width 49 height 17
type input "0.00"
type input "10%"
type input "$0.00"
click at [341, 465] on div "Your Margin $41.00" at bounding box center [409, 470] width 191 height 17
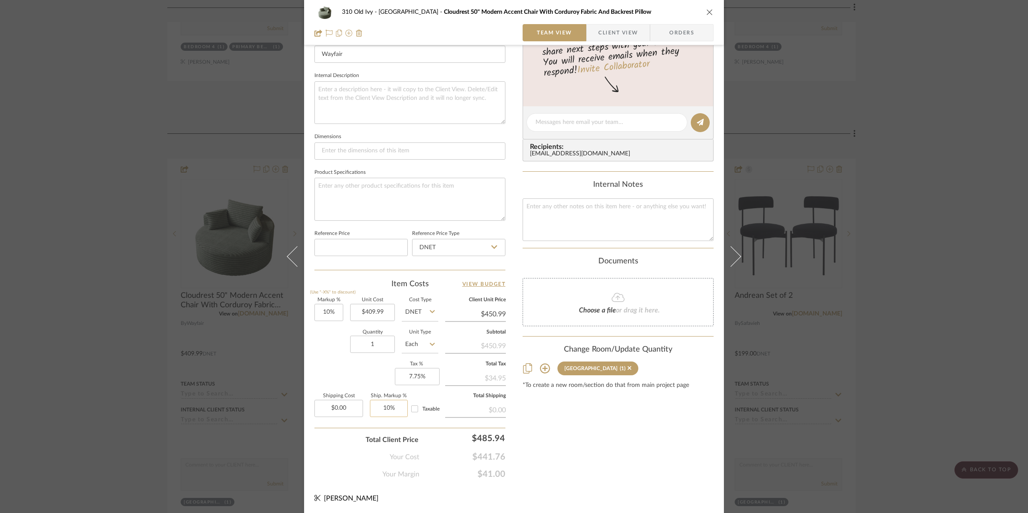
type input "10"
click at [381, 412] on input "10" at bounding box center [389, 408] width 38 height 17
click at [329, 408] on input "$0.00" at bounding box center [338, 408] width 49 height 17
type input "0.00"
type input "0%"
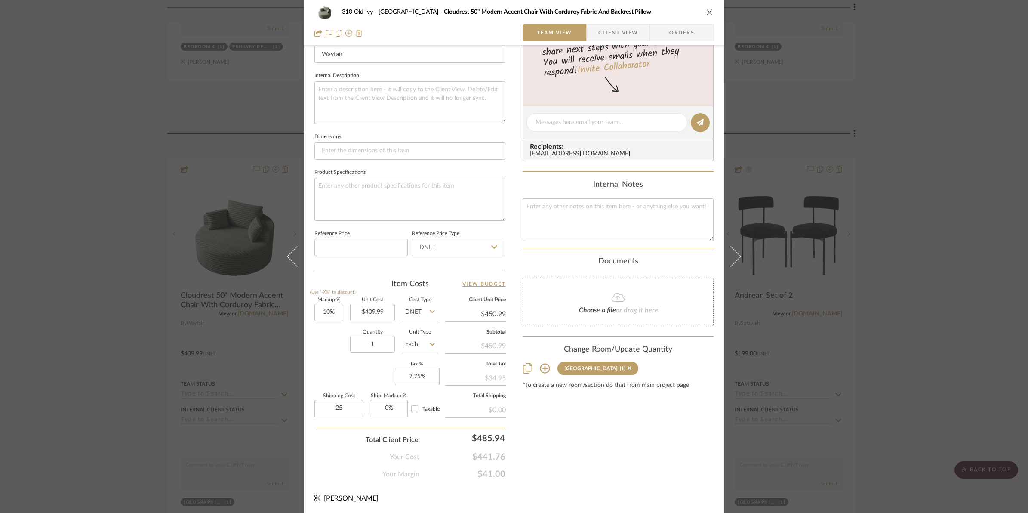
type input "$25.00"
click at [328, 456] on div "Your Cost $441.76" at bounding box center [409, 453] width 191 height 17
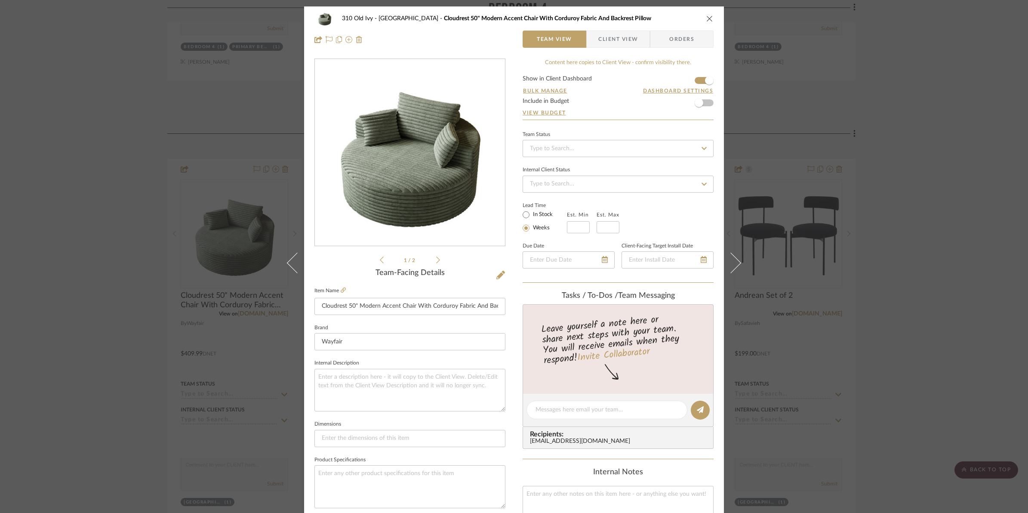
click at [709, 18] on icon "close" at bounding box center [709, 18] width 7 height 7
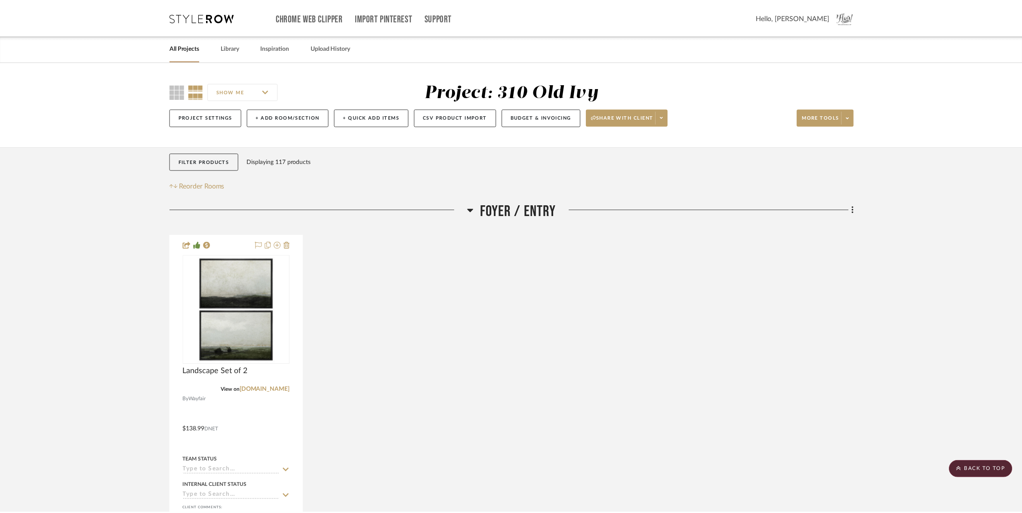
scroll to position [6561, 0]
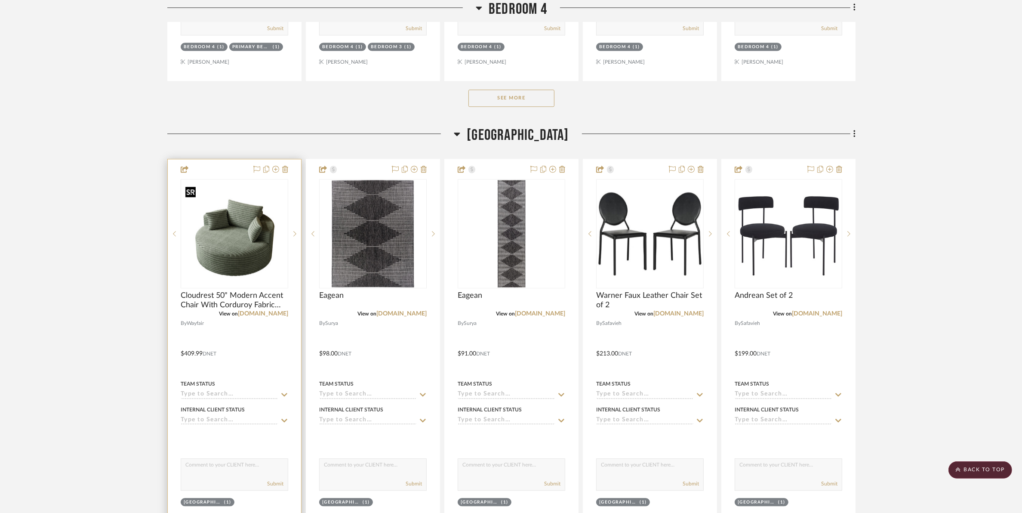
click at [235, 255] on img "0" at bounding box center [235, 234] width 106 height 106
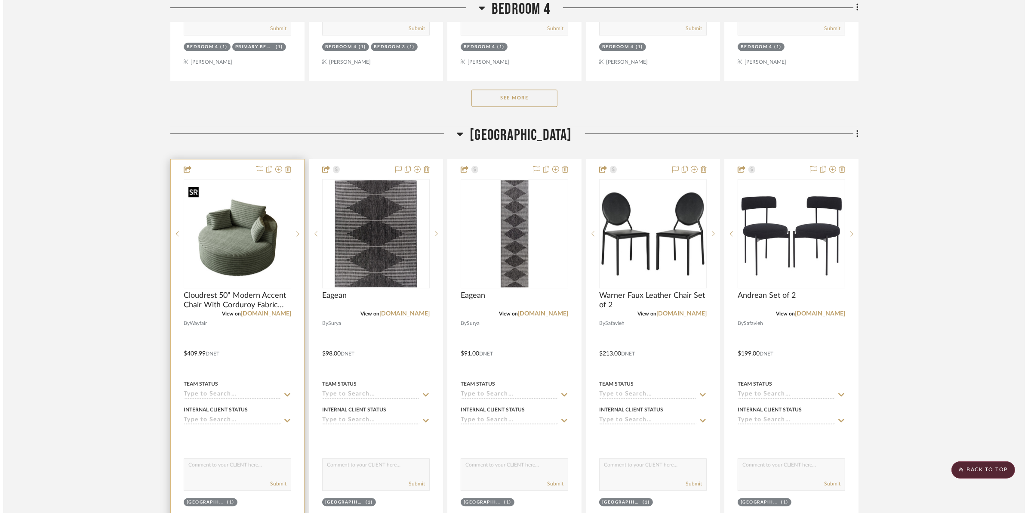
scroll to position [0, 0]
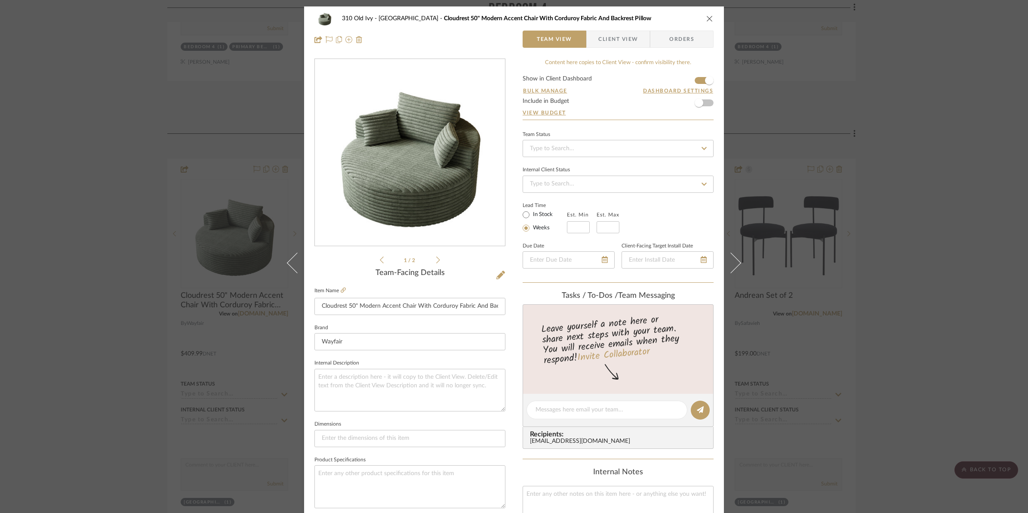
click at [695, 80] on form "Show in Client Dashboard Bulk Manage Dashboard Settings Include in Budget View …" at bounding box center [618, 98] width 191 height 44
click at [693, 83] on form "Show in Client Dashboard Bulk Manage Dashboard Settings Include in Budget View …" at bounding box center [618, 98] width 191 height 44
drag, startPoint x: 702, startPoint y: 82, endPoint x: 693, endPoint y: 82, distance: 8.6
click at [705, 82] on span "button" at bounding box center [709, 80] width 9 height 9
click at [695, 82] on span "button" at bounding box center [699, 80] width 9 height 9
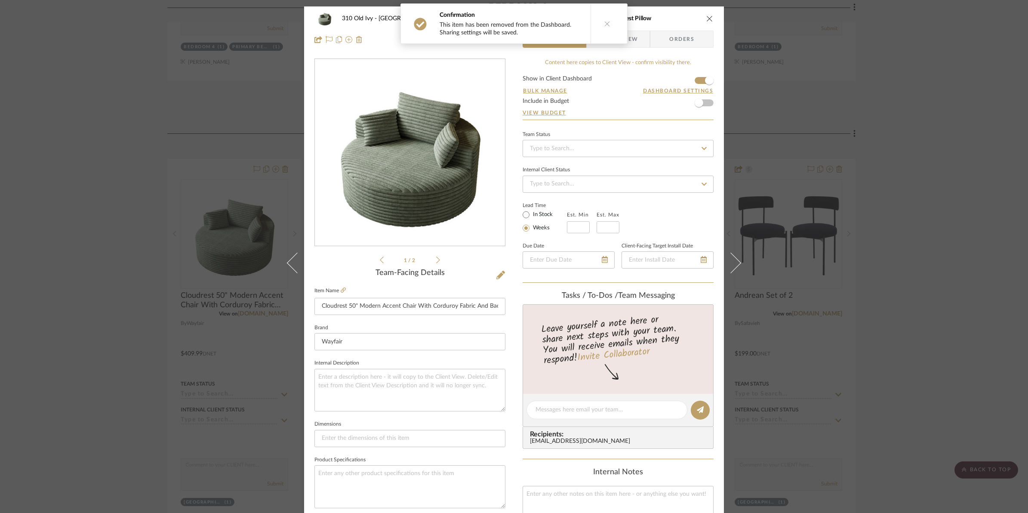
click at [706, 17] on icon "close" at bounding box center [709, 18] width 7 height 7
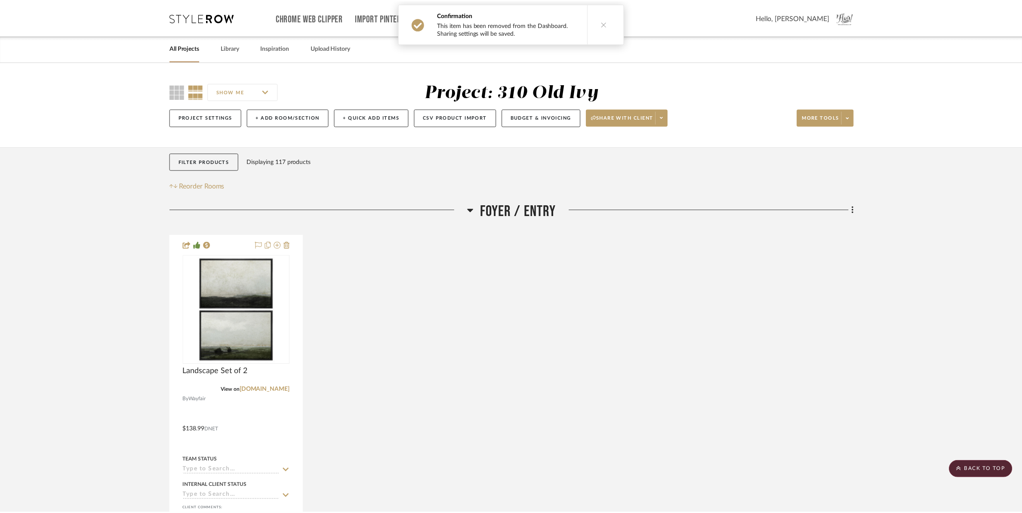
scroll to position [6561, 0]
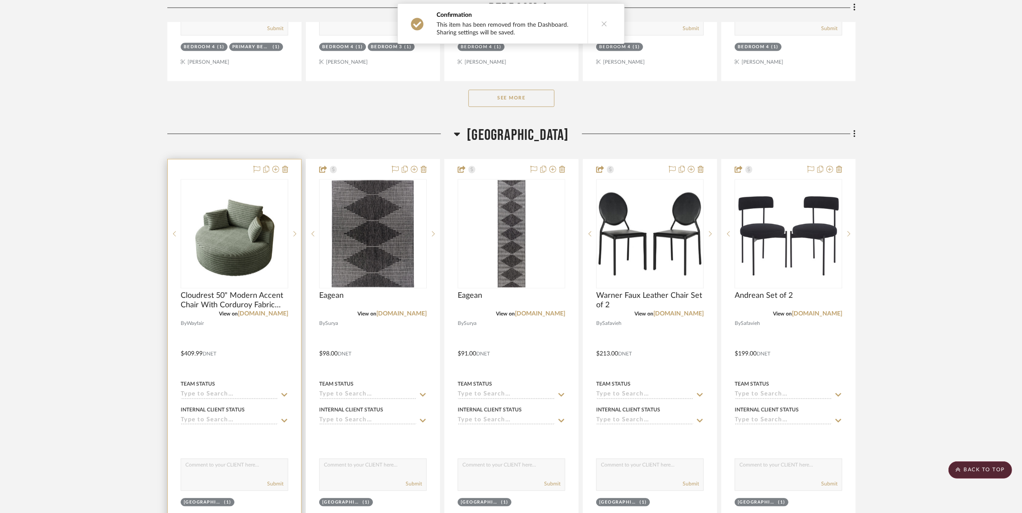
click at [231, 220] on img "0" at bounding box center [235, 234] width 106 height 106
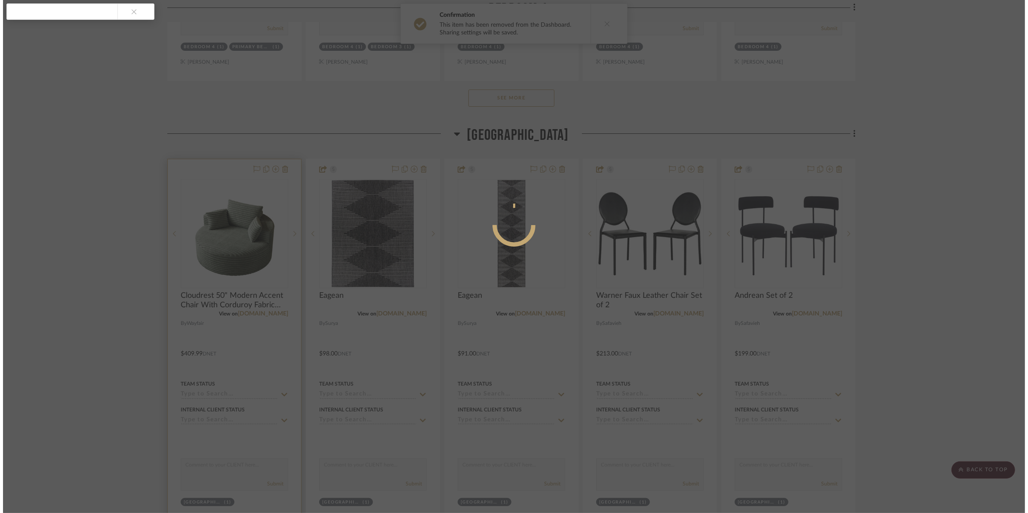
scroll to position [0, 0]
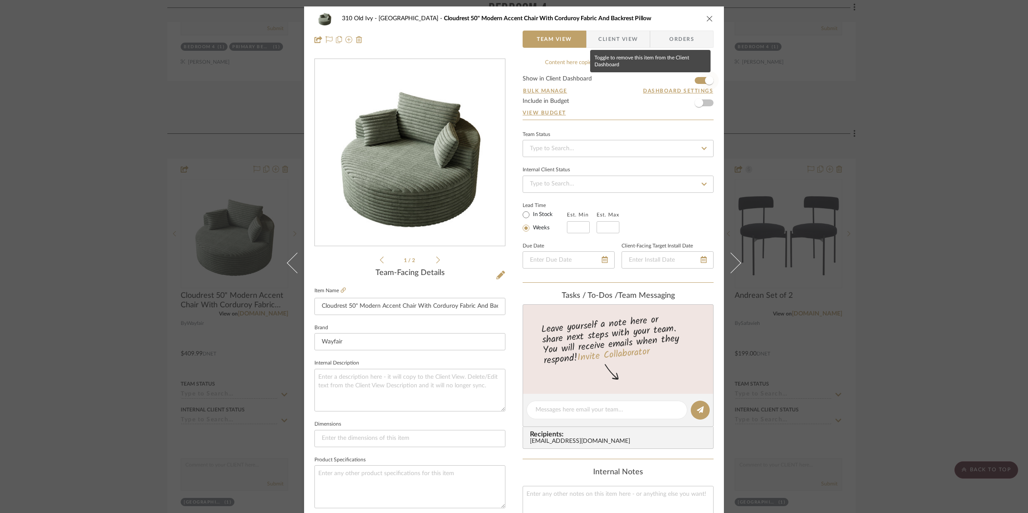
click at [700, 82] on span "button" at bounding box center [709, 80] width 19 height 19
click at [706, 22] on icon "close" at bounding box center [709, 18] width 7 height 7
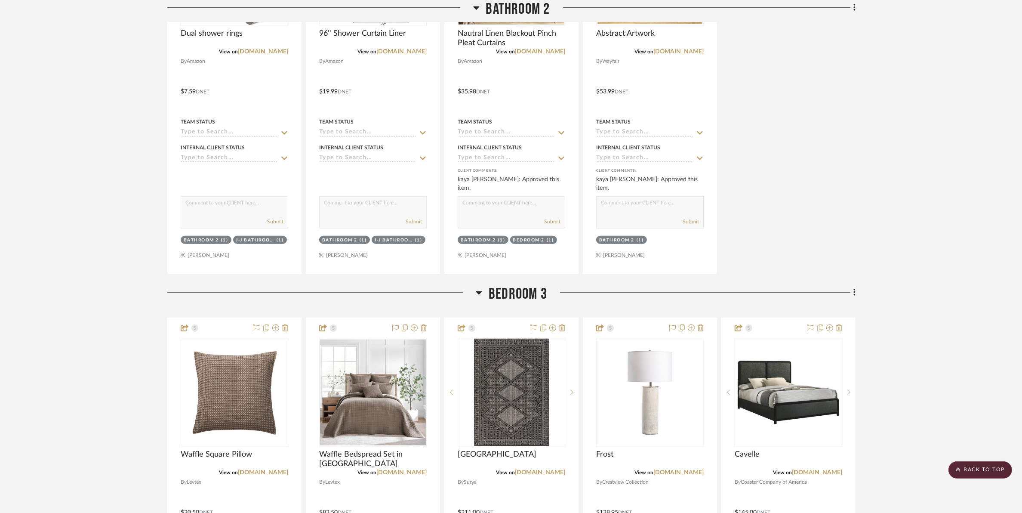
scroll to position [5001, 0]
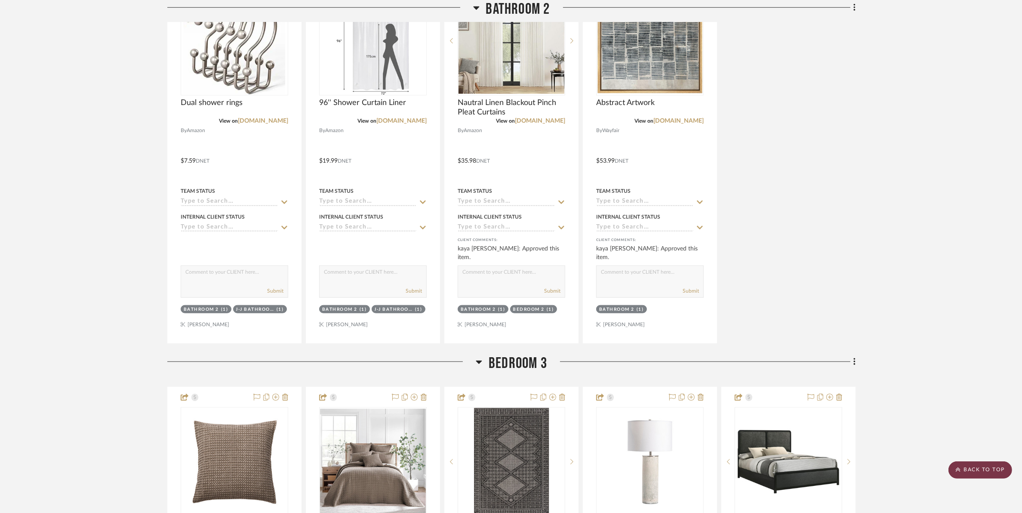
click at [820, 474] on scroll-to-top-button "BACK TO TOP" at bounding box center [981, 469] width 64 height 17
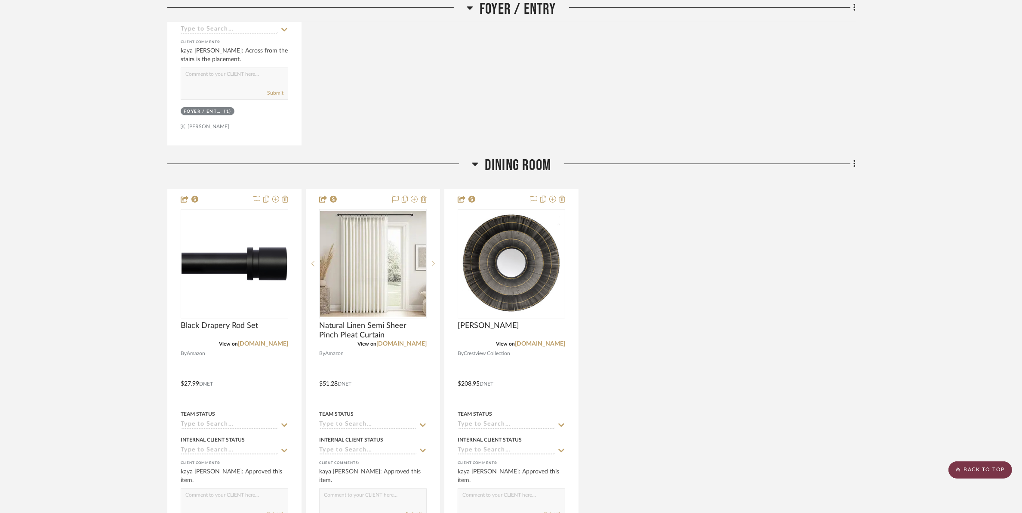
scroll to position [0, 0]
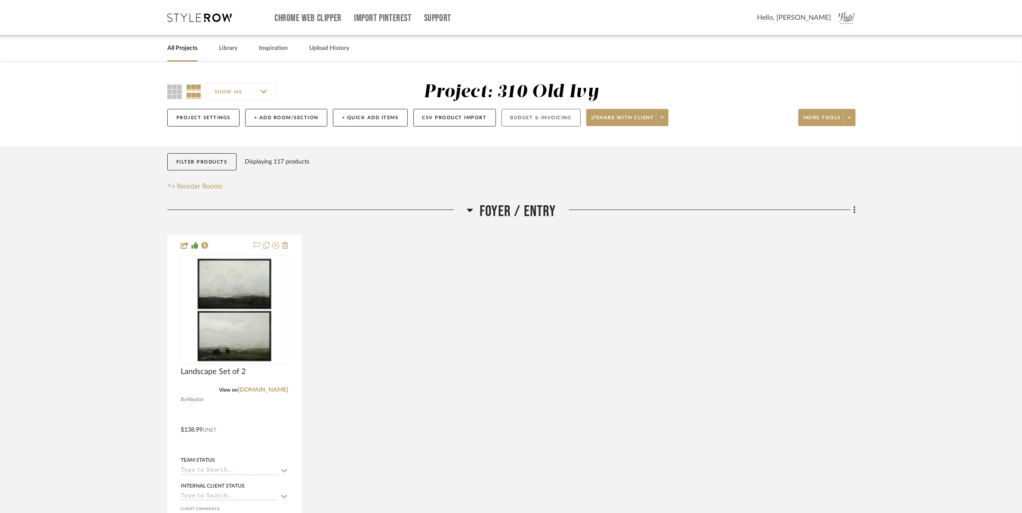
click at [535, 121] on button "Budget & Invoicing" at bounding box center [541, 118] width 79 height 18
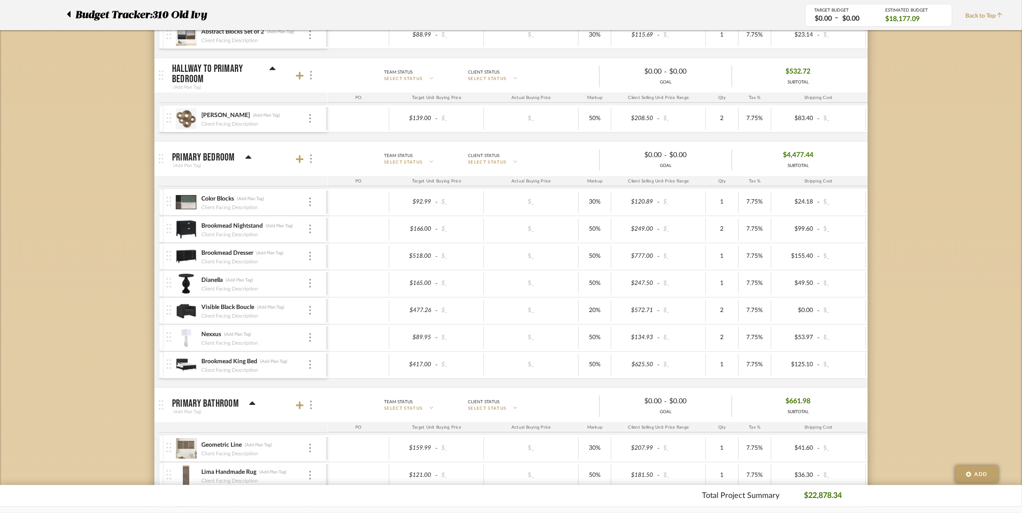
scroll to position [807, 0]
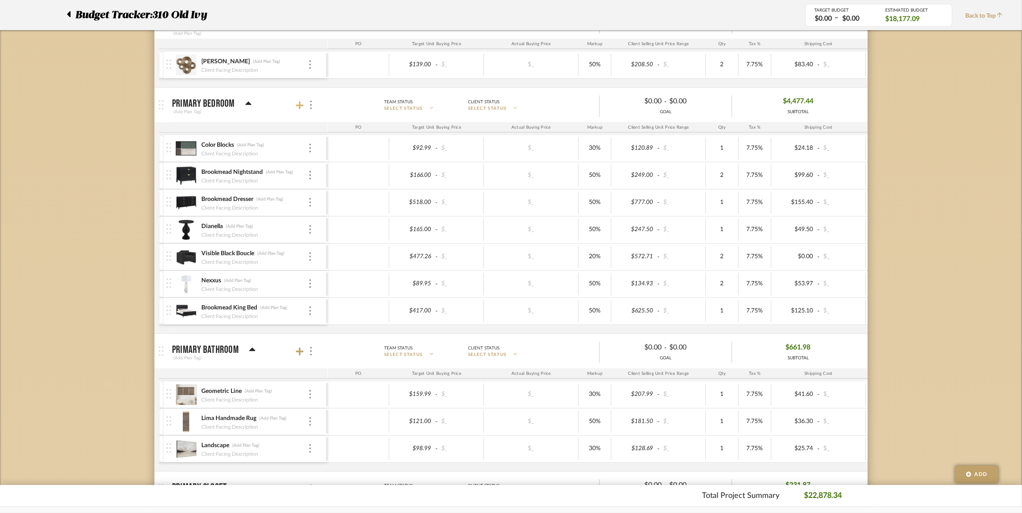
click at [301, 108] on icon at bounding box center [300, 106] width 8 height 8
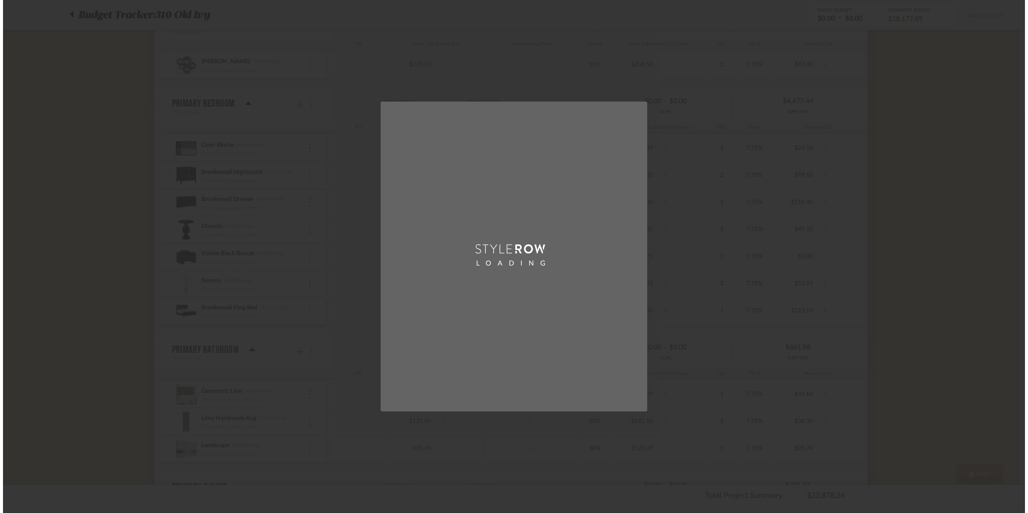
scroll to position [0, 0]
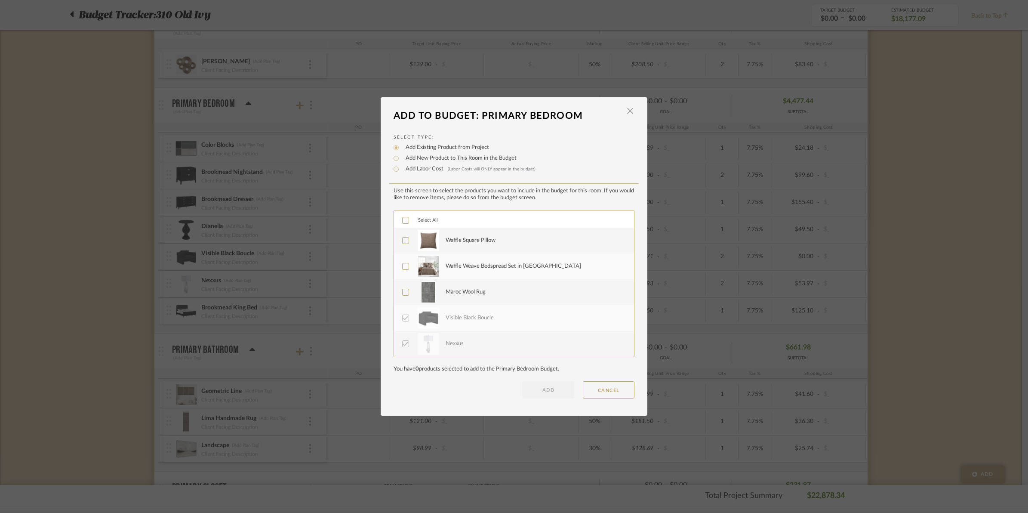
click at [403, 217] on icon at bounding box center [406, 220] width 6 height 6
click at [541, 385] on button "ADD" at bounding box center [549, 389] width 52 height 17
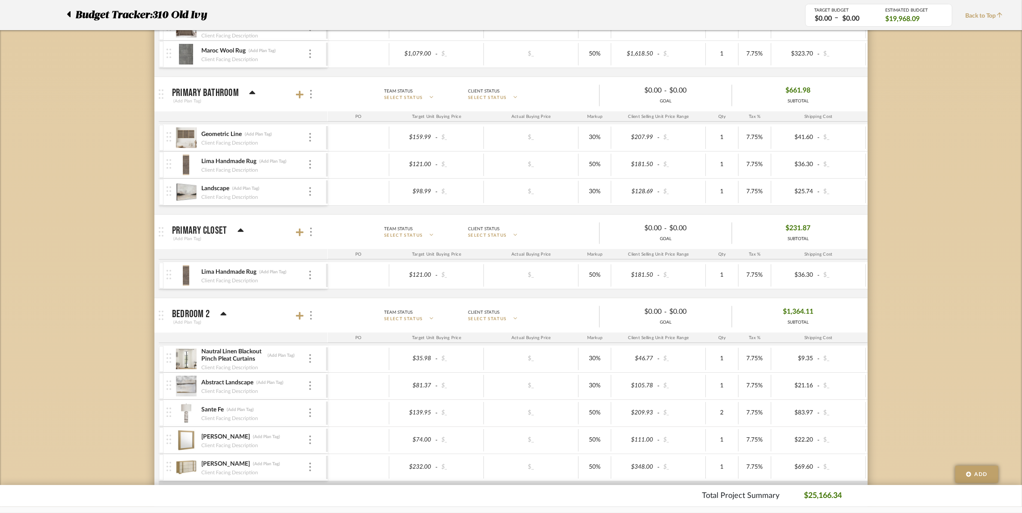
scroll to position [1237, 0]
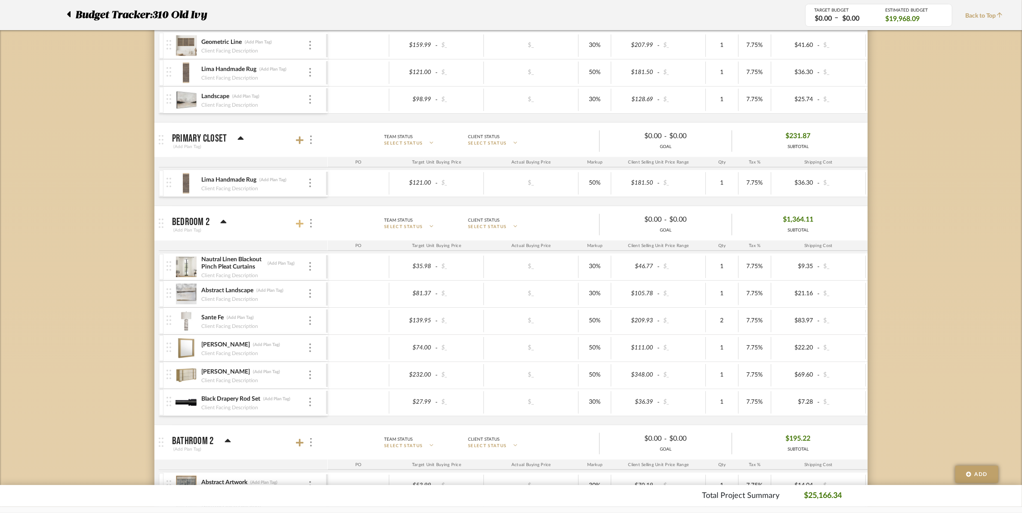
click at [300, 226] on icon at bounding box center [300, 224] width 8 height 8
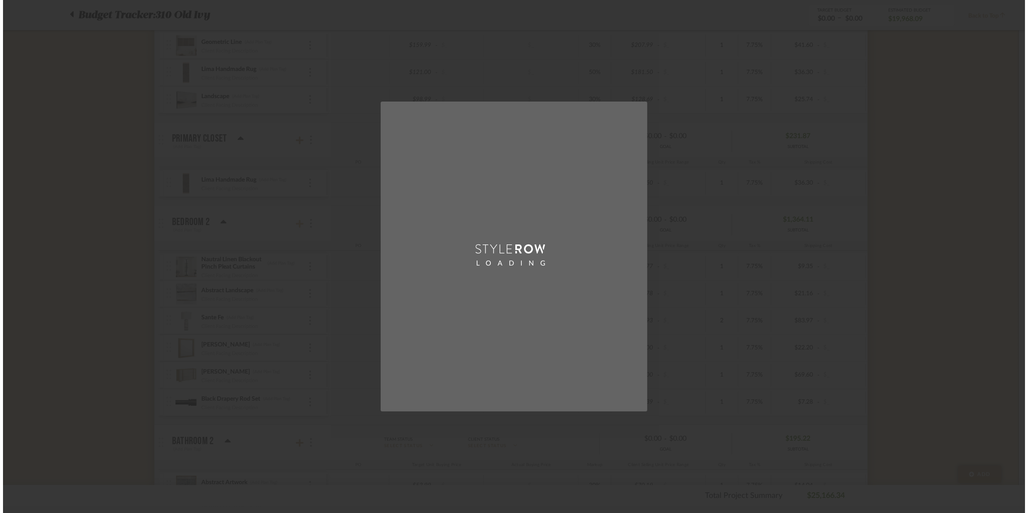
scroll to position [0, 0]
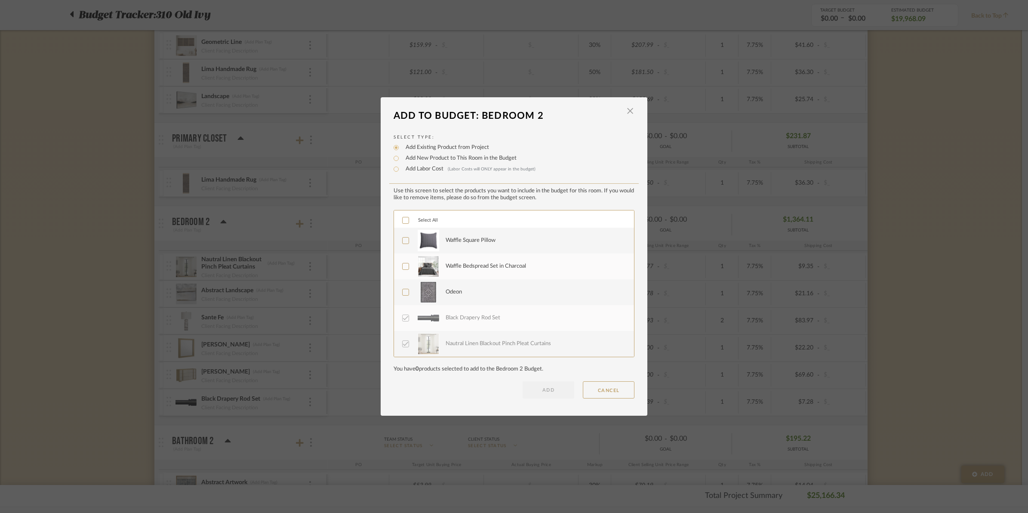
click at [403, 221] on icon at bounding box center [406, 220] width 6 height 4
click at [530, 389] on button "ADD" at bounding box center [549, 389] width 52 height 17
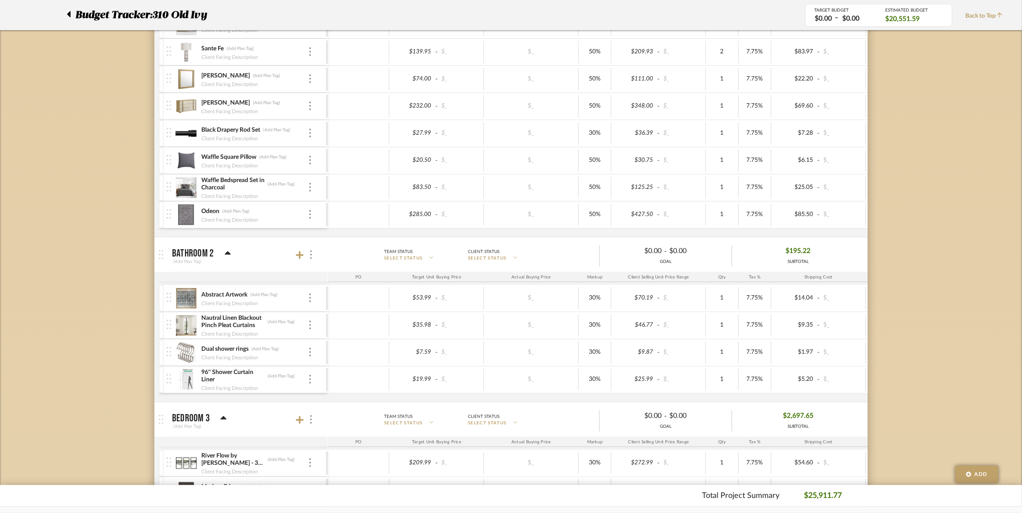
scroll to position [1613, 0]
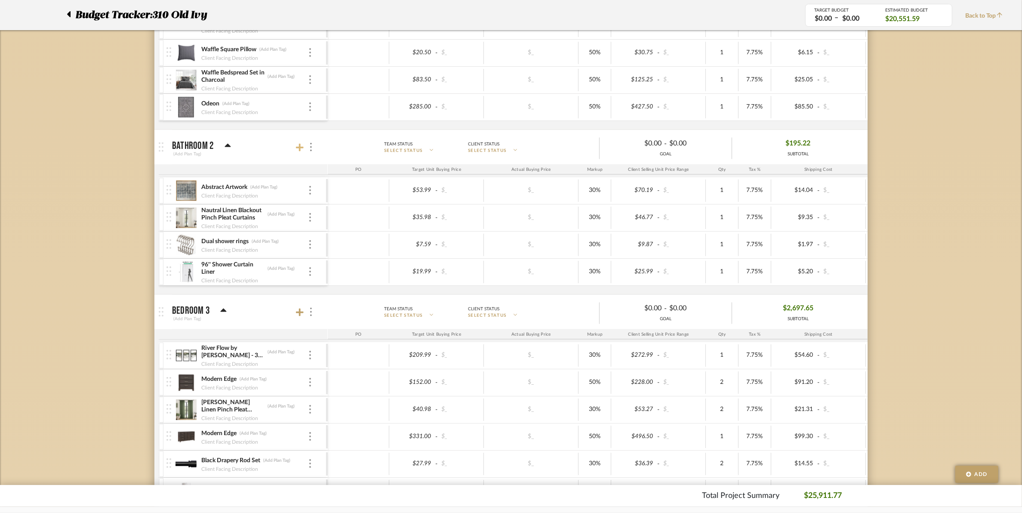
click at [302, 151] on icon at bounding box center [300, 147] width 8 height 9
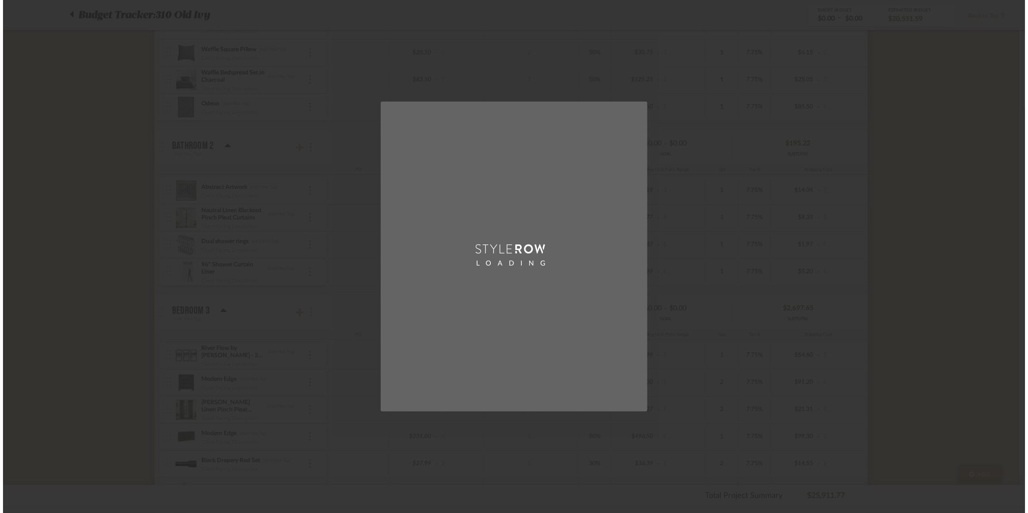
scroll to position [0, 0]
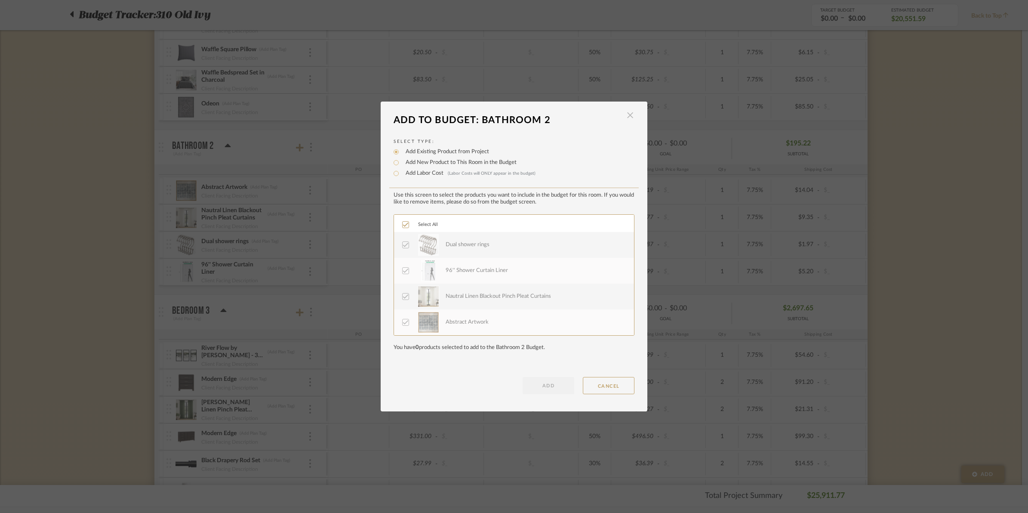
click at [624, 117] on span "button" at bounding box center [630, 115] width 17 height 17
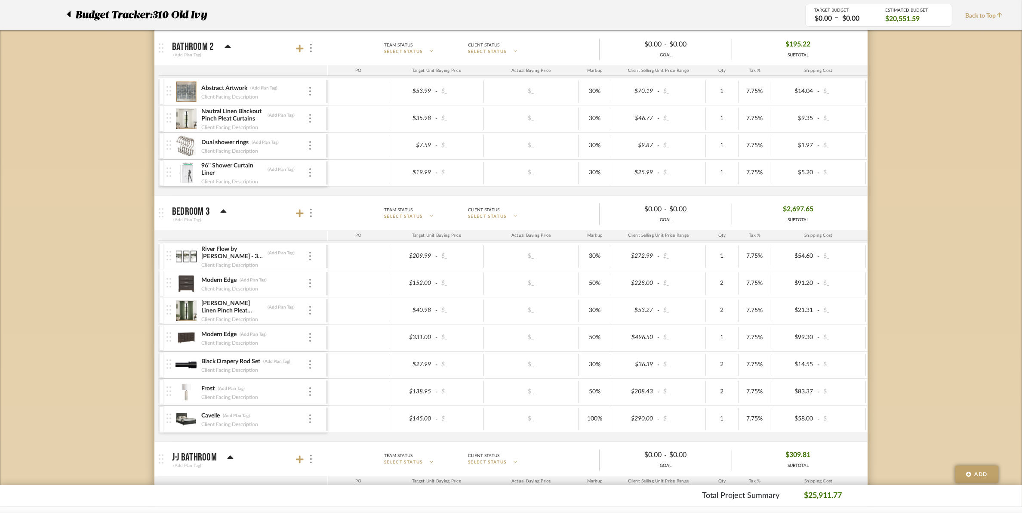
scroll to position [1721, 0]
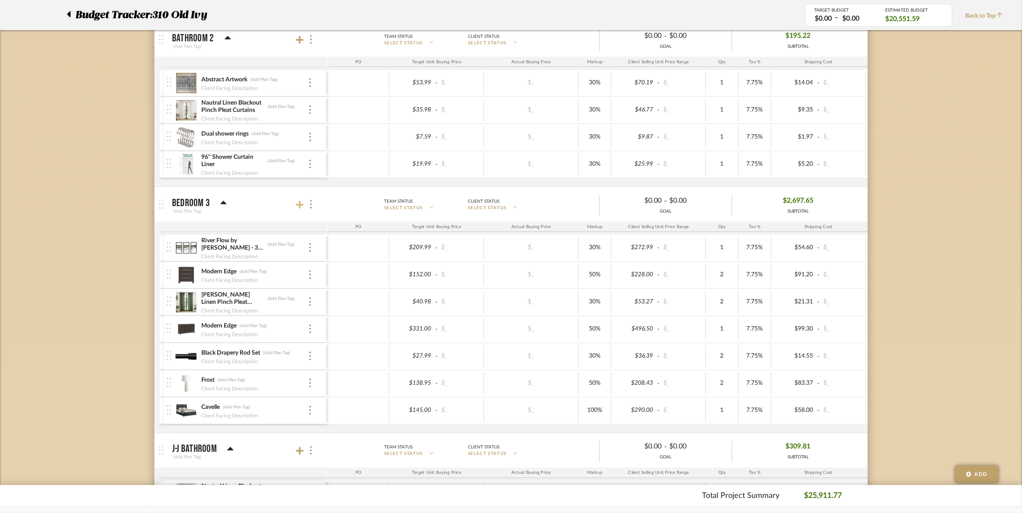
click at [302, 206] on icon at bounding box center [300, 204] width 8 height 9
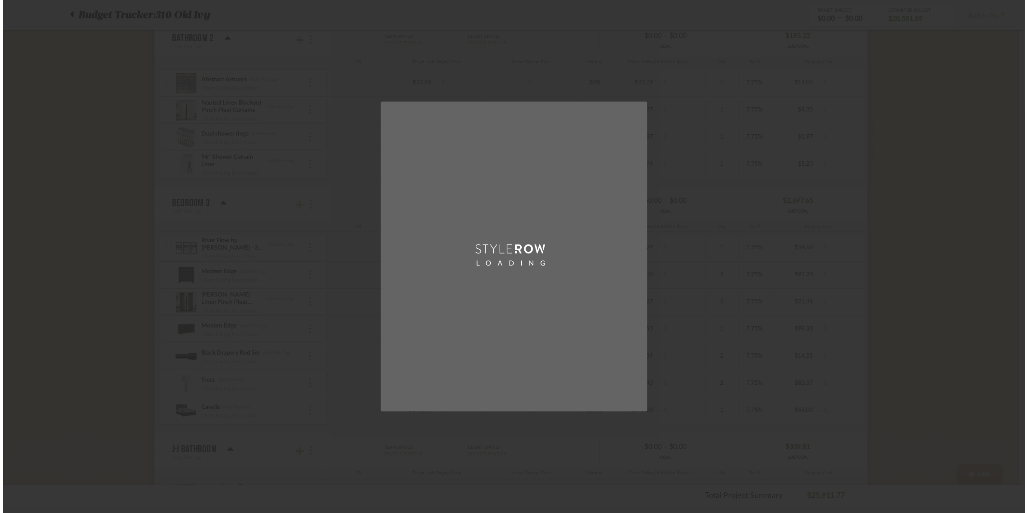
scroll to position [0, 0]
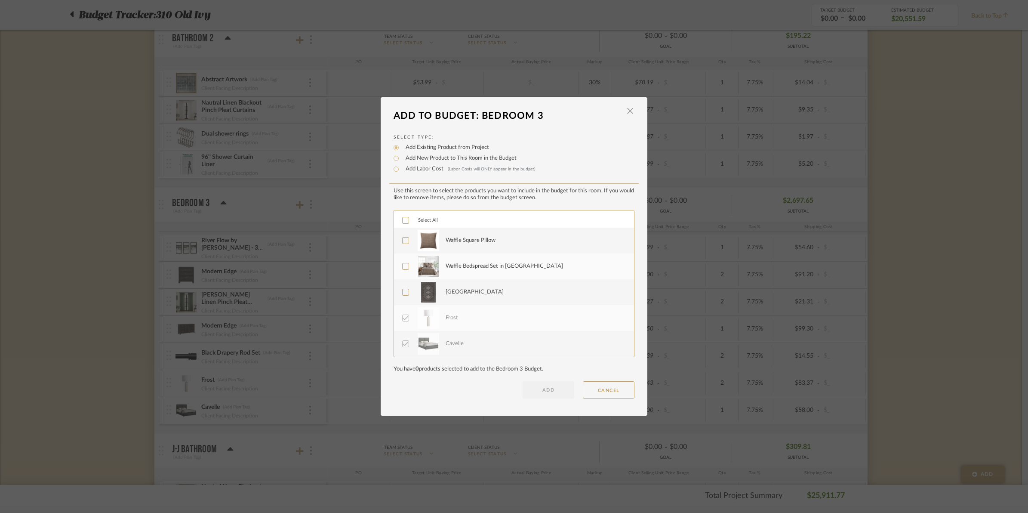
click at [404, 221] on icon at bounding box center [406, 220] width 6 height 6
click at [539, 388] on button "ADD" at bounding box center [549, 389] width 52 height 17
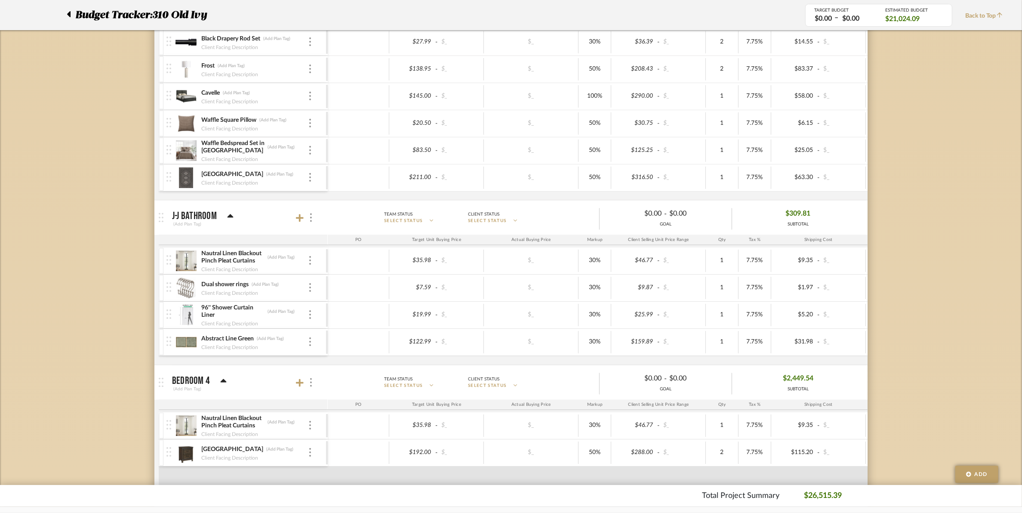
scroll to position [2151, 0]
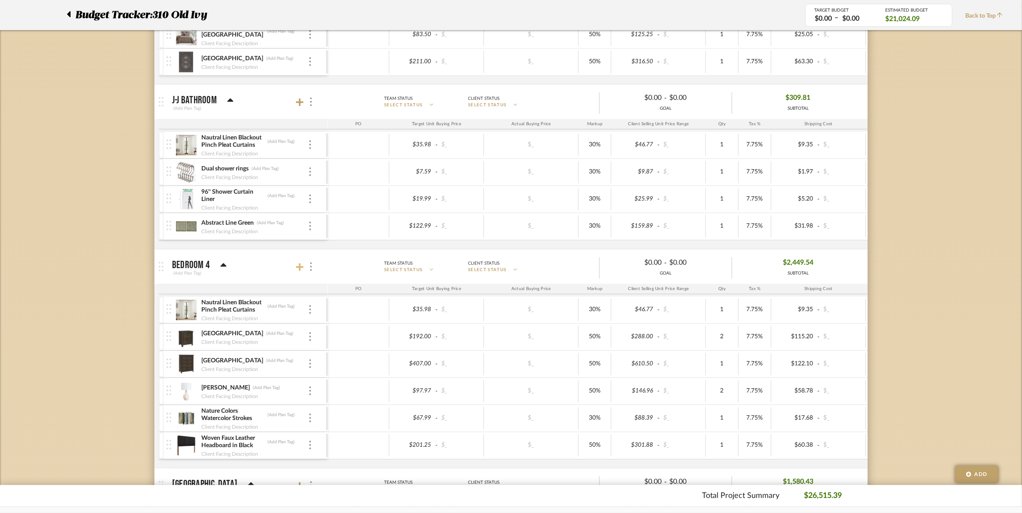
click at [301, 271] on icon at bounding box center [300, 266] width 8 height 9
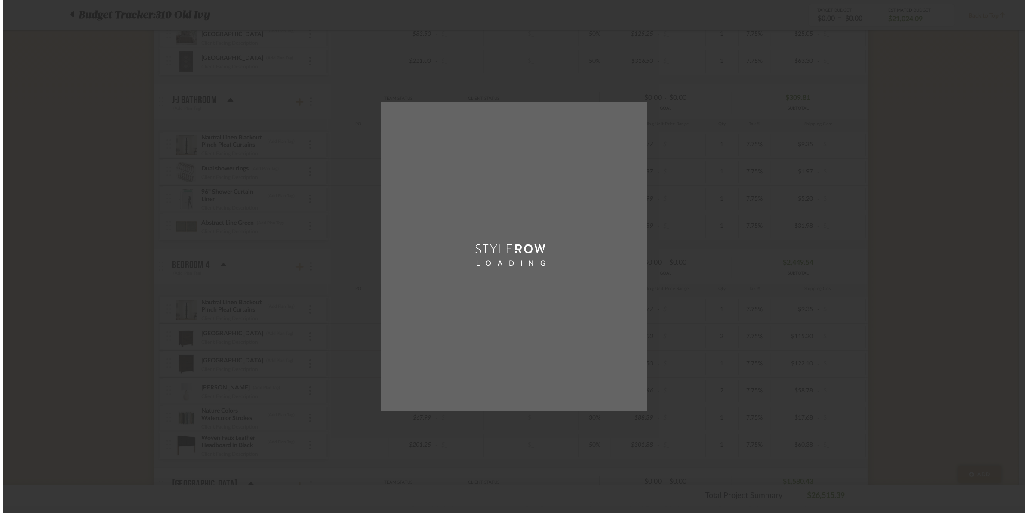
scroll to position [0, 0]
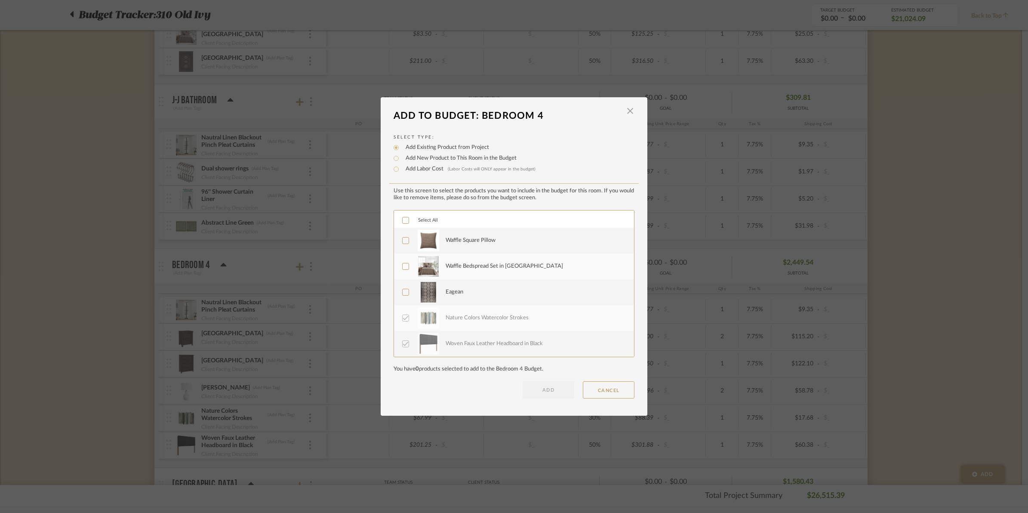
click at [403, 218] on icon at bounding box center [406, 220] width 6 height 6
click at [525, 388] on button "ADD" at bounding box center [549, 389] width 52 height 17
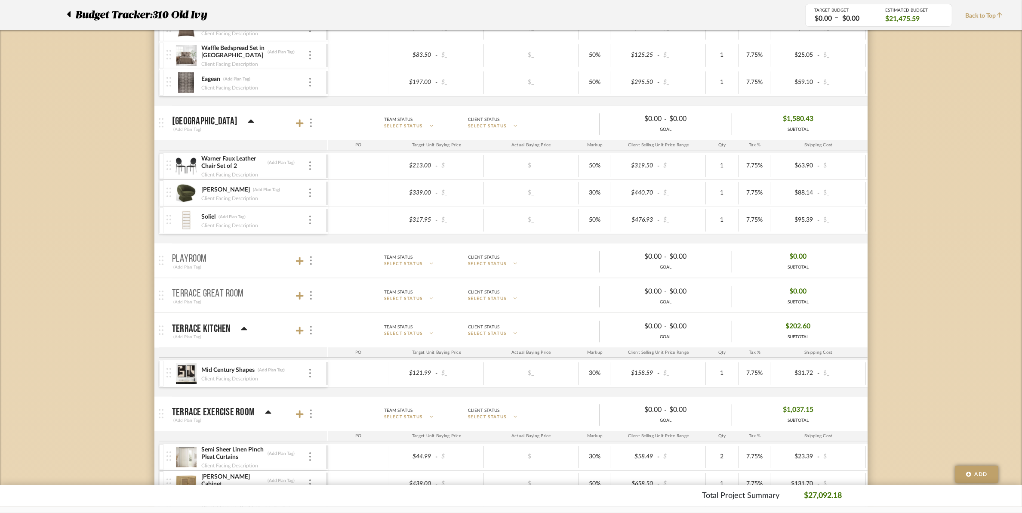
scroll to position [2581, 0]
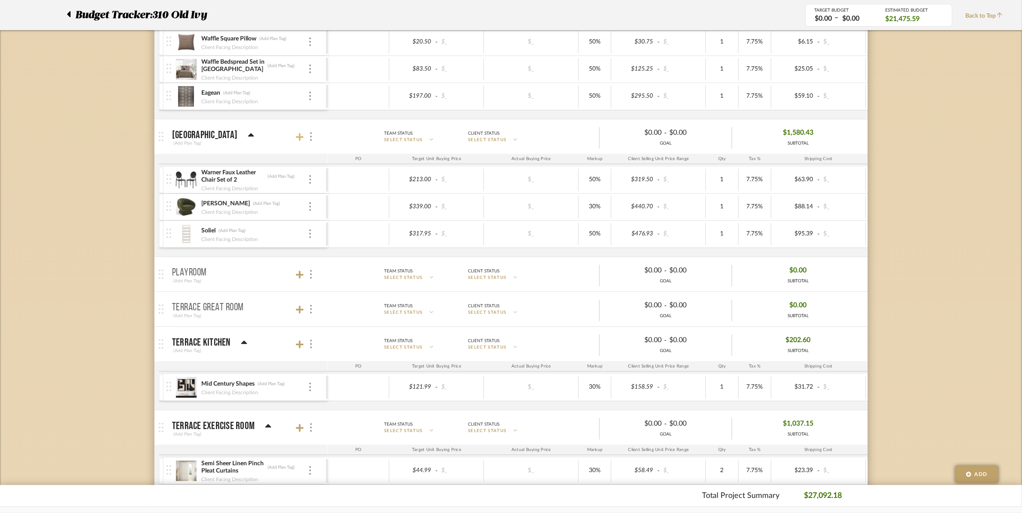
click at [297, 141] on icon at bounding box center [300, 137] width 8 height 8
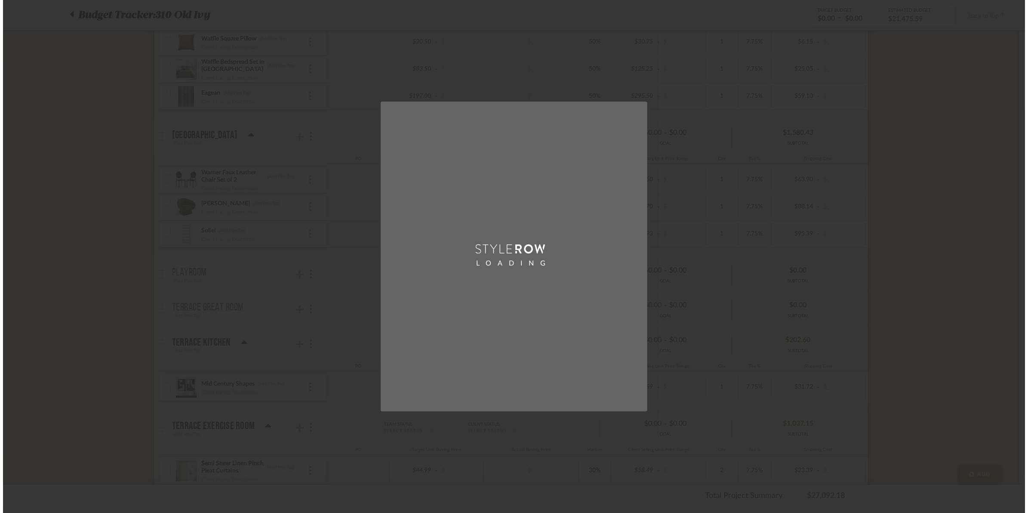
scroll to position [0, 0]
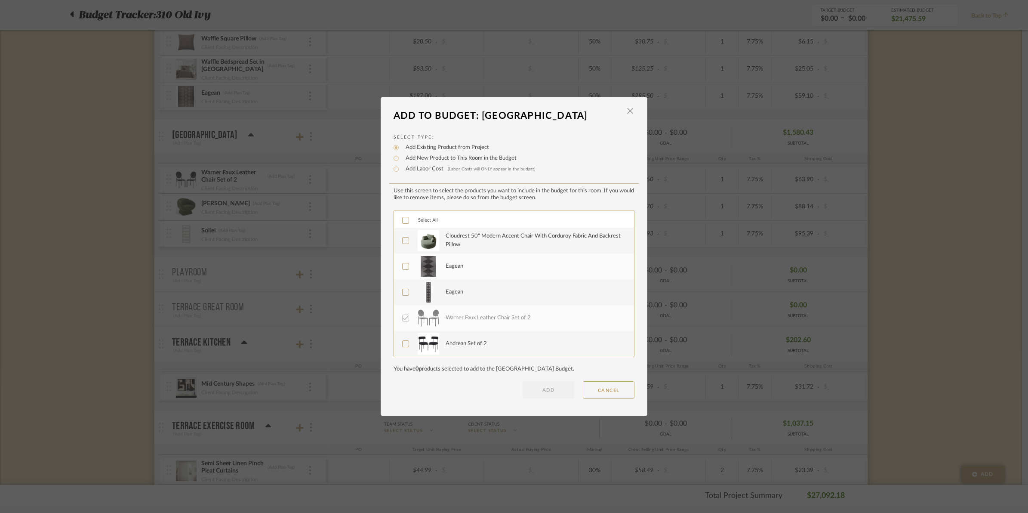
click at [403, 217] on icon at bounding box center [406, 220] width 6 height 6
click at [531, 394] on button "ADD" at bounding box center [549, 389] width 52 height 17
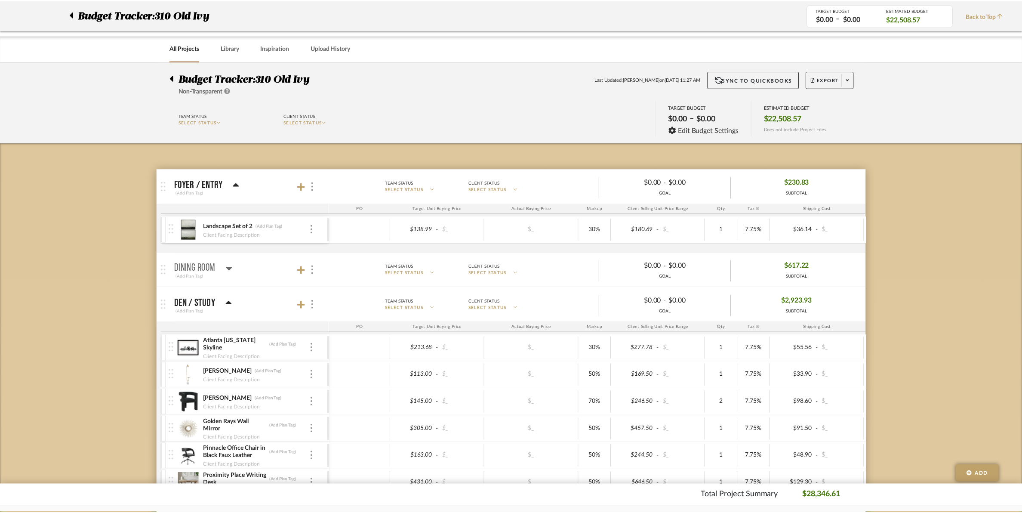
scroll to position [2581, 0]
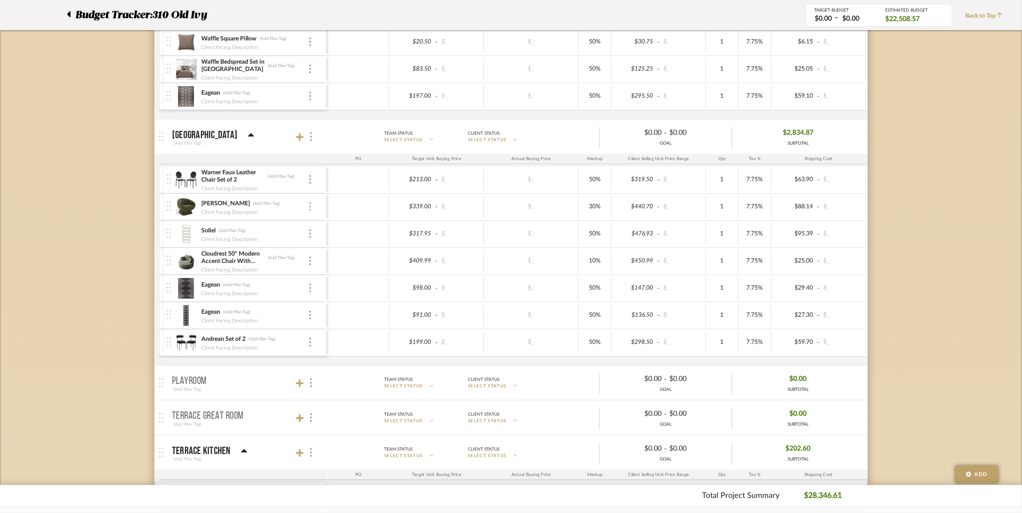
click at [311, 211] on img at bounding box center [310, 206] width 2 height 9
click at [145, 240] on div at bounding box center [511, 256] width 1022 height 513
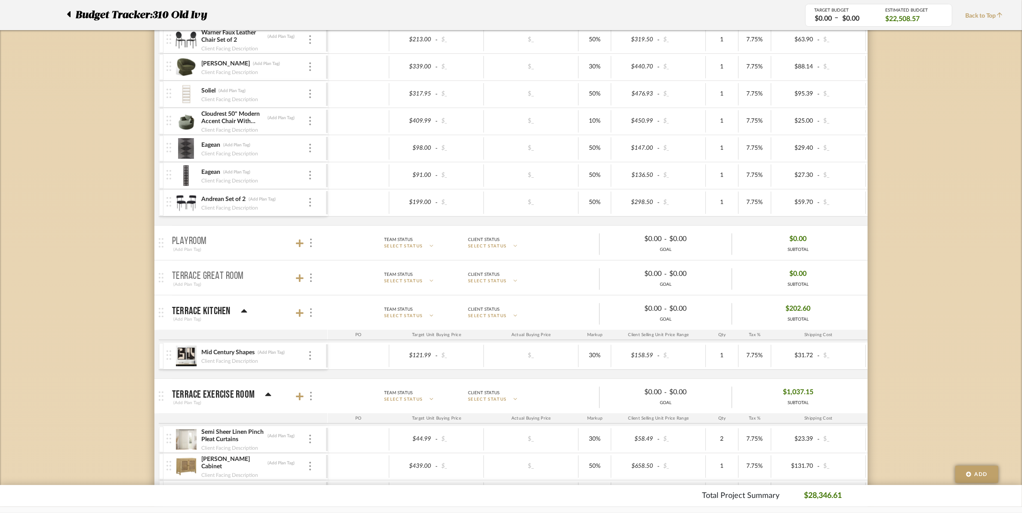
scroll to position [2796, 0]
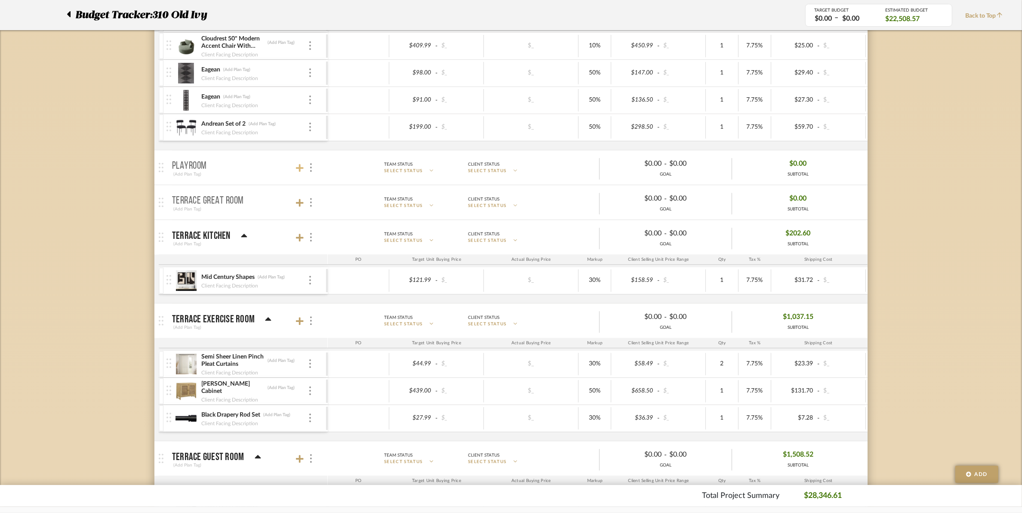
click at [298, 172] on icon at bounding box center [300, 167] width 8 height 9
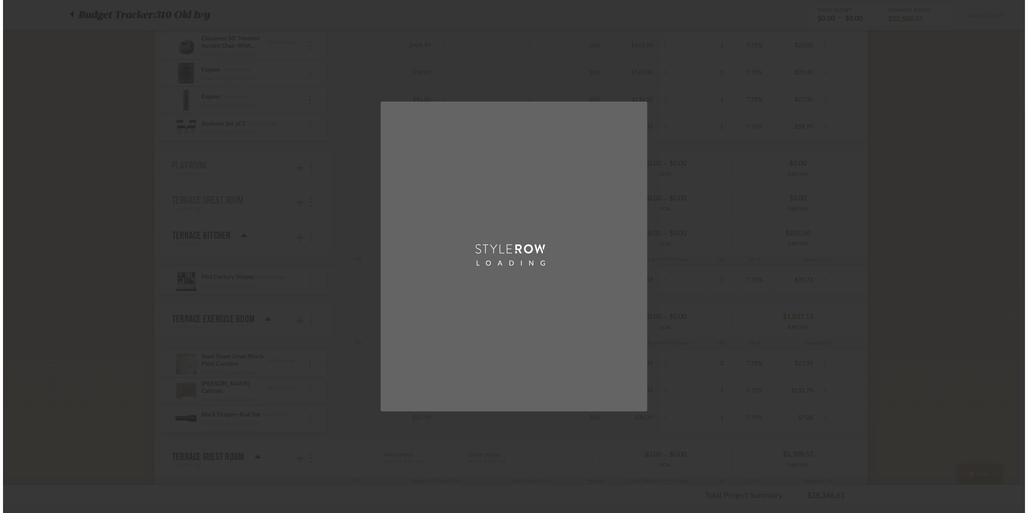
scroll to position [0, 0]
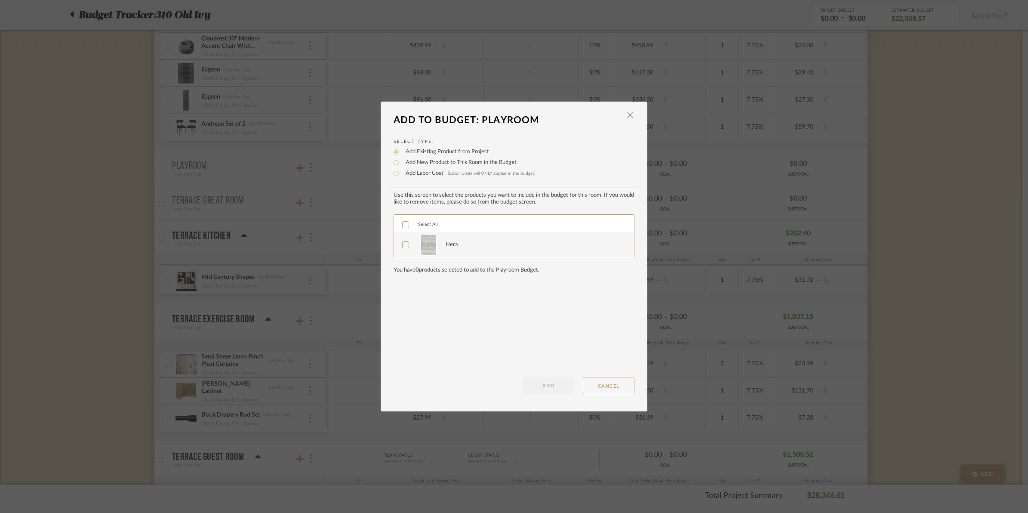
click at [402, 226] on label "Select All" at bounding box center [420, 224] width 36 height 7
click at [524, 390] on button "ADD" at bounding box center [549, 385] width 52 height 17
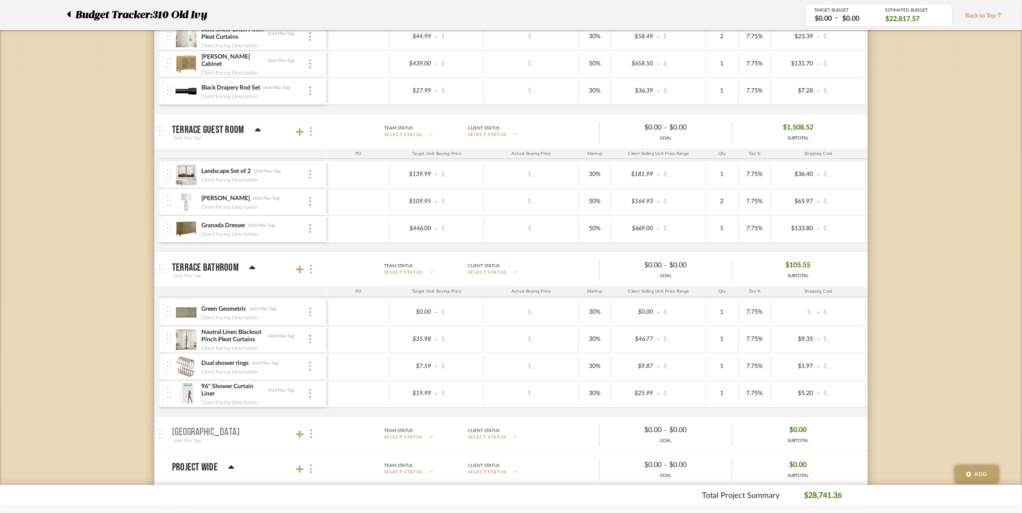
scroll to position [3173, 0]
click at [297, 135] on icon at bounding box center [300, 130] width 8 height 9
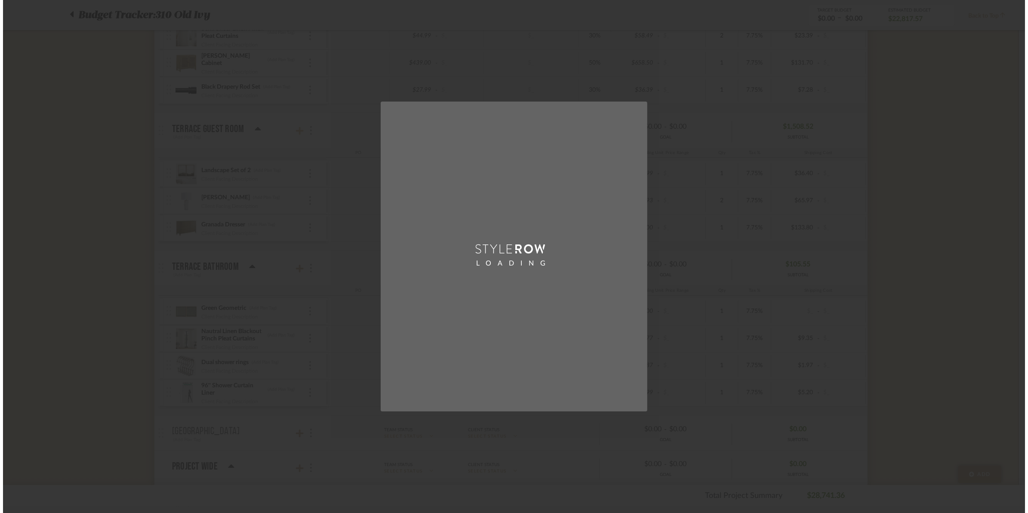
scroll to position [0, 0]
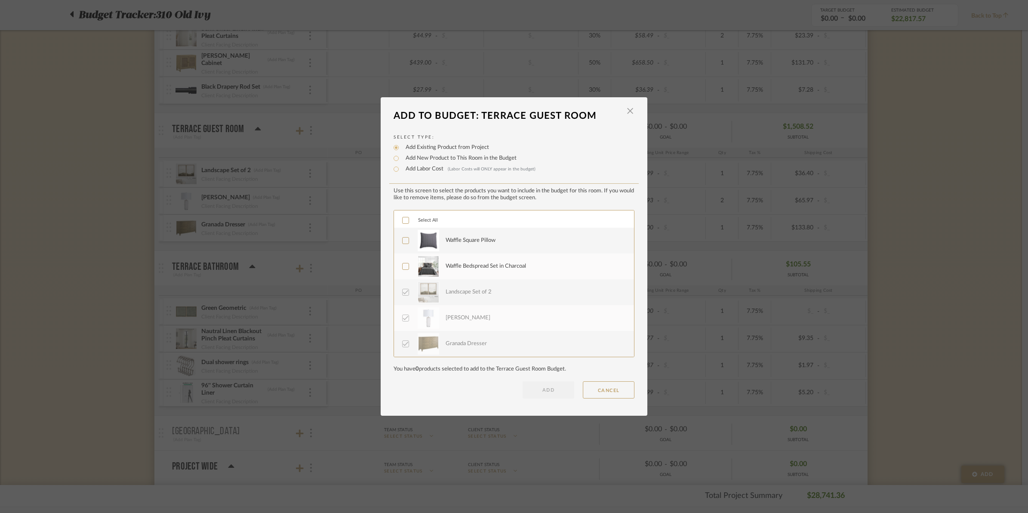
click at [403, 220] on icon at bounding box center [406, 220] width 6 height 6
click at [539, 386] on button "ADD" at bounding box center [549, 389] width 52 height 17
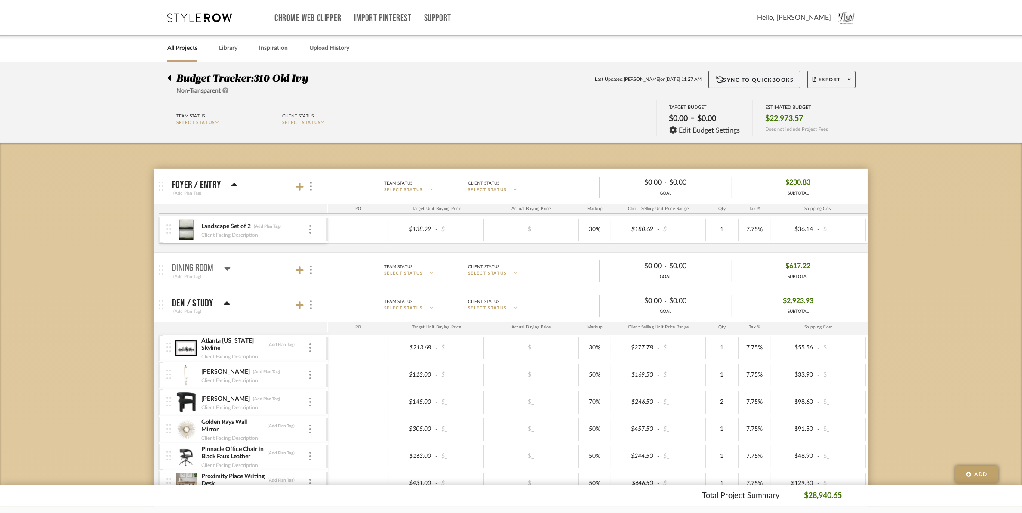
click at [171, 79] on div at bounding box center [171, 76] width 9 height 10
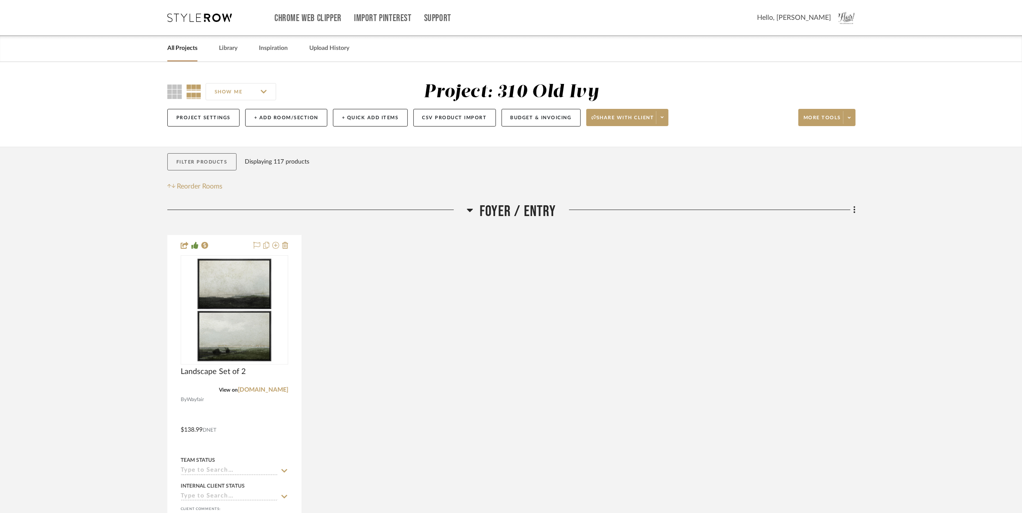
click at [203, 160] on button "Filter Products" at bounding box center [201, 162] width 69 height 18
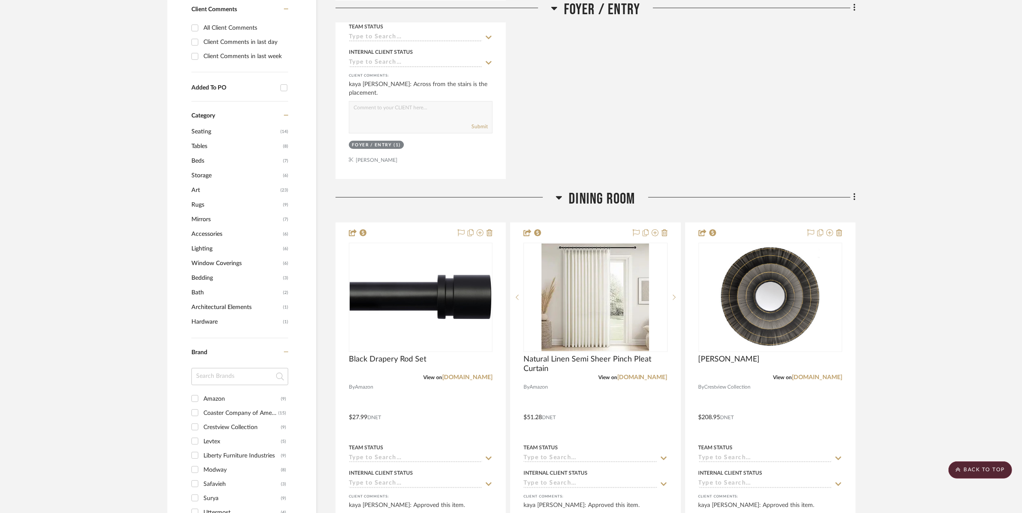
scroll to position [645, 0]
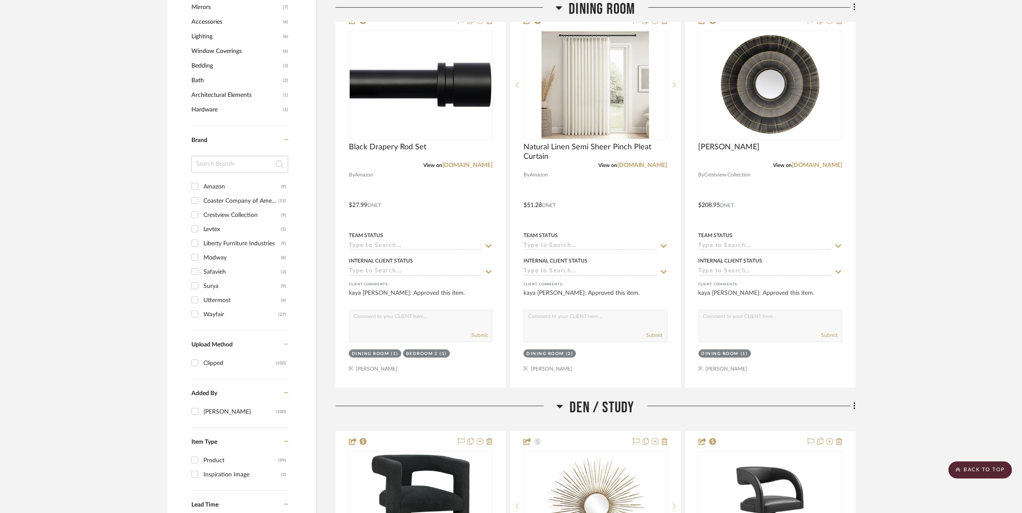
click at [218, 215] on div "Crestview Collection" at bounding box center [241, 215] width 77 height 14
click at [202, 215] on input "Crestview Collection (9)" at bounding box center [195, 215] width 14 height 14
checkbox input "true"
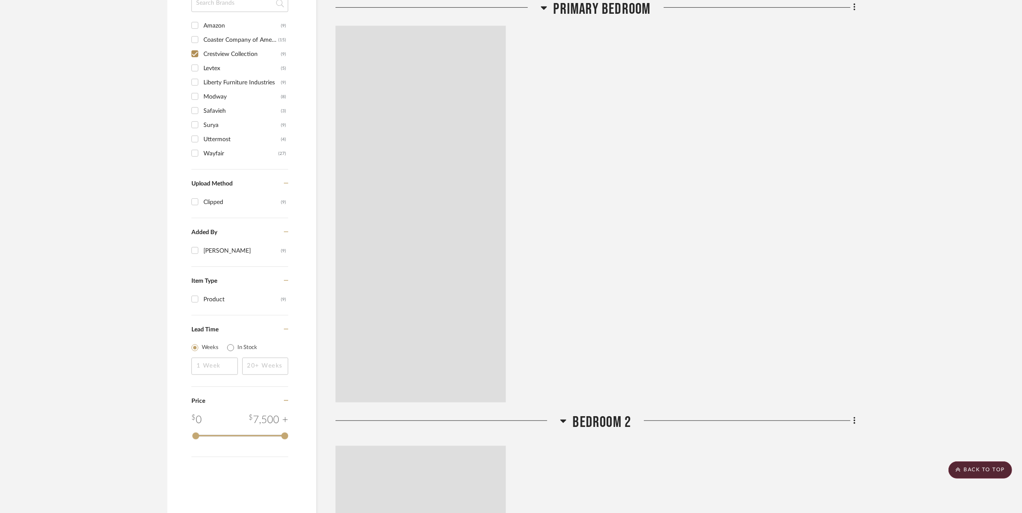
scroll to position [587, 0]
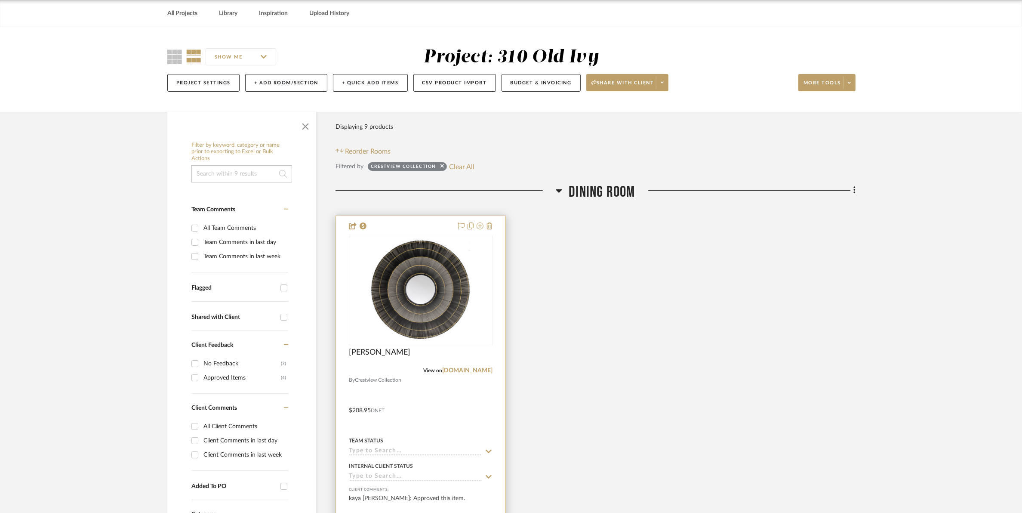
scroll to position [54, 0]
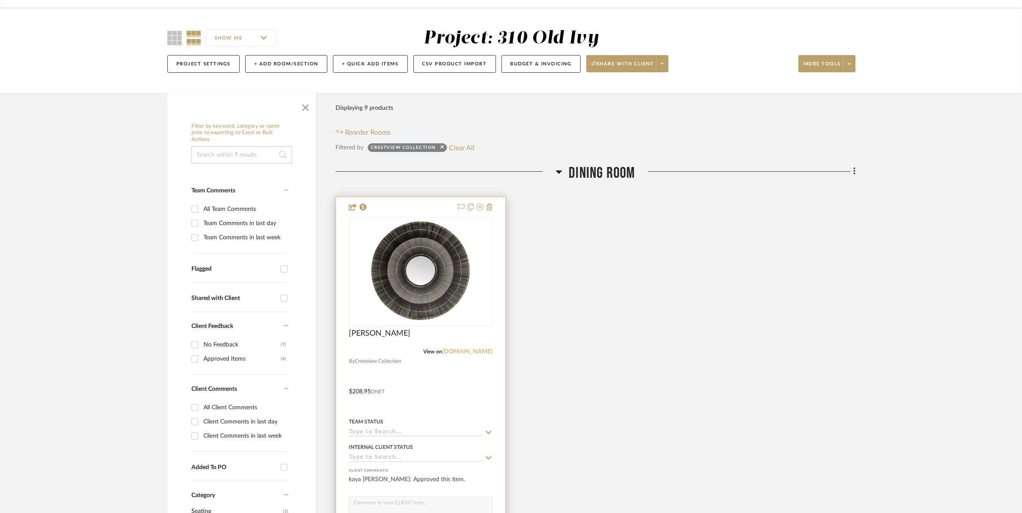
click at [460, 351] on link "crestviewcollection.com" at bounding box center [467, 351] width 50 height 6
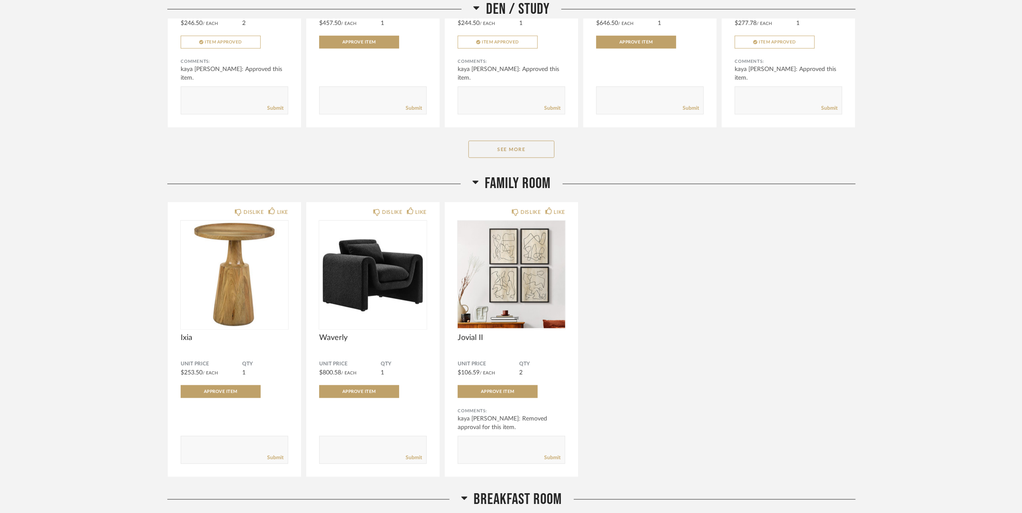
scroll to position [1022, 0]
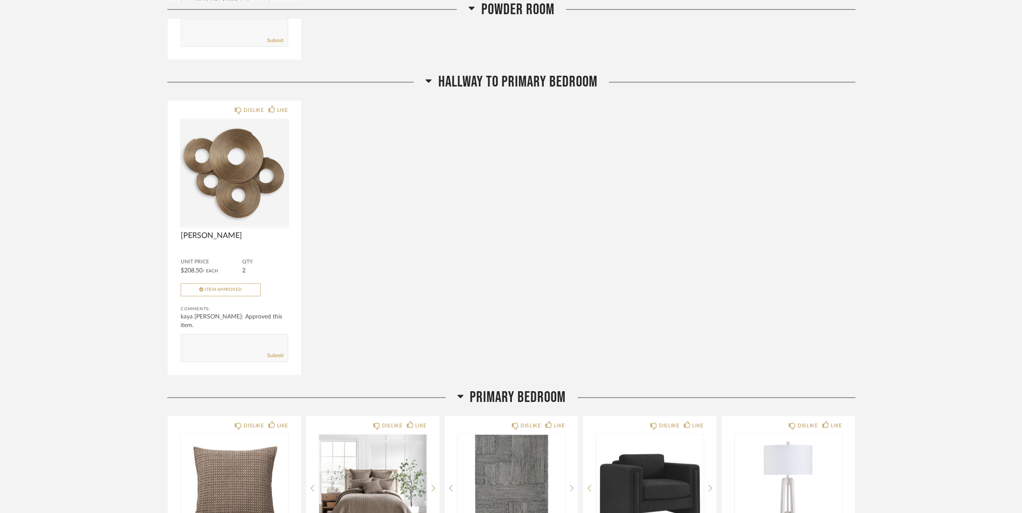
scroll to position [2210, 0]
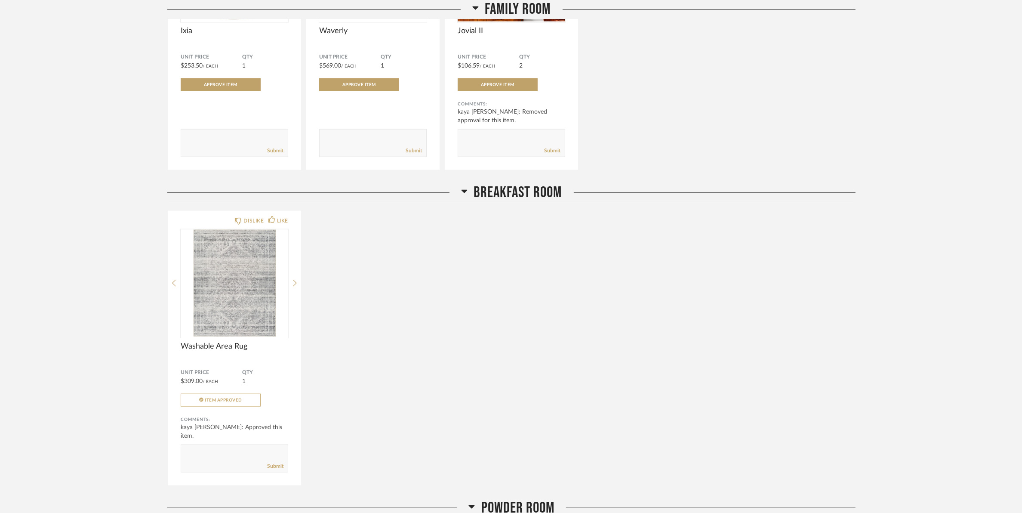
scroll to position [920, 0]
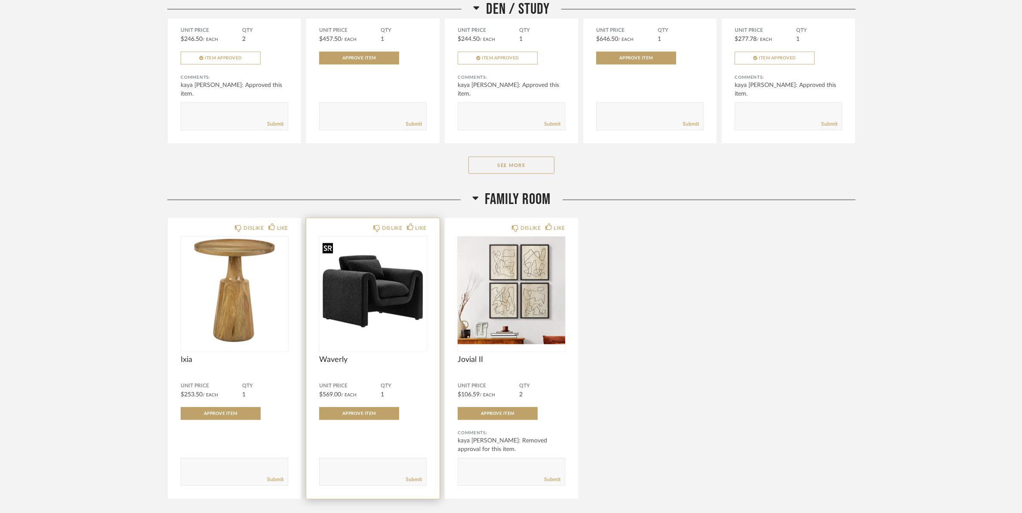
click at [351, 297] on img "0" at bounding box center [373, 291] width 108 height 108
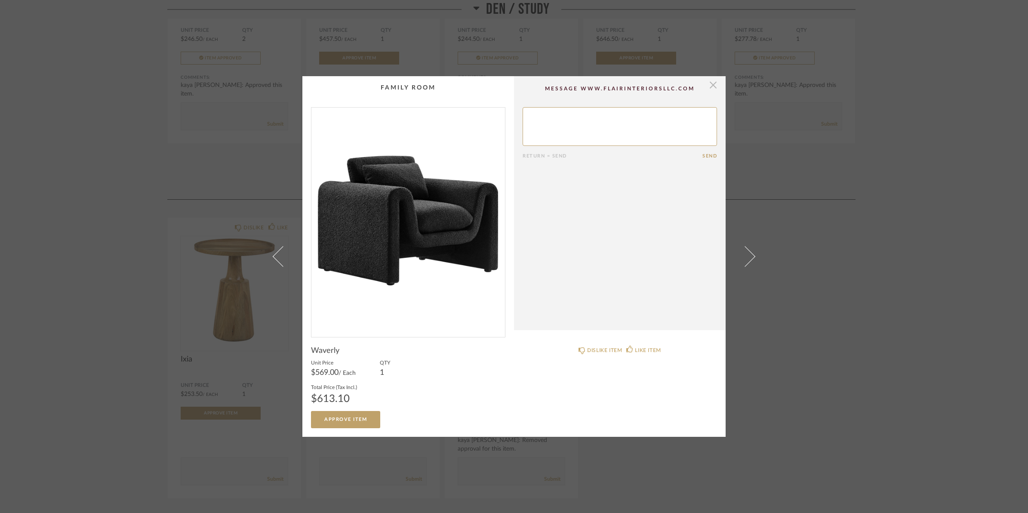
click at [709, 84] on span "button" at bounding box center [713, 84] width 17 height 17
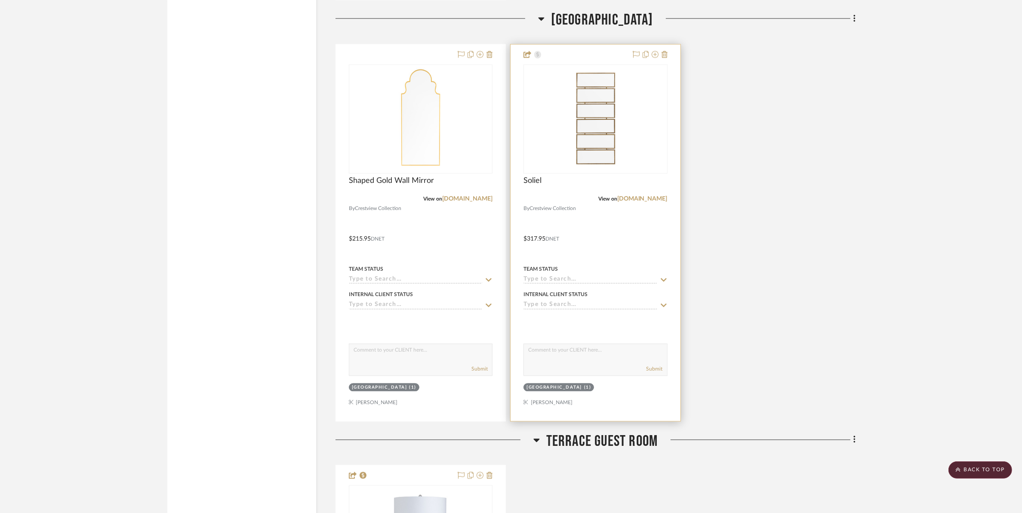
scroll to position [2259, 0]
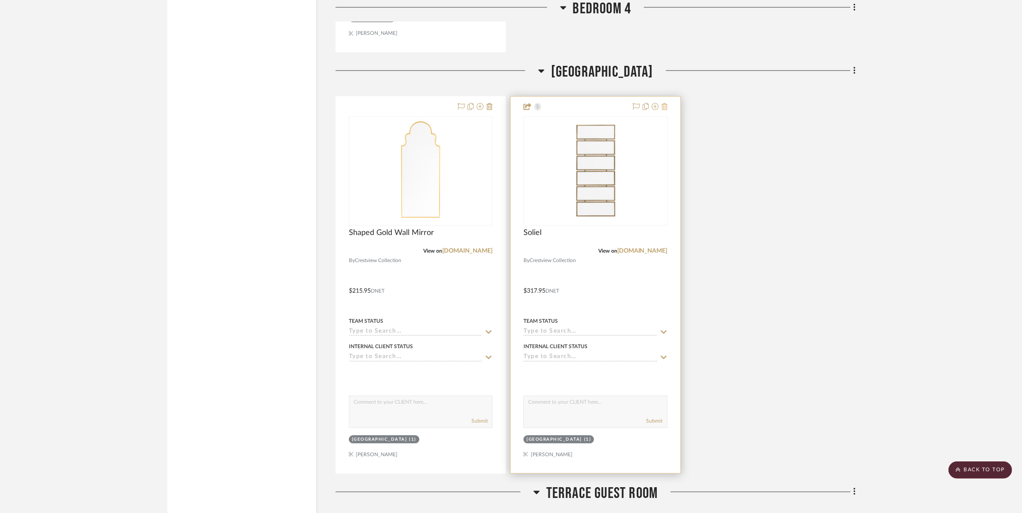
click at [663, 106] on icon at bounding box center [665, 106] width 6 height 7
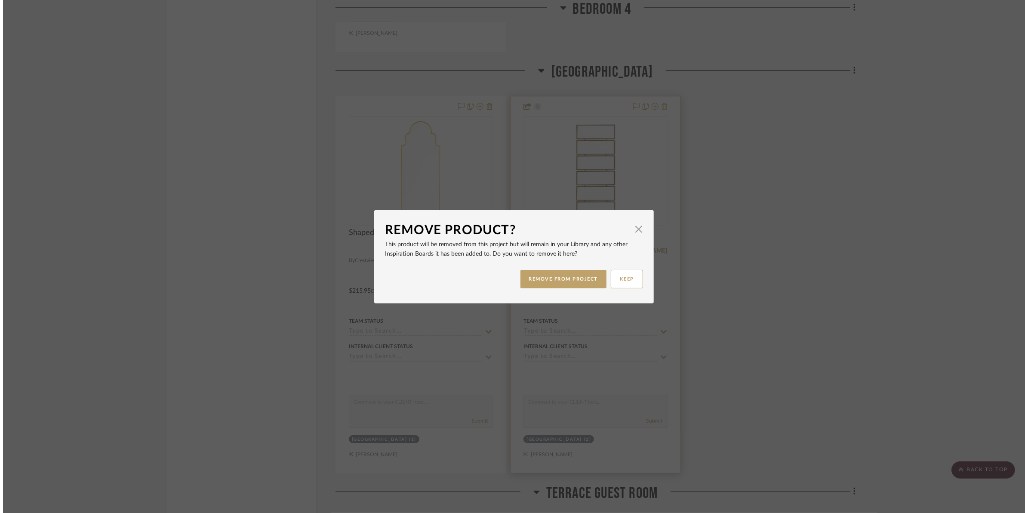
scroll to position [0, 0]
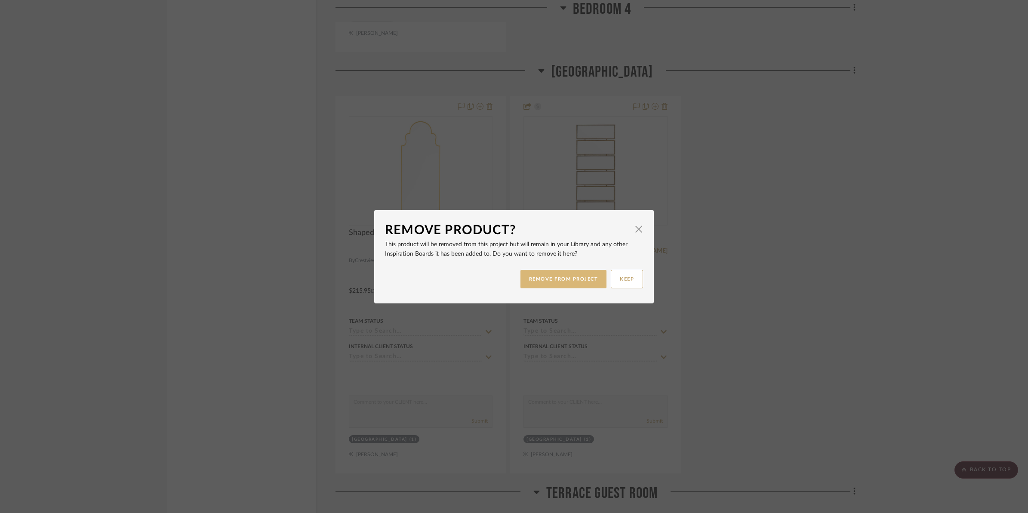
click at [584, 276] on button "REMOVE FROM PROJECT" at bounding box center [564, 279] width 86 height 18
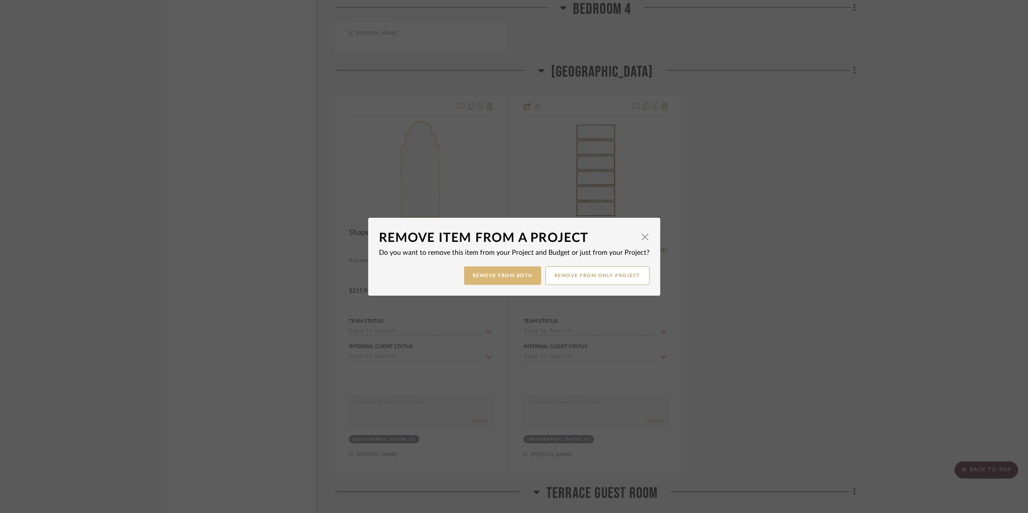
click at [521, 277] on button "Remove from Both" at bounding box center [502, 275] width 77 height 18
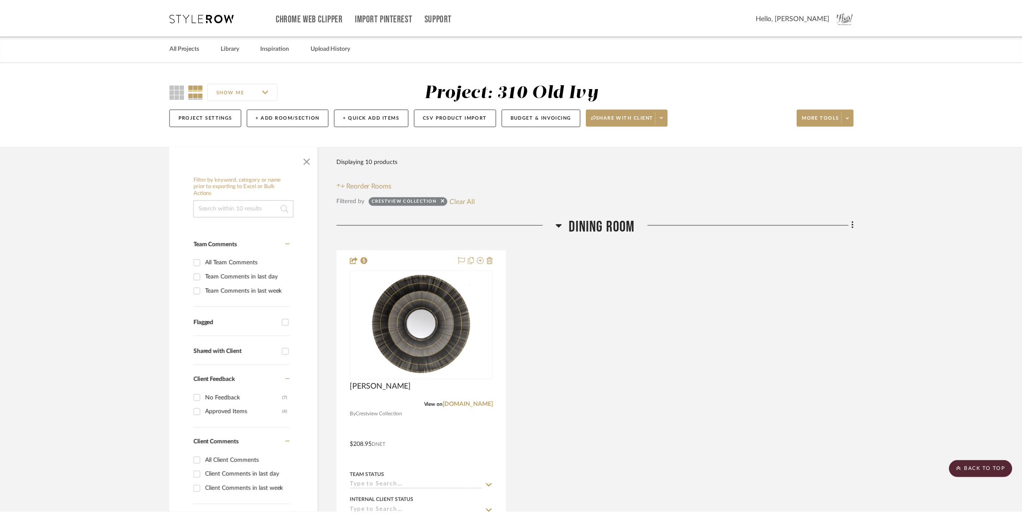
scroll to position [2259, 0]
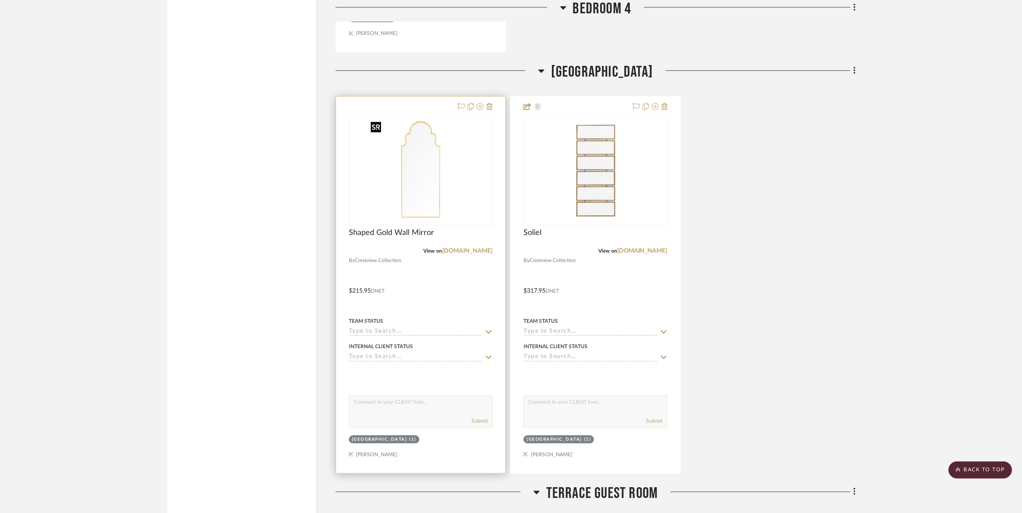
click at [432, 170] on img "0" at bounding box center [421, 171] width 108 height 108
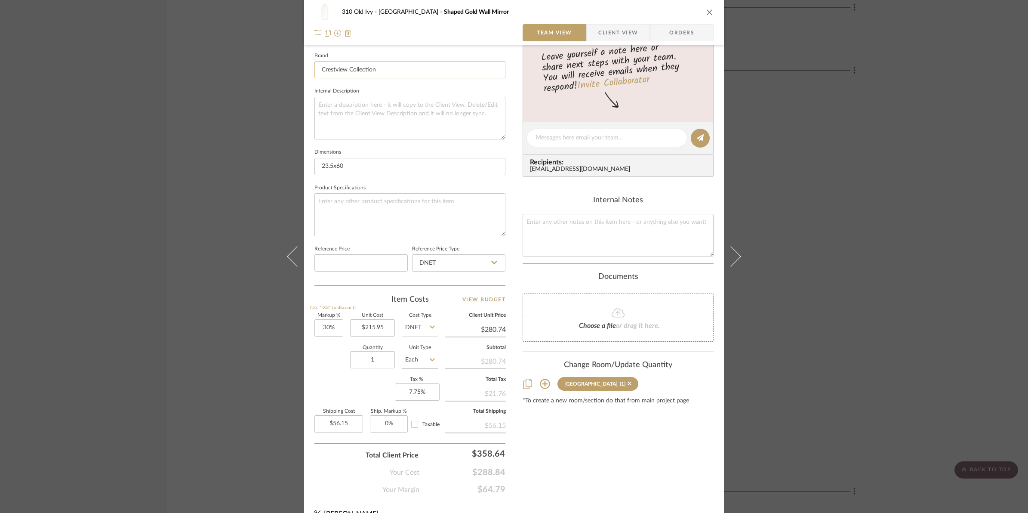
scroll to position [287, 0]
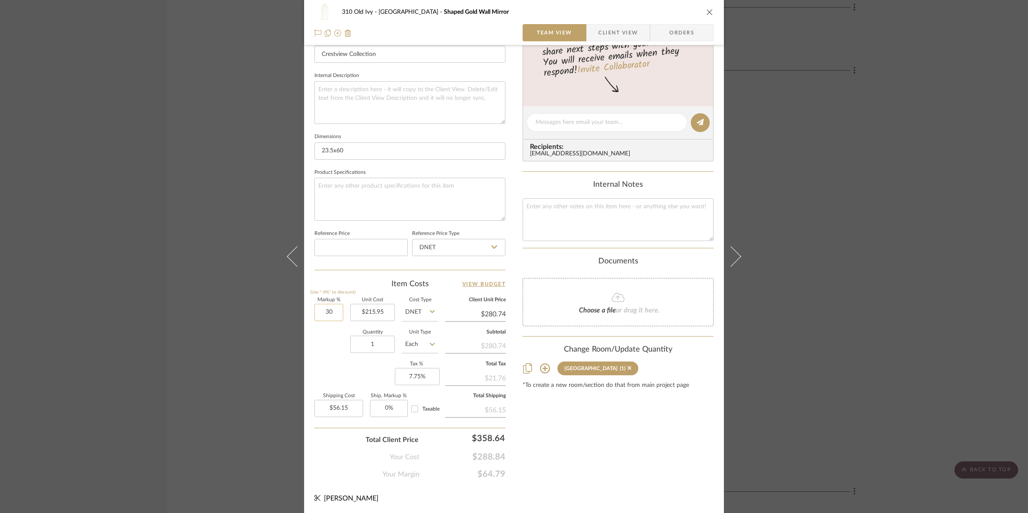
click at [327, 314] on input "30" at bounding box center [328, 312] width 29 height 17
type input "50%"
click at [545, 442] on div "Content here copies to Client View - confirm visibility there. Show in Client D…" at bounding box center [618, 125] width 191 height 708
type input "$323.93"
type input "$64.79"
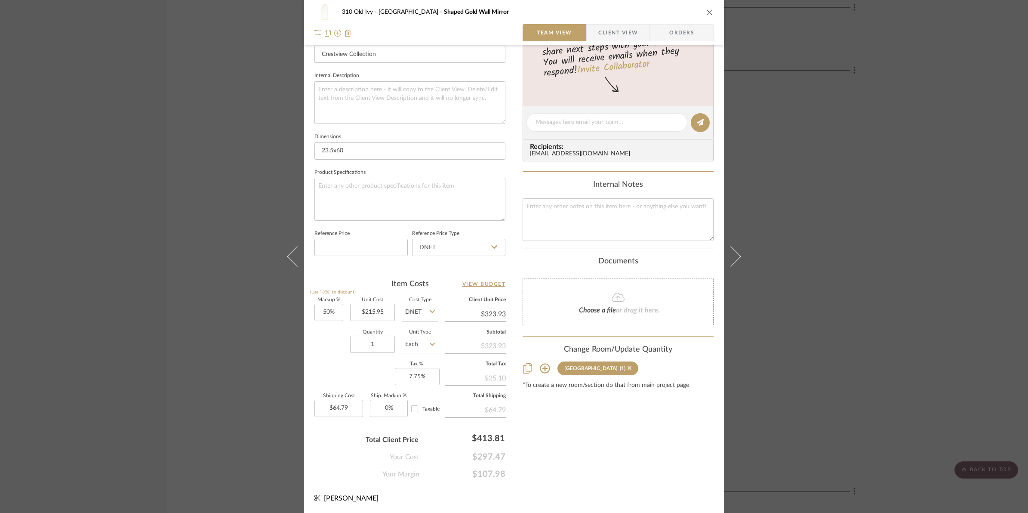
scroll to position [0, 0]
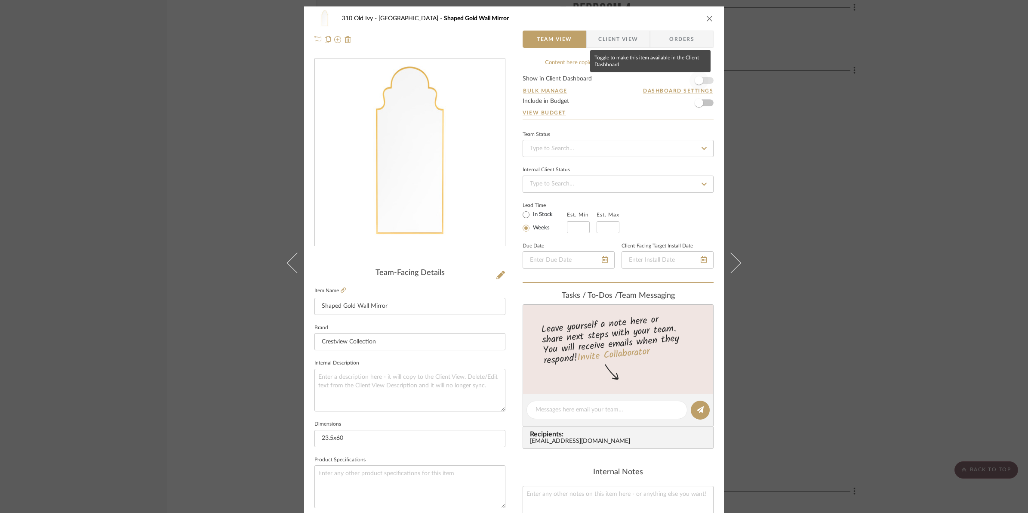
click at [706, 78] on span "button" at bounding box center [699, 80] width 19 height 19
click at [706, 19] on icon "close" at bounding box center [709, 18] width 7 height 7
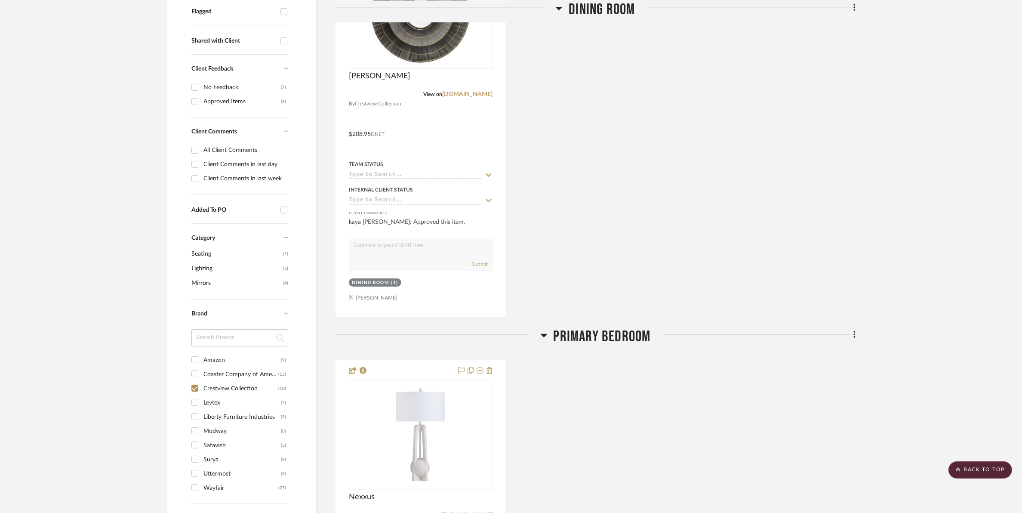
scroll to position [161, 0]
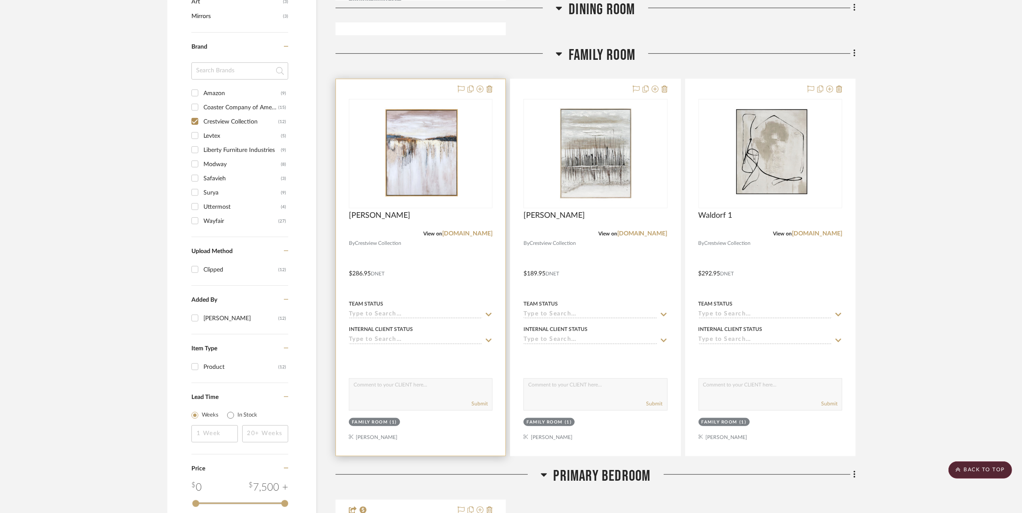
scroll to position [592, 0]
click at [407, 153] on img "0" at bounding box center [421, 155] width 108 height 108
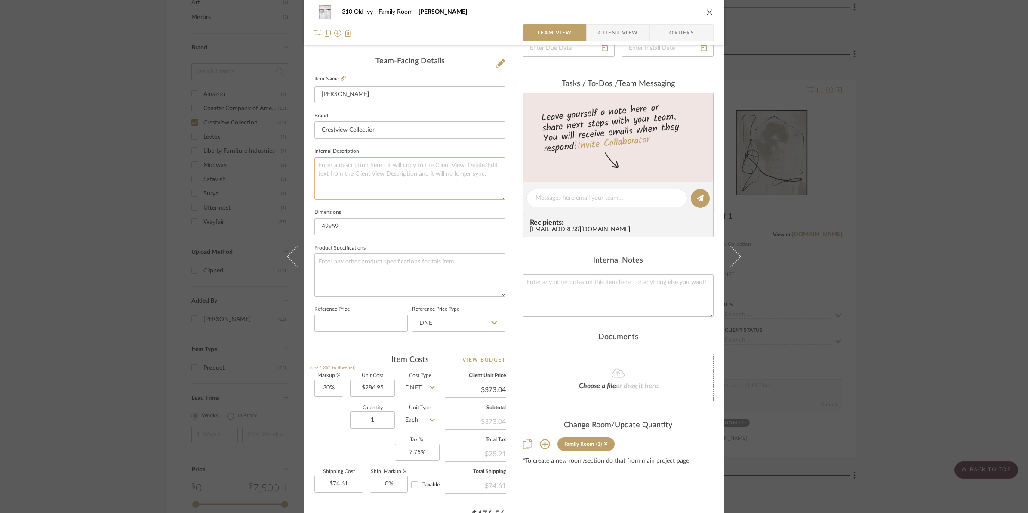
scroll to position [215, 0]
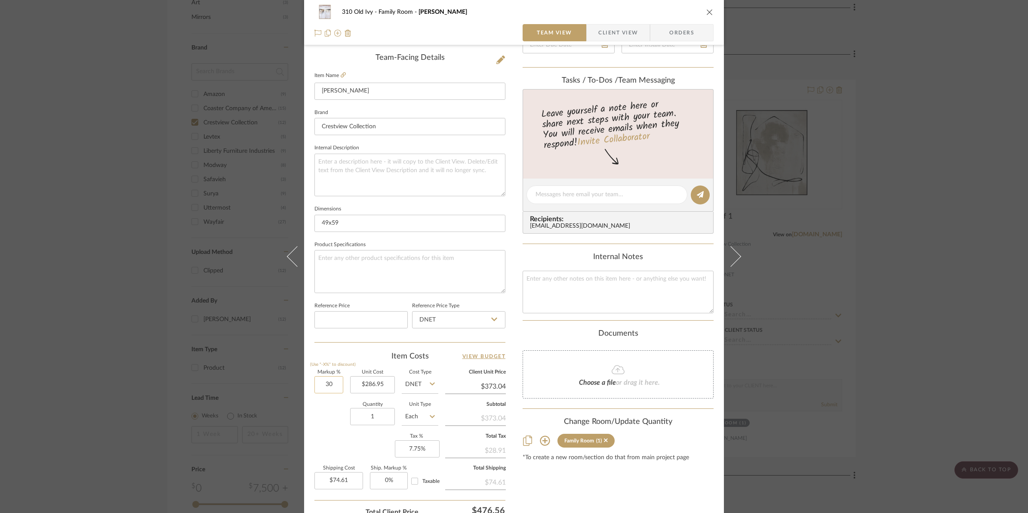
click at [320, 383] on input "30" at bounding box center [328, 384] width 29 height 17
type input "50%"
click at [314, 414] on div "Quantity 1 Unit Type Each" at bounding box center [376, 417] width 124 height 31
type input "$430.43"
type input "$86.09"
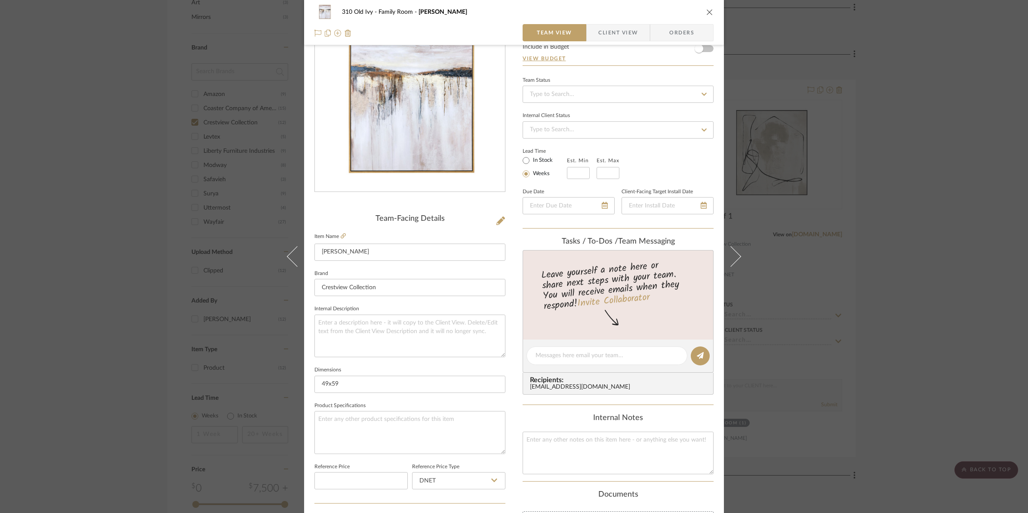
scroll to position [0, 0]
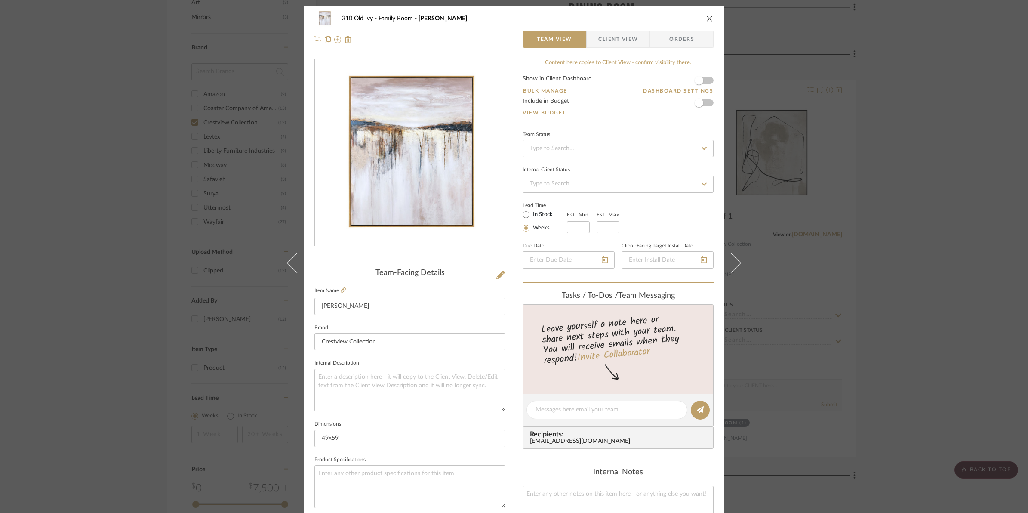
click at [706, 82] on form "Show in Client Dashboard Bulk Manage Dashboard Settings Include in Budget View …" at bounding box center [618, 98] width 191 height 44
click at [706, 82] on span "button" at bounding box center [699, 80] width 19 height 19
click at [706, 18] on icon "close" at bounding box center [709, 18] width 7 height 7
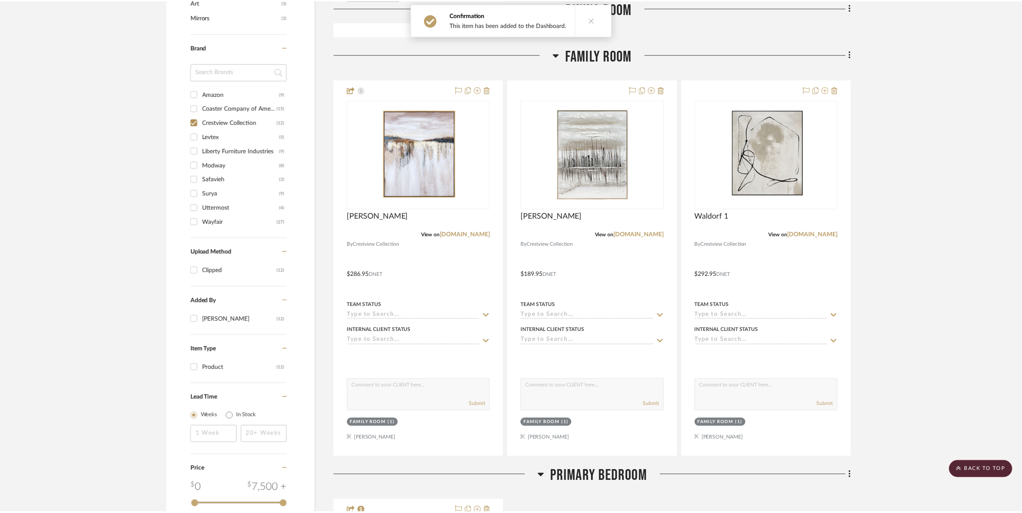
scroll to position [592, 0]
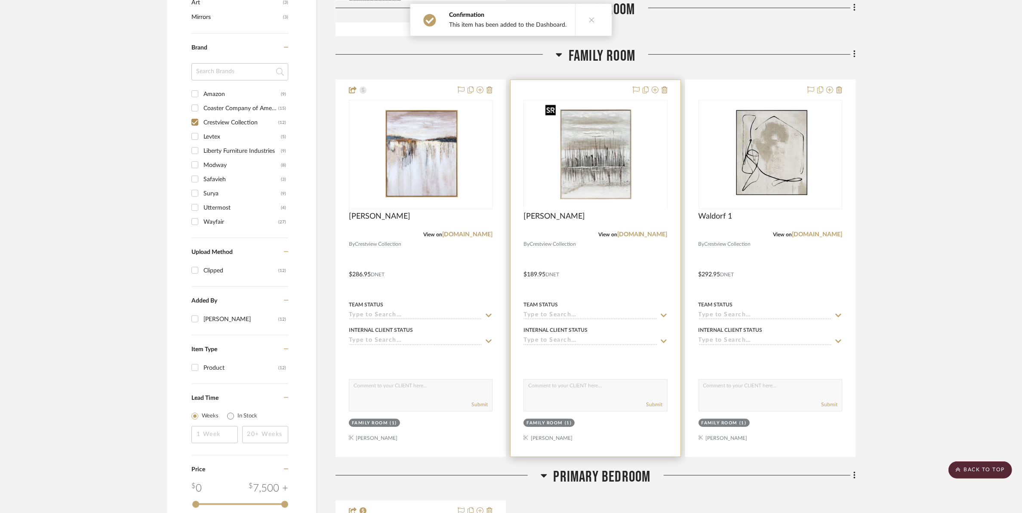
click at [601, 166] on div at bounding box center [596, 209] width 144 height 218
click at [592, 176] on img "0" at bounding box center [596, 155] width 108 height 108
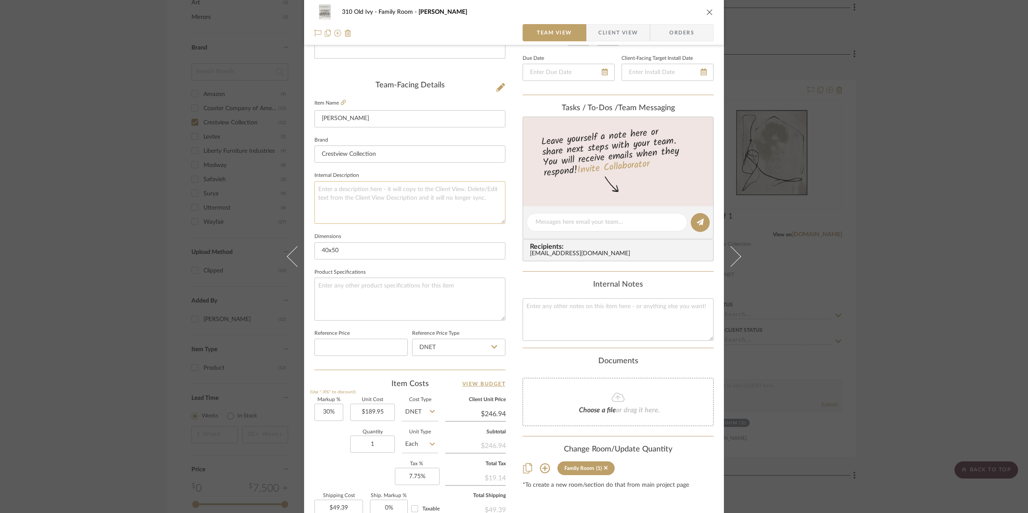
scroll to position [215, 0]
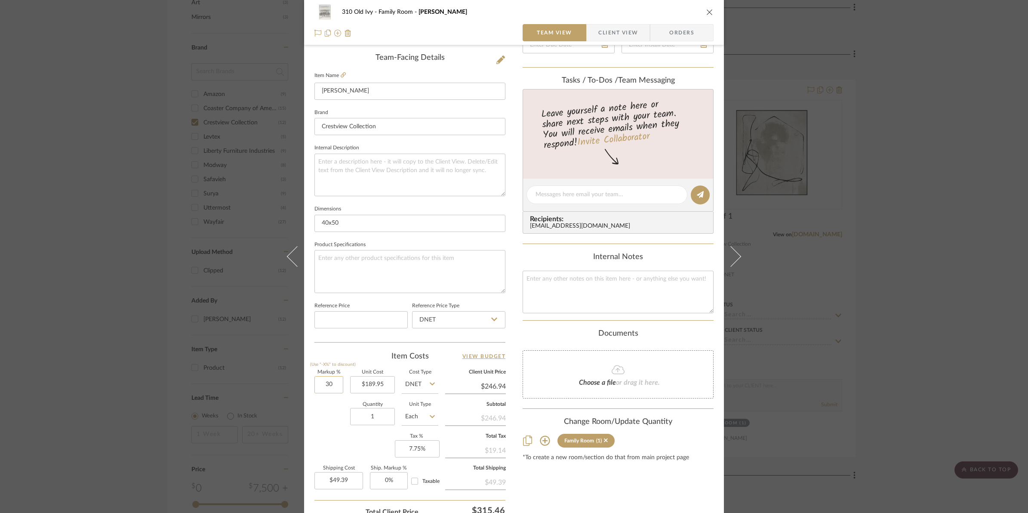
click at [321, 386] on input "30" at bounding box center [328, 384] width 29 height 17
type input "50%"
click at [336, 426] on div "Quantity 1 Unit Type Each" at bounding box center [376, 417] width 124 height 31
type input "$284.93"
type input "$56.99"
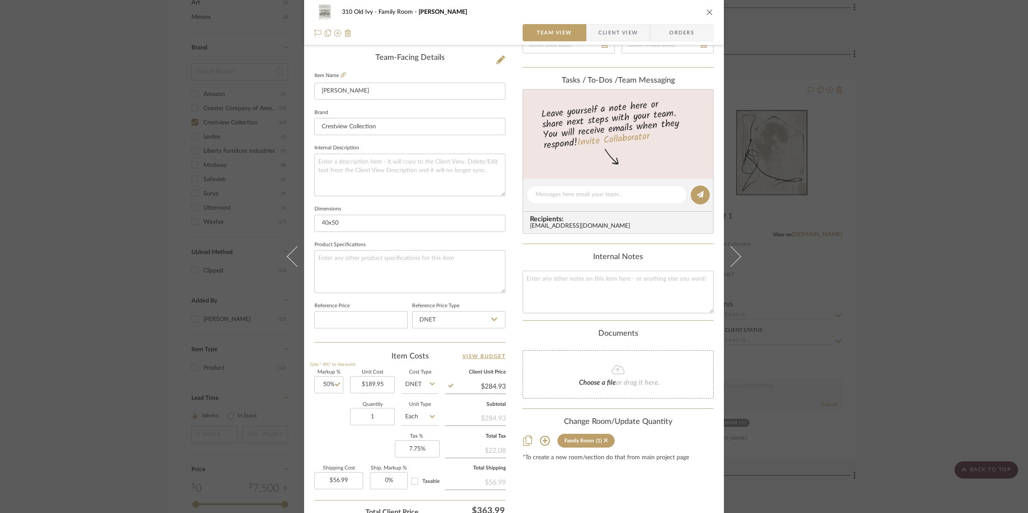
scroll to position [0, 0]
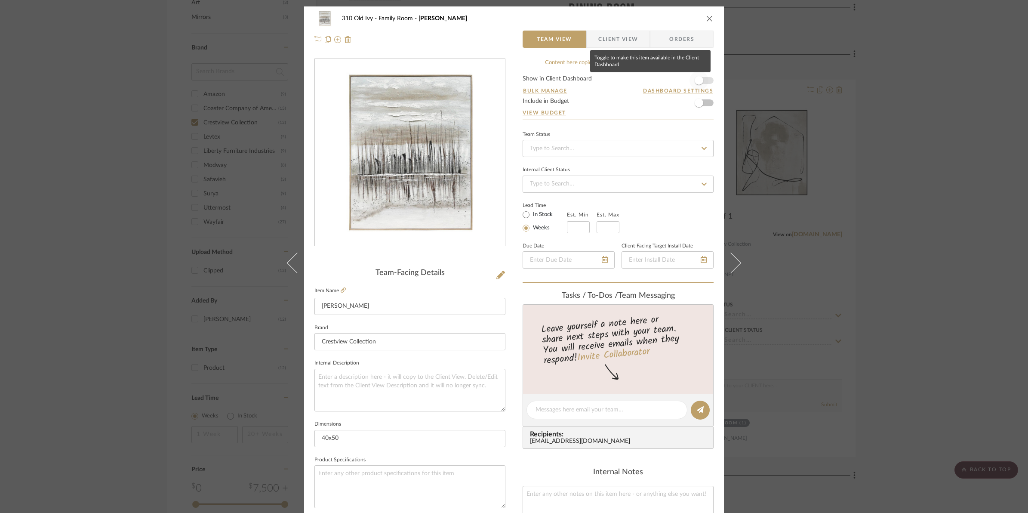
click at [702, 84] on span "button" at bounding box center [699, 80] width 19 height 19
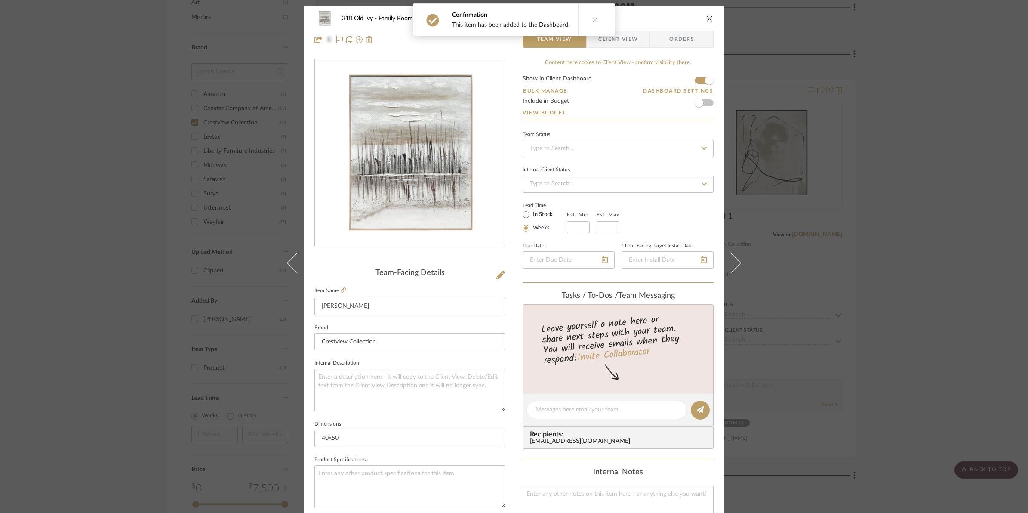
click at [706, 19] on icon "close" at bounding box center [709, 18] width 7 height 7
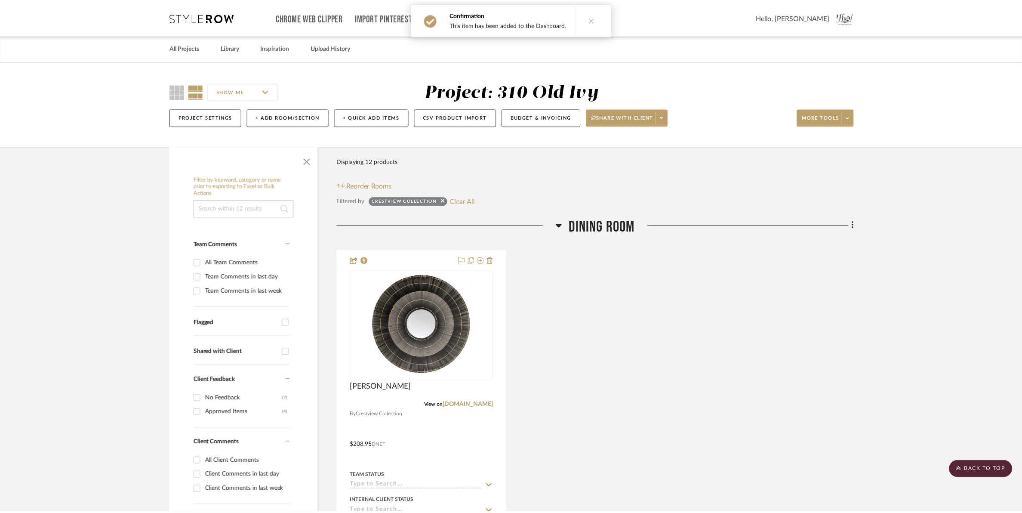
scroll to position [592, 0]
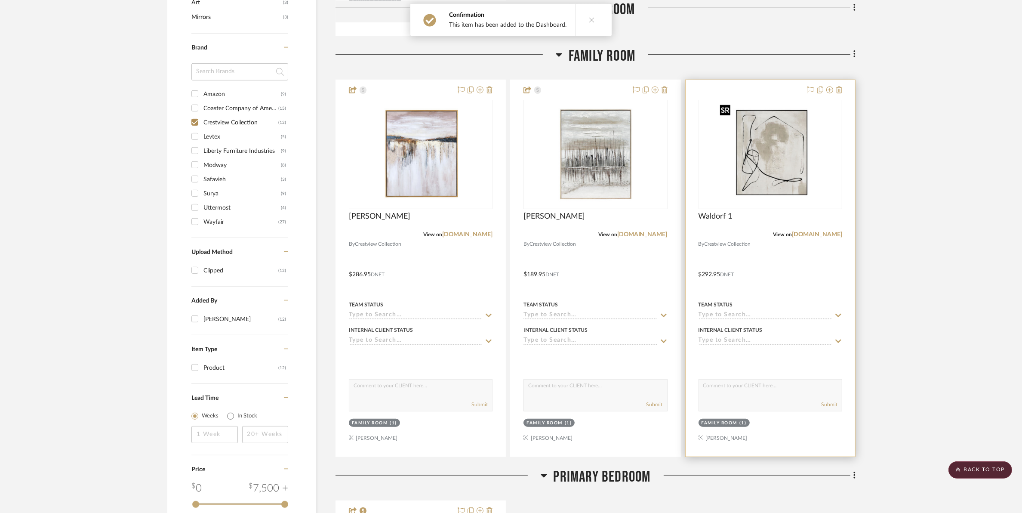
click at [756, 159] on img "0" at bounding box center [771, 155] width 108 height 108
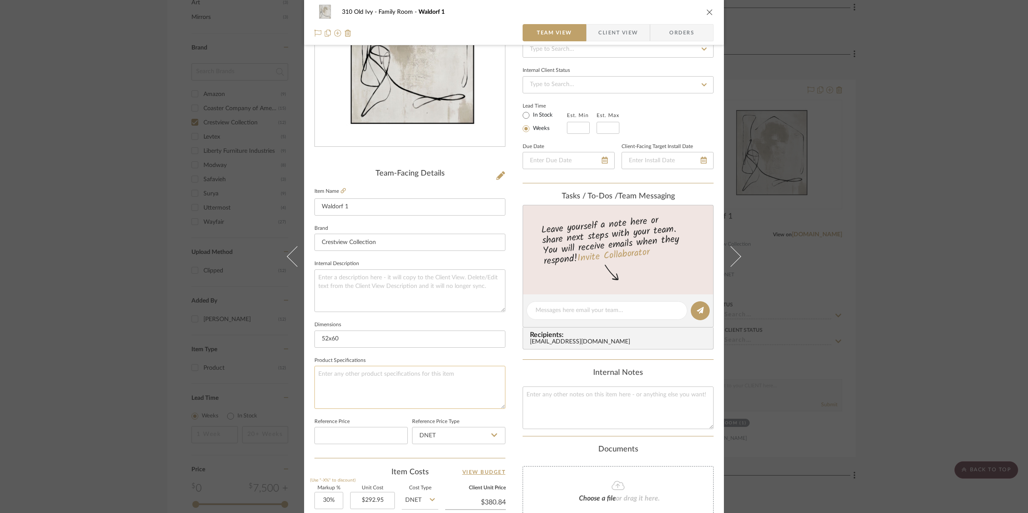
scroll to position [161, 0]
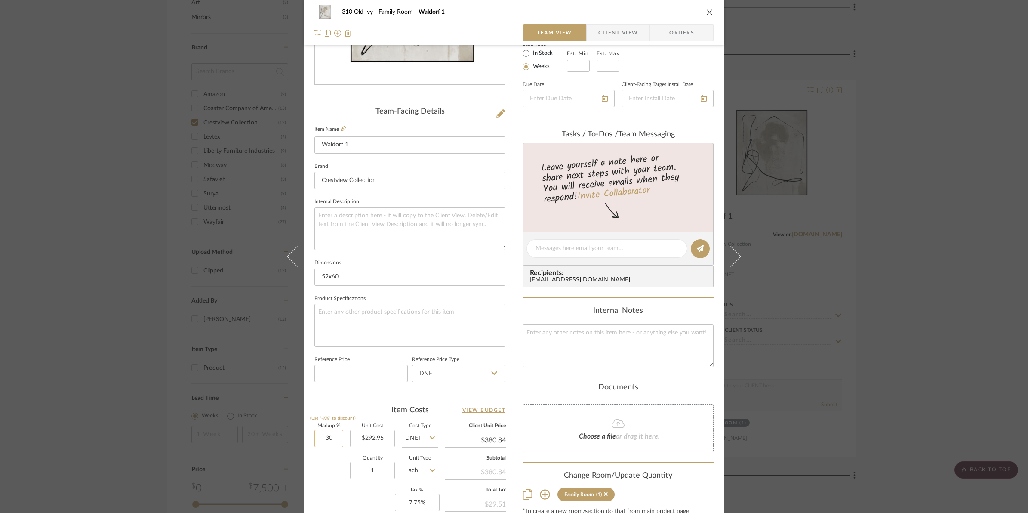
click at [327, 442] on input "30" at bounding box center [328, 438] width 29 height 17
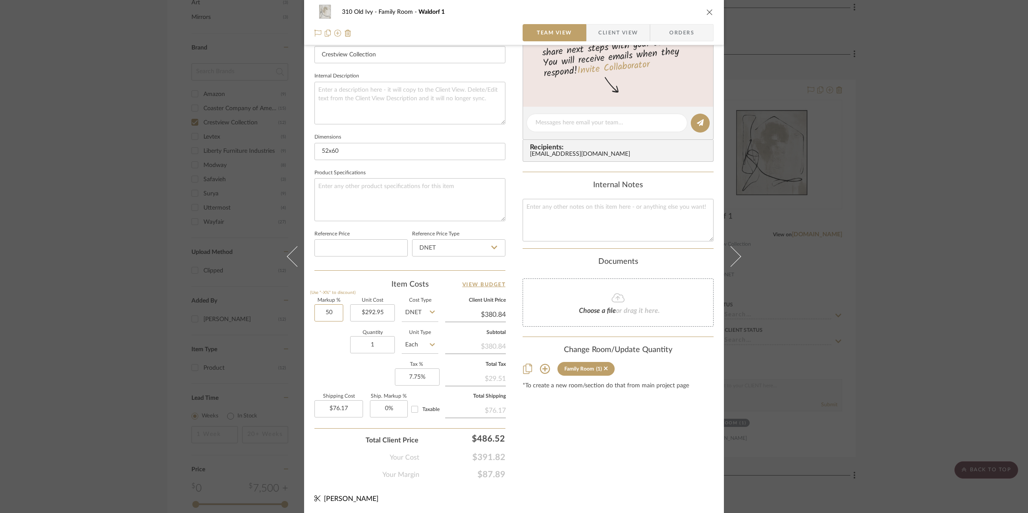
scroll to position [287, 0]
type input "50%"
click at [543, 441] on div "Content here copies to Client View - confirm visibility there. Show in Client D…" at bounding box center [618, 125] width 191 height 708
type input "$439.43"
type input "$87.89"
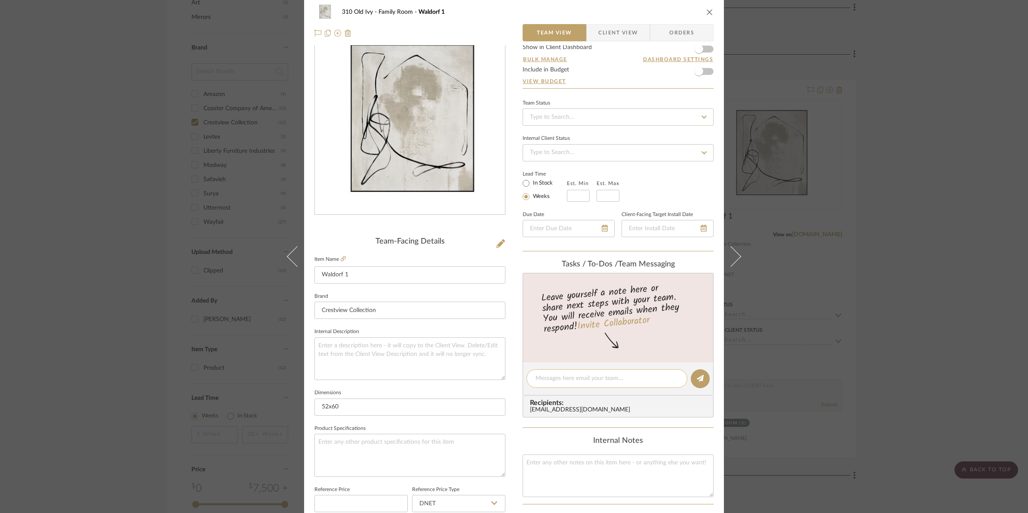
scroll to position [0, 0]
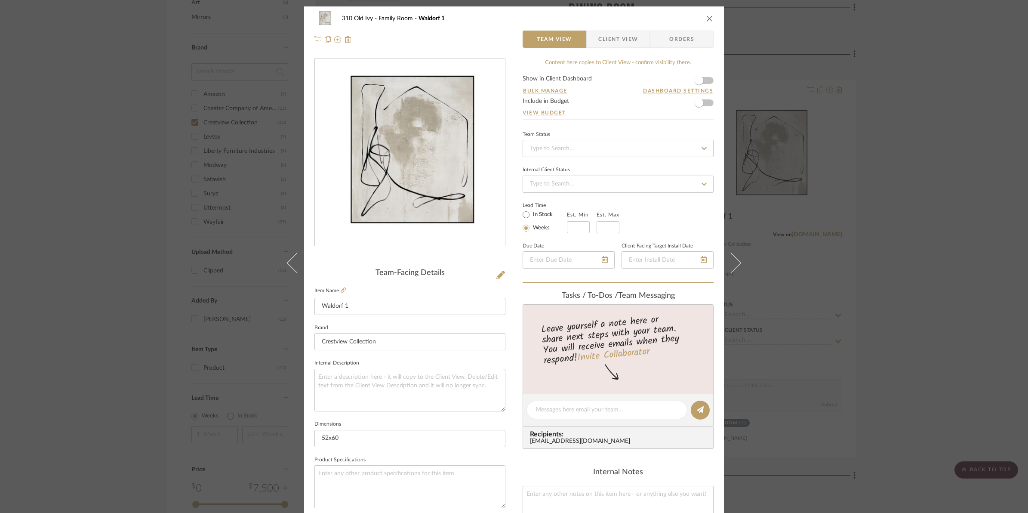
click at [708, 84] on form "Show in Client Dashboard Bulk Manage Dashboard Settings Include in Budget View …" at bounding box center [618, 98] width 191 height 44
click at [703, 80] on span "button" at bounding box center [699, 80] width 19 height 19
click at [707, 19] on icon "close" at bounding box center [709, 18] width 7 height 7
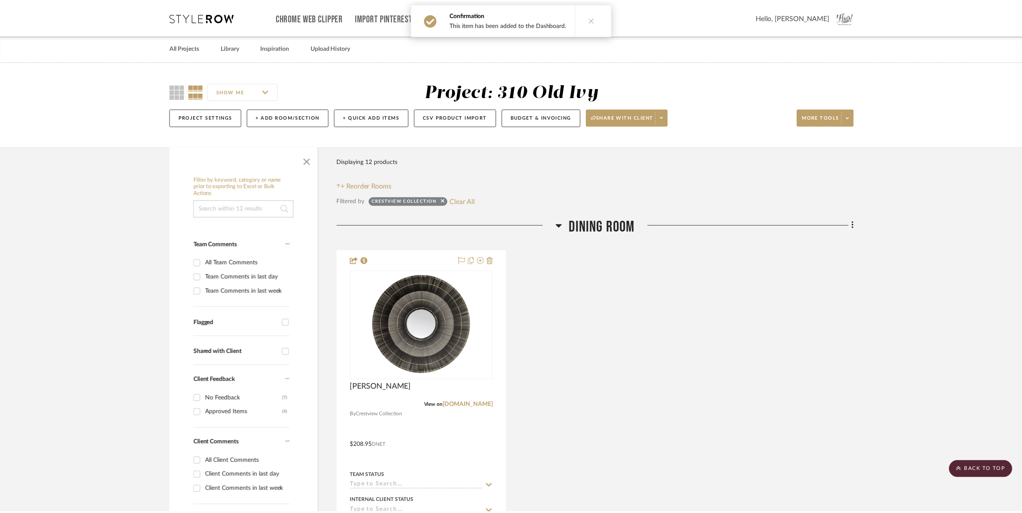
scroll to position [592, 0]
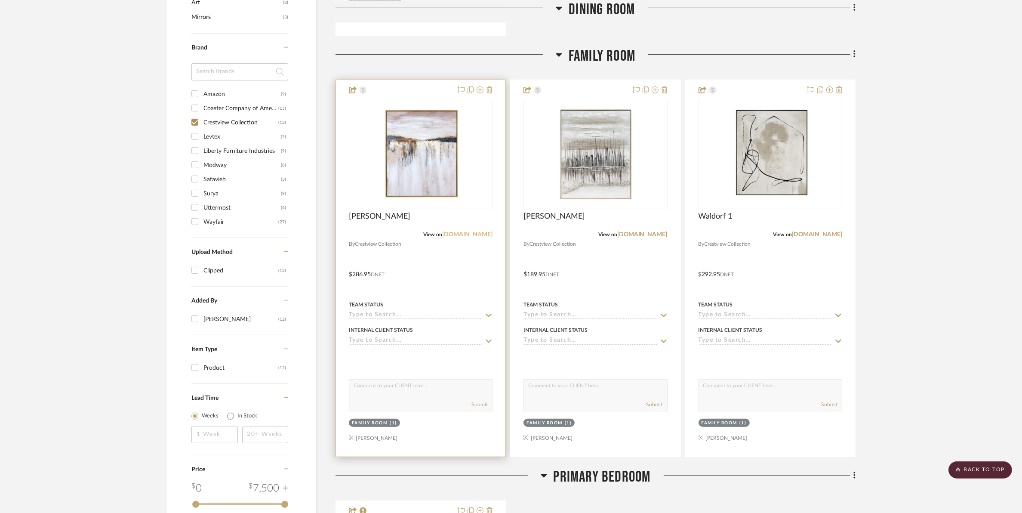
click at [450, 234] on link "[DOMAIN_NAME]" at bounding box center [467, 234] width 50 height 6
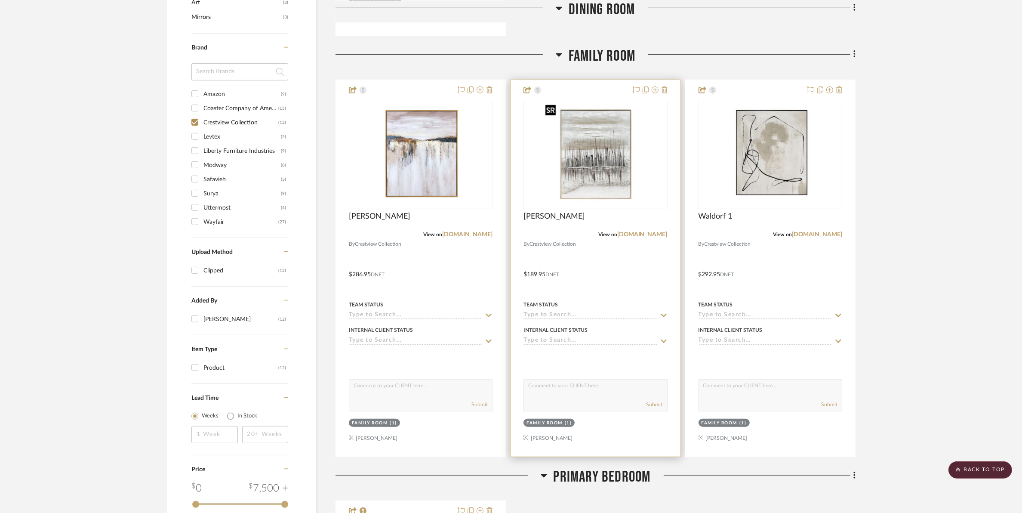
click at [601, 134] on img "0" at bounding box center [596, 155] width 108 height 108
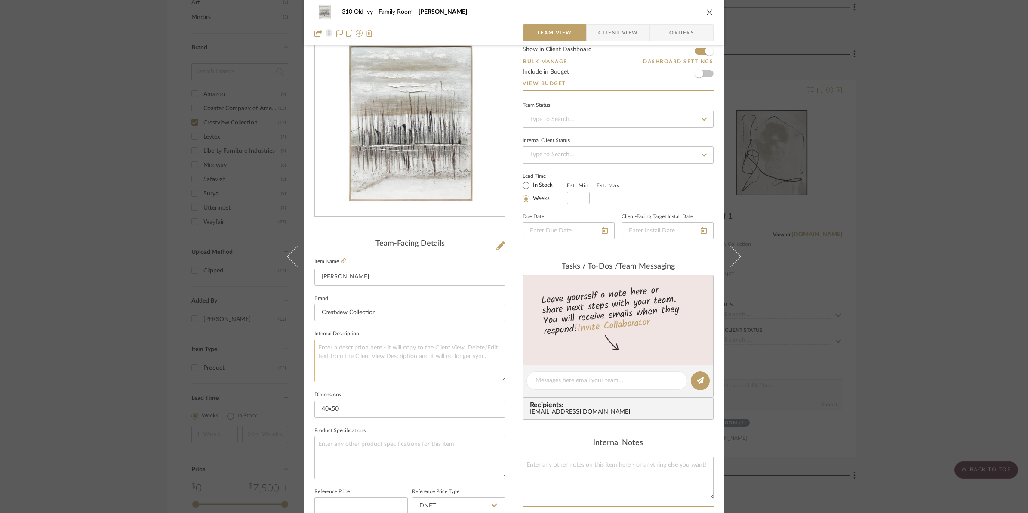
scroll to position [54, 0]
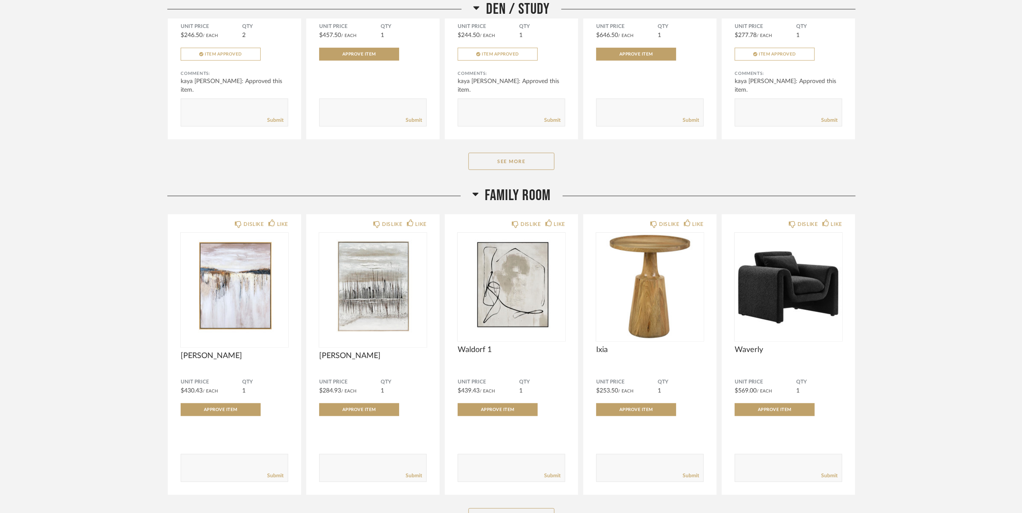
scroll to position [1017, 0]
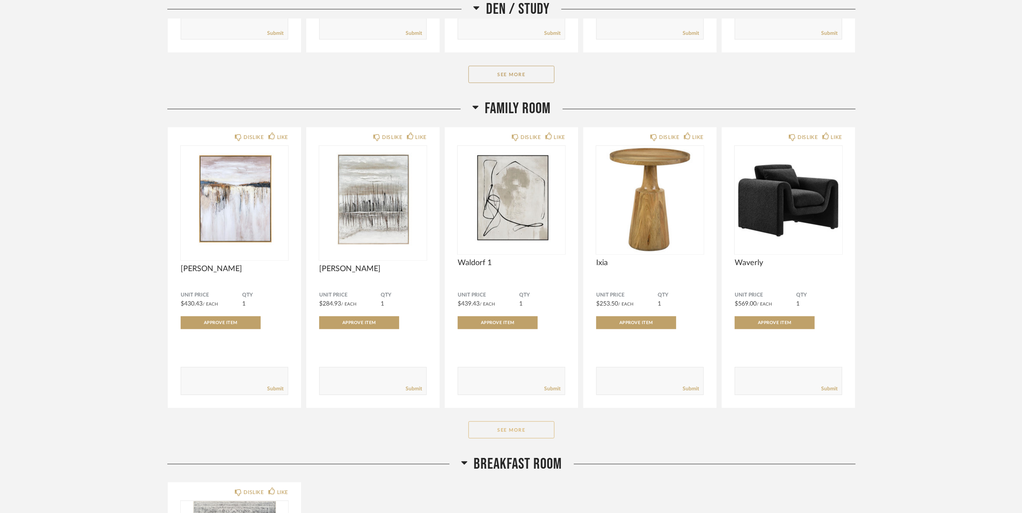
click at [505, 429] on button "See More" at bounding box center [511, 429] width 86 height 17
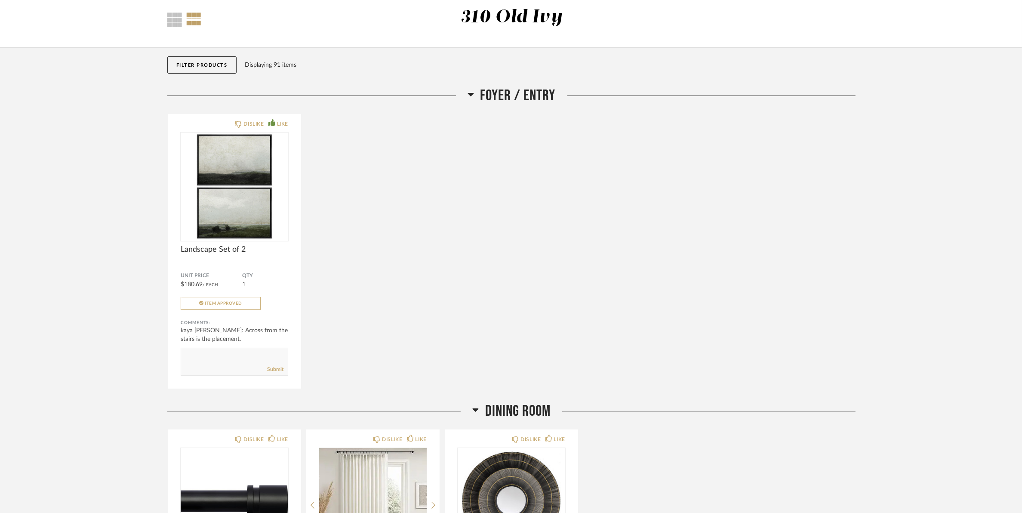
scroll to position [0, 0]
